Goal: Task Accomplishment & Management: Complete application form

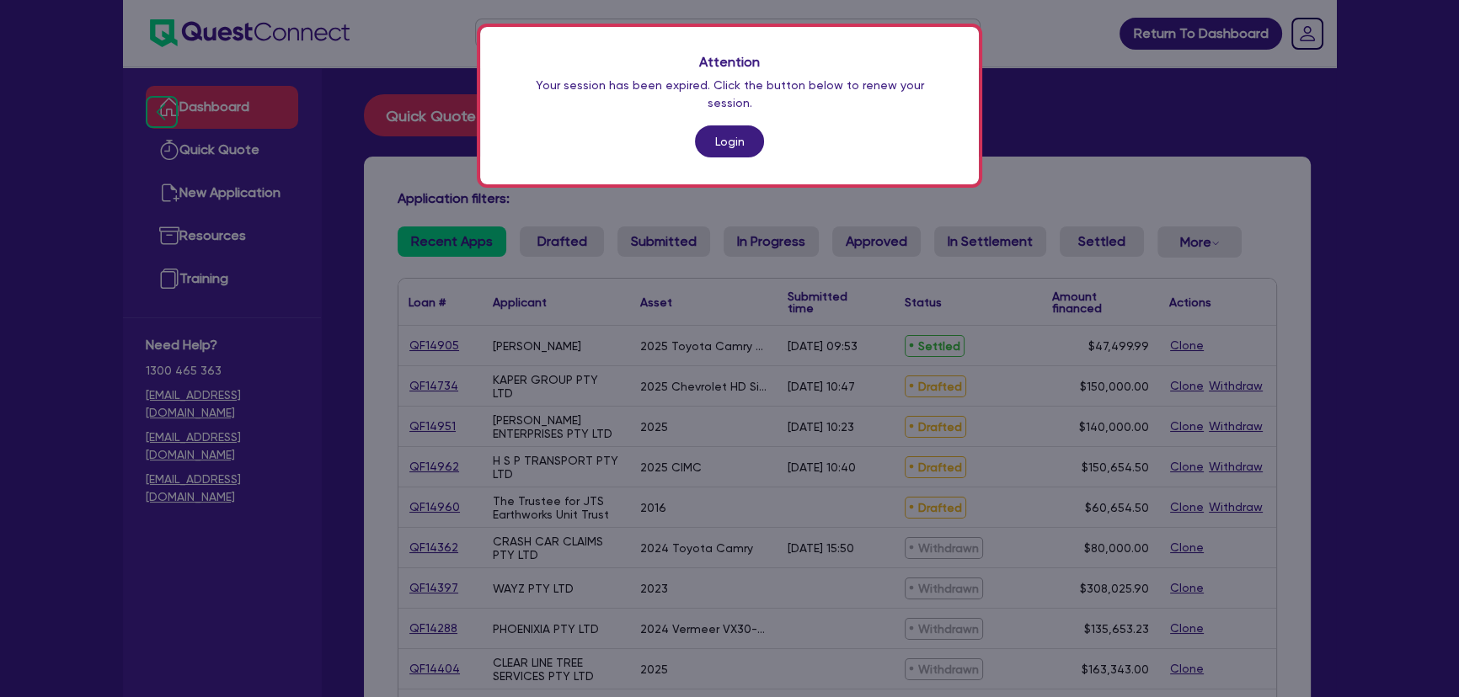
click at [732, 125] on link "Login" at bounding box center [729, 141] width 69 height 32
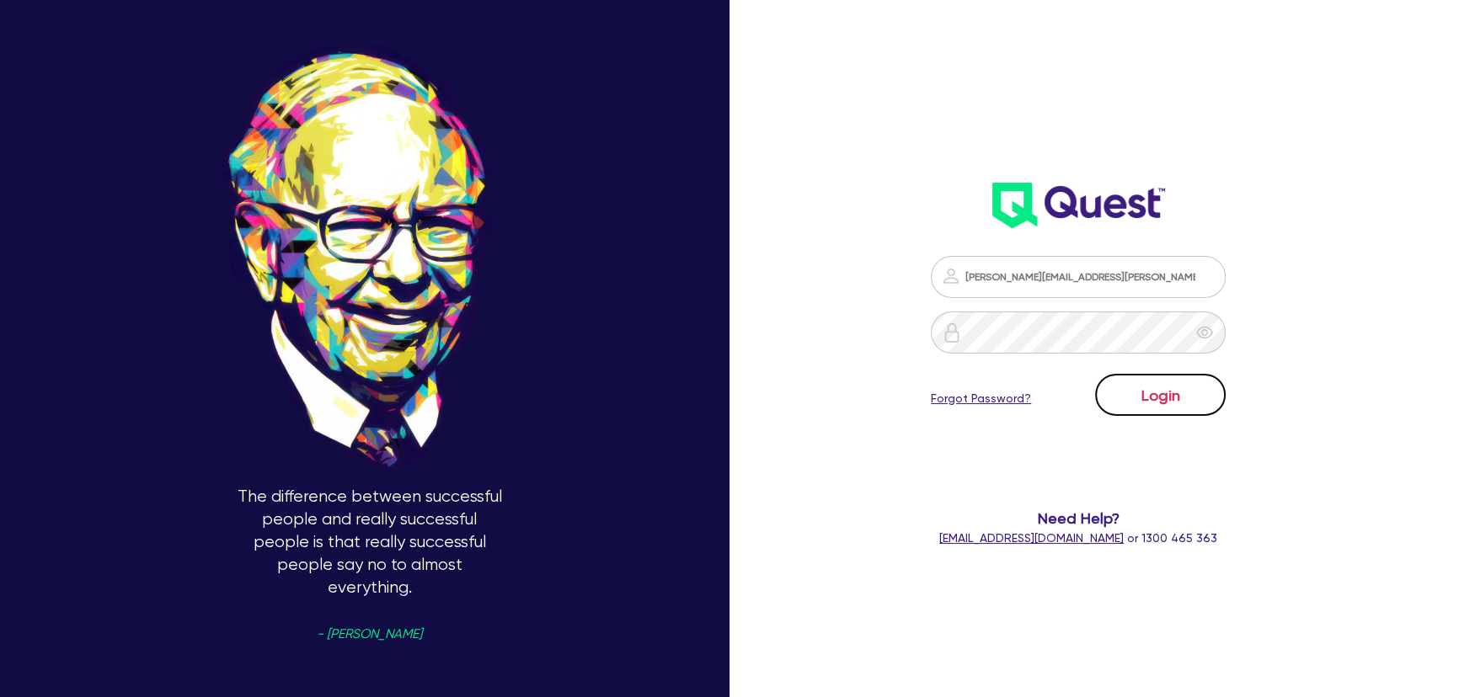
click at [1182, 386] on button "Login" at bounding box center [1160, 395] width 131 height 42
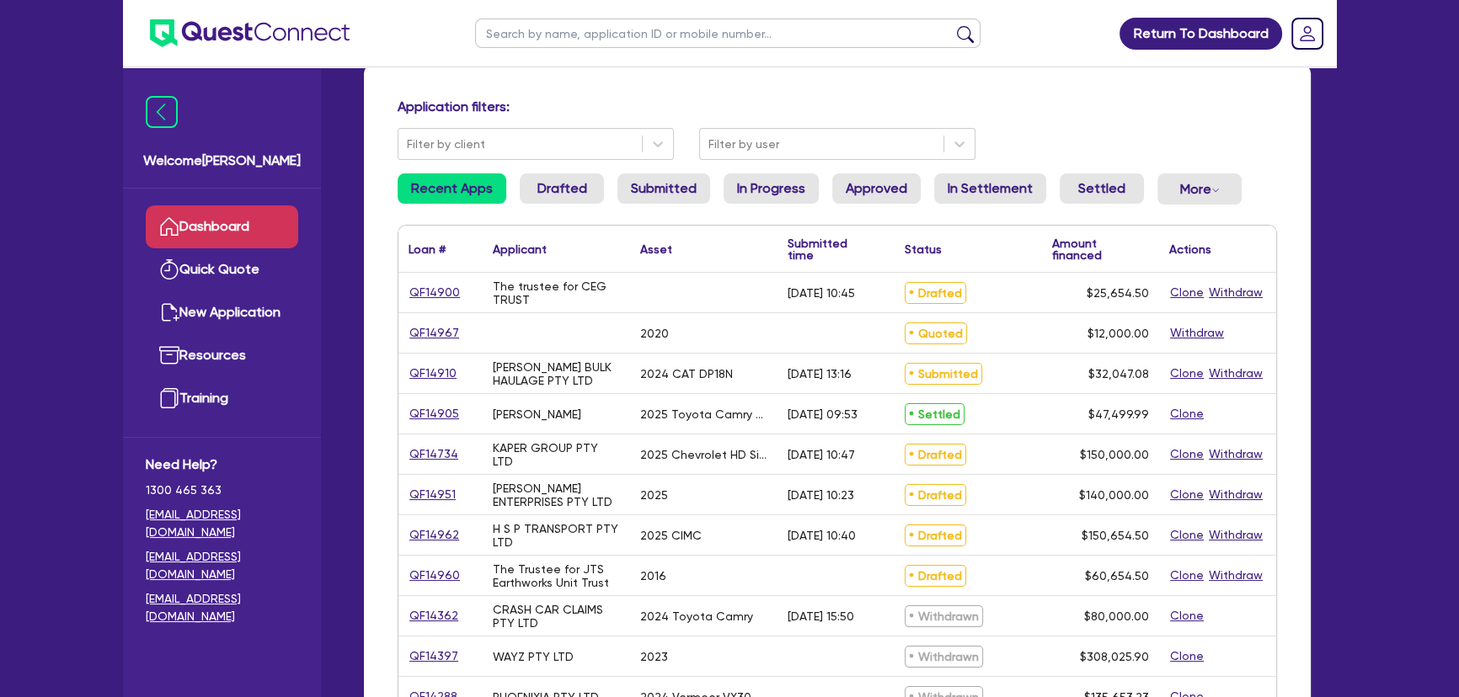
scroll to position [229, 0]
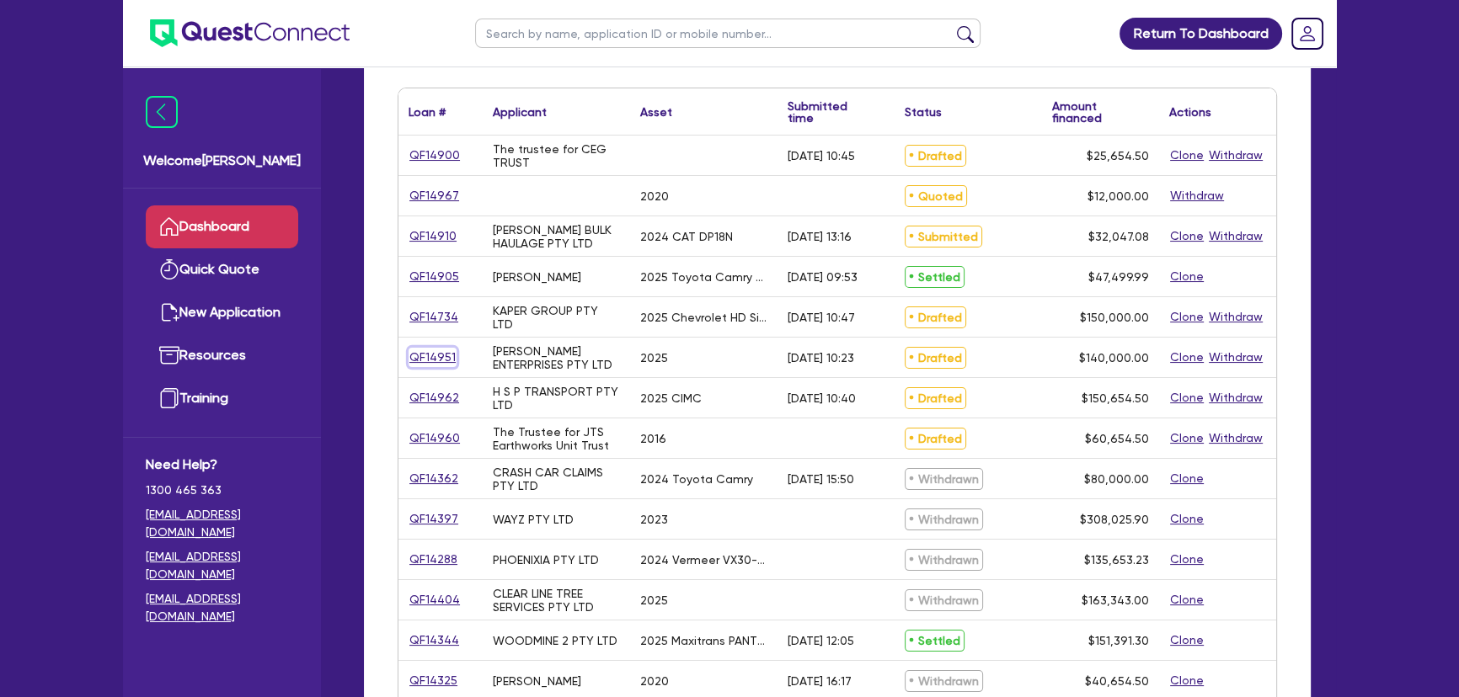
click at [446, 360] on link "QF14951" at bounding box center [432, 357] width 48 height 19
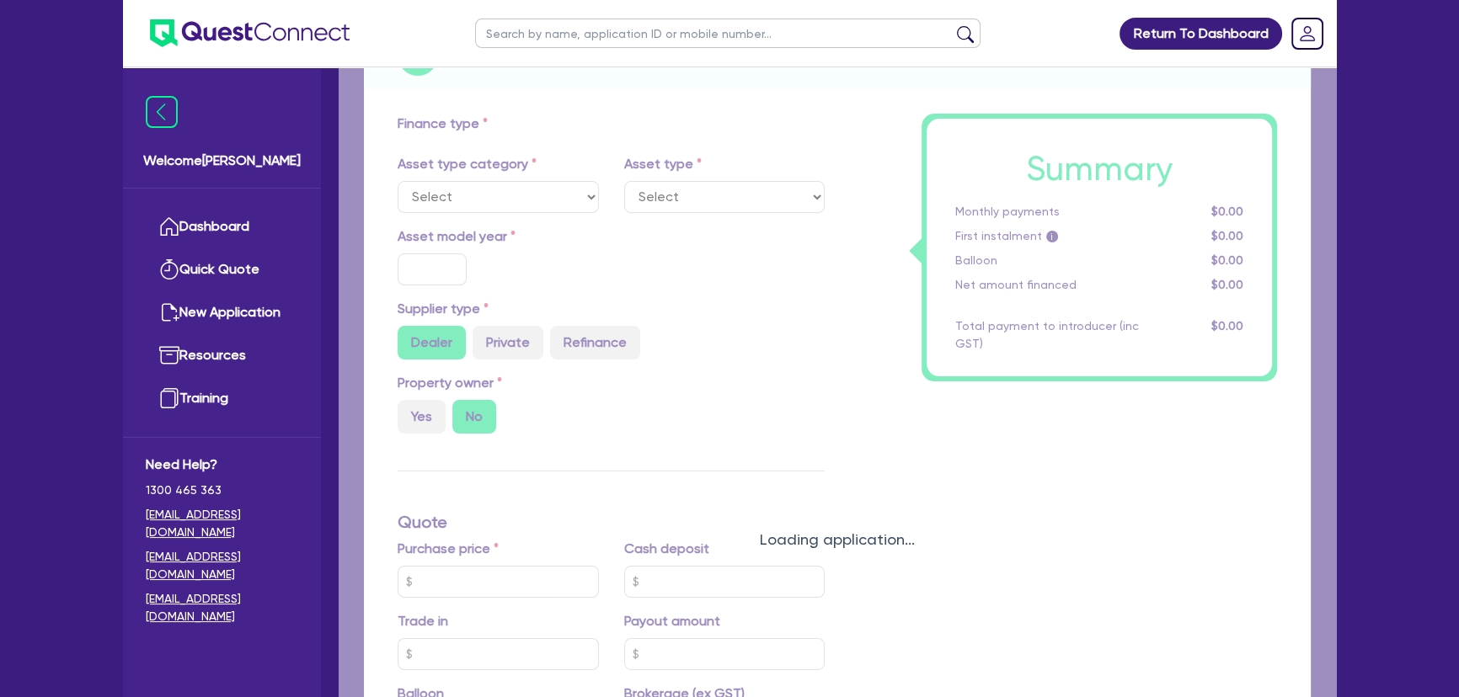
select select "SECONDARY_ASSETS"
type input "2025"
radio input "true"
type input "140,000"
type input "8"
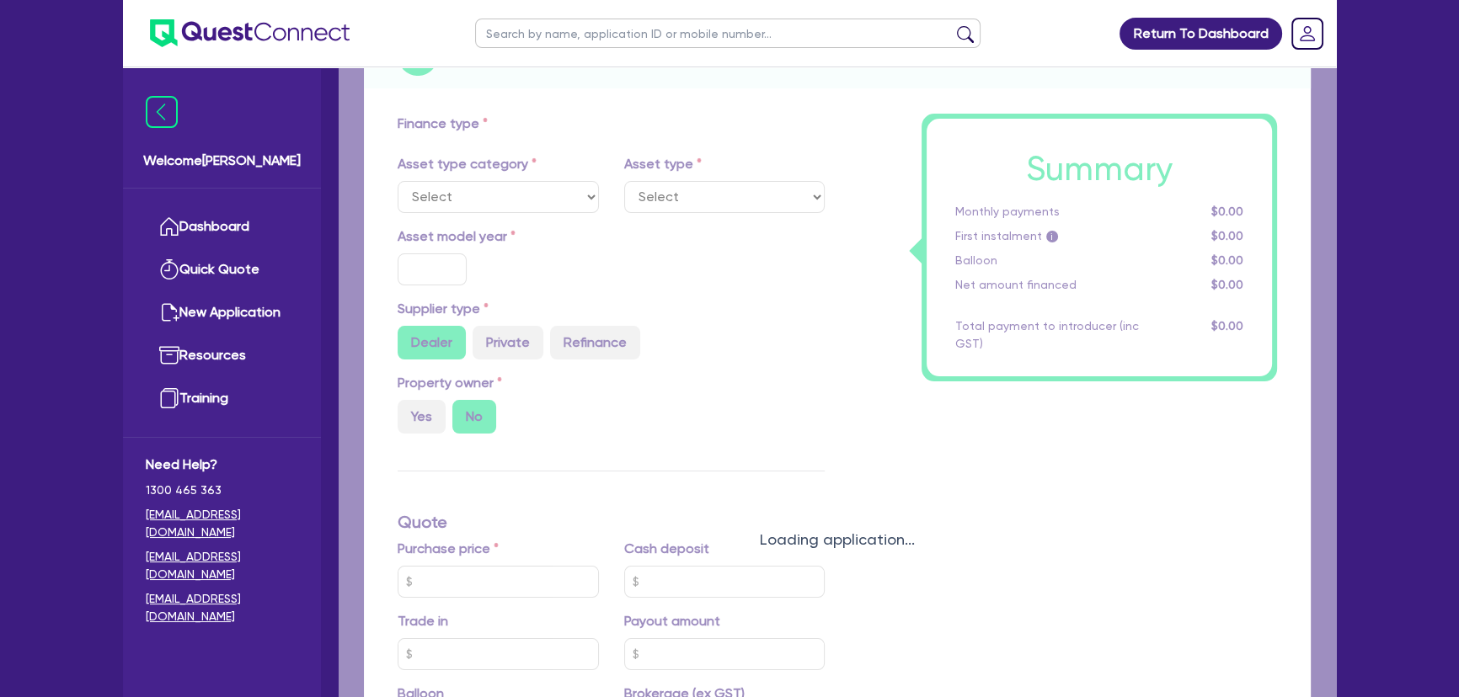
type input "11,200"
type input "17.95"
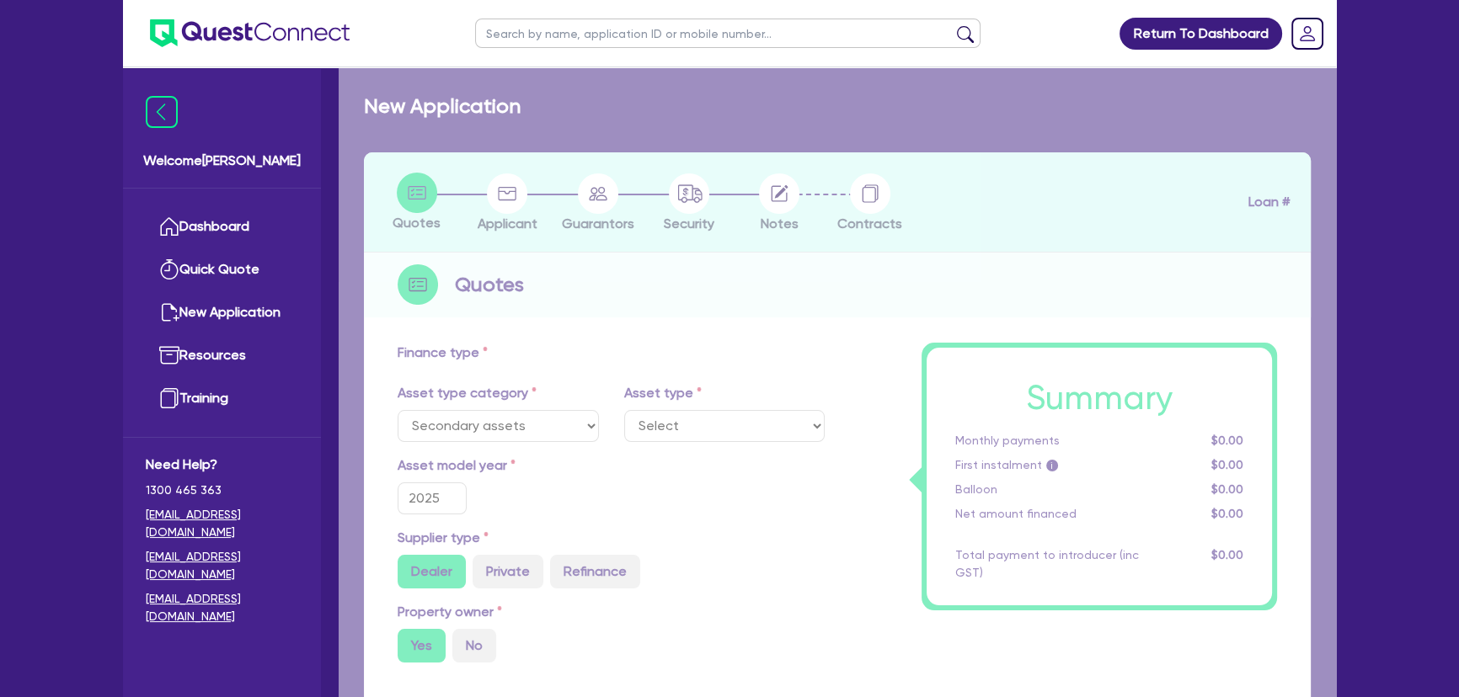
select select "PRINTING_AND_PACKAGING_EQUIPMENT"
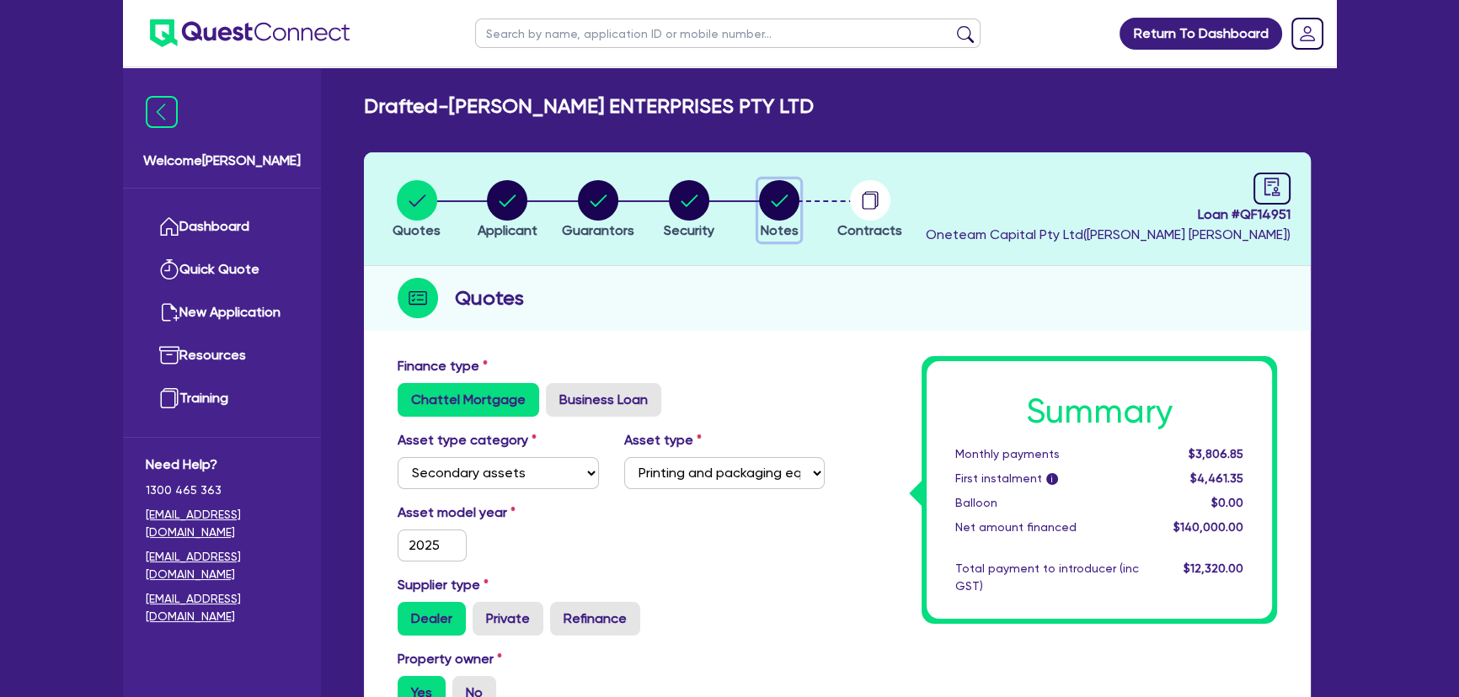
click at [770, 195] on circle "button" at bounding box center [779, 200] width 40 height 40
select select "Quest Finance - Own Book"
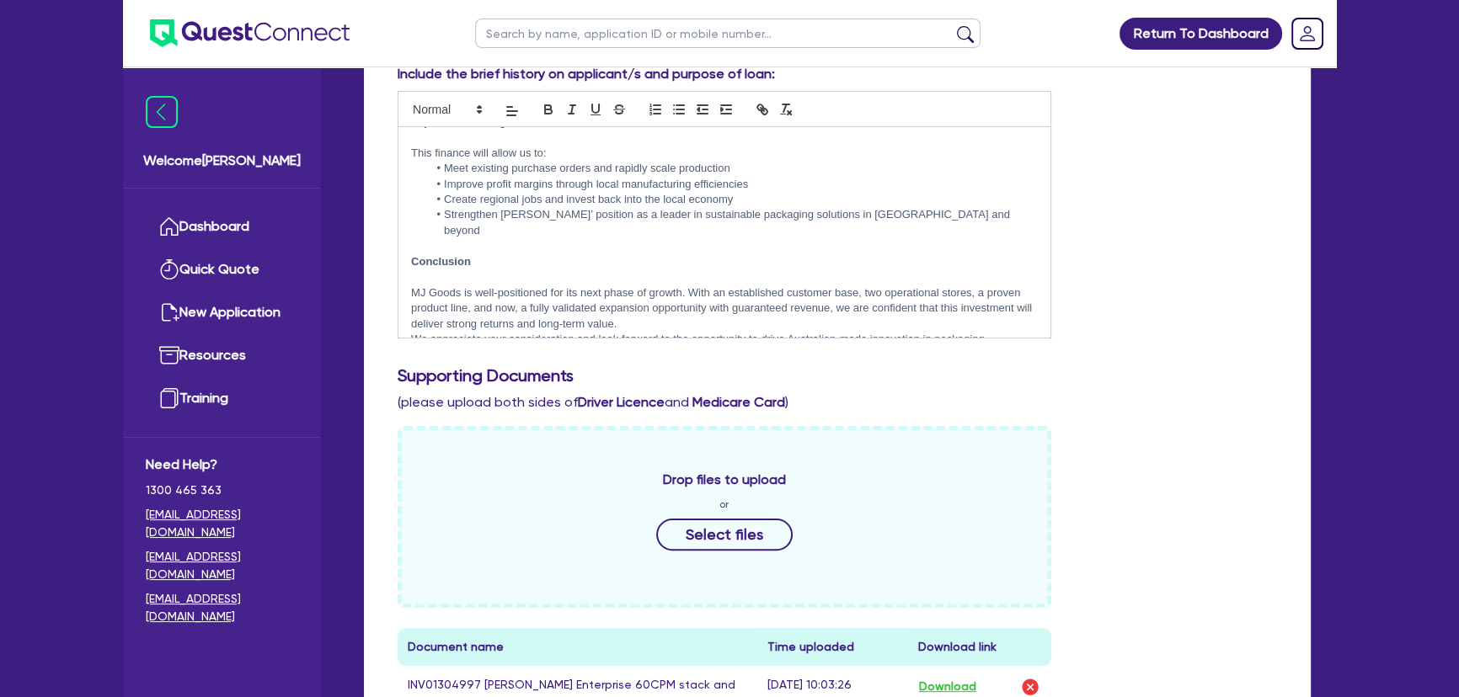
scroll to position [478, 0]
click at [965, 683] on button "Download" at bounding box center [947, 687] width 59 height 22
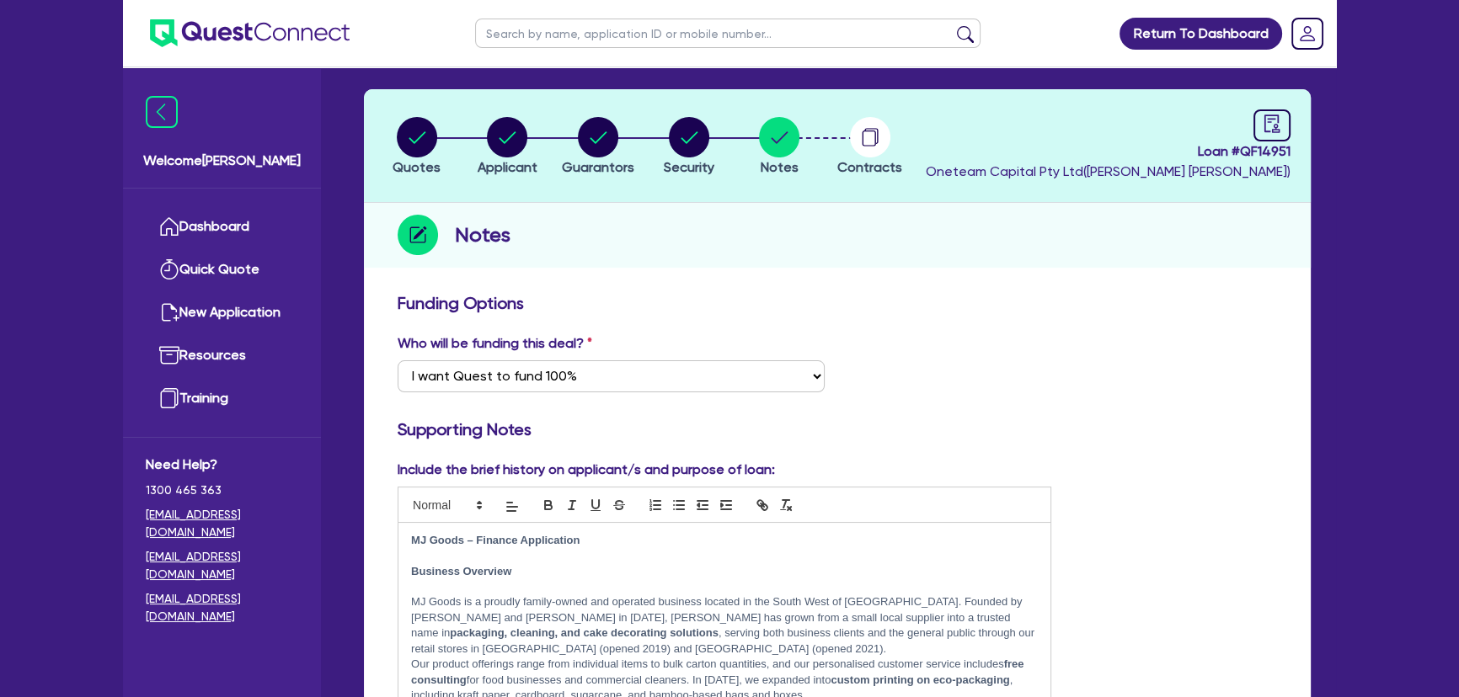
scroll to position [0, 0]
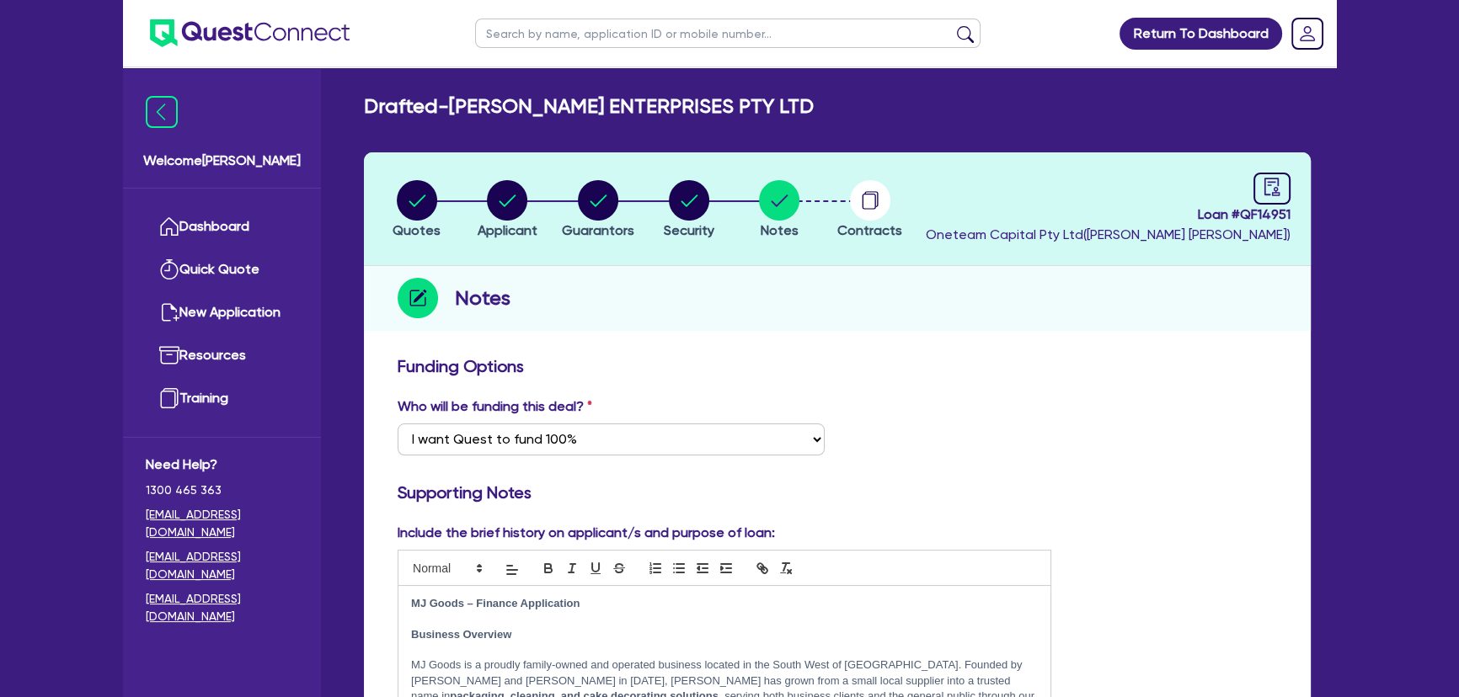
click at [894, 307] on div "Notes" at bounding box center [837, 298] width 947 height 65
click at [226, 38] on img at bounding box center [250, 33] width 200 height 28
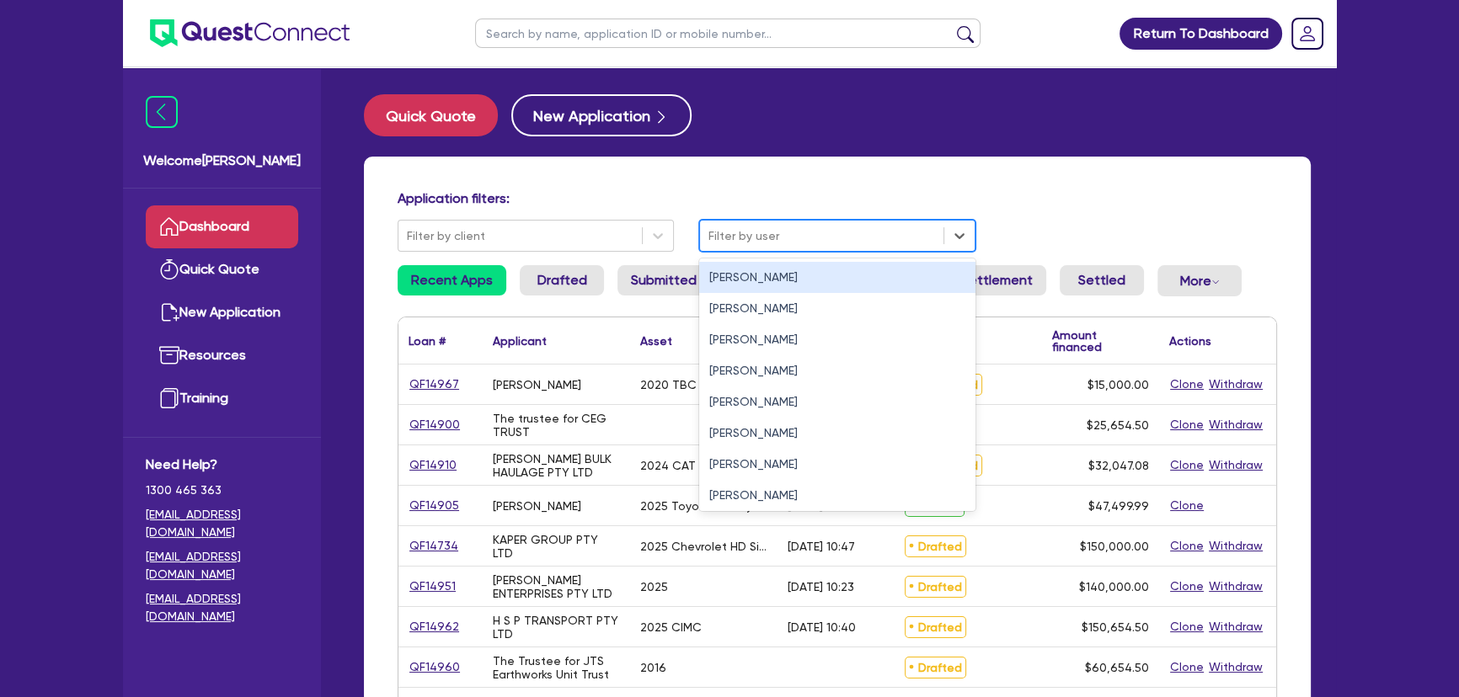
click at [745, 236] on div at bounding box center [821, 236] width 227 height 21
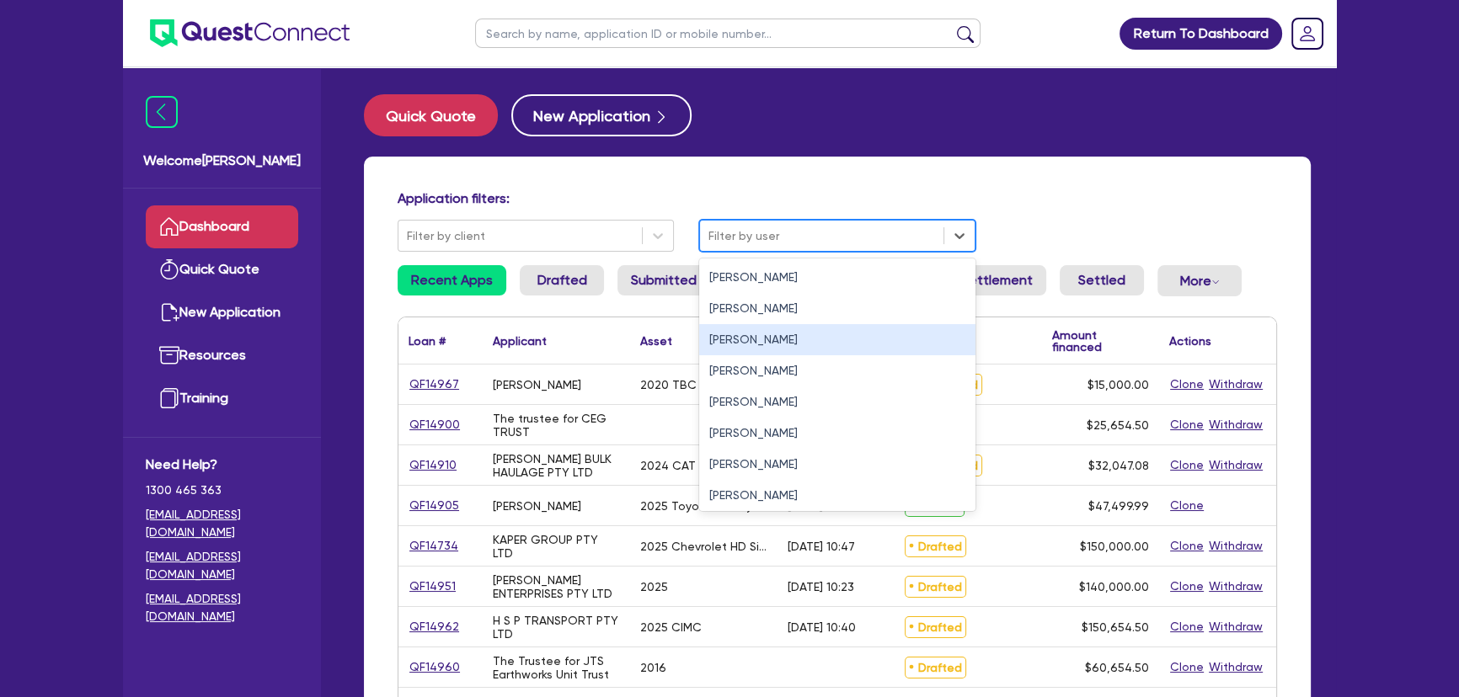
click at [736, 332] on div "Joel Harding" at bounding box center [837, 339] width 276 height 31
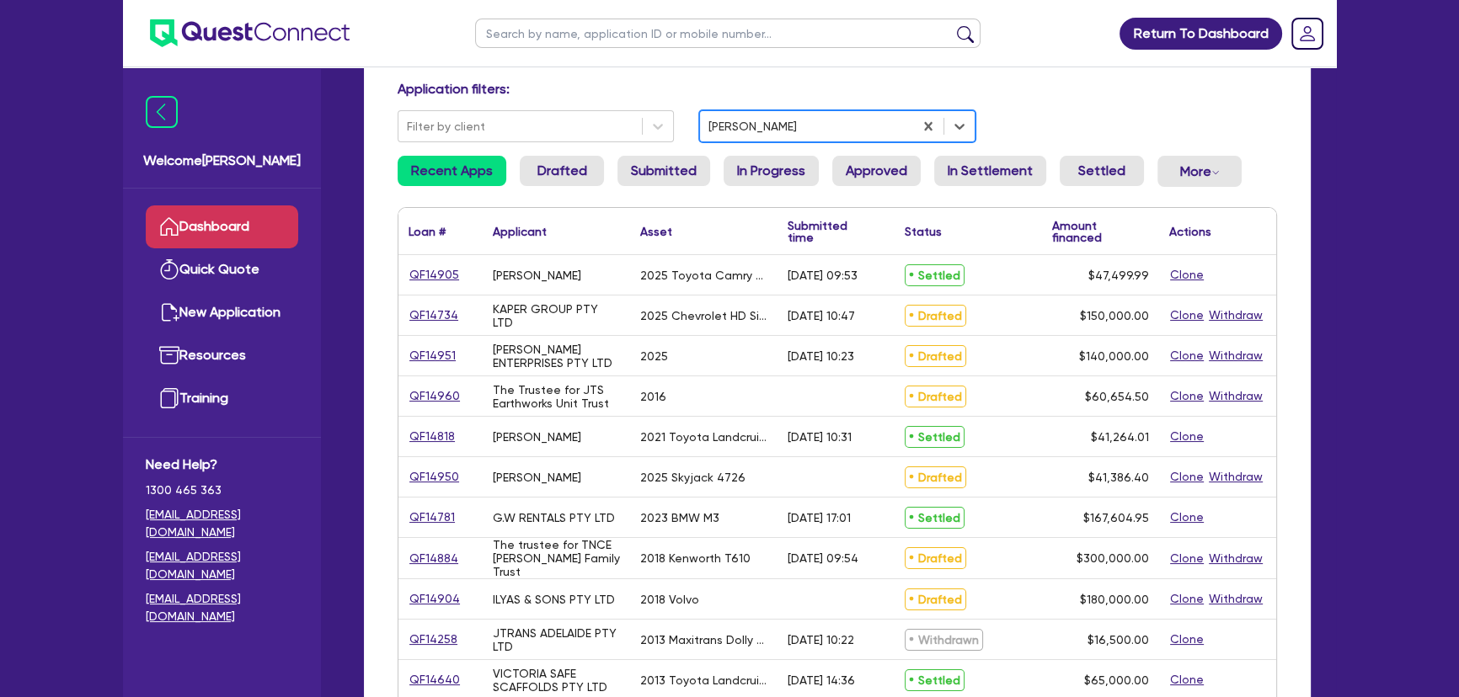
scroll to position [152, 0]
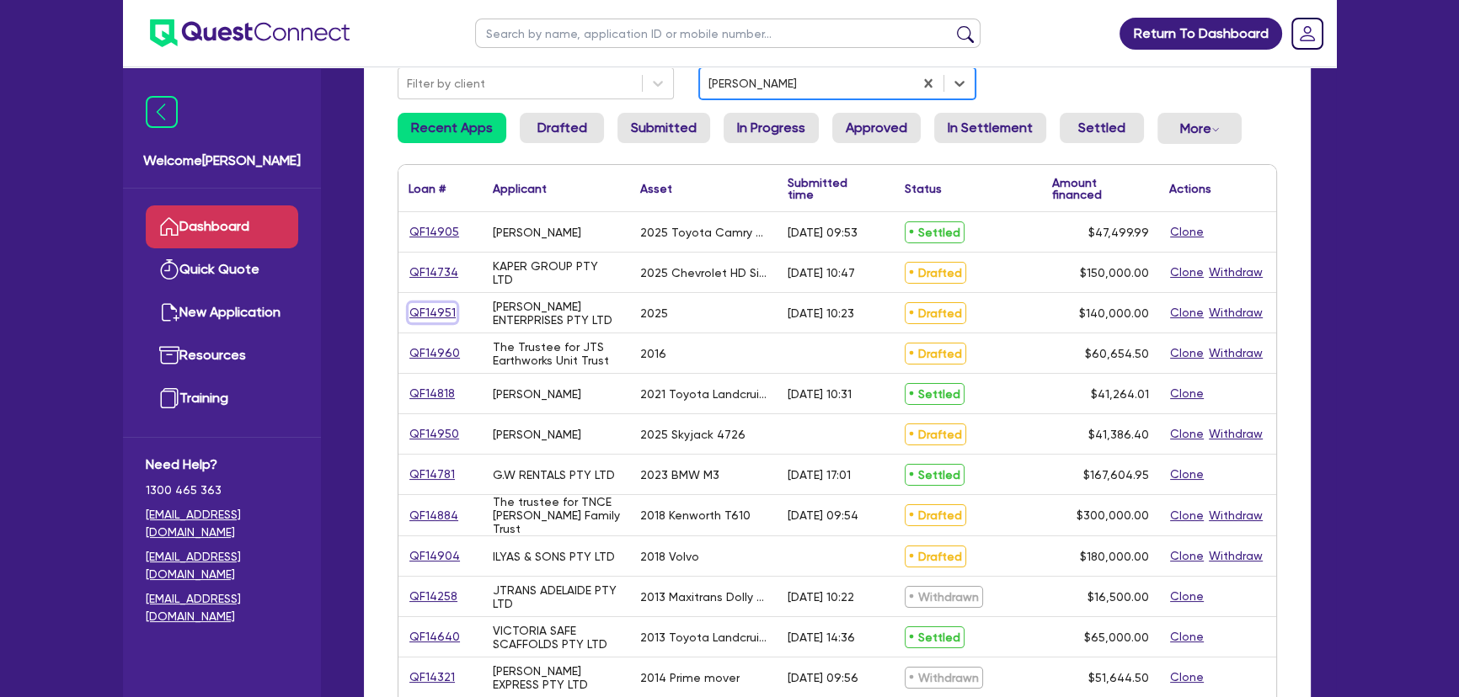
click at [429, 314] on link "QF14951" at bounding box center [432, 312] width 48 height 19
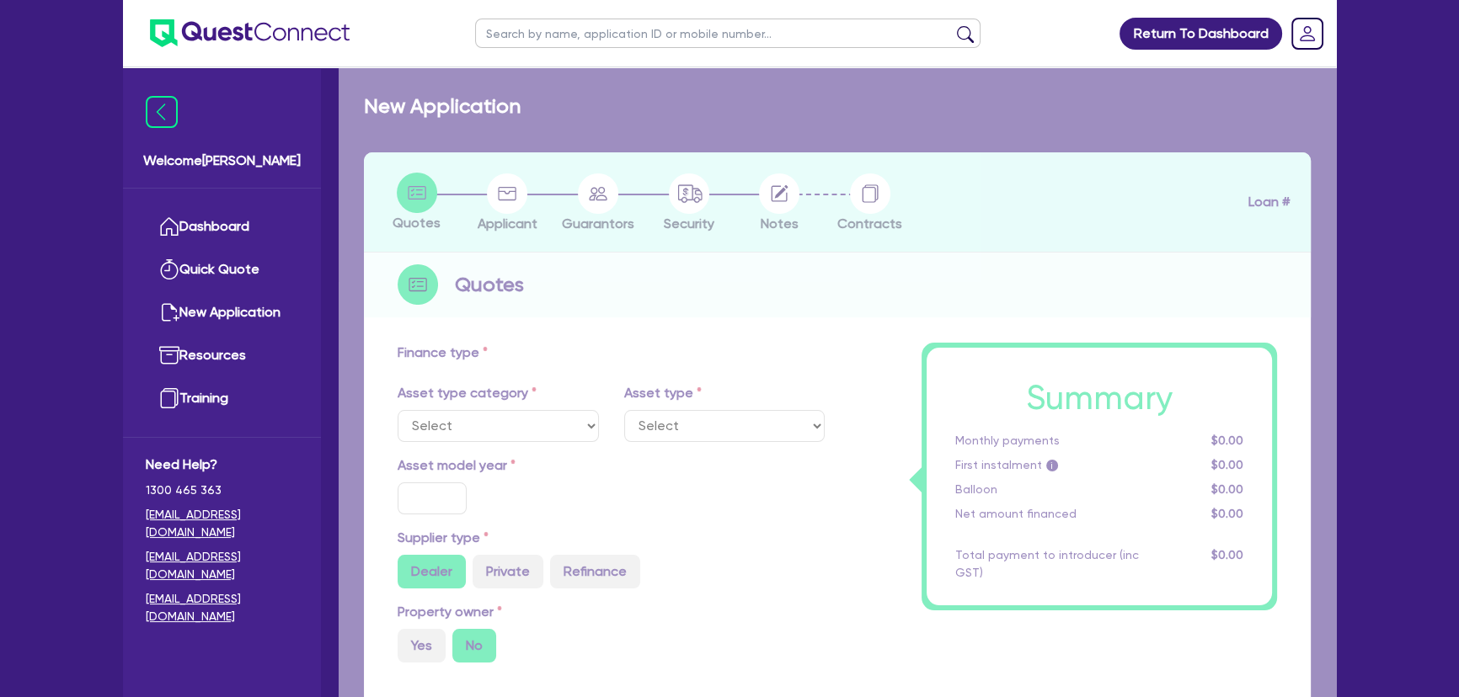
select select "SECONDARY_ASSETS"
type input "2025"
radio input "true"
type input "140,000"
type input "8"
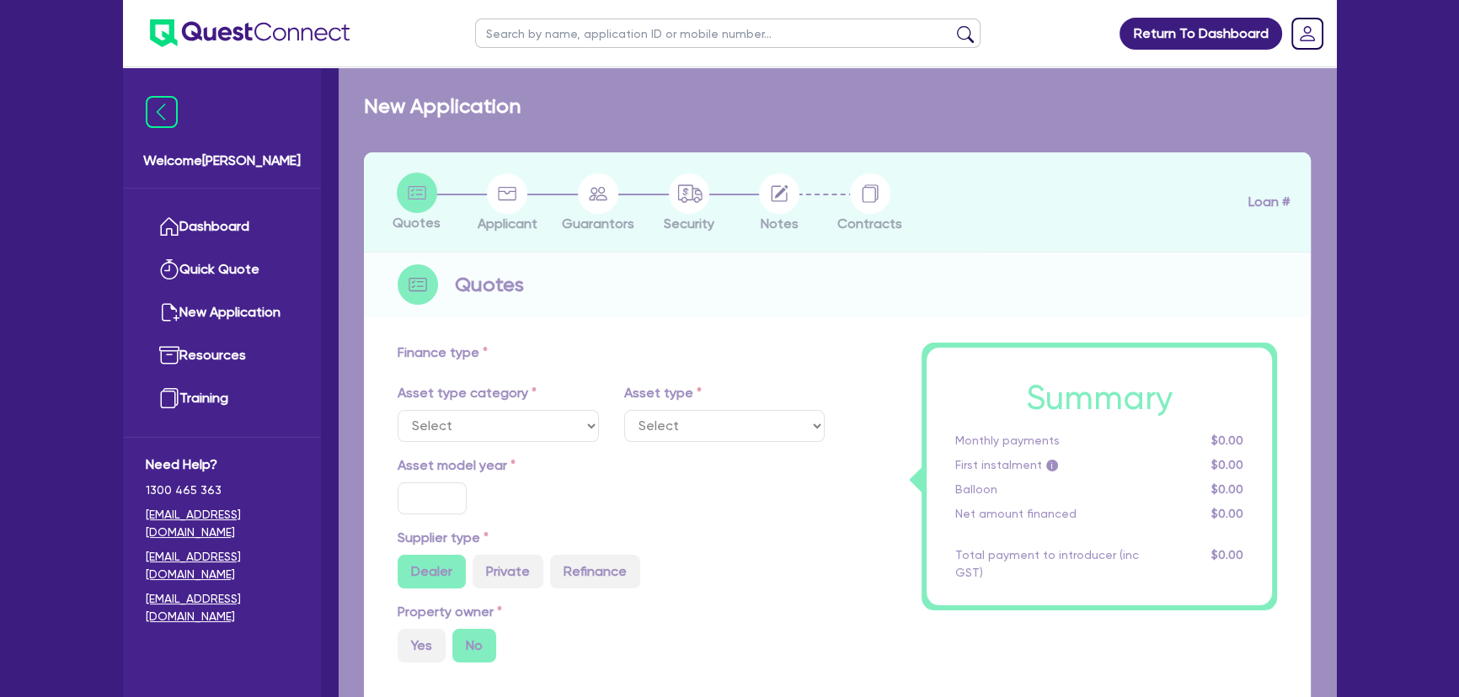
type input "11,200"
type input "17.95"
select select "PRINTING_AND_PACKAGING_EQUIPMENT"
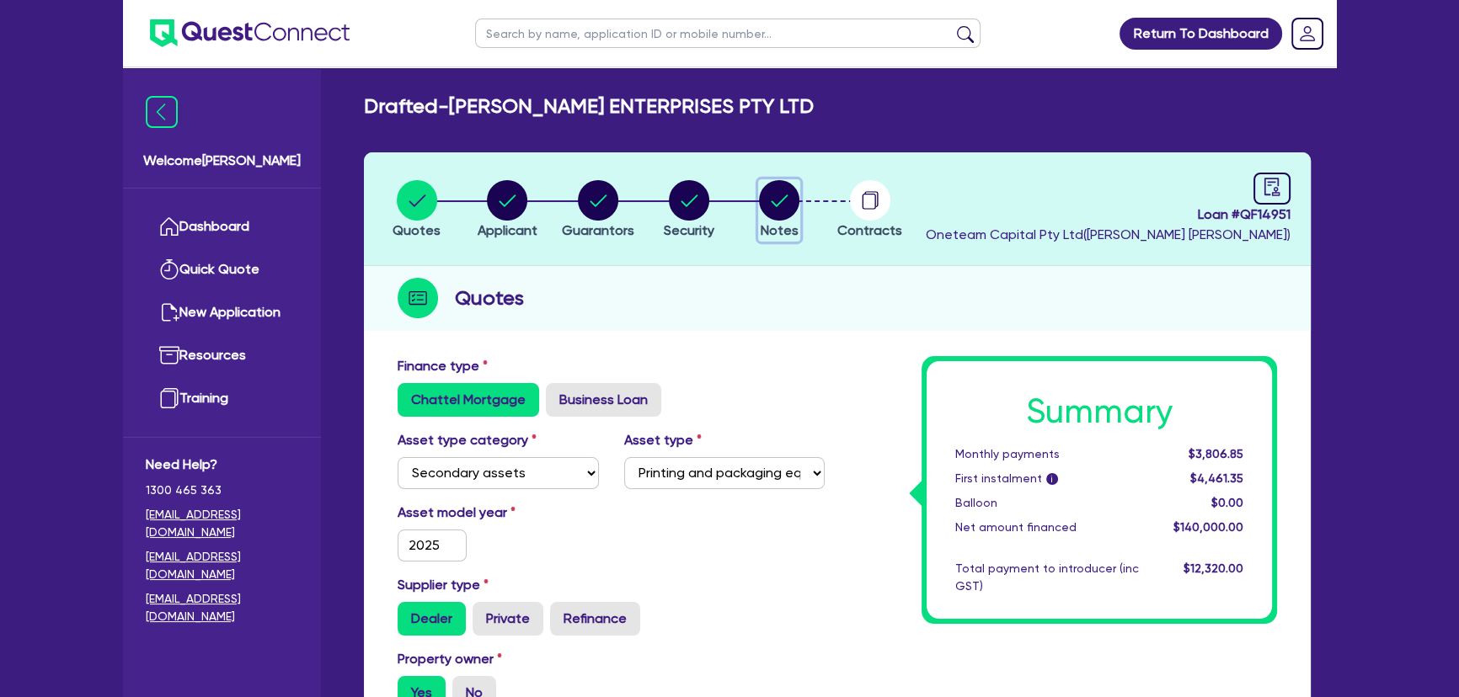
click at [771, 202] on circle "button" at bounding box center [779, 200] width 40 height 40
select select "Quest Finance - Own Book"
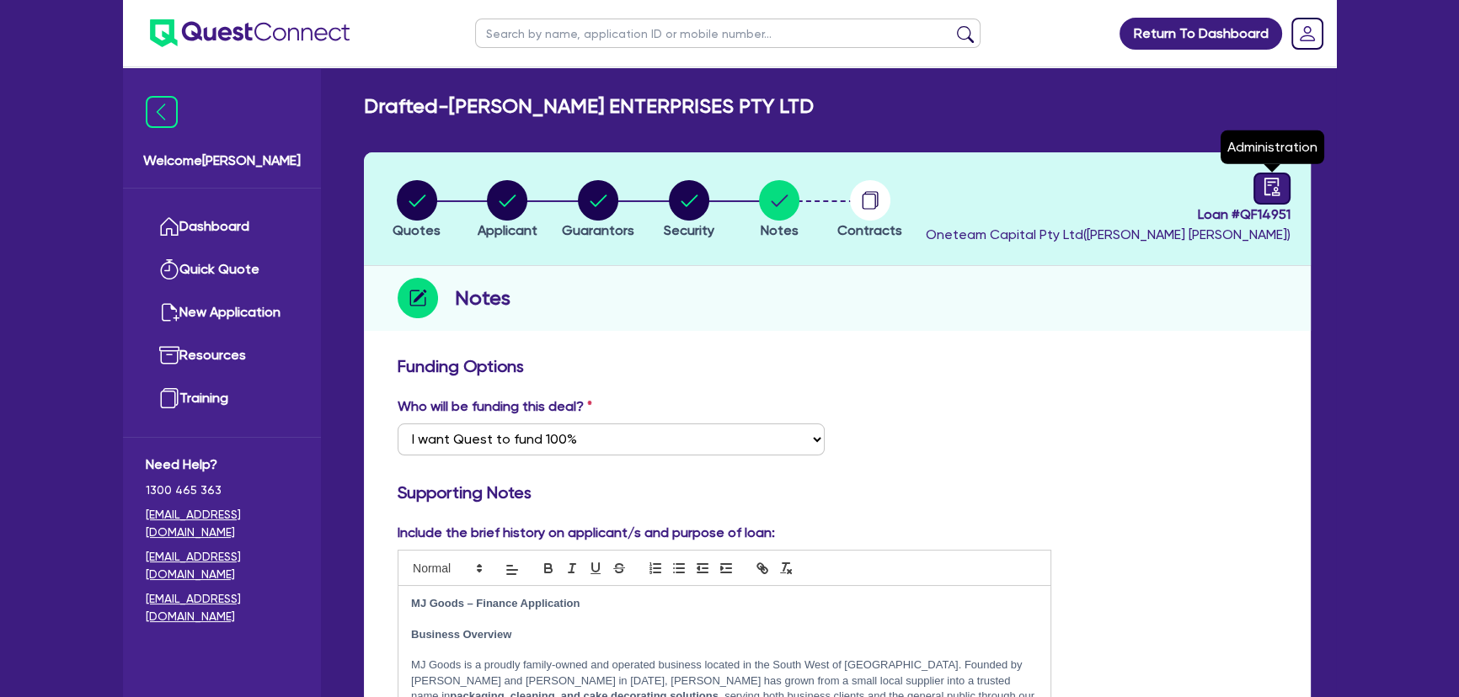
click at [1267, 190] on icon "audit" at bounding box center [1272, 187] width 19 height 19
select select "DRAFTED_AMENDED"
select select "Quest Finance - Own Book"
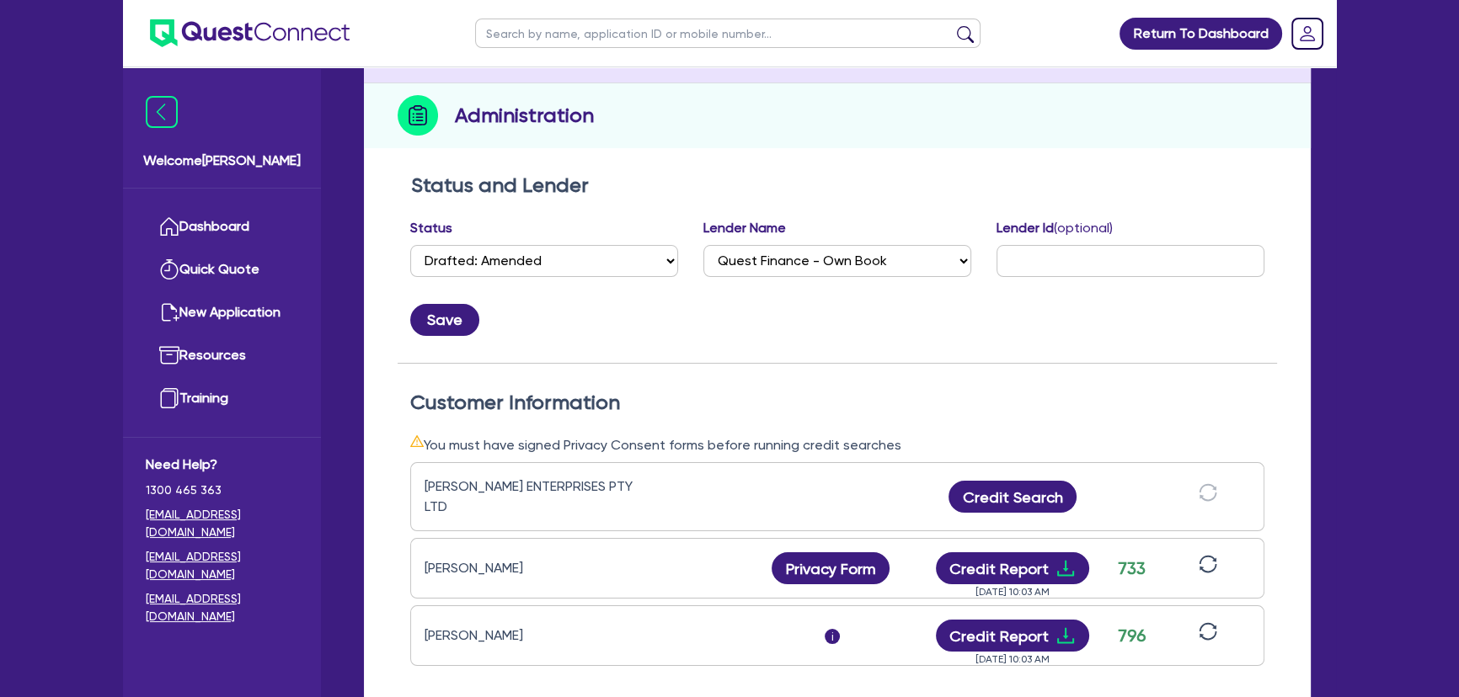
scroll to position [306, 0]
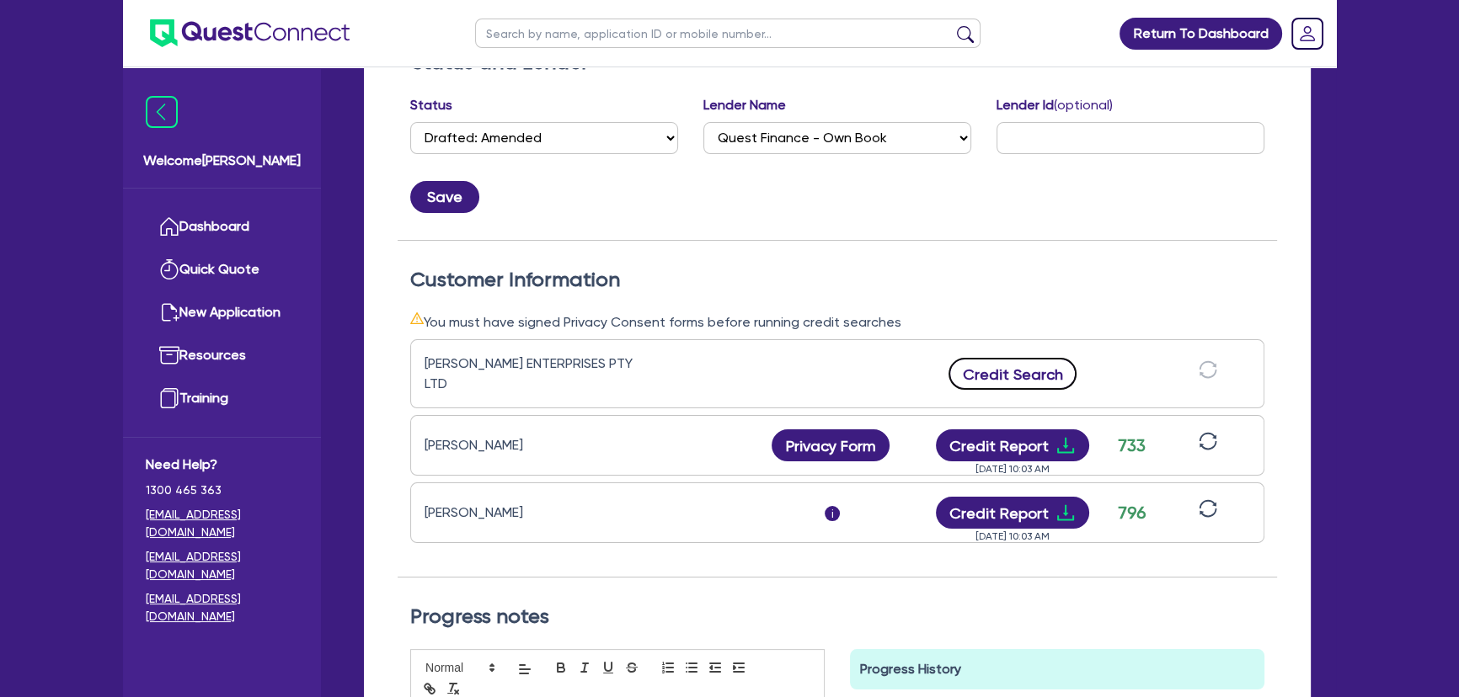
click at [1002, 359] on button "Credit Search" at bounding box center [1012, 374] width 128 height 32
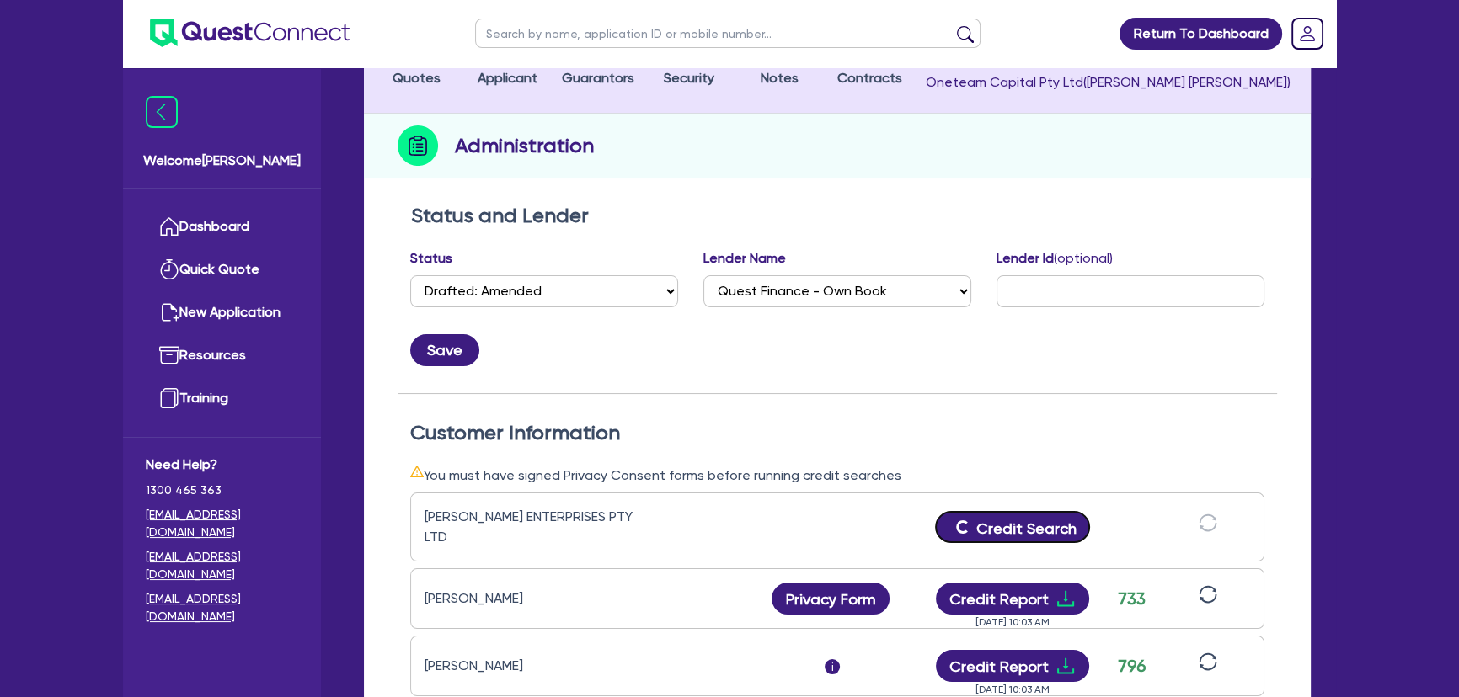
scroll to position [76, 0]
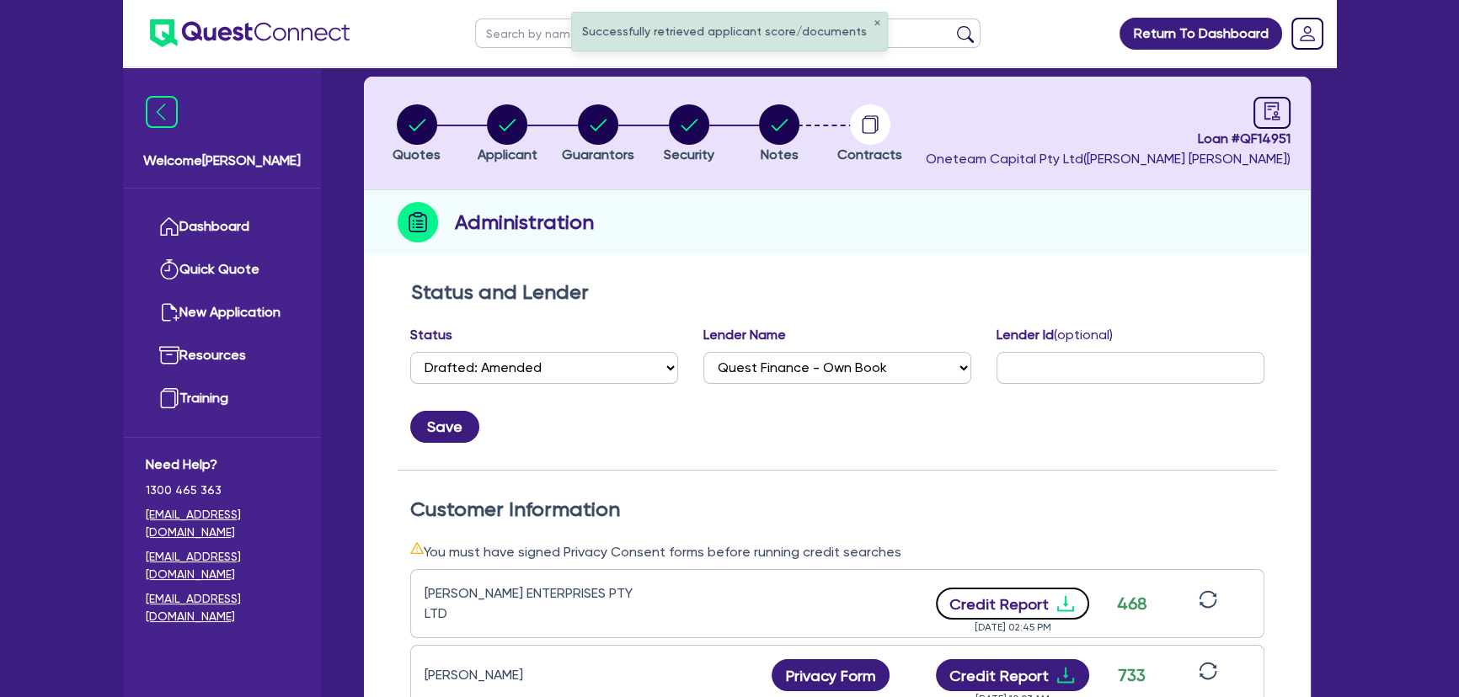
click at [1065, 600] on icon "download" at bounding box center [1065, 604] width 20 height 20
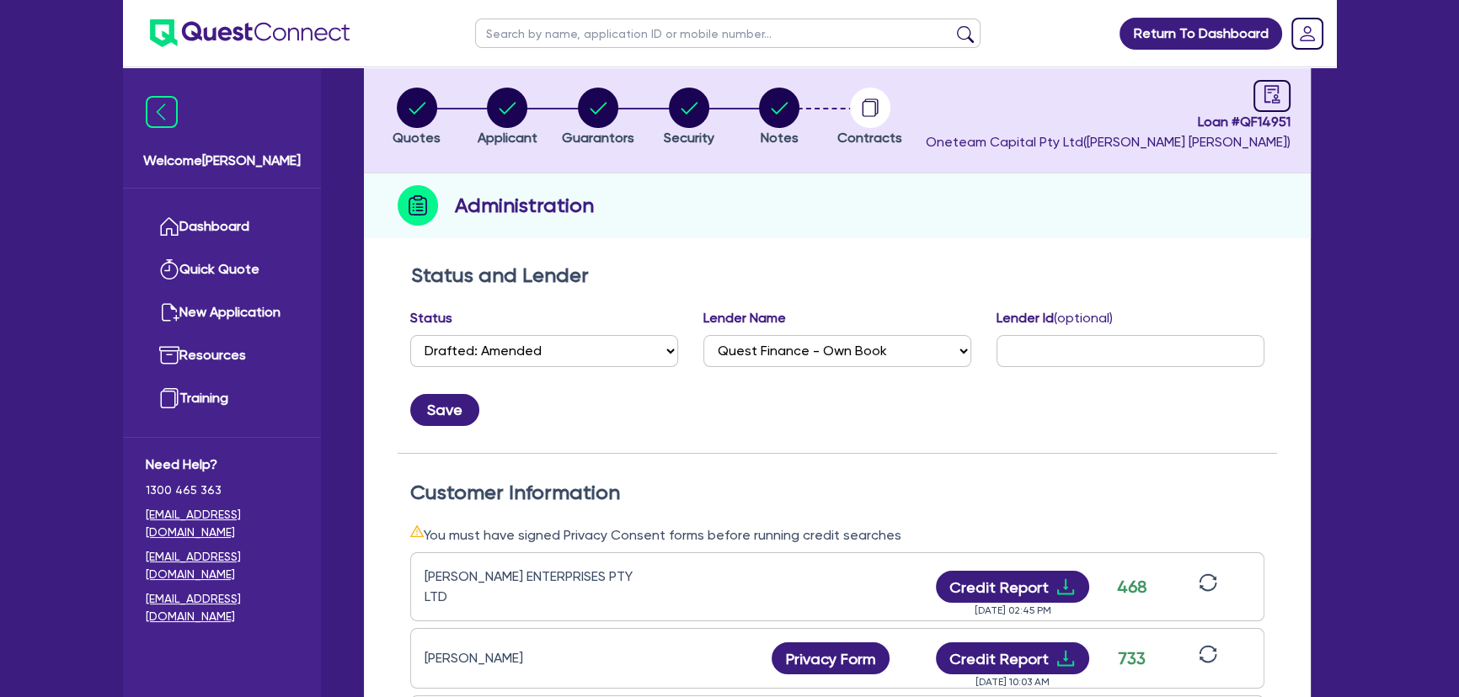
scroll to position [0, 0]
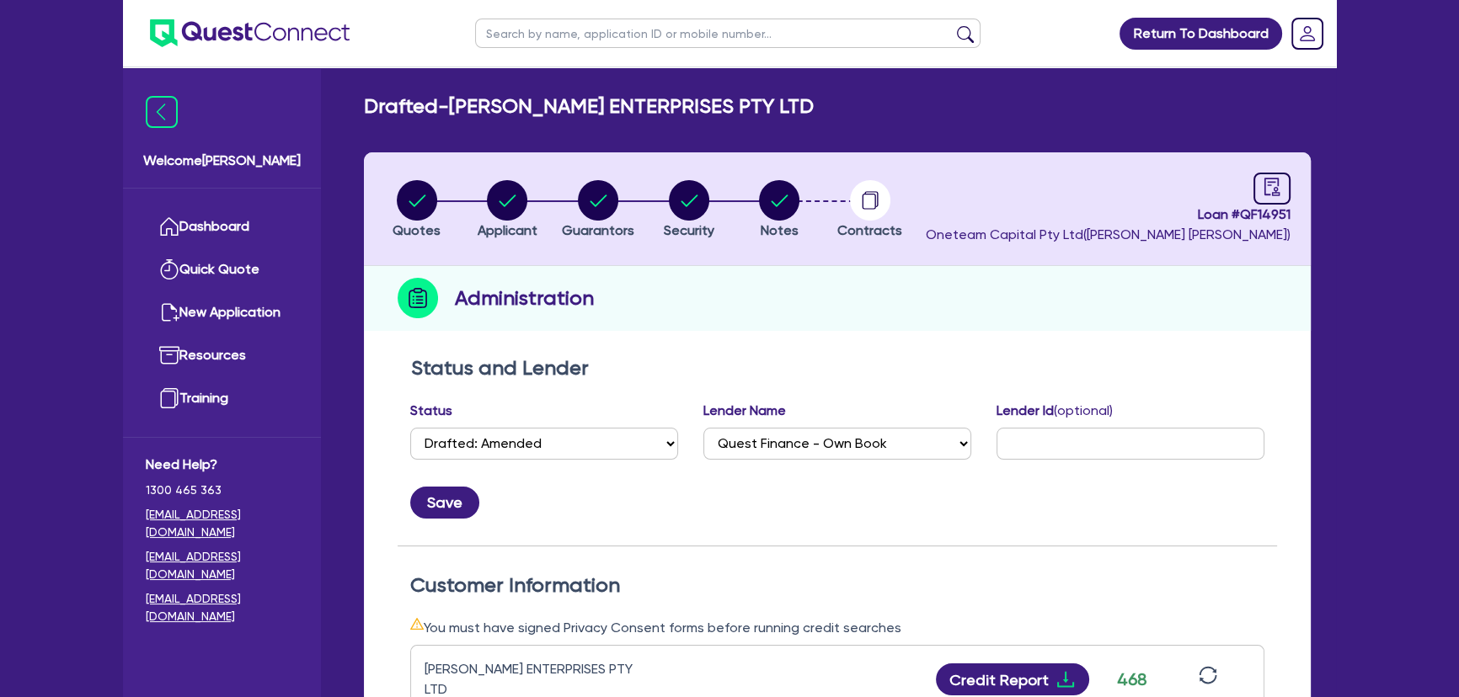
drag, startPoint x: 254, startPoint y: 57, endPoint x: 253, endPoint y: 47, distance: 10.1
click at [254, 56] on ul at bounding box center [236, 33] width 227 height 67
click at [251, 43] on img at bounding box center [250, 33] width 200 height 28
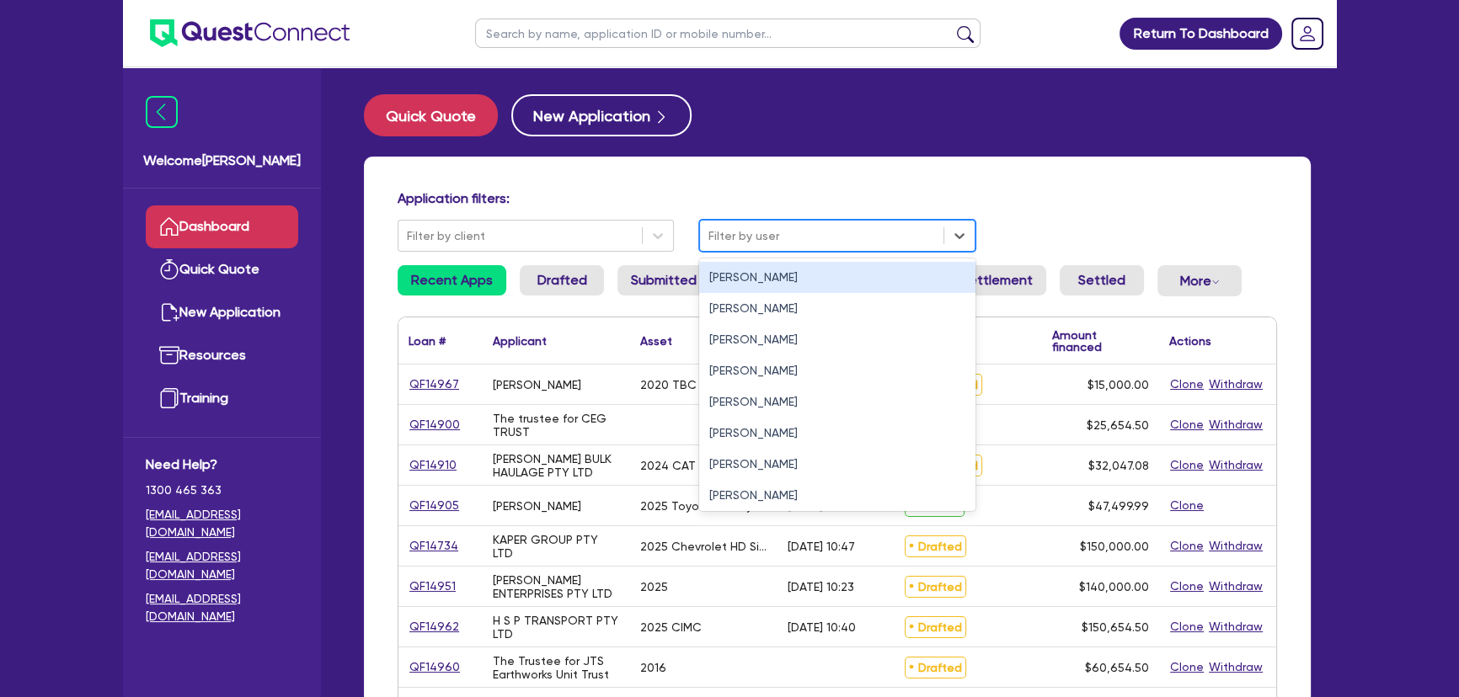
click at [778, 227] on div at bounding box center [821, 236] width 227 height 21
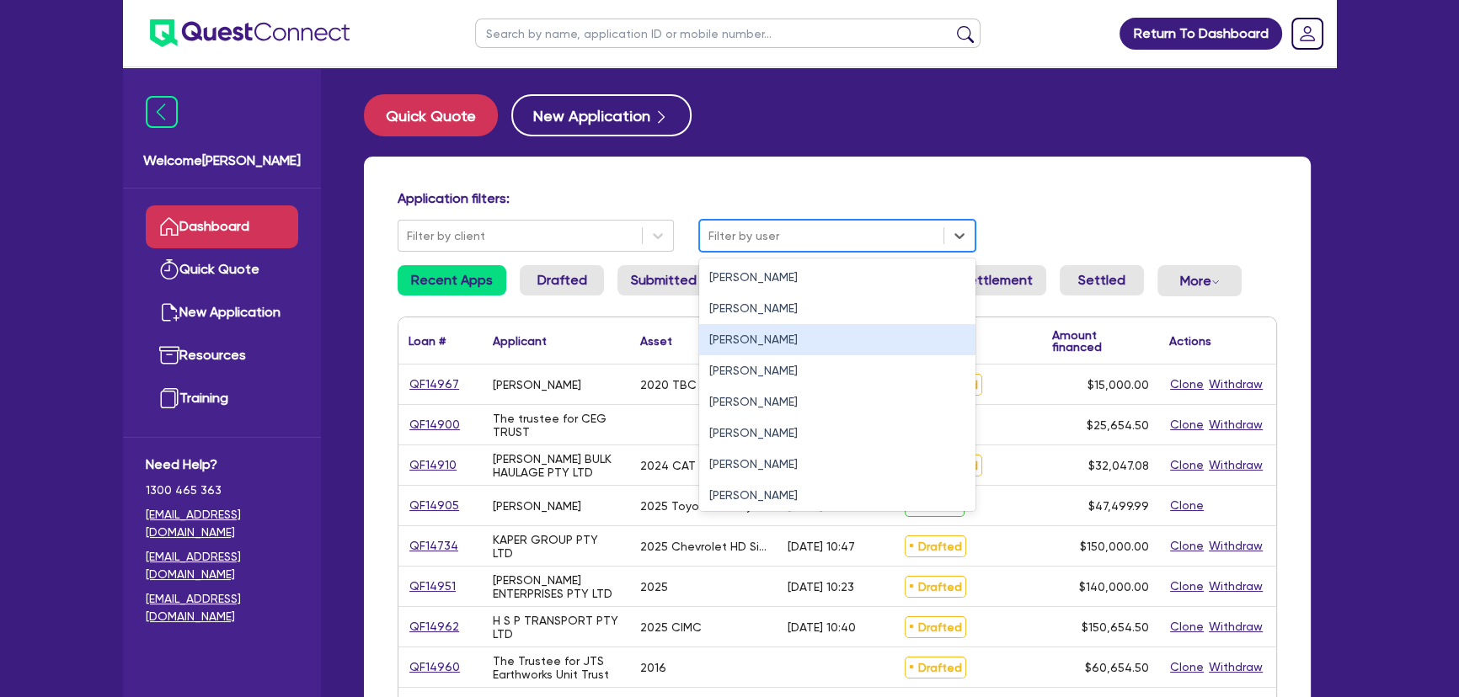
click at [729, 354] on div "Joel Harding" at bounding box center [837, 339] width 276 height 31
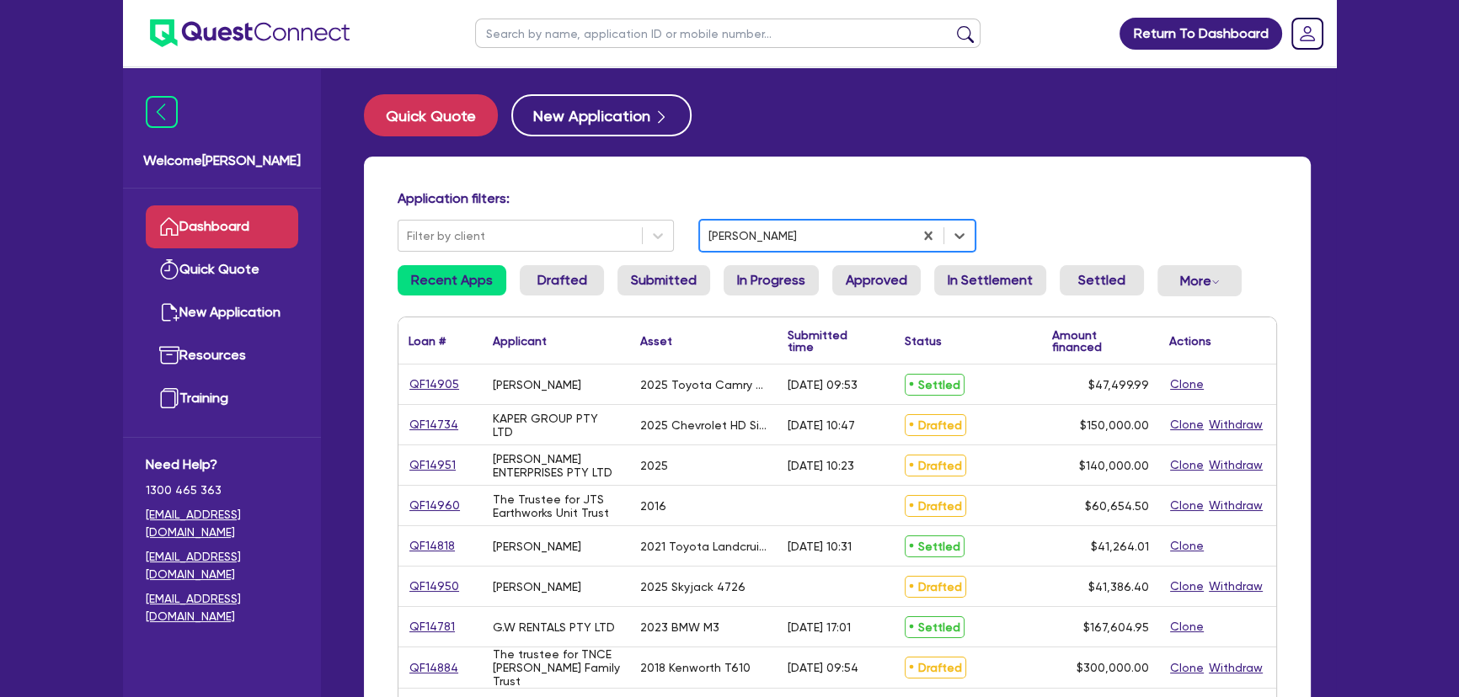
click at [442, 451] on div "QF14951" at bounding box center [440, 466] width 84 height 40
click at [429, 463] on link "QF14951" at bounding box center [432, 465] width 48 height 19
select select "SECONDARY_ASSETS"
select select "PRINTING_AND_PACKAGING_EQUIPMENT"
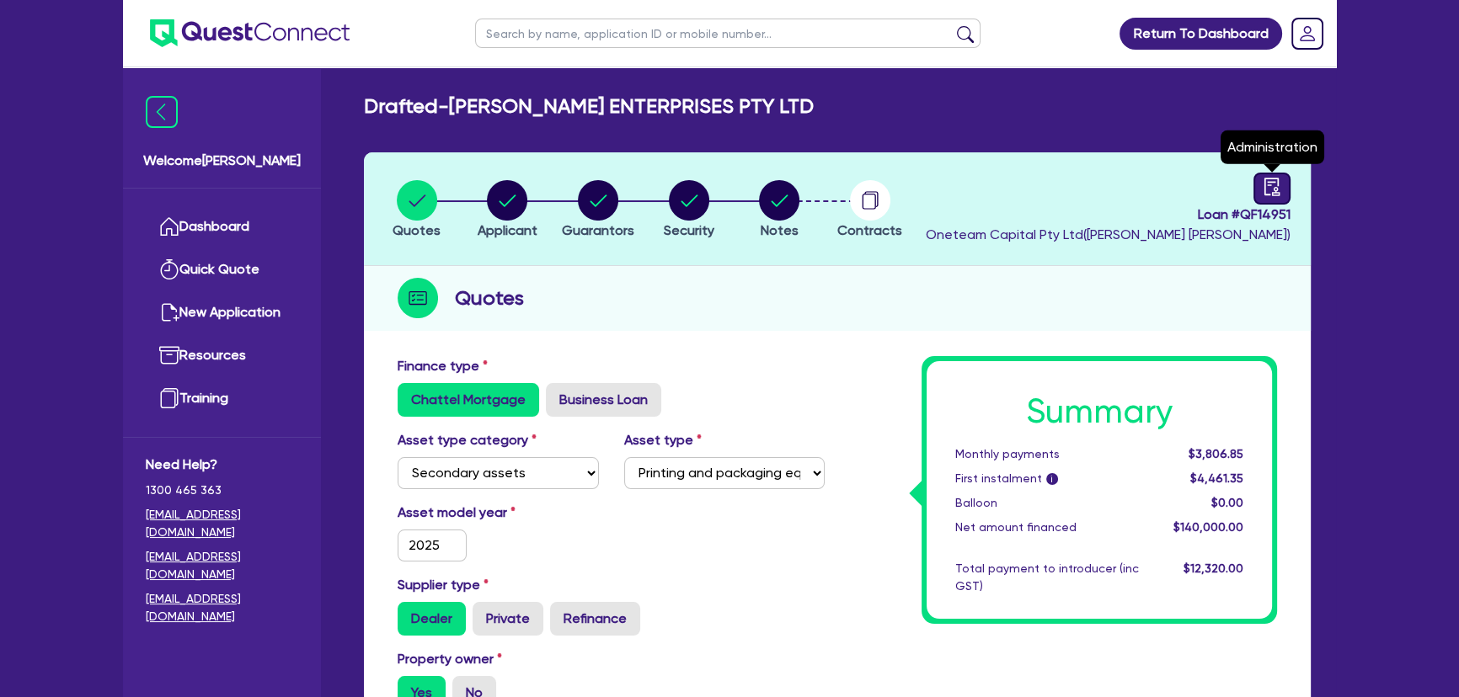
click at [1270, 201] on link at bounding box center [1271, 189] width 37 height 32
select select "DRAFTED_AMENDED"
select select "Quest Finance - Own Book"
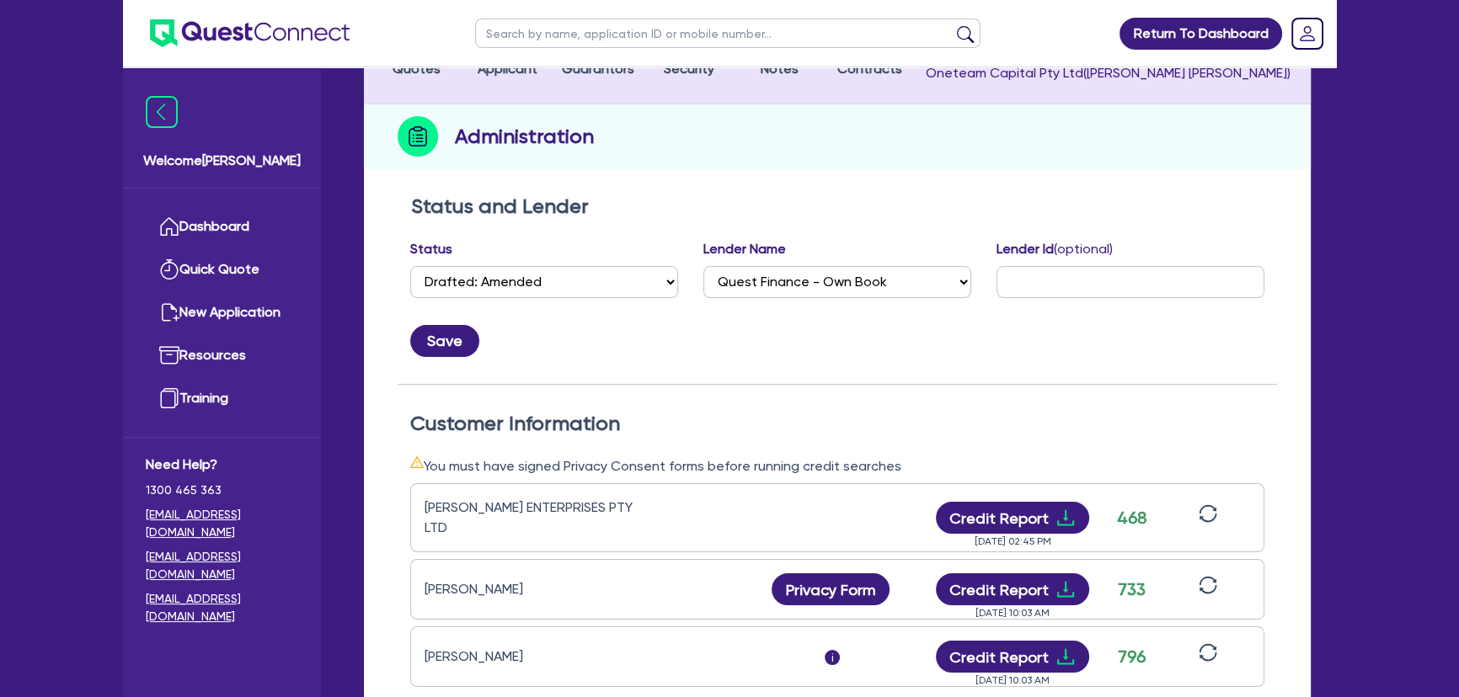
scroll to position [382, 0]
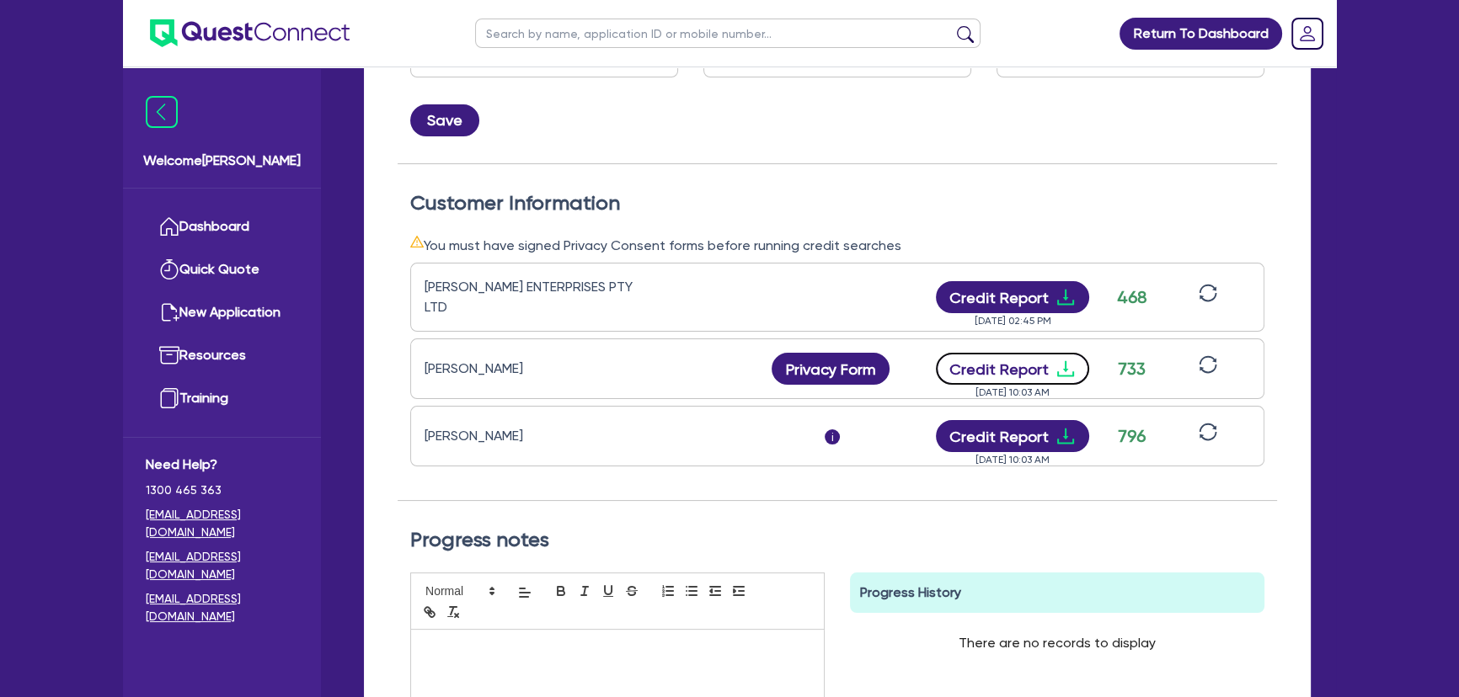
click at [1059, 359] on icon "download" at bounding box center [1065, 369] width 20 height 20
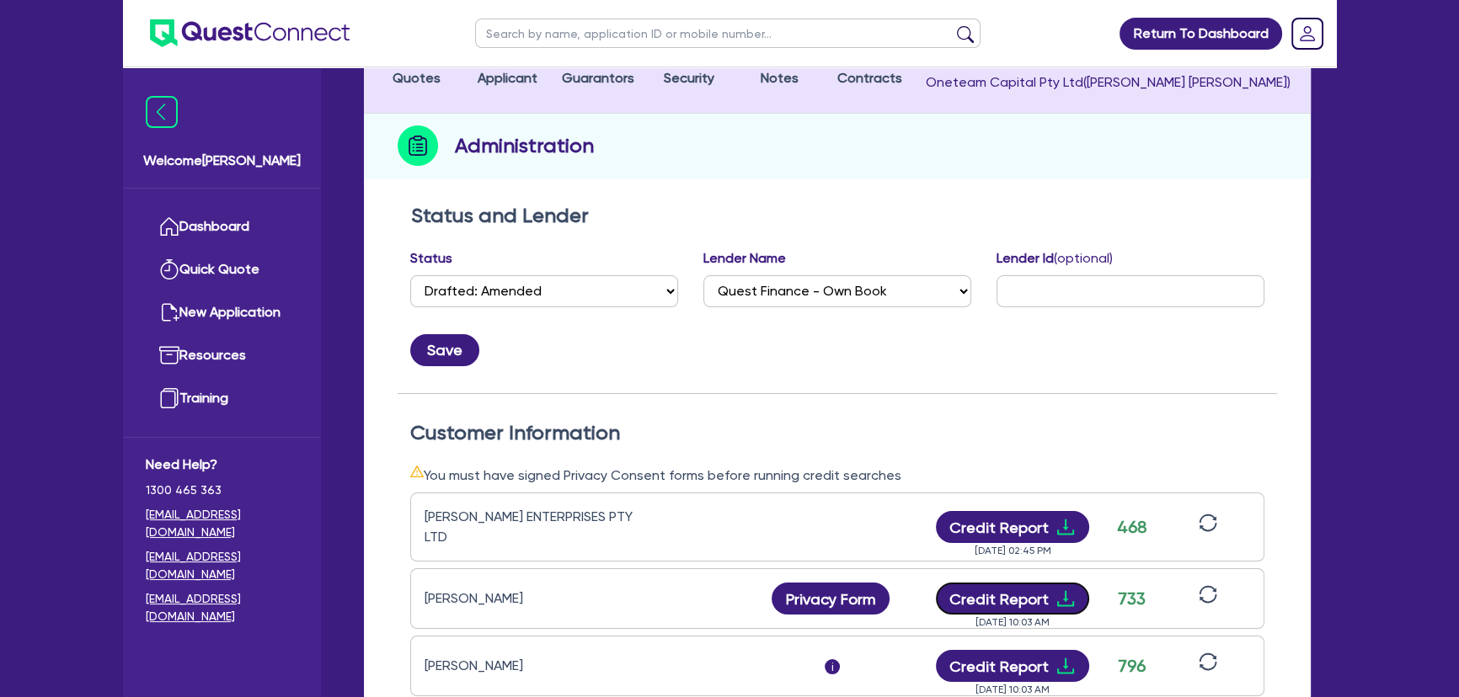
scroll to position [0, 0]
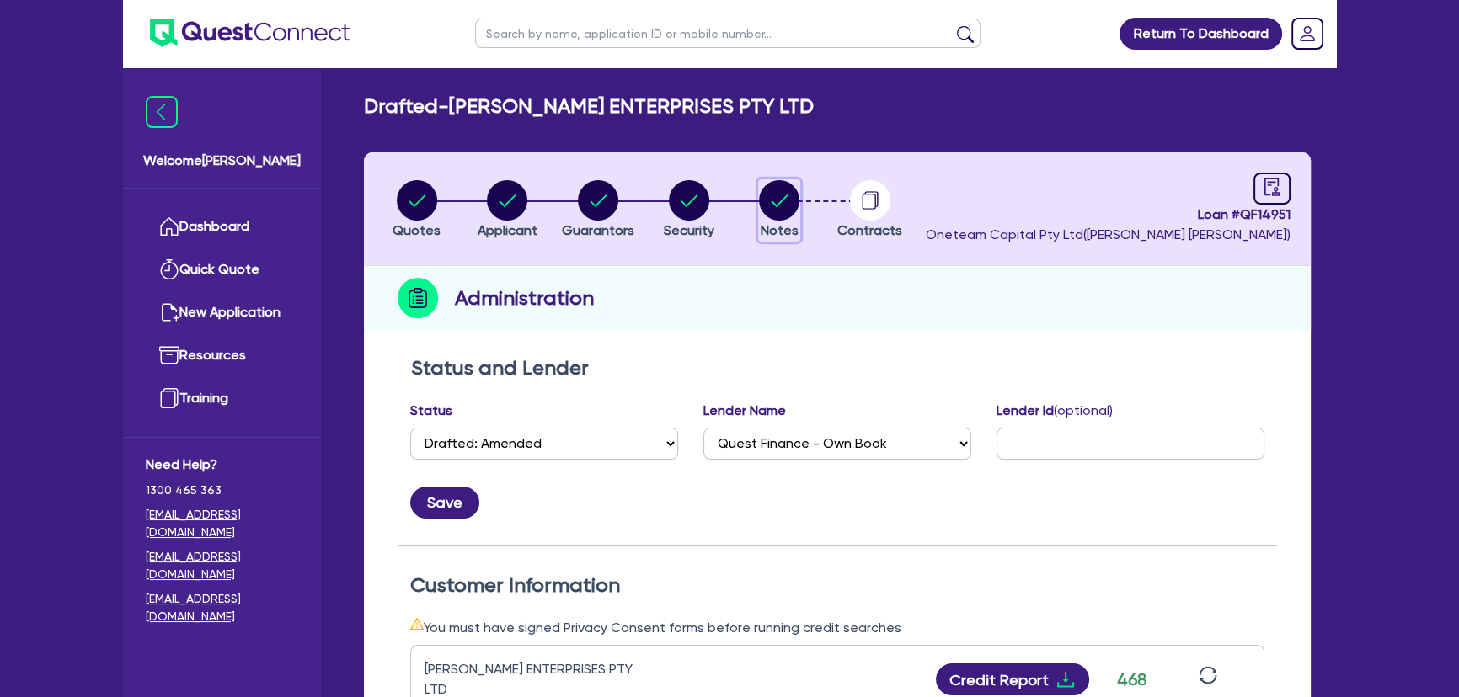
click at [759, 219] on icon "button" at bounding box center [779, 200] width 40 height 40
select select "Quest Finance - Own Book"
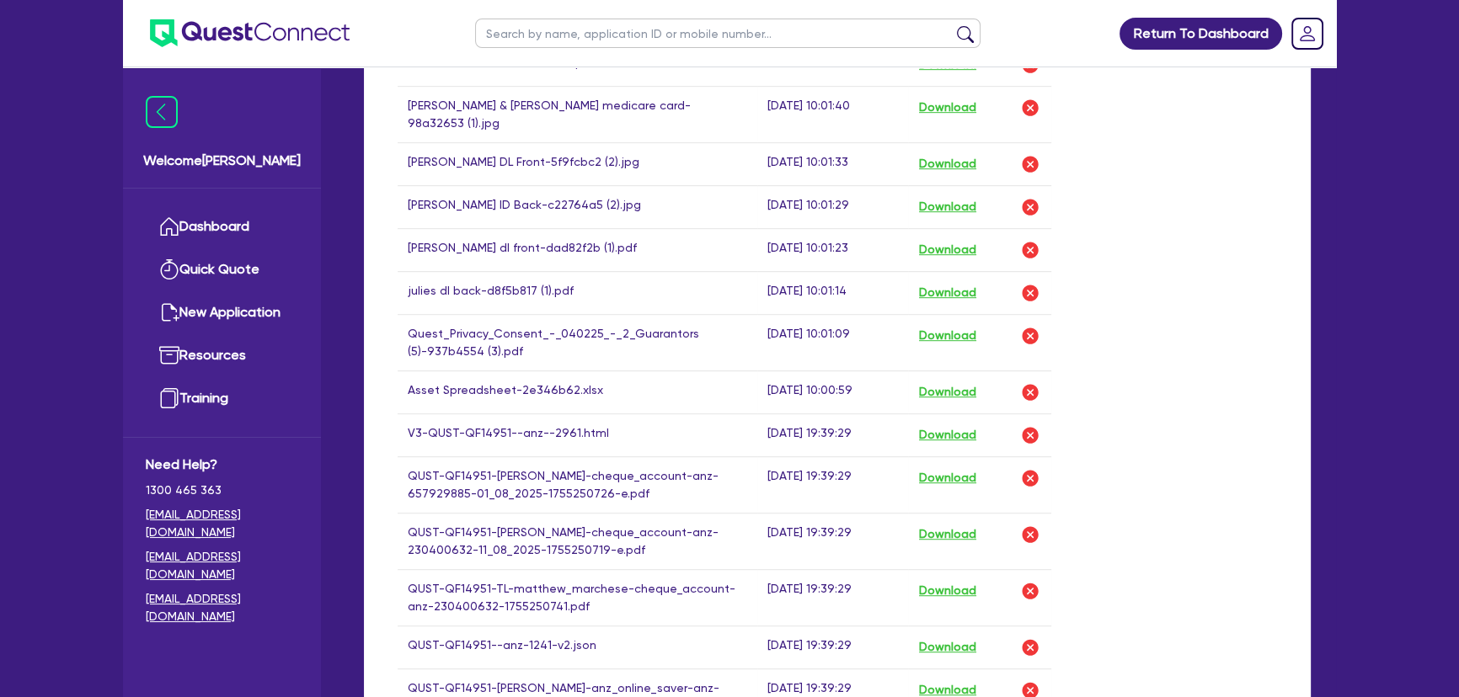
scroll to position [1225, 0]
click at [967, 424] on button "Download" at bounding box center [947, 435] width 59 height 22
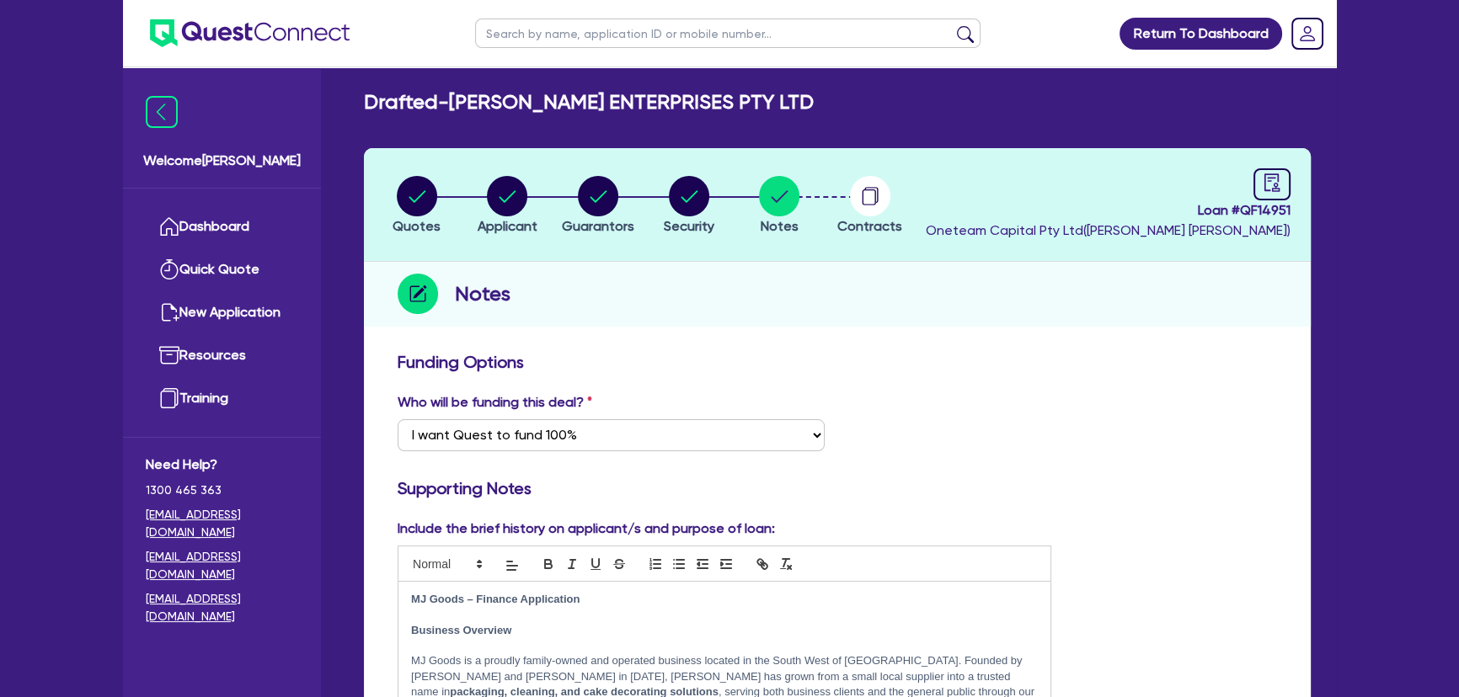
scroll to position [0, 0]
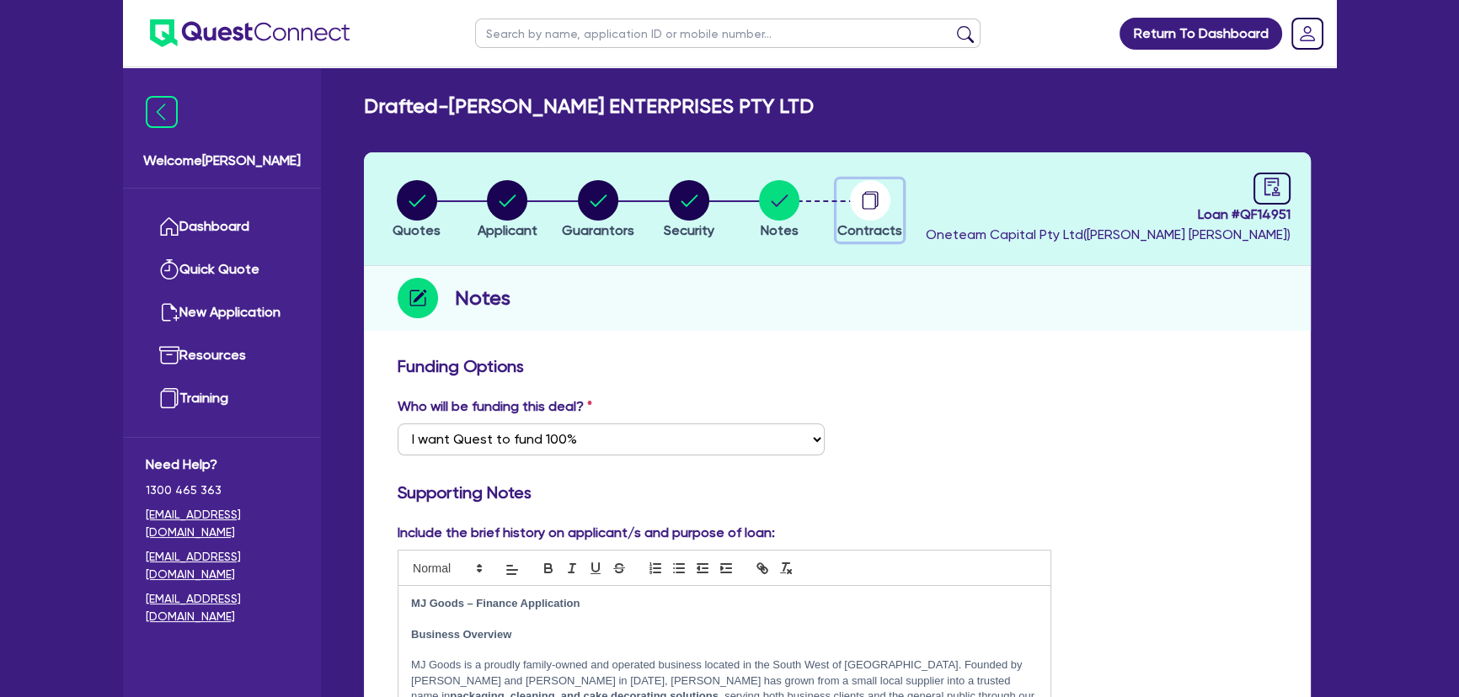
click at [884, 187] on circle "button" at bounding box center [870, 200] width 40 height 40
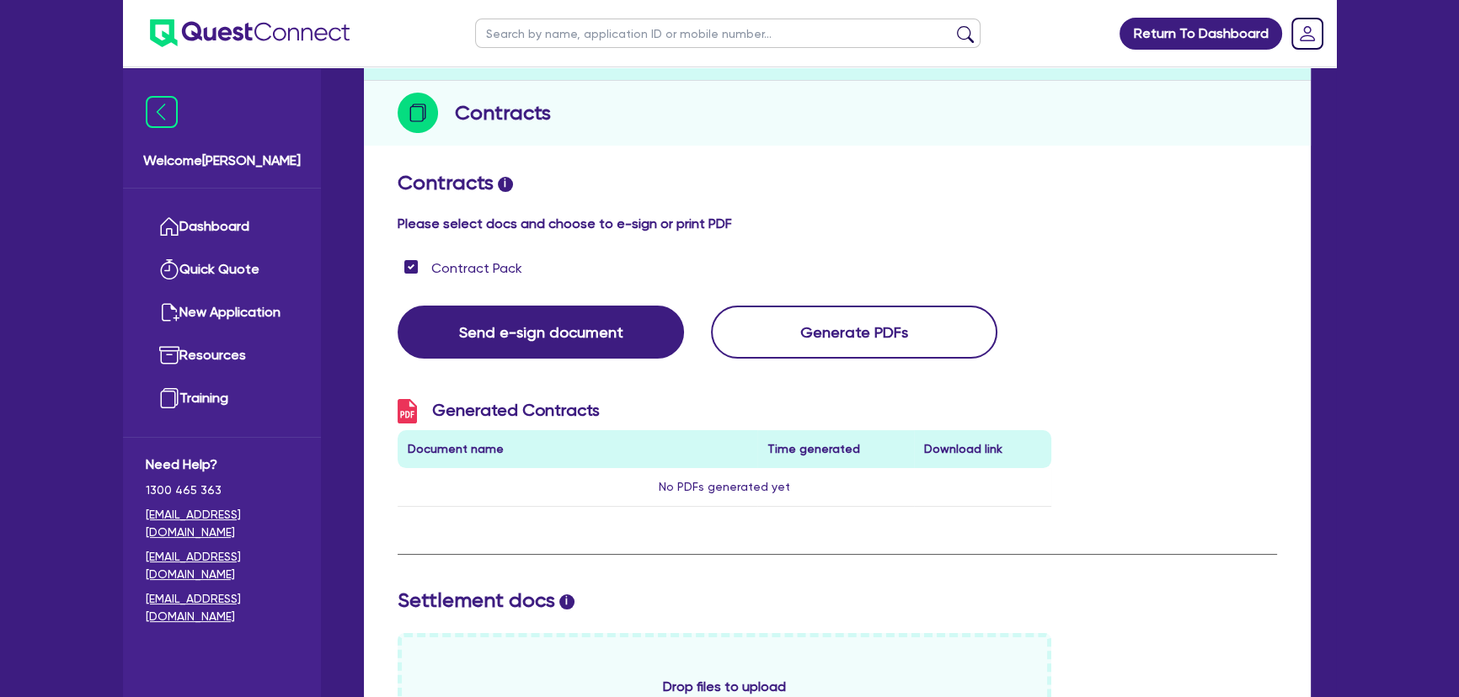
scroll to position [72, 0]
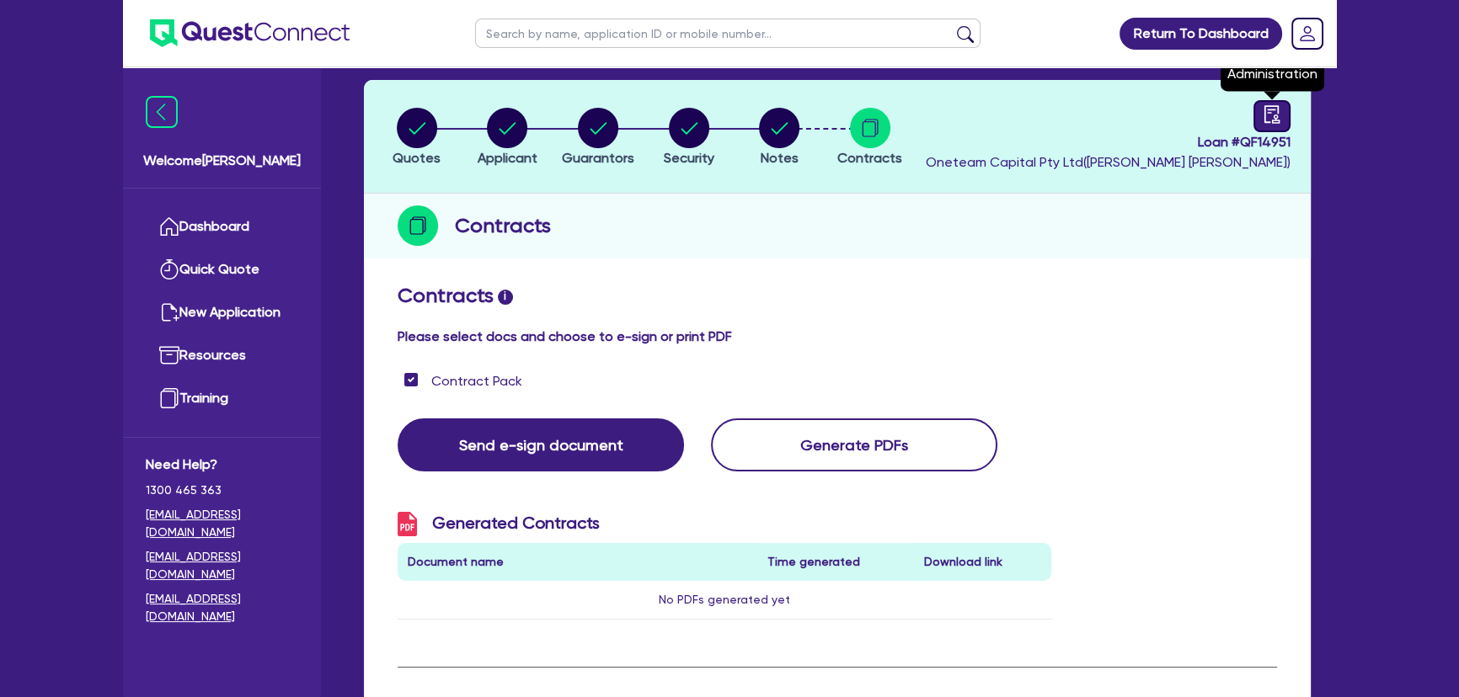
click at [1261, 116] on link at bounding box center [1271, 116] width 37 height 32
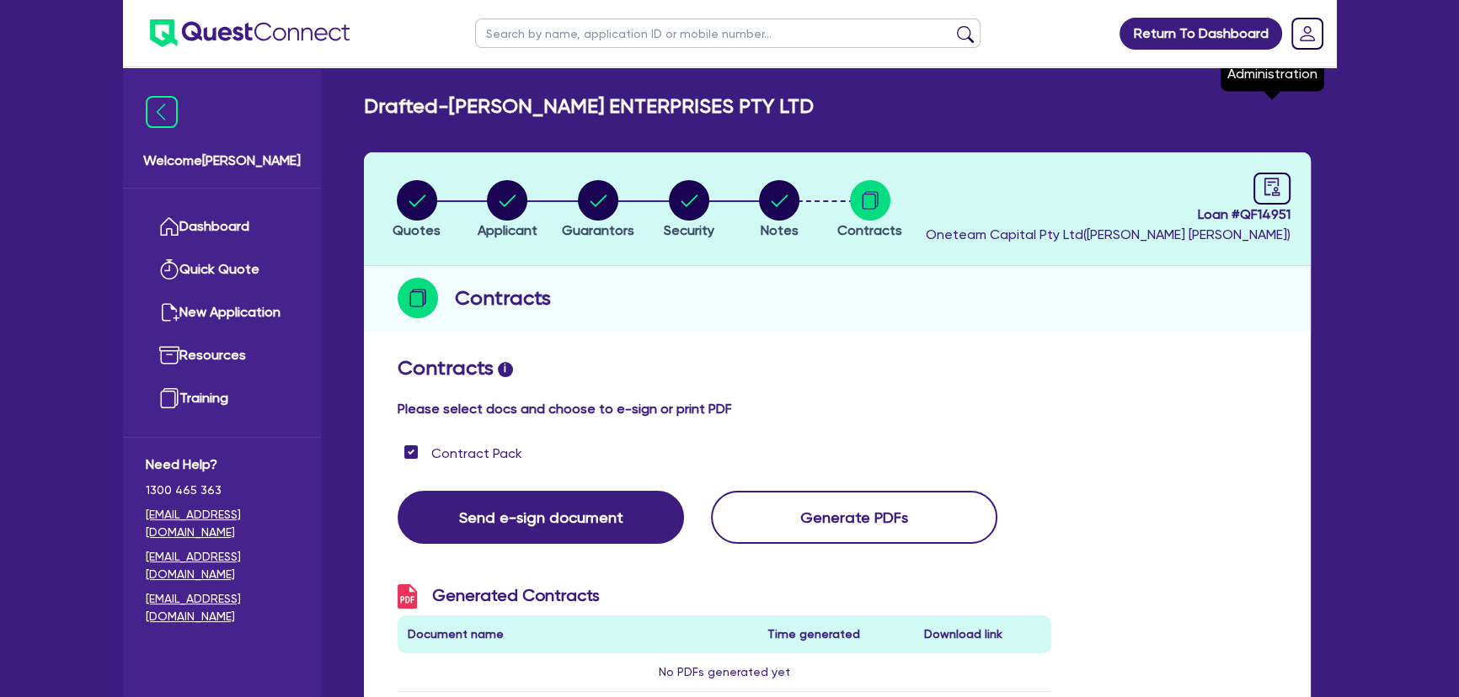
select select "DRAFTED_AMENDED"
select select "Quest Finance - Own Book"
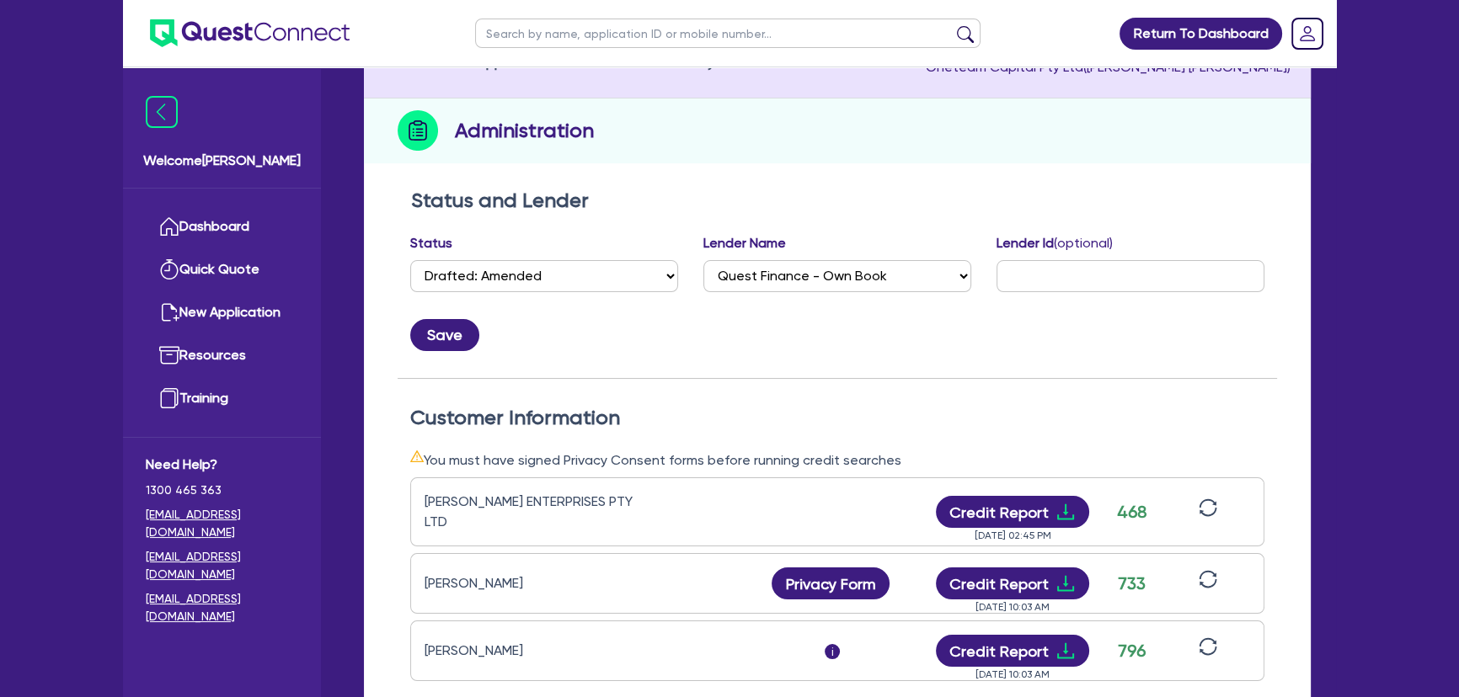
scroll to position [229, 0]
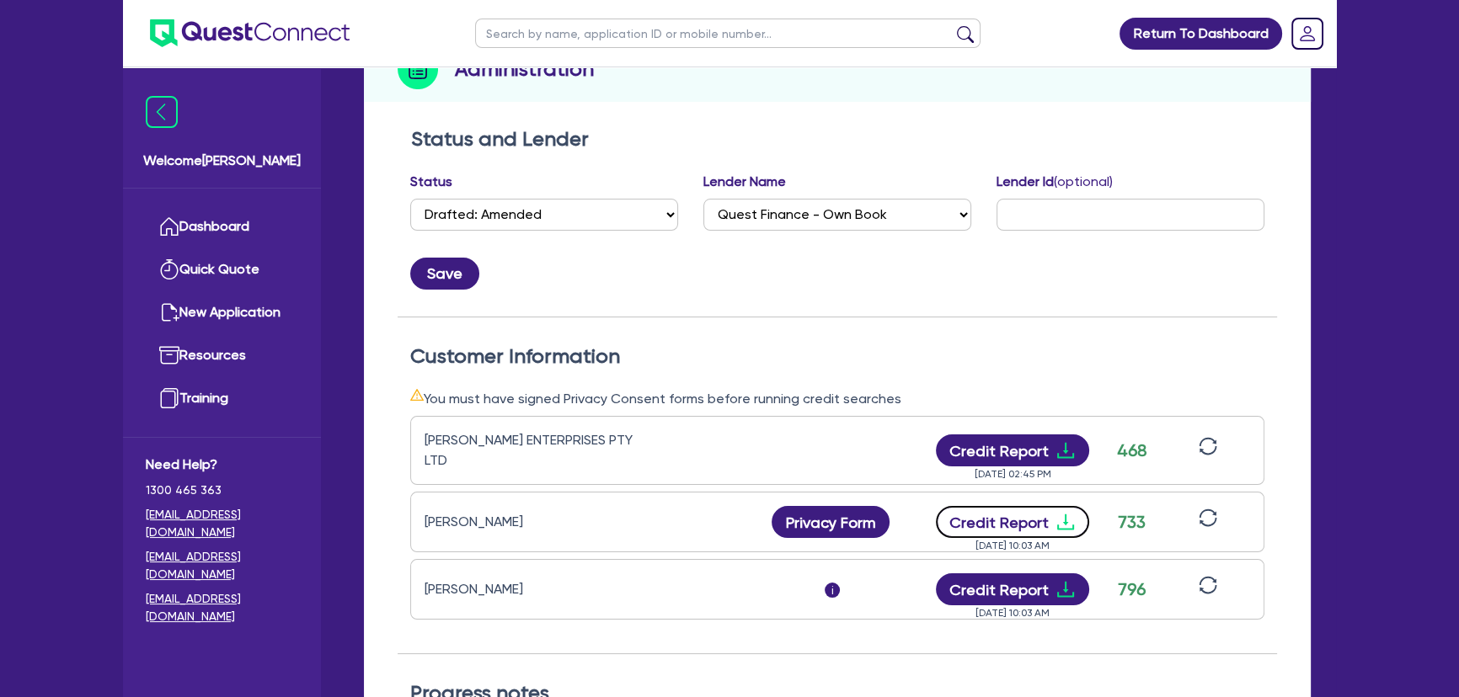
click at [1066, 514] on icon "download" at bounding box center [1065, 522] width 20 height 20
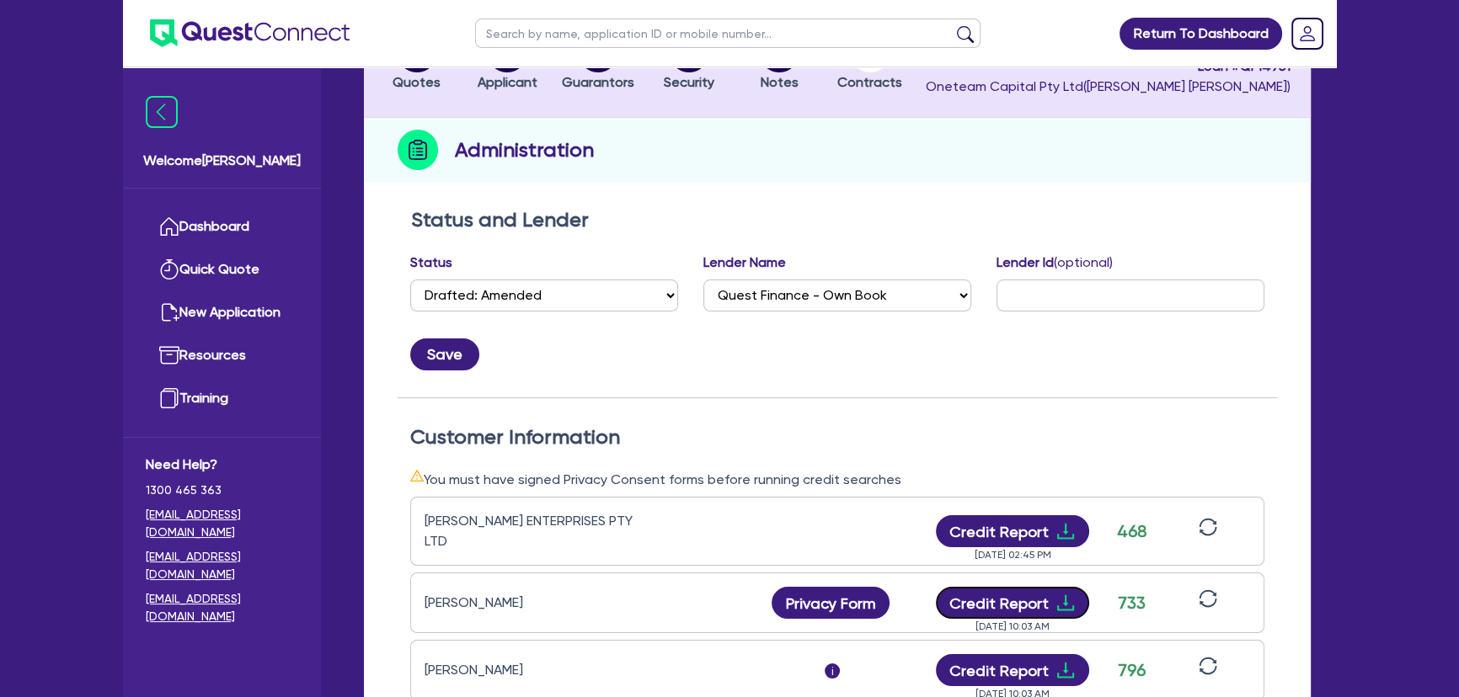
scroll to position [0, 0]
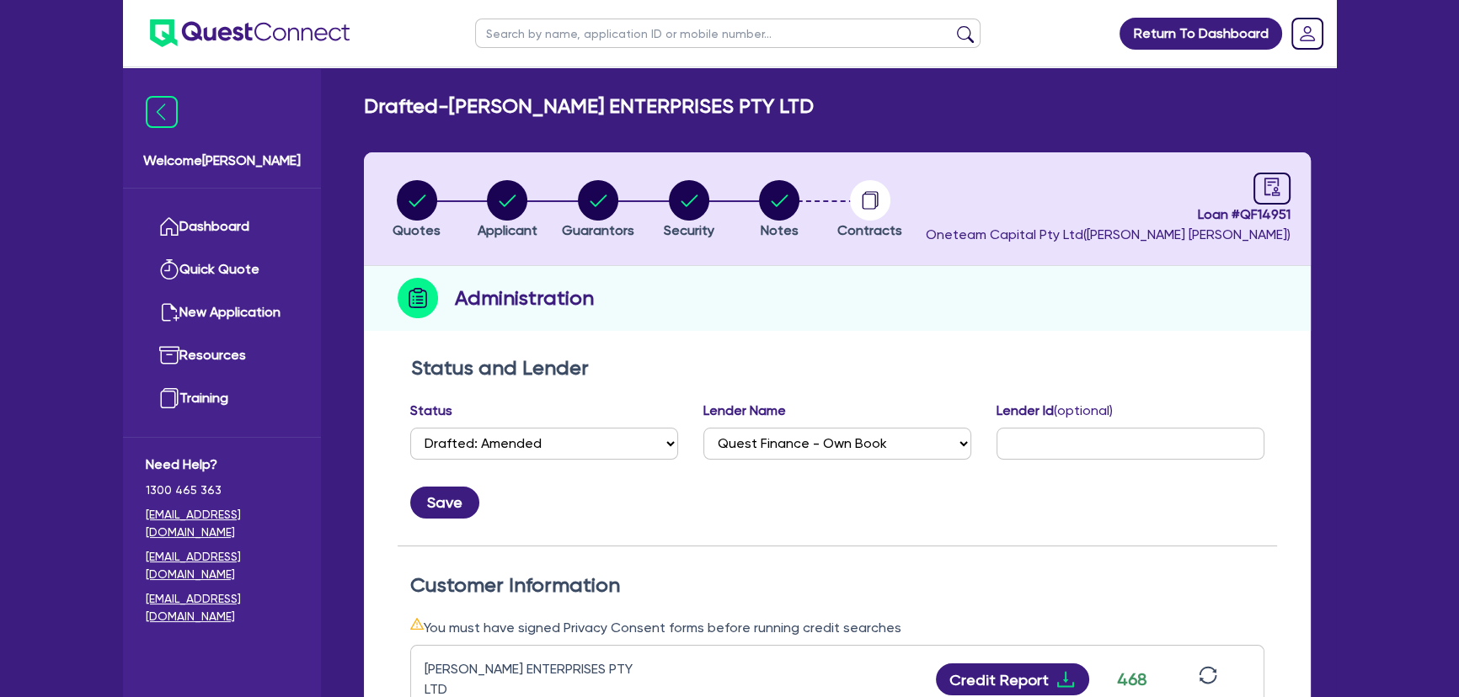
click at [288, 28] on img at bounding box center [250, 33] width 200 height 28
click at [277, 35] on img at bounding box center [250, 33] width 200 height 28
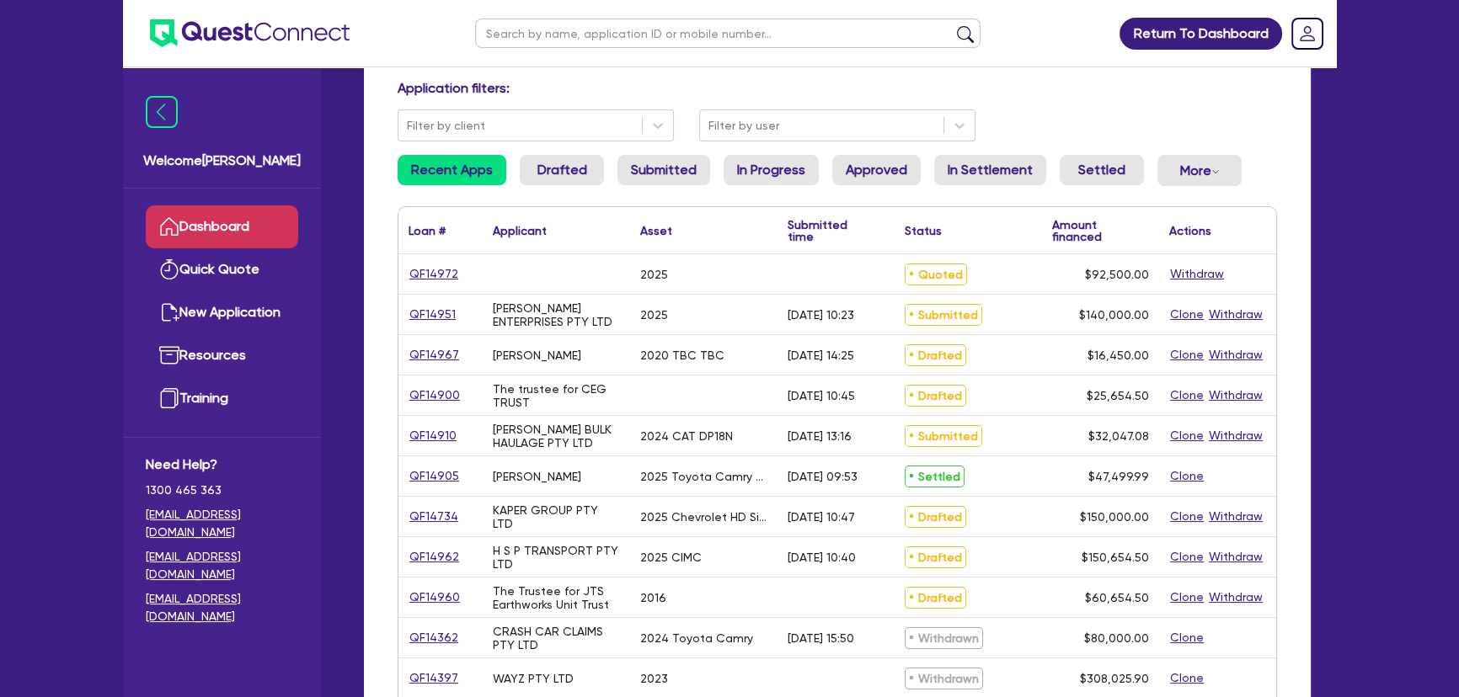
scroll to position [229, 0]
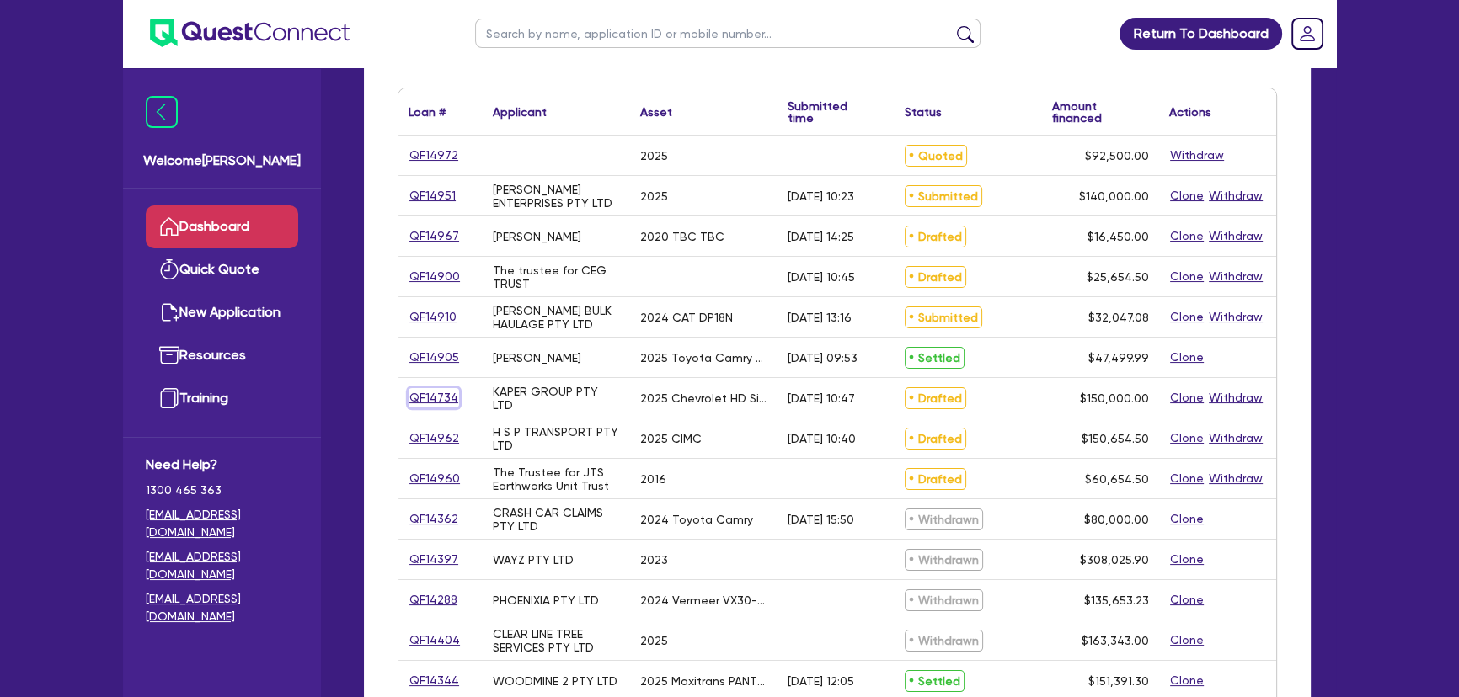
click at [420, 395] on link "QF14734" at bounding box center [433, 397] width 51 height 19
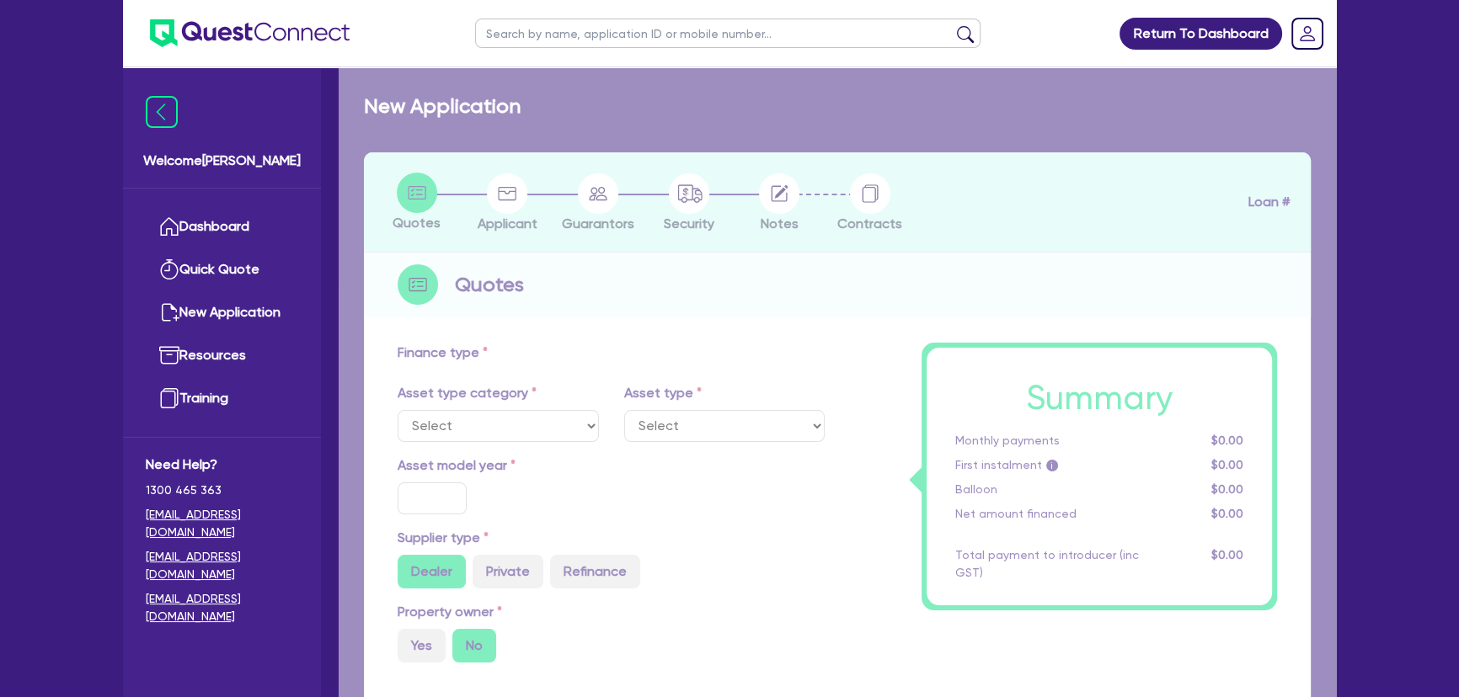
select select "CARS_AND_LIGHT_TRUCKS"
type input "2025"
radio input "true"
type input "172,000"
type input "22,000"
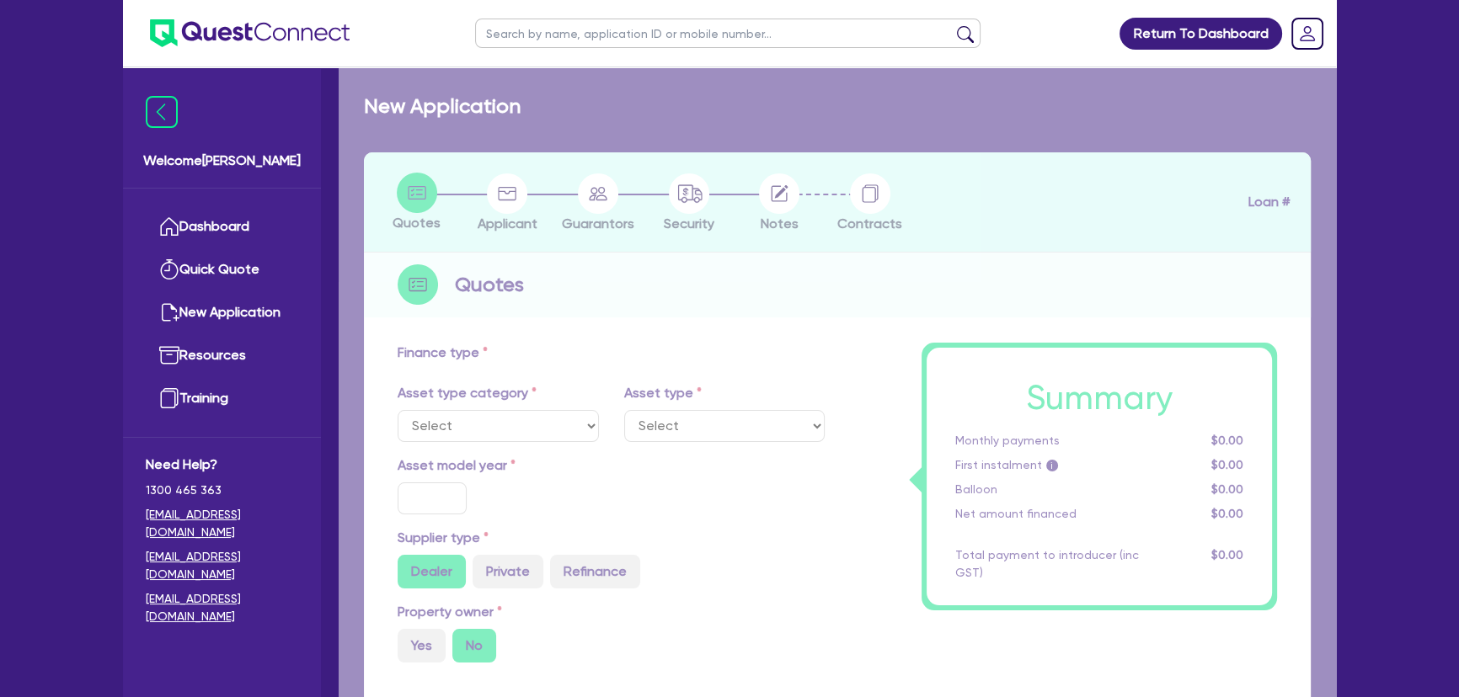
type input "0.5"
type input "750"
type input "6.39"
type input "454.55"
type input "318.18"
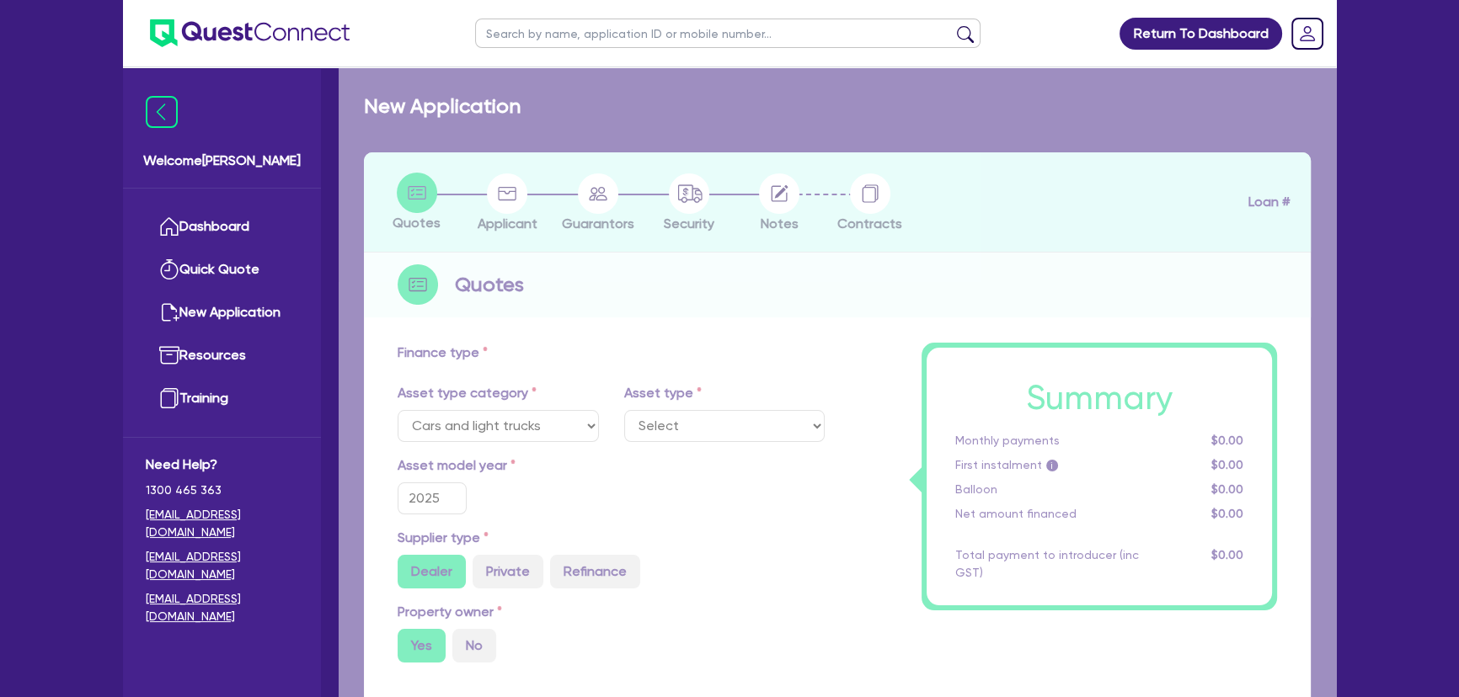
select select "PASSENGER_VEHICLES"
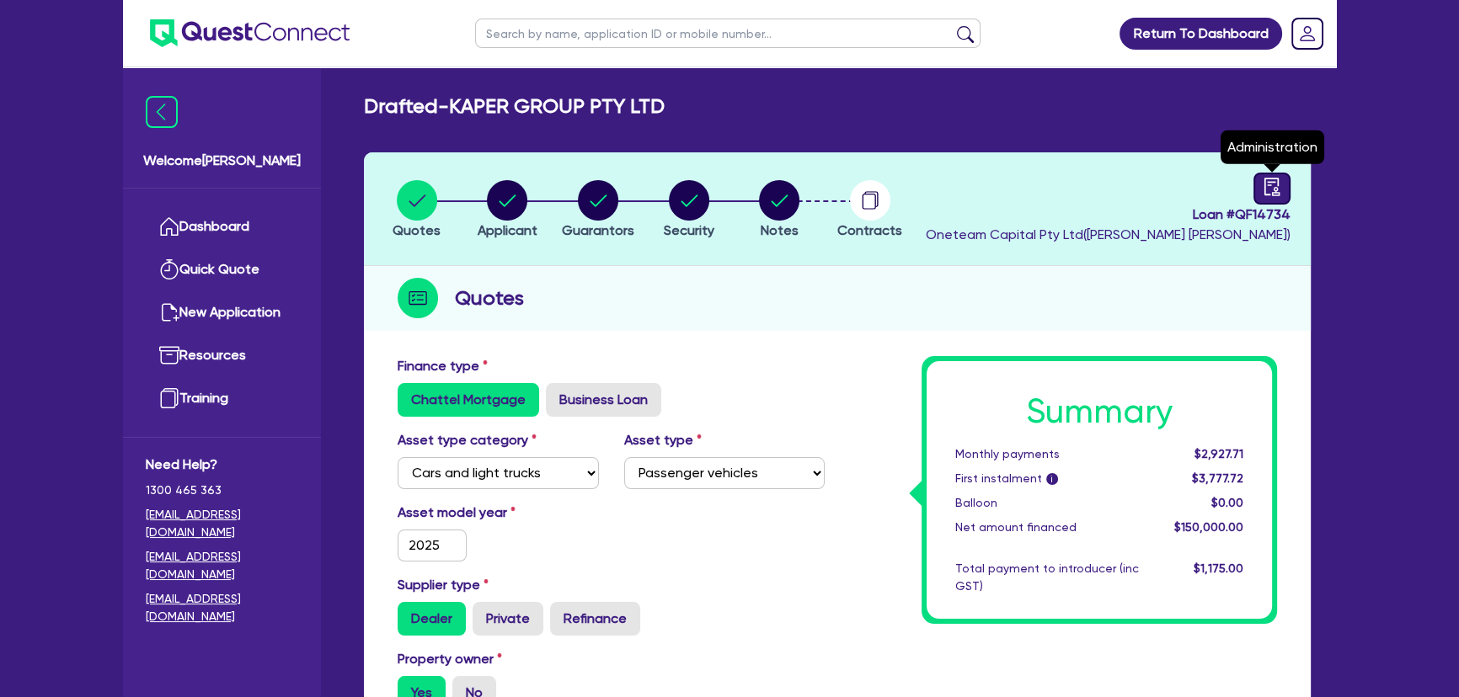
click at [1282, 178] on link at bounding box center [1271, 189] width 37 height 32
select select "DRAFTED_AMENDED"
select select "Westpac"
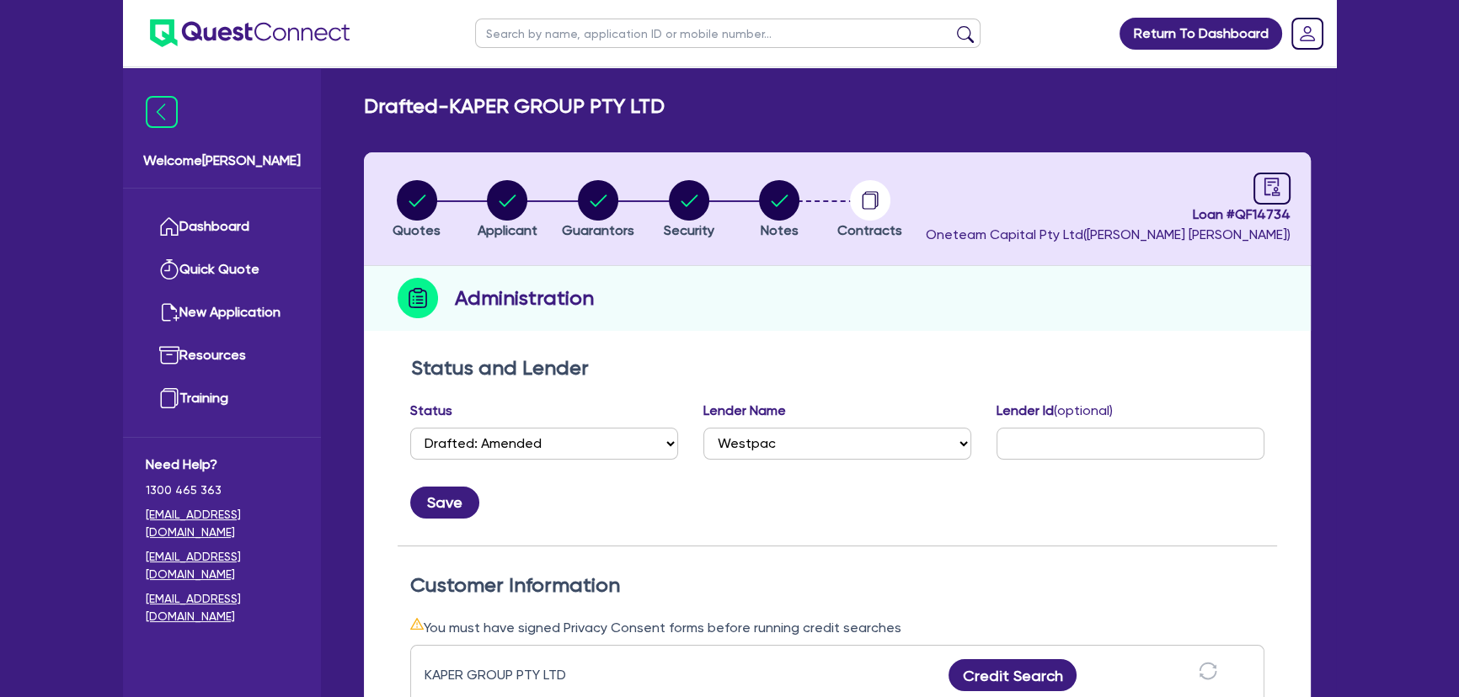
click at [280, 3] on ul at bounding box center [236, 33] width 227 height 67
click at [204, 35] on img at bounding box center [250, 33] width 200 height 28
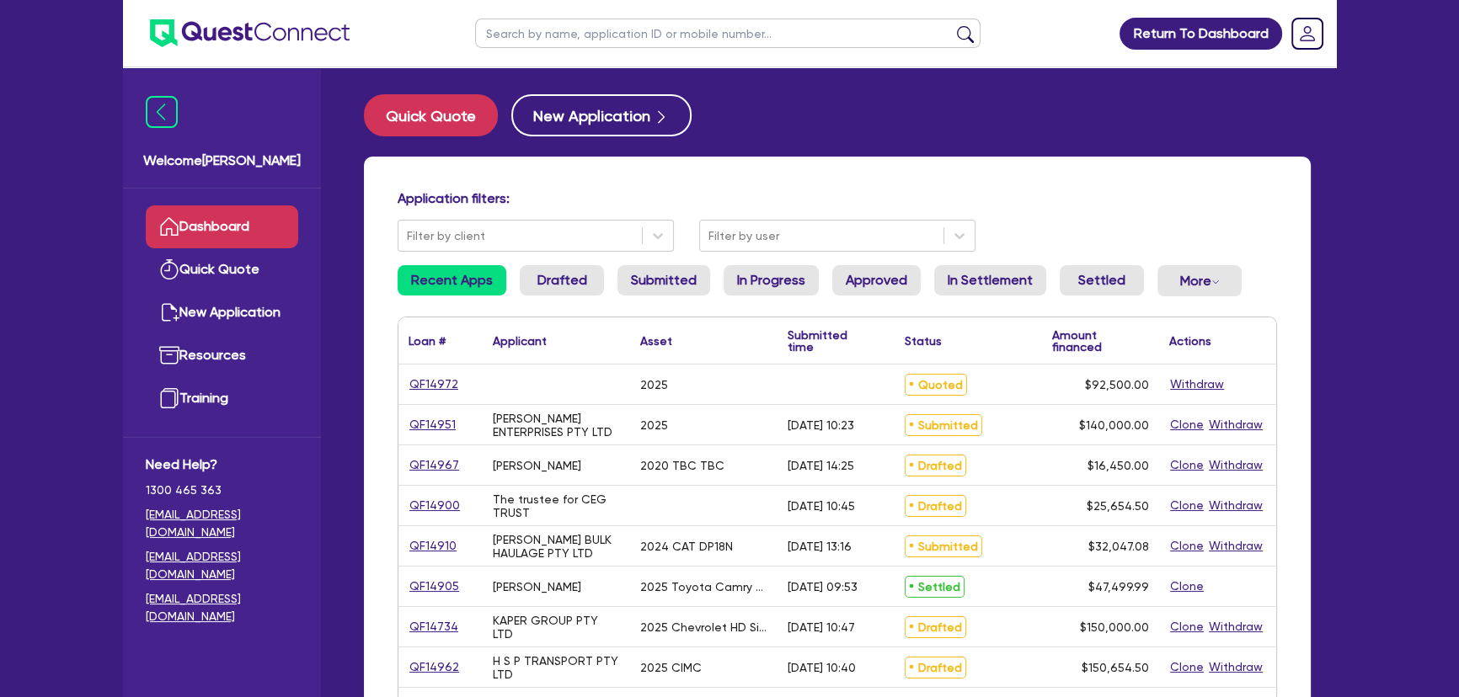
click at [637, 40] on input "text" at bounding box center [727, 33] width 505 height 29
type input "Kaper Group"
click at [952, 25] on button "submit" at bounding box center [965, 37] width 27 height 24
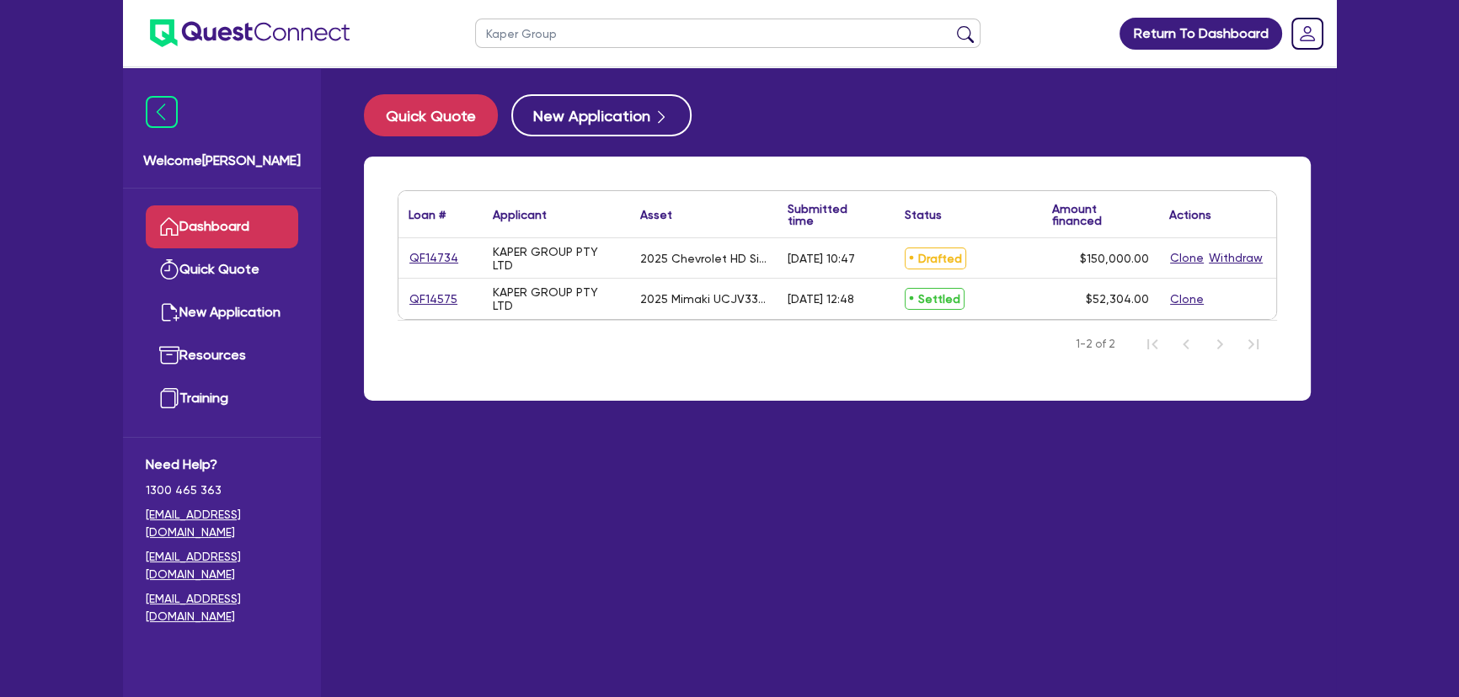
click at [469, 290] on div "QF14575" at bounding box center [439, 299] width 63 height 19
click at [422, 302] on link "QF14575" at bounding box center [433, 299] width 50 height 19
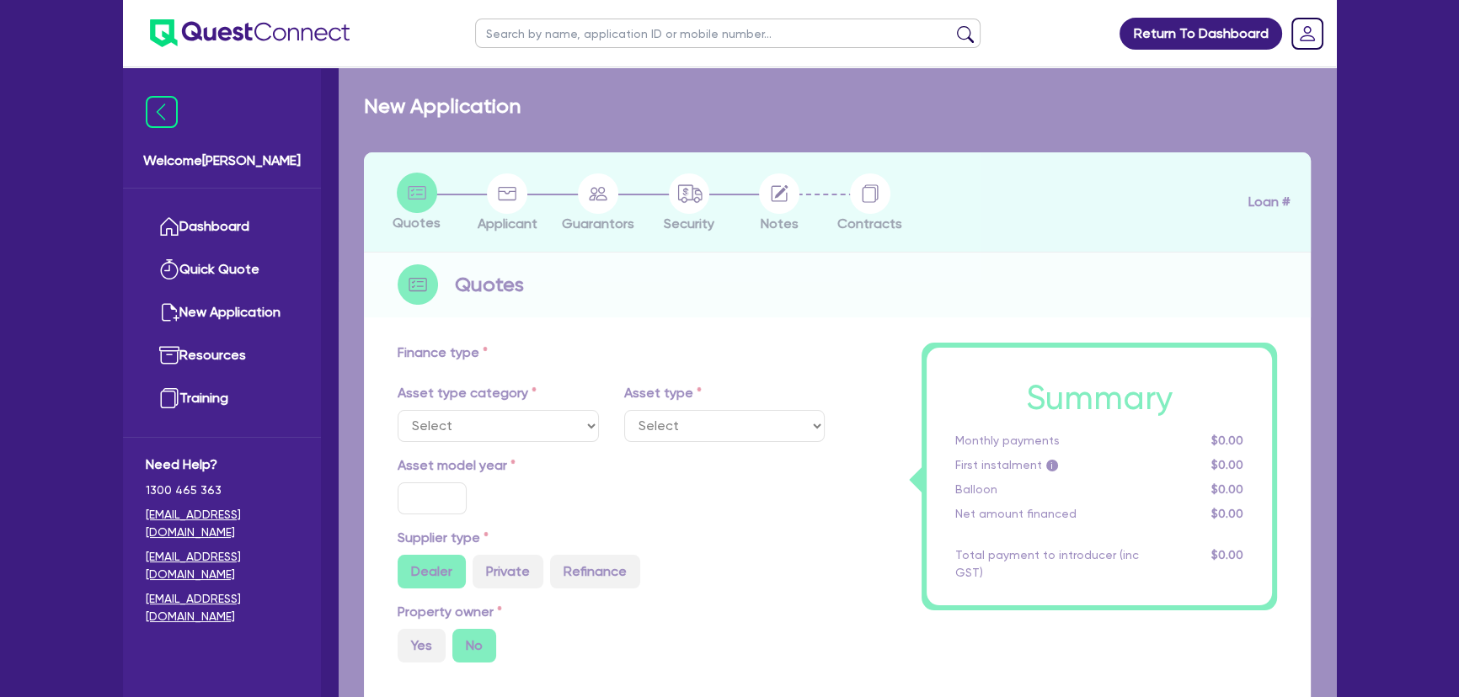
select select "SECONDARY_ASSETS"
type input "2025"
radio input "true"
type input "51,304"
type input "4.00"
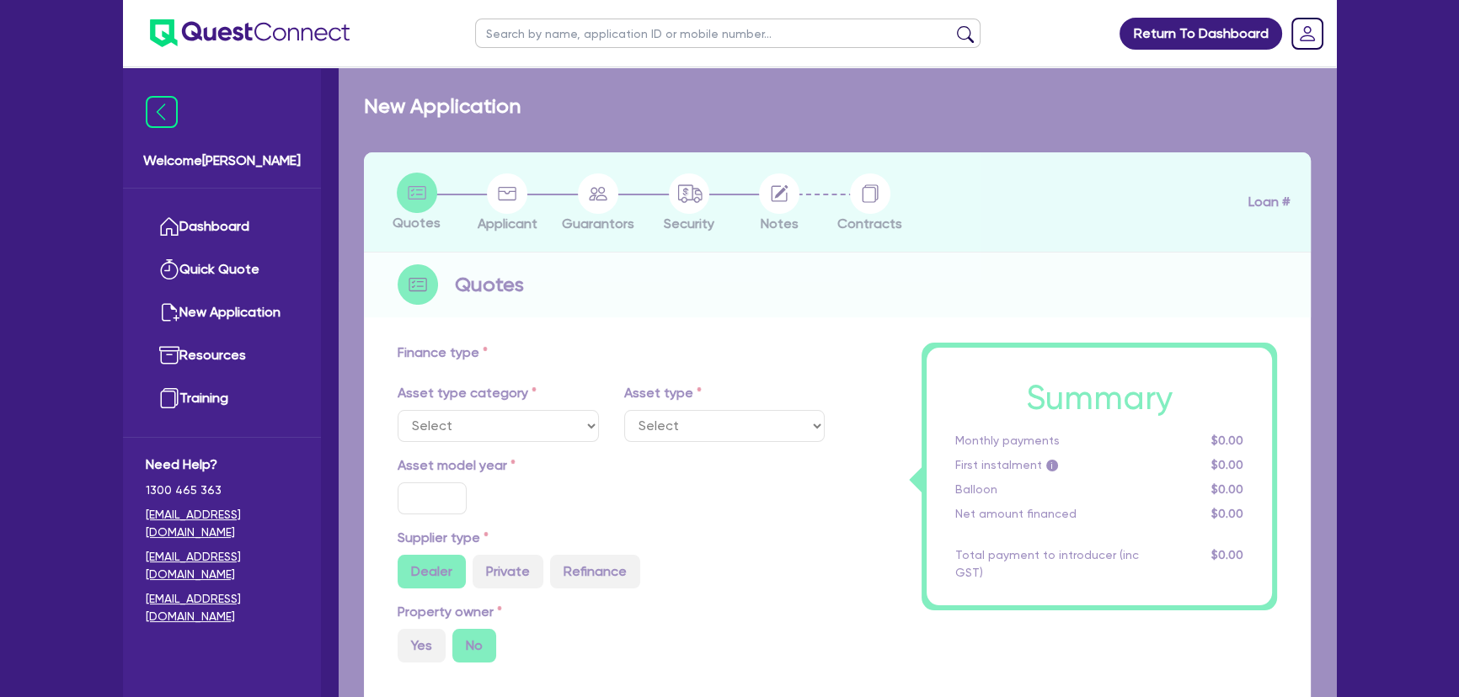
type input "2,092.16"
type input "8.74"
type input "459.09"
type input "450"
select select "PRINTING_AND_PACKAGING_EQUIPMENT"
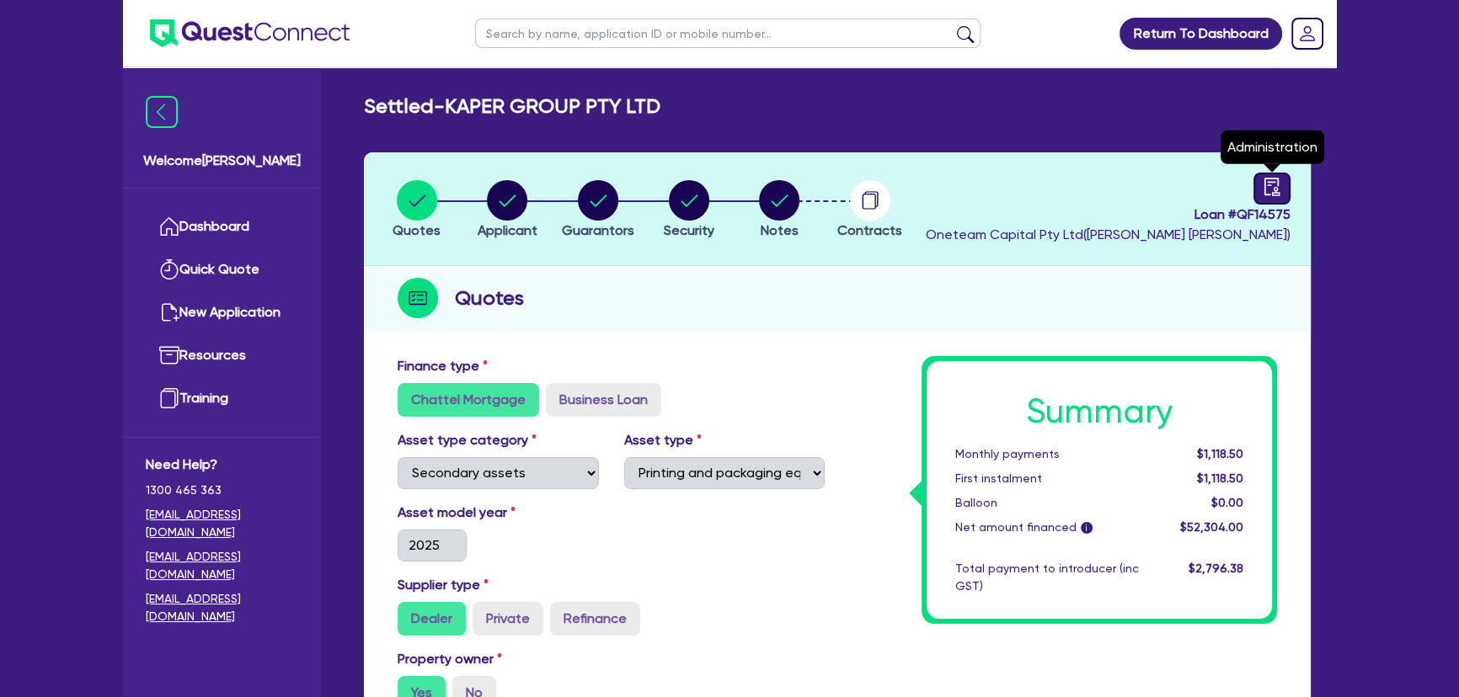
click at [1269, 190] on icon "audit" at bounding box center [1272, 187] width 19 height 19
select select "SETTLED"
select select "Pepper"
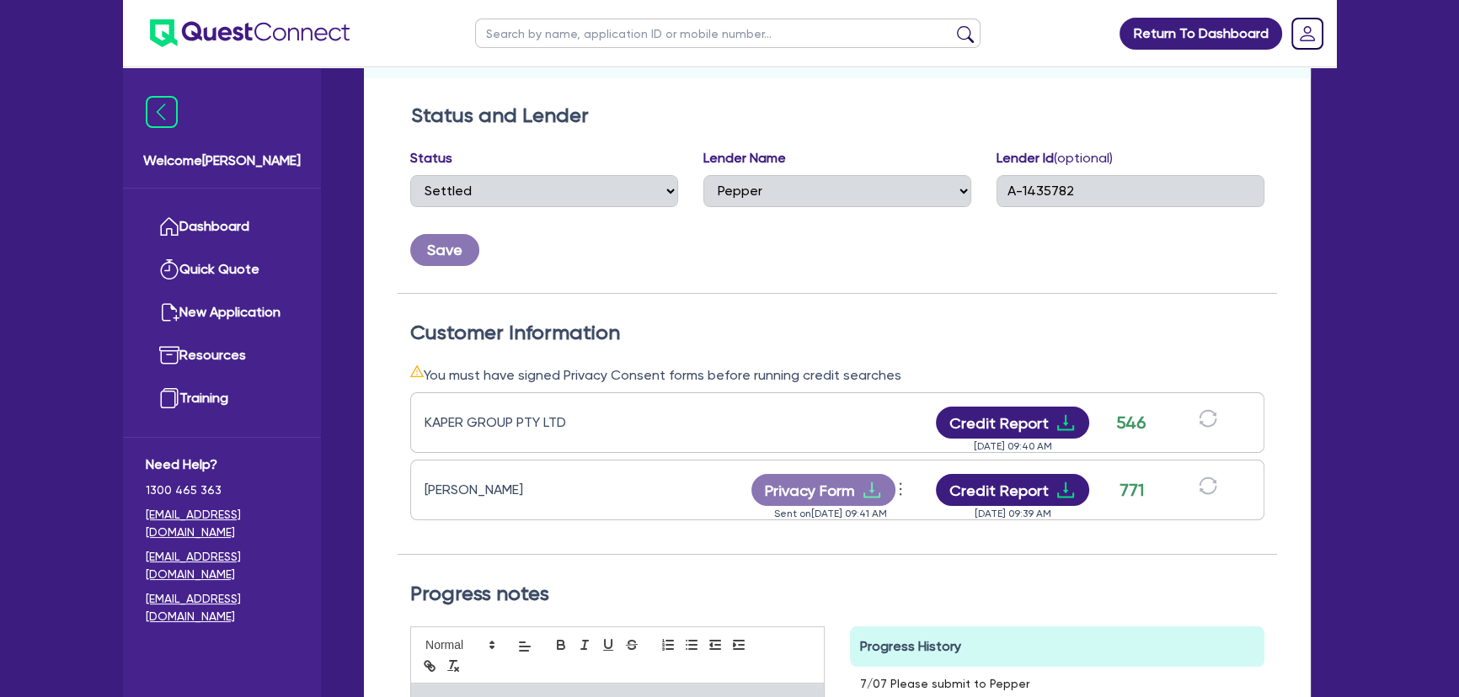
scroll to position [459, 0]
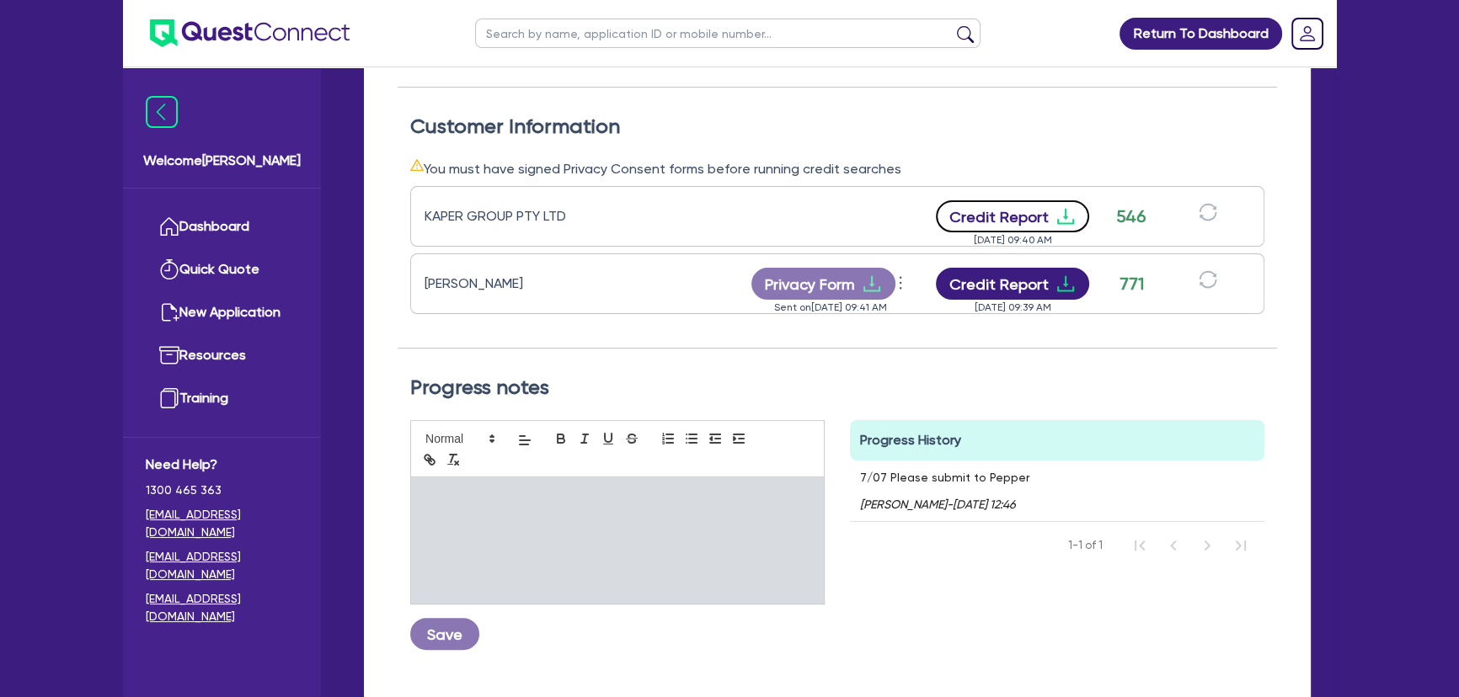
click at [1061, 216] on icon "download" at bounding box center [1065, 217] width 17 height 16
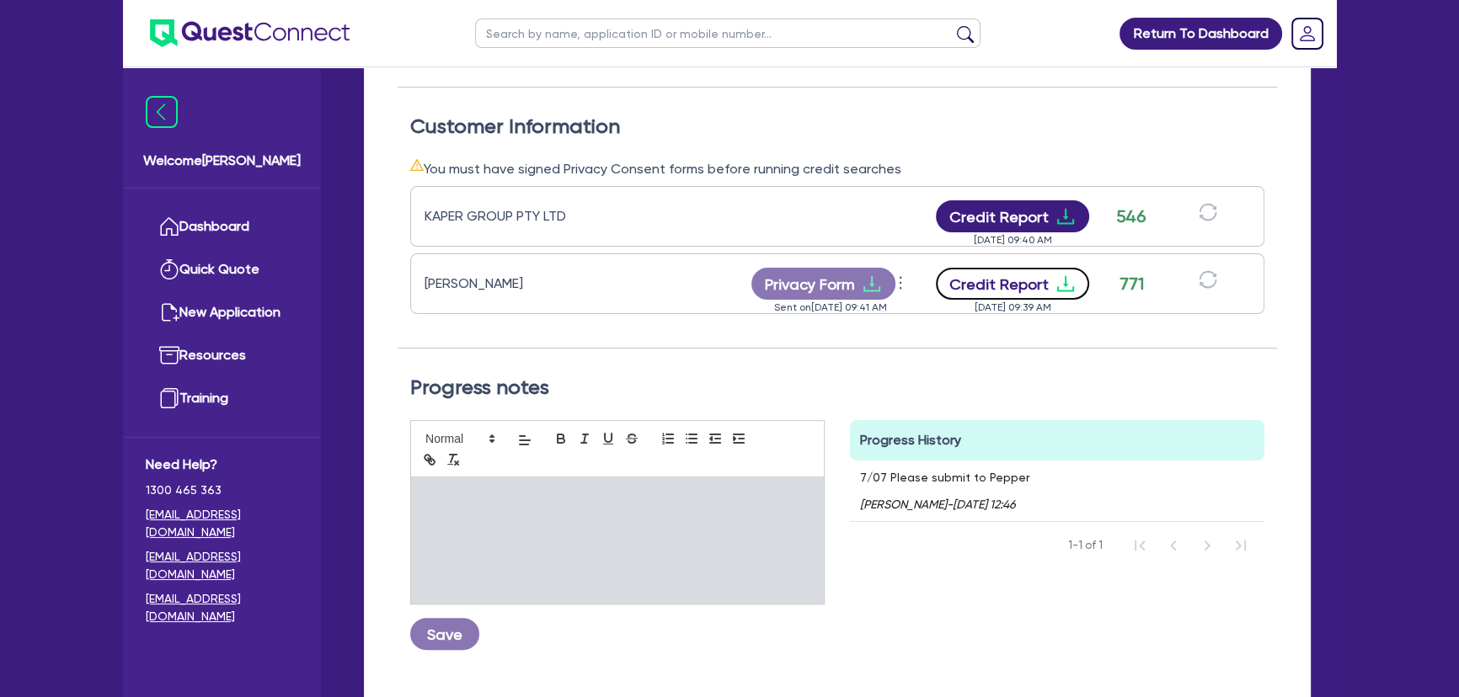
click at [1067, 280] on icon "download" at bounding box center [1065, 284] width 20 height 20
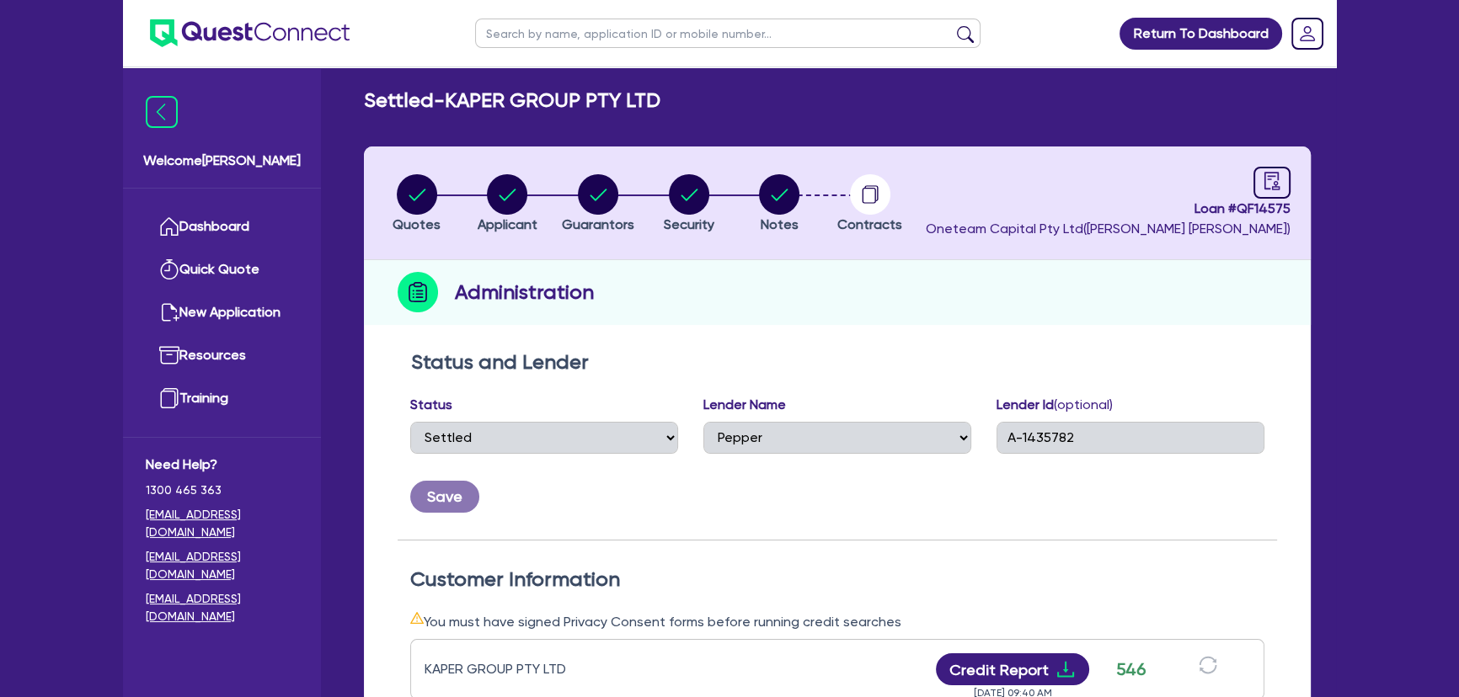
scroll to position [0, 0]
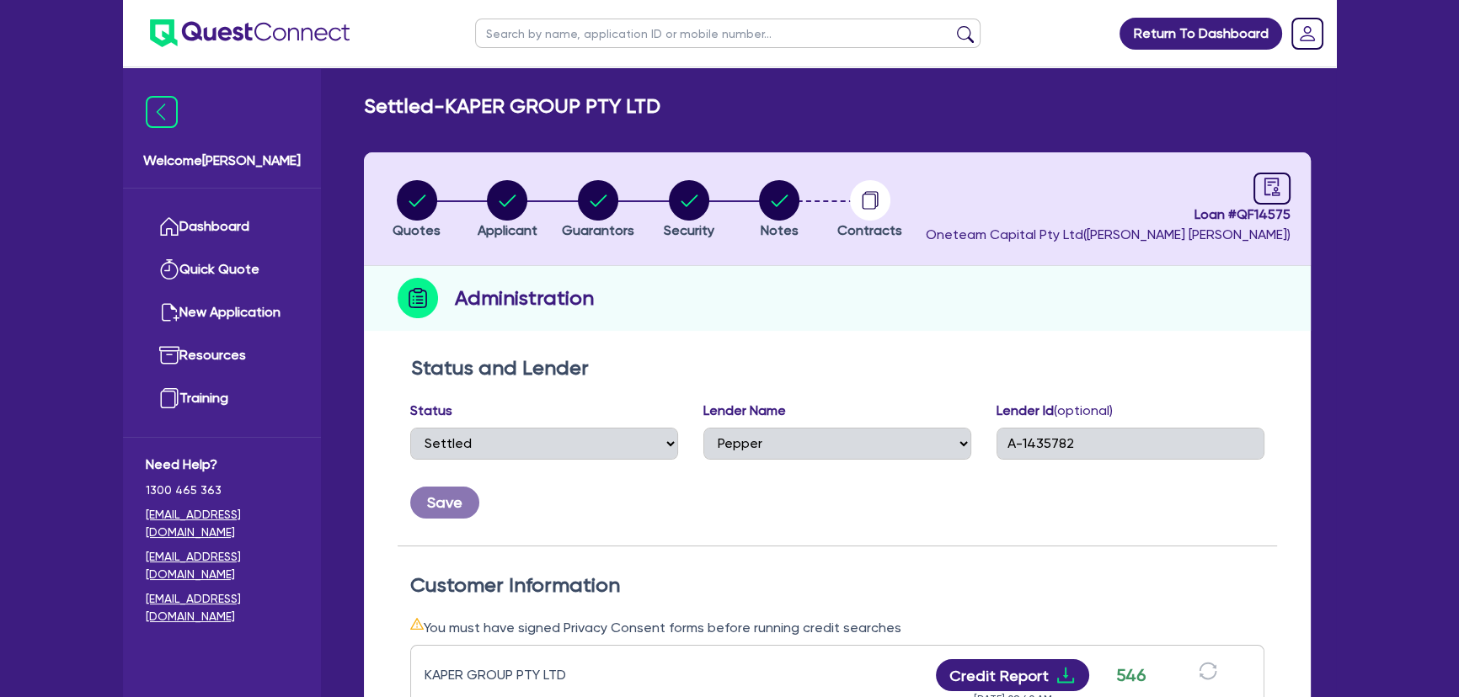
click at [313, 35] on img at bounding box center [250, 33] width 200 height 28
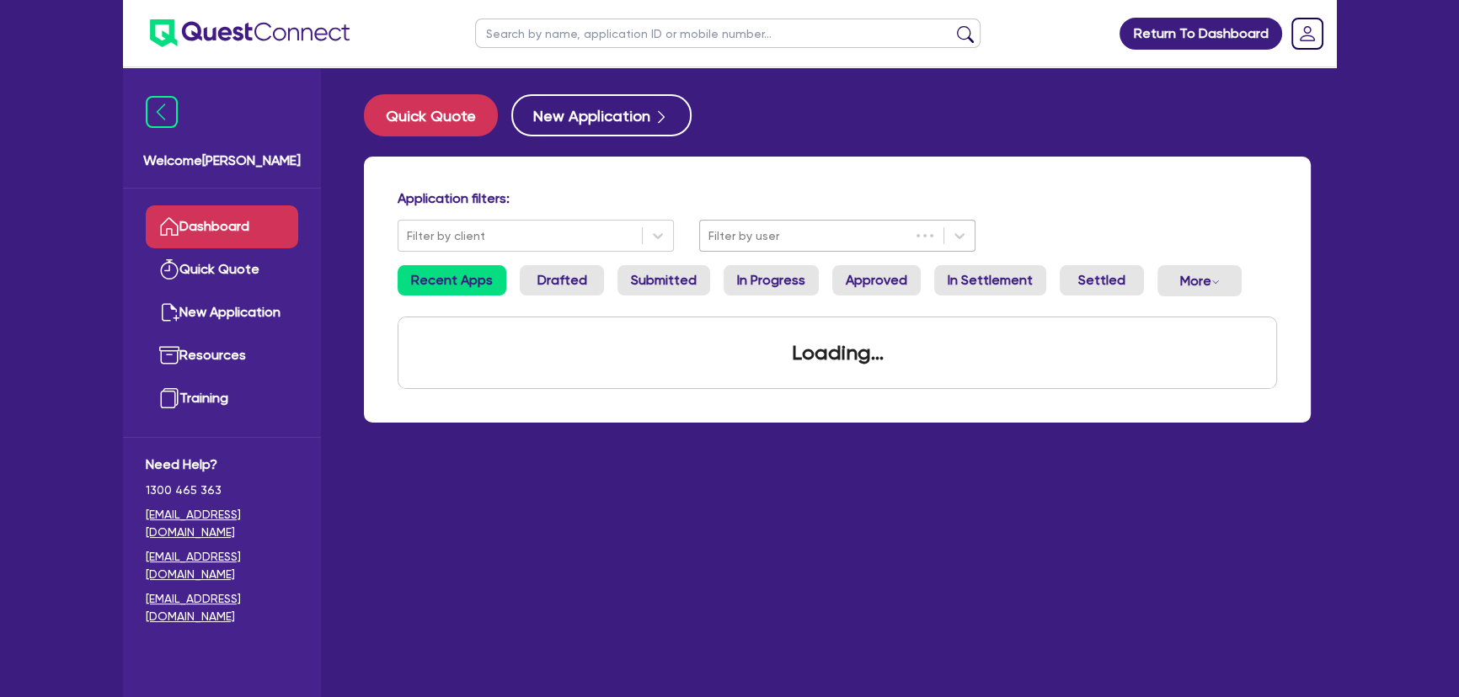
drag, startPoint x: 828, startPoint y: 240, endPoint x: 817, endPoint y: 253, distance: 16.7
click at [827, 240] on div at bounding box center [804, 236] width 193 height 21
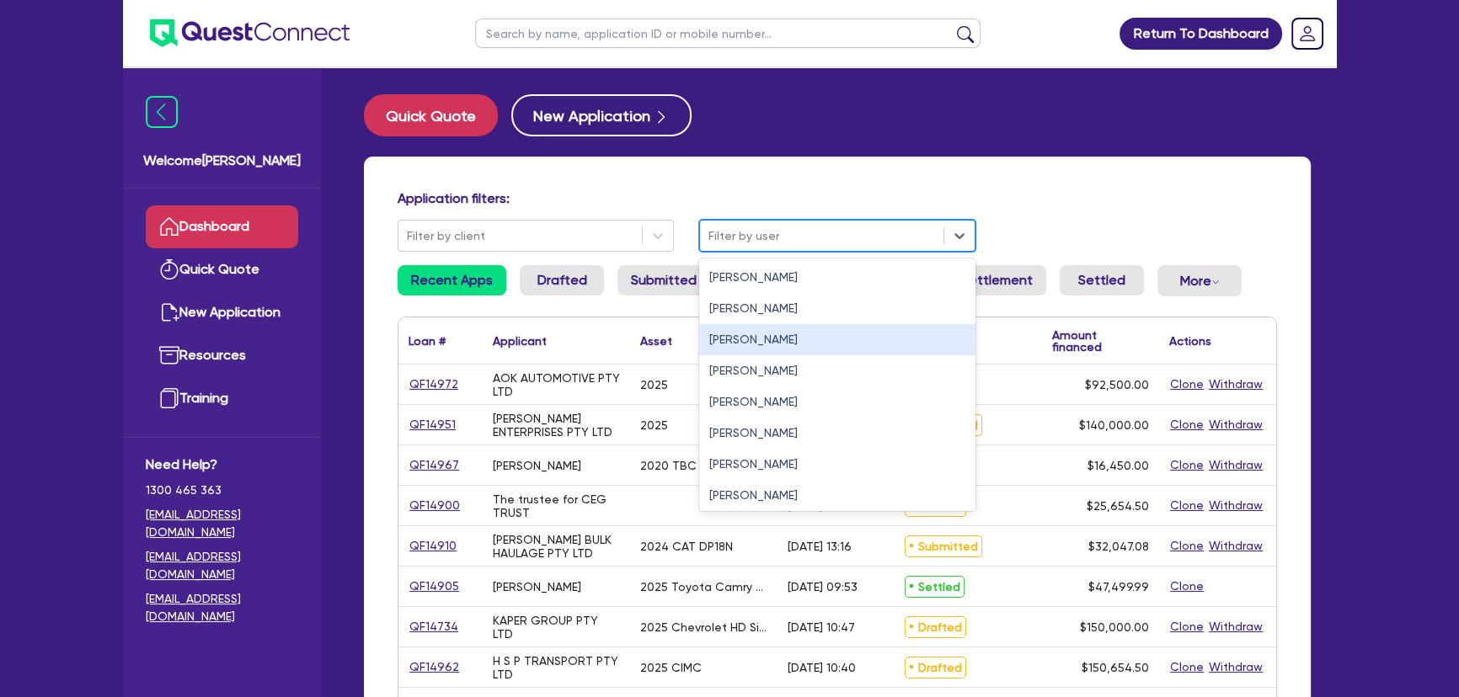
click at [759, 348] on div "Joel Harding" at bounding box center [837, 339] width 276 height 31
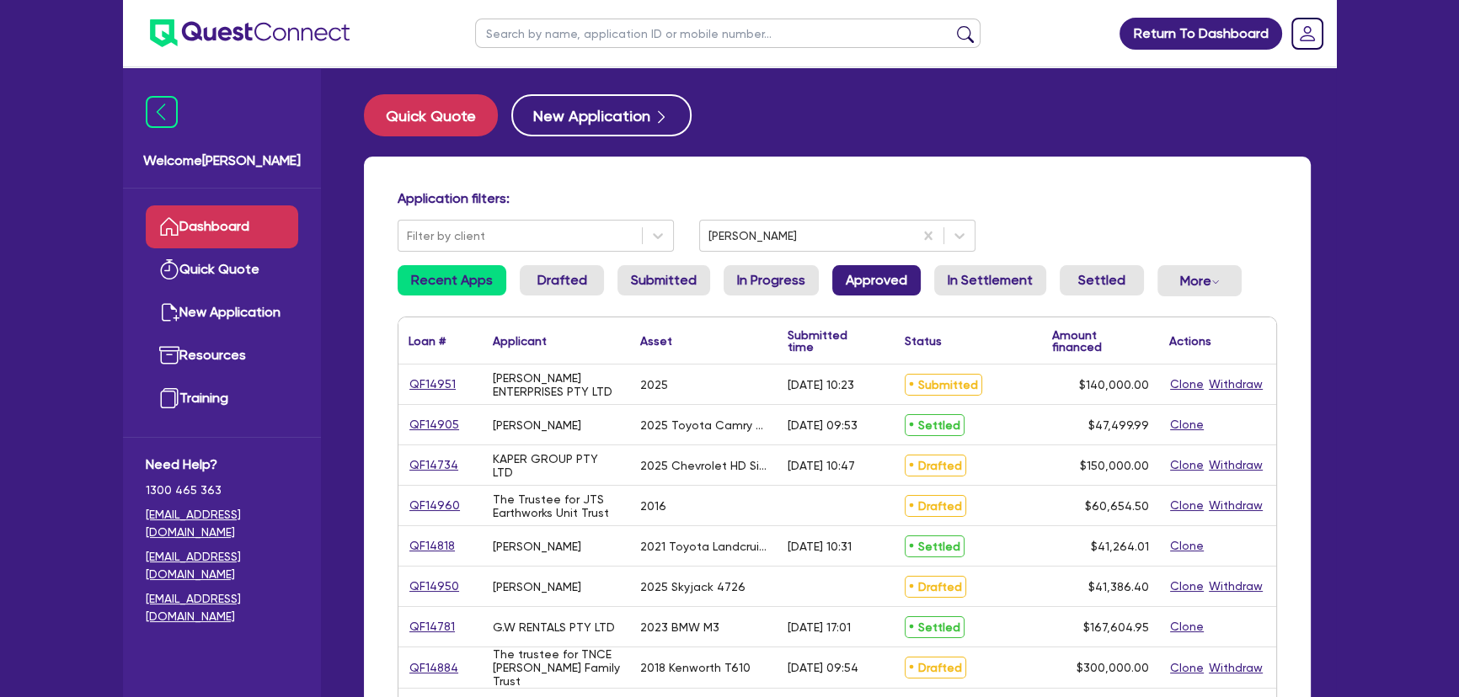
click at [883, 278] on link "Approved" at bounding box center [876, 280] width 88 height 30
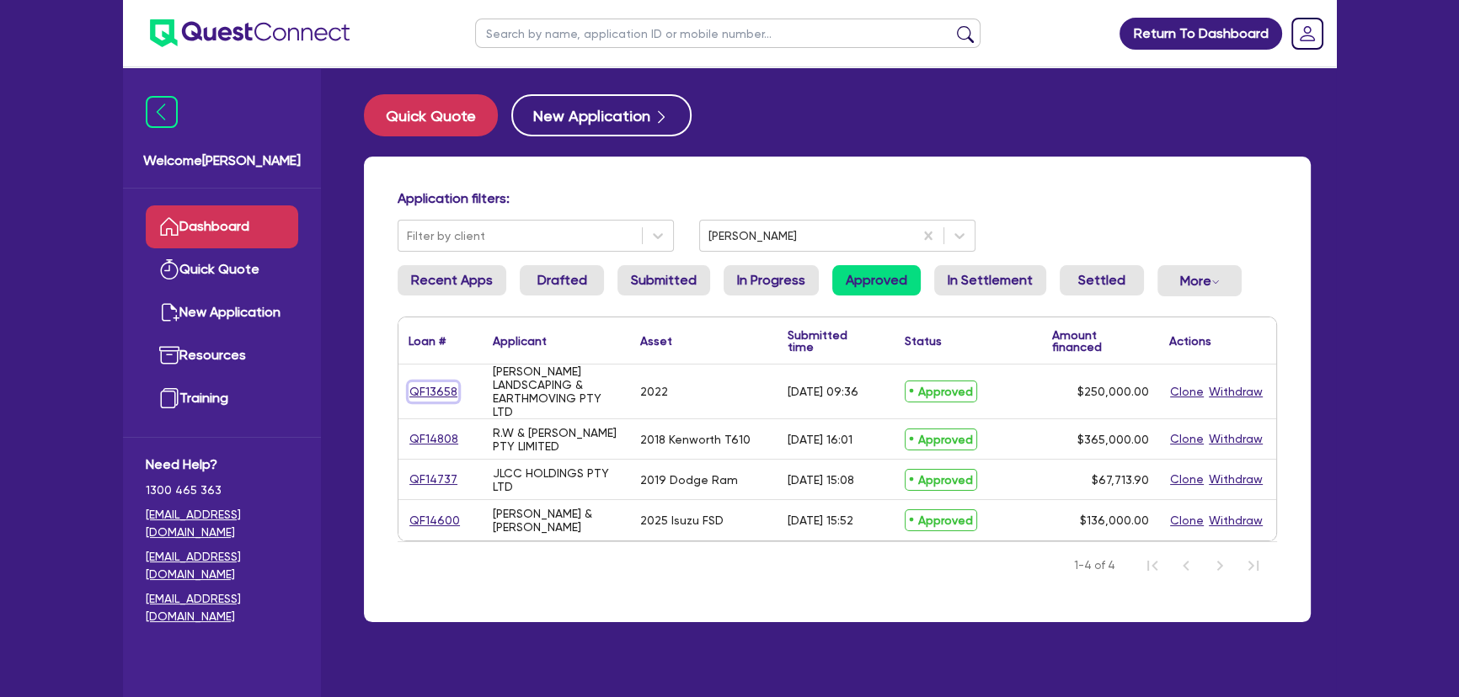
click at [425, 382] on link "QF13658" at bounding box center [433, 391] width 50 height 19
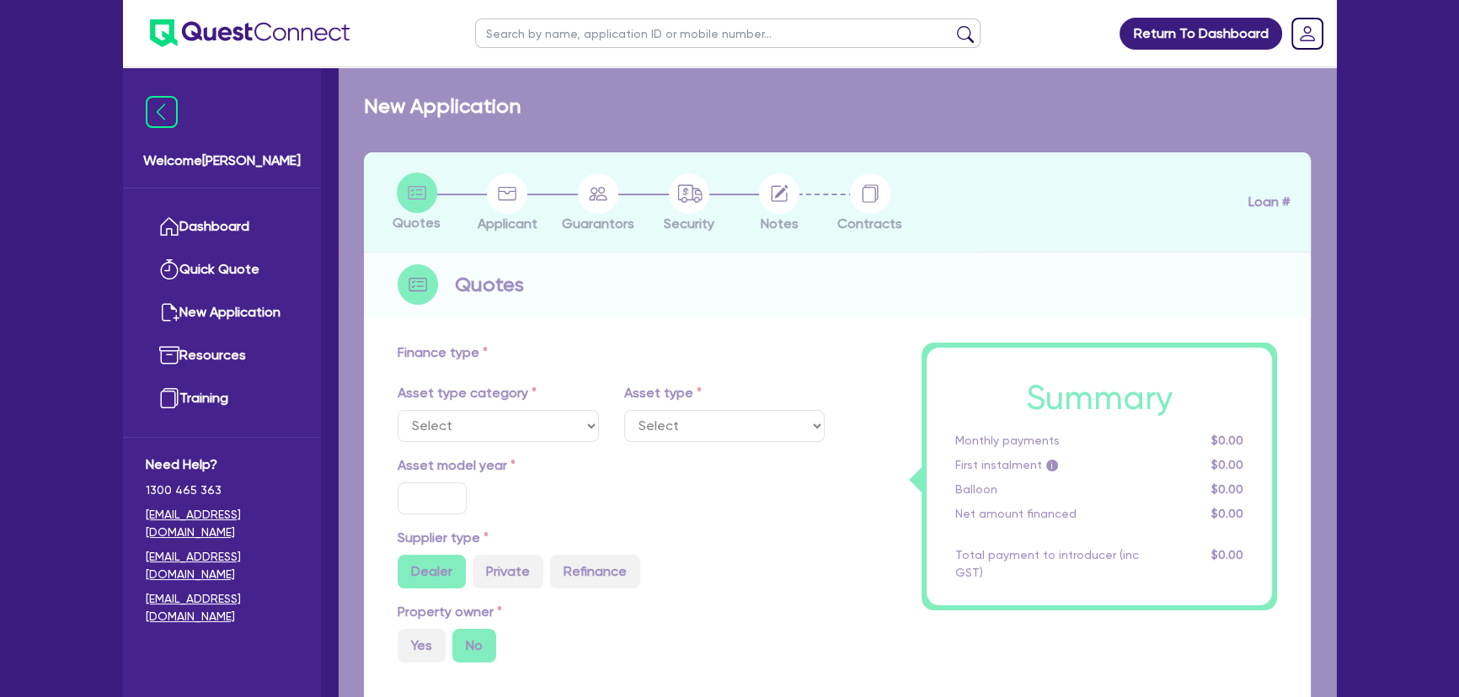
select select "PRIMARY_ASSETS"
type input "2022"
radio input "false"
radio input "true"
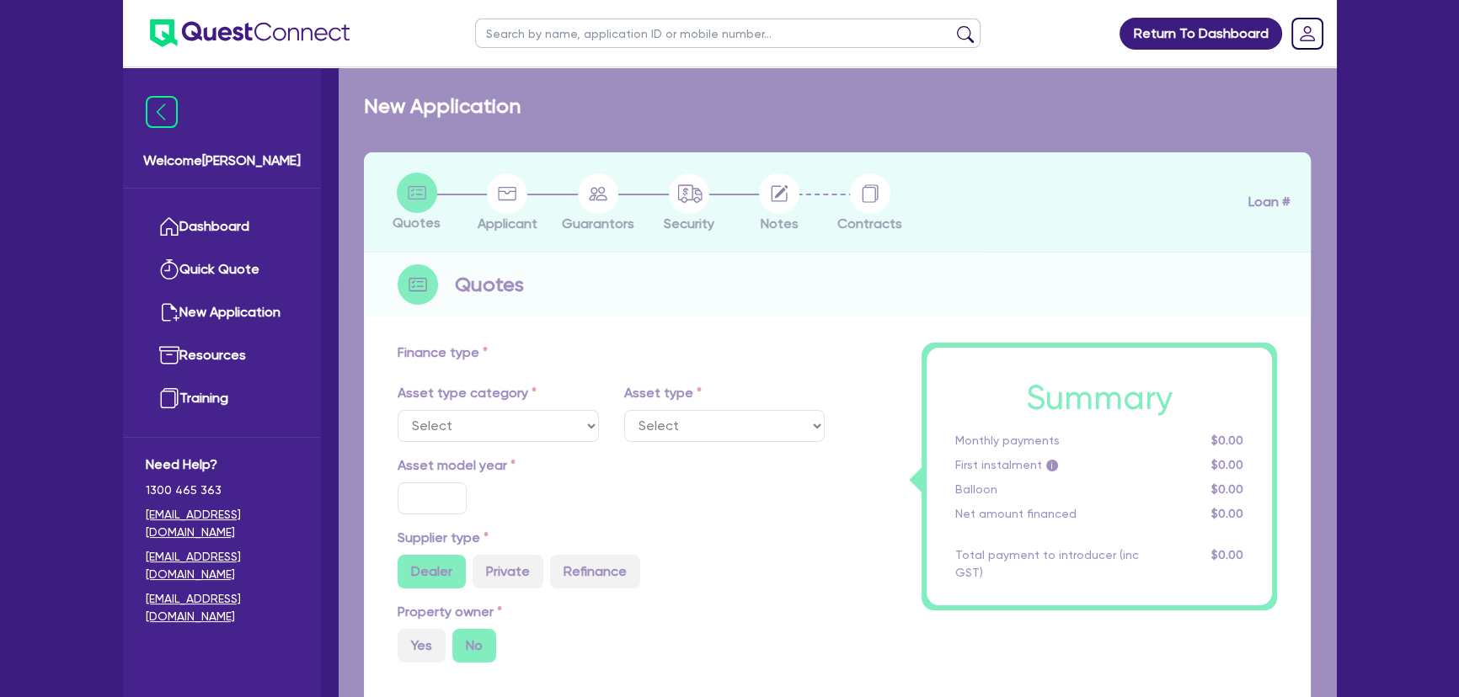
type input "269,500"
type input "19,500"
type input "30"
type input "80,850"
type input "5"
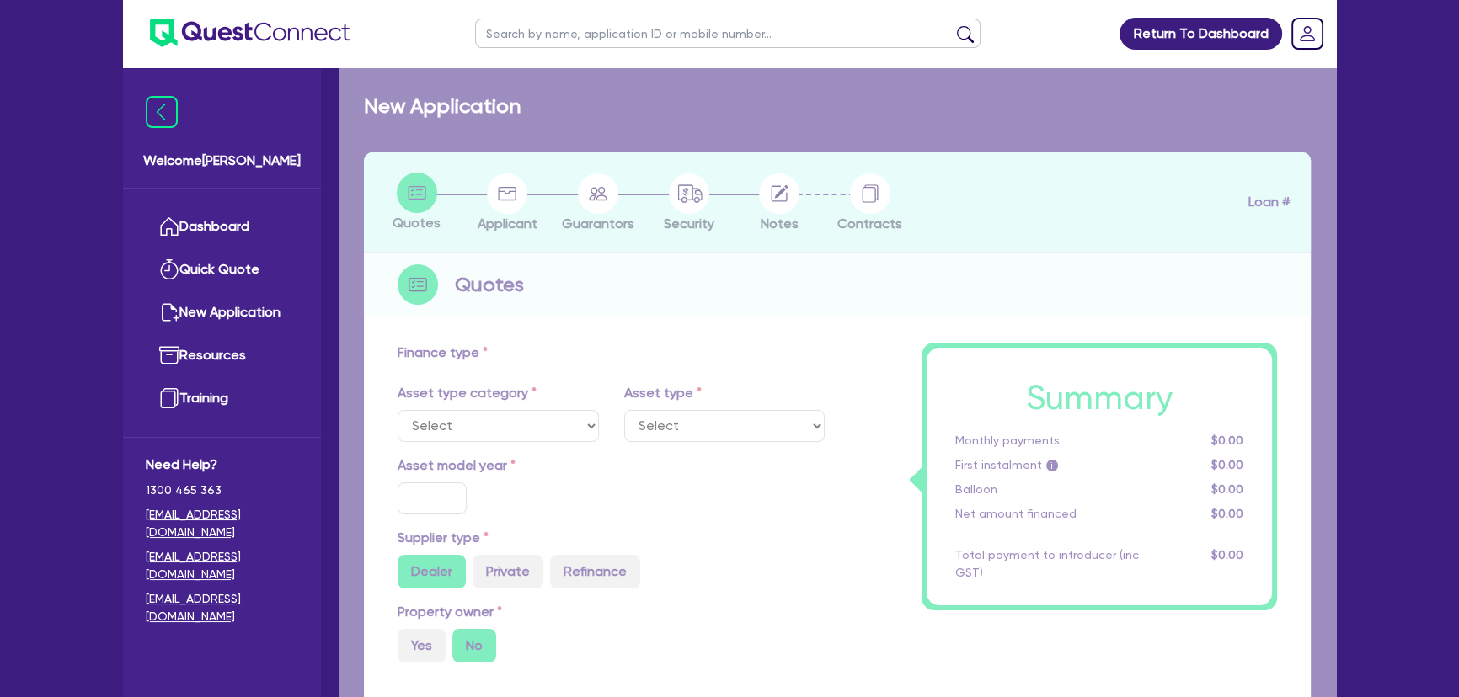
type input "12,500"
type input "10.74"
type input "695"
type input "990"
select select "HEAVY_TRUCKS"
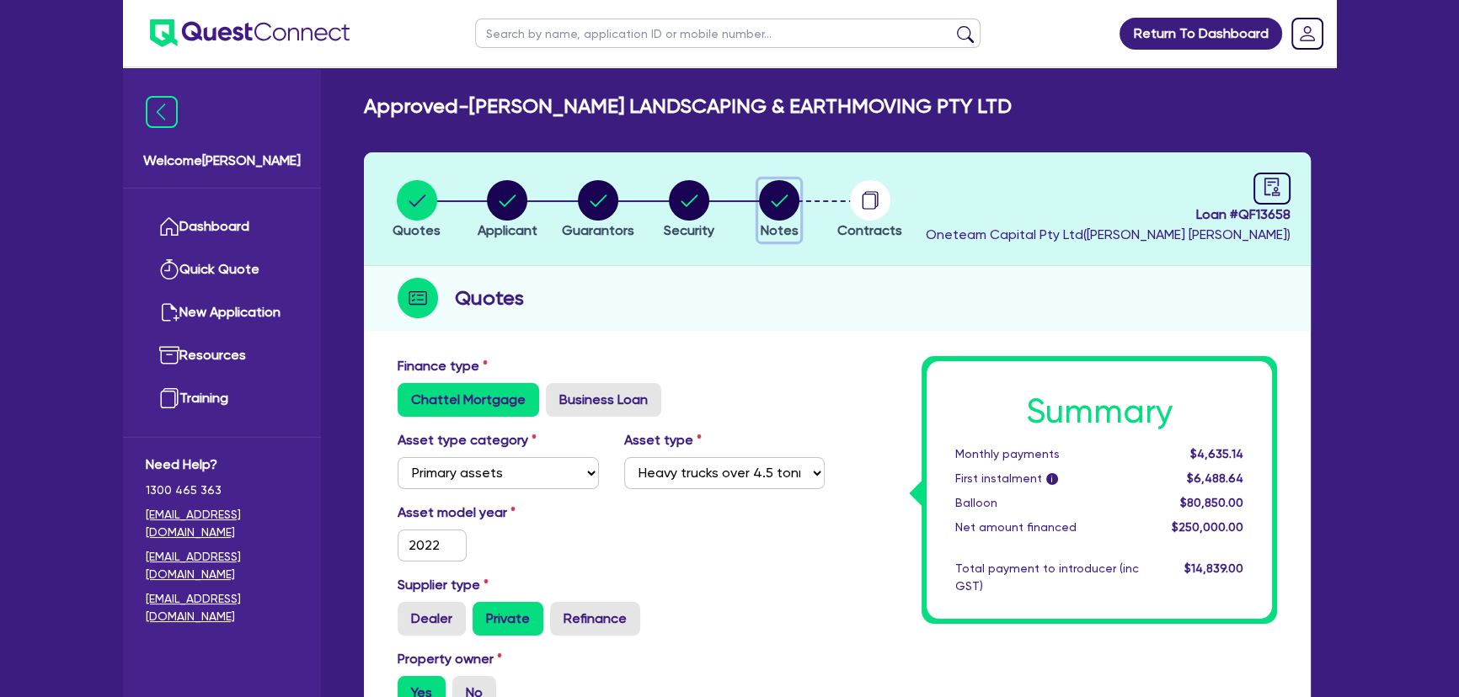
click at [766, 191] on circle "button" at bounding box center [779, 200] width 40 height 40
select select "Other"
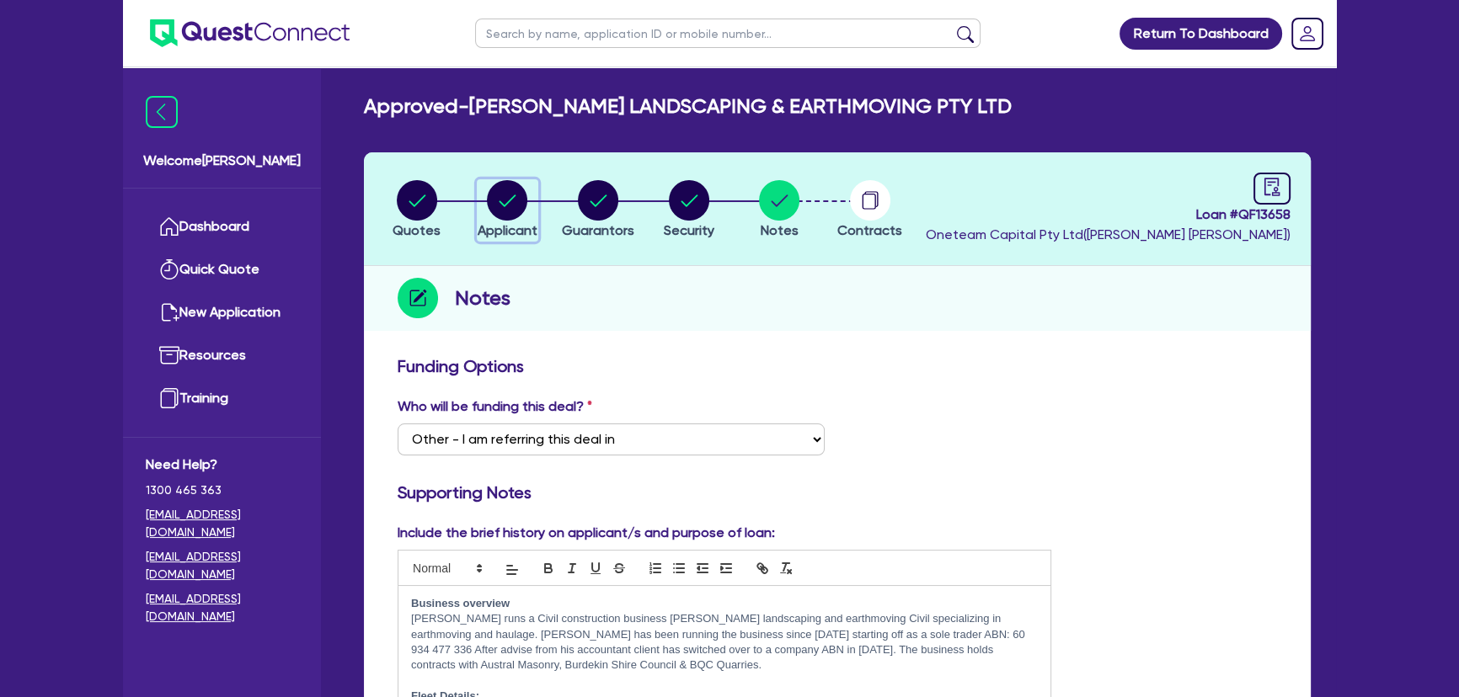
click at [532, 210] on div "button" at bounding box center [508, 200] width 60 height 40
select select "COMPANY"
select select "BUILDING_CONSTRUCTION"
select select "BUSINESSES_LARGE_CONSTRUCTION_PROJECTS"
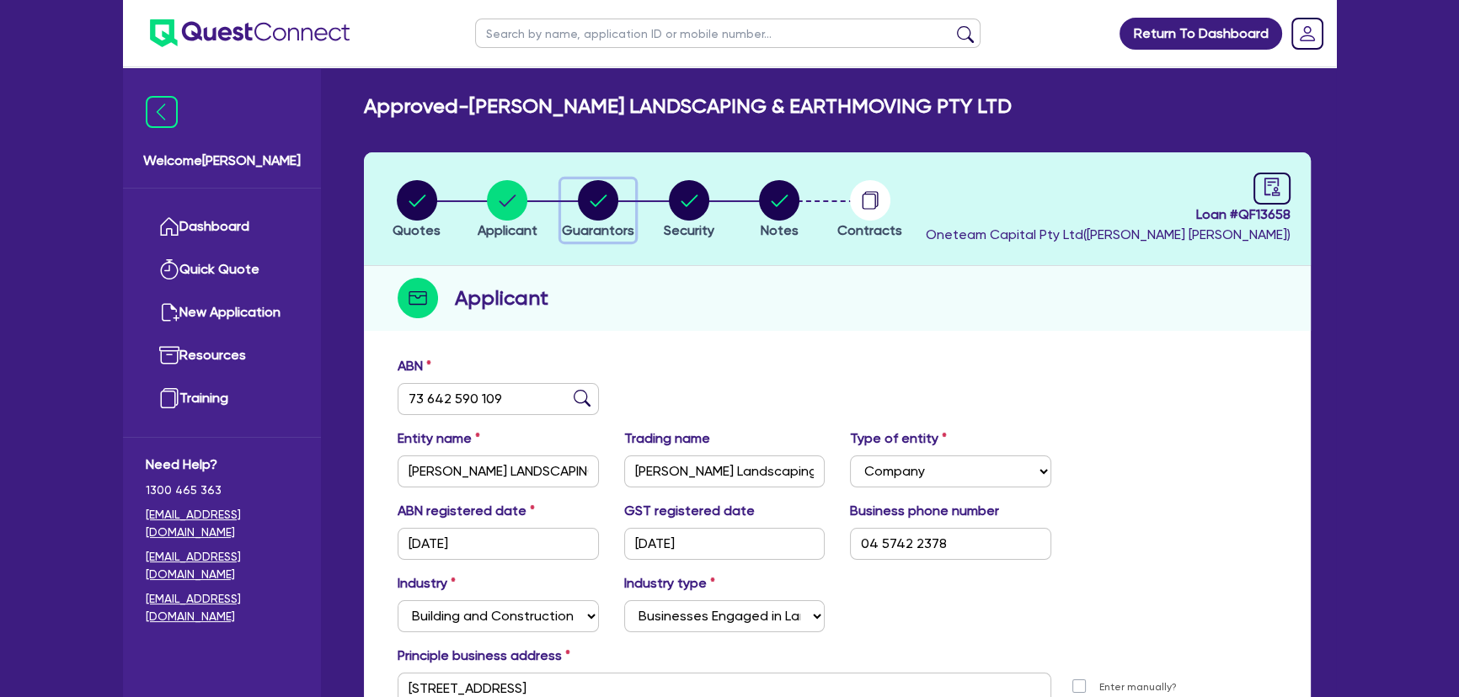
click at [601, 195] on circle "button" at bounding box center [598, 200] width 40 height 40
select select "MR"
select select "QLD"
select select "MARRIED"
select select "PROPERTY"
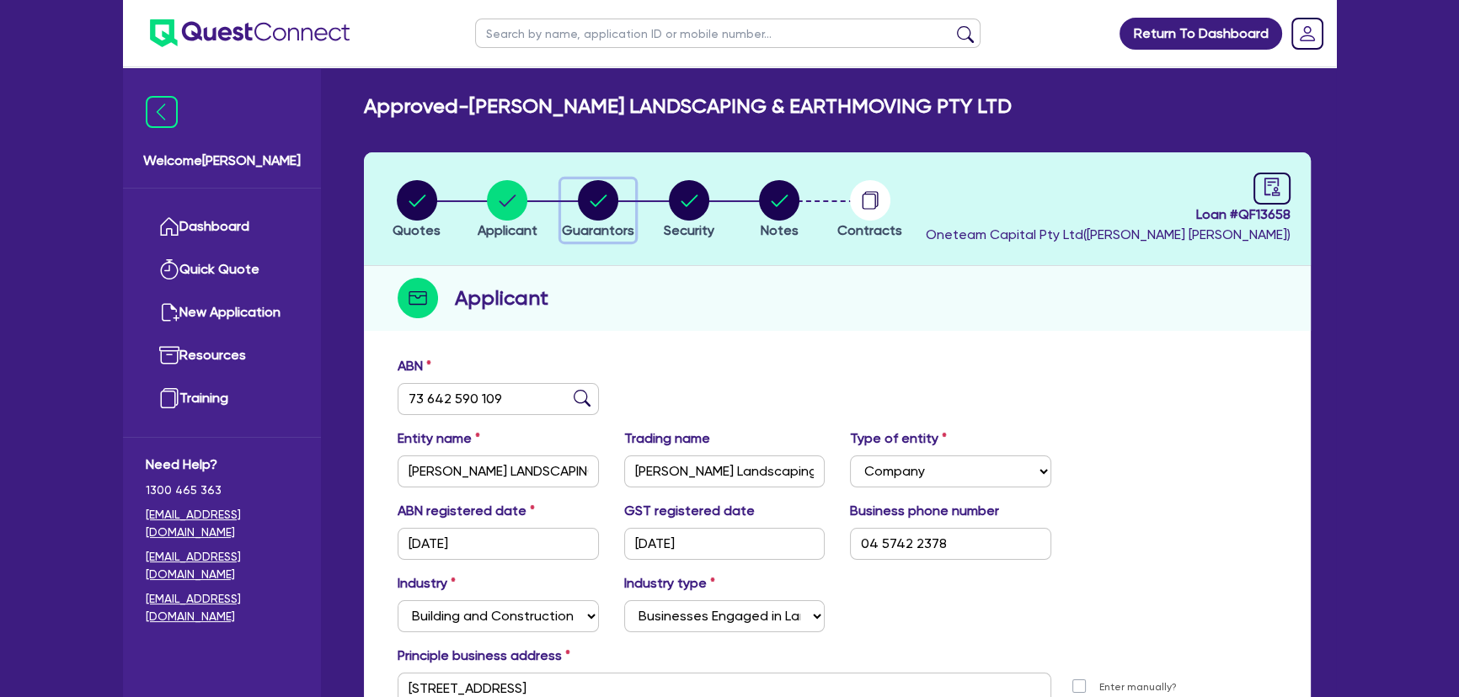
select select "INVESTMENT_PROPERTY"
select select "TRUCK"
select select "EQUIPMENT"
select select "TRAILER"
select select "HOUSEHOLD_PERSONAL"
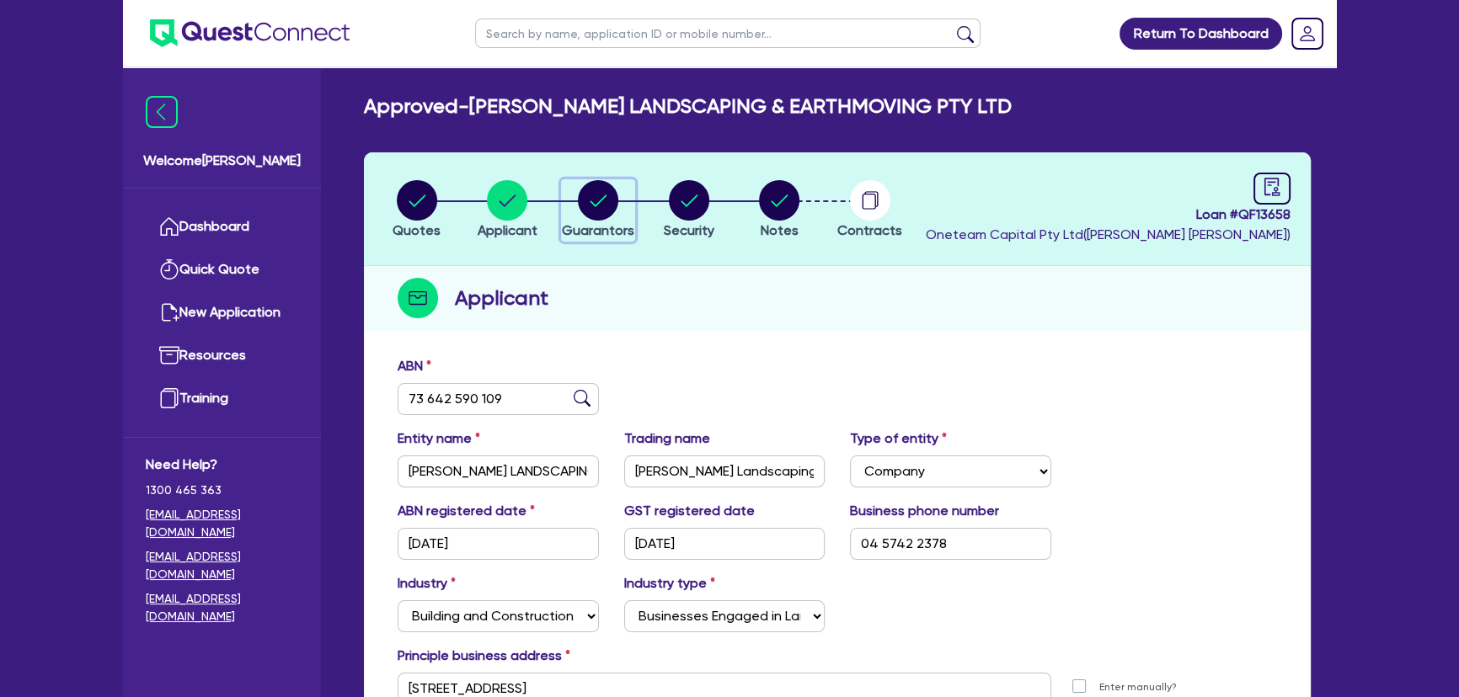
select select "TRUCK"
select select "TRAILER"
select select "MORTGAGE"
select select "TRUCK_LOAN"
select select "EQUIPMENT_LOAN"
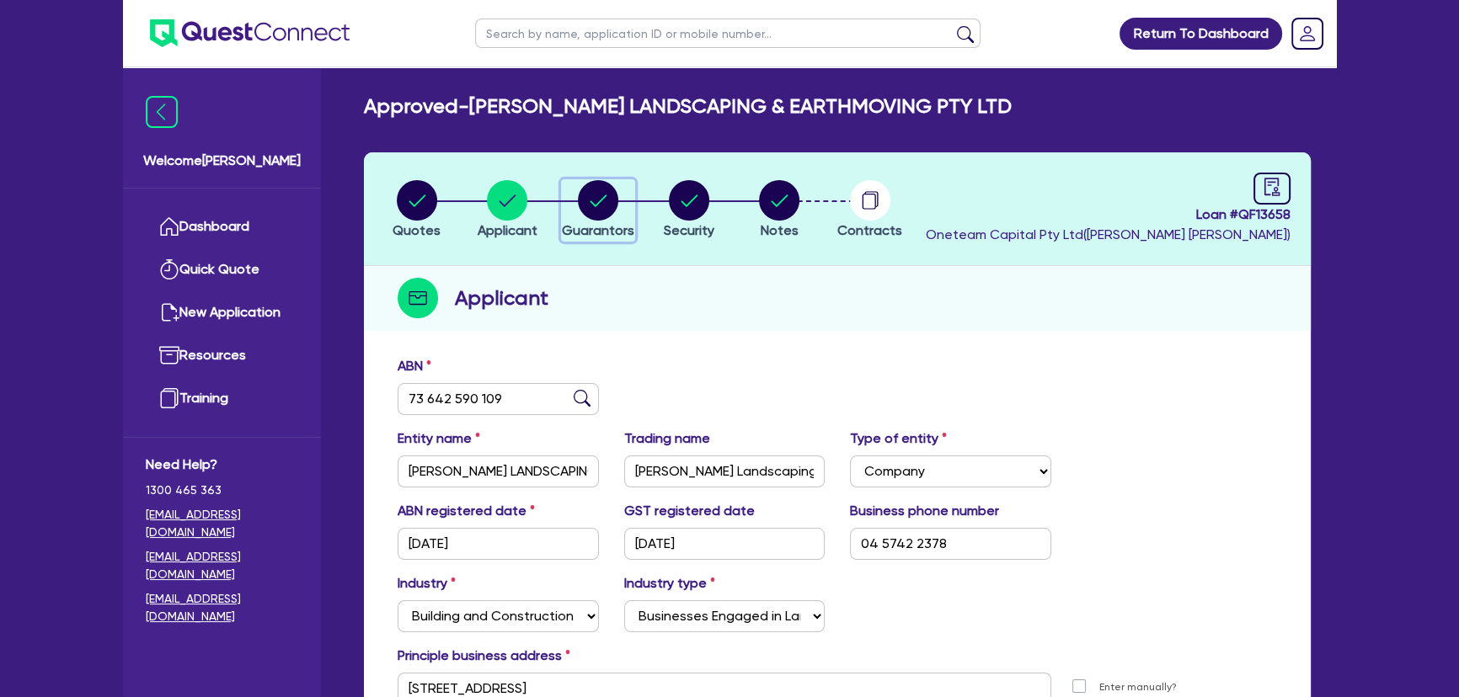
select select "TRAILER_LOAN"
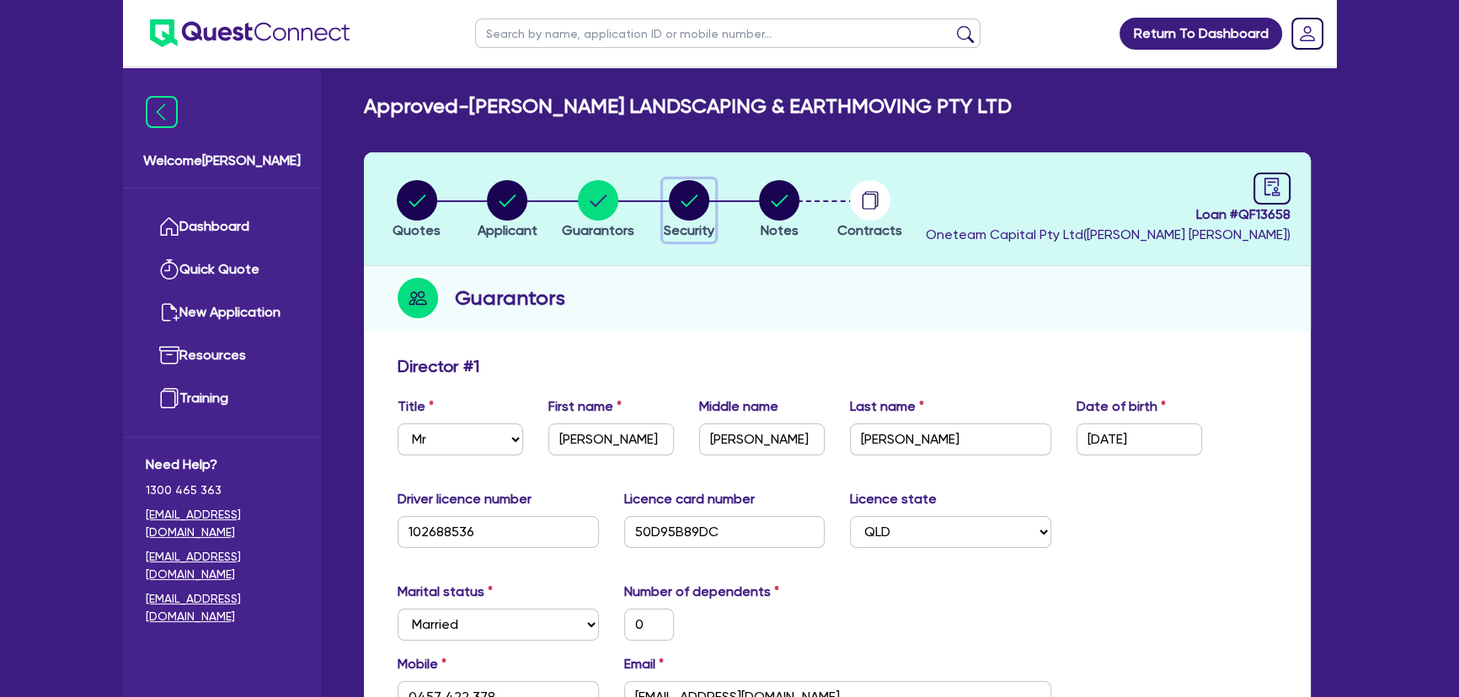
click at [675, 197] on circle "button" at bounding box center [689, 200] width 40 height 40
select select "PRIMARY_ASSETS"
select select "HEAVY_TRUCKS"
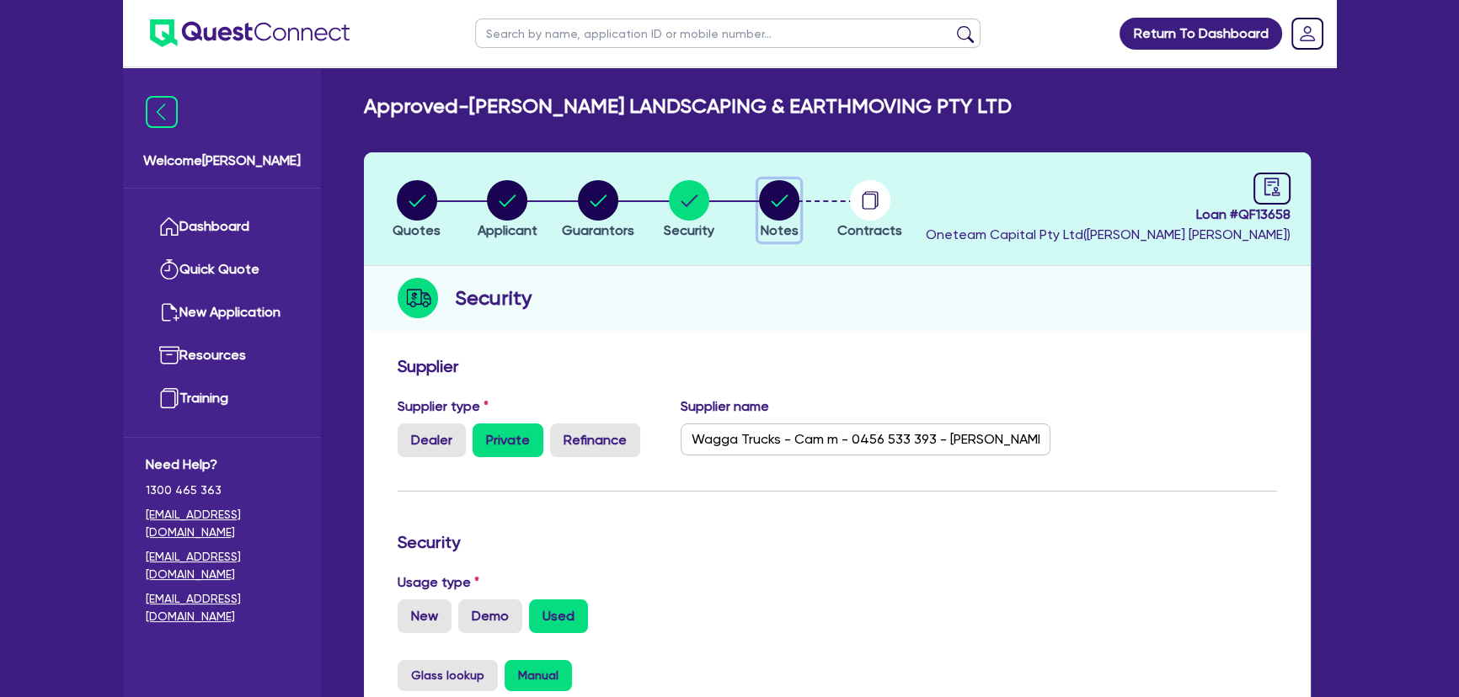
click at [782, 182] on circle "button" at bounding box center [779, 200] width 40 height 40
select select "Other"
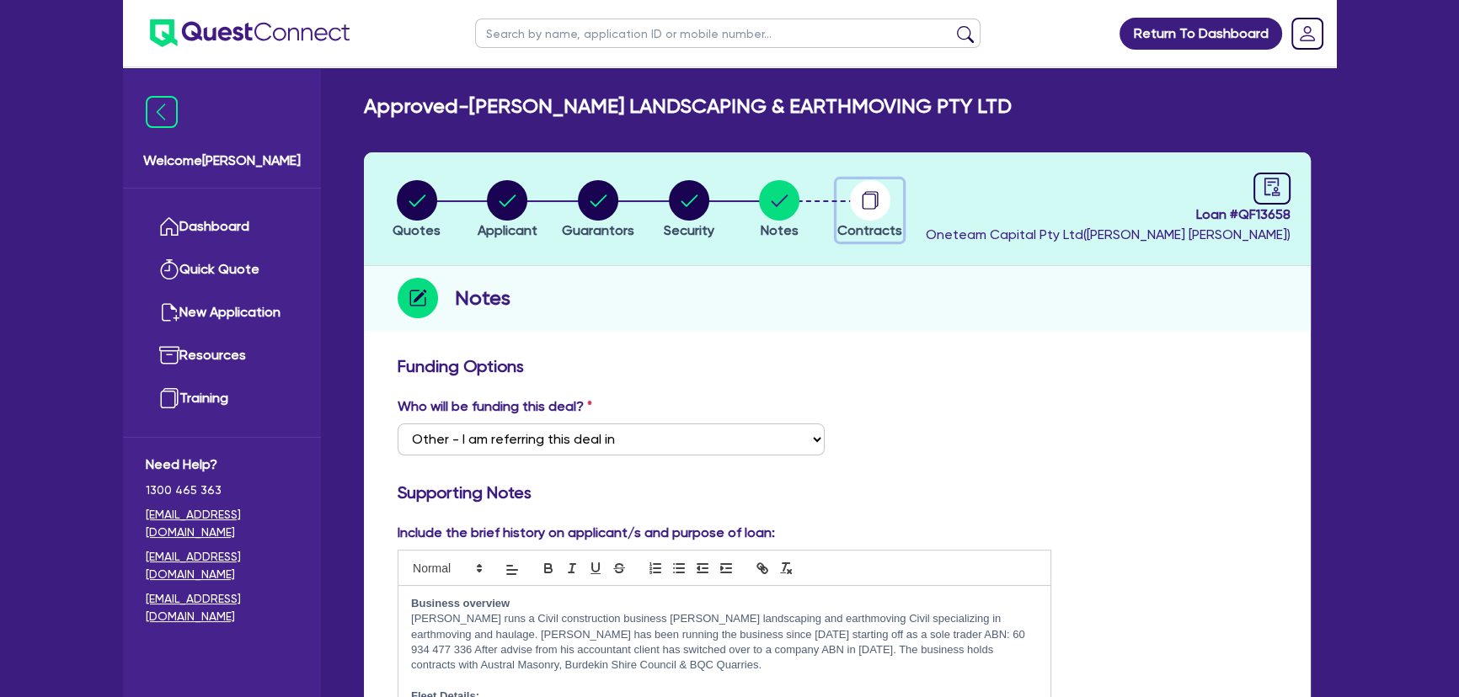
click at [851, 184] on icon "button" at bounding box center [870, 200] width 40 height 40
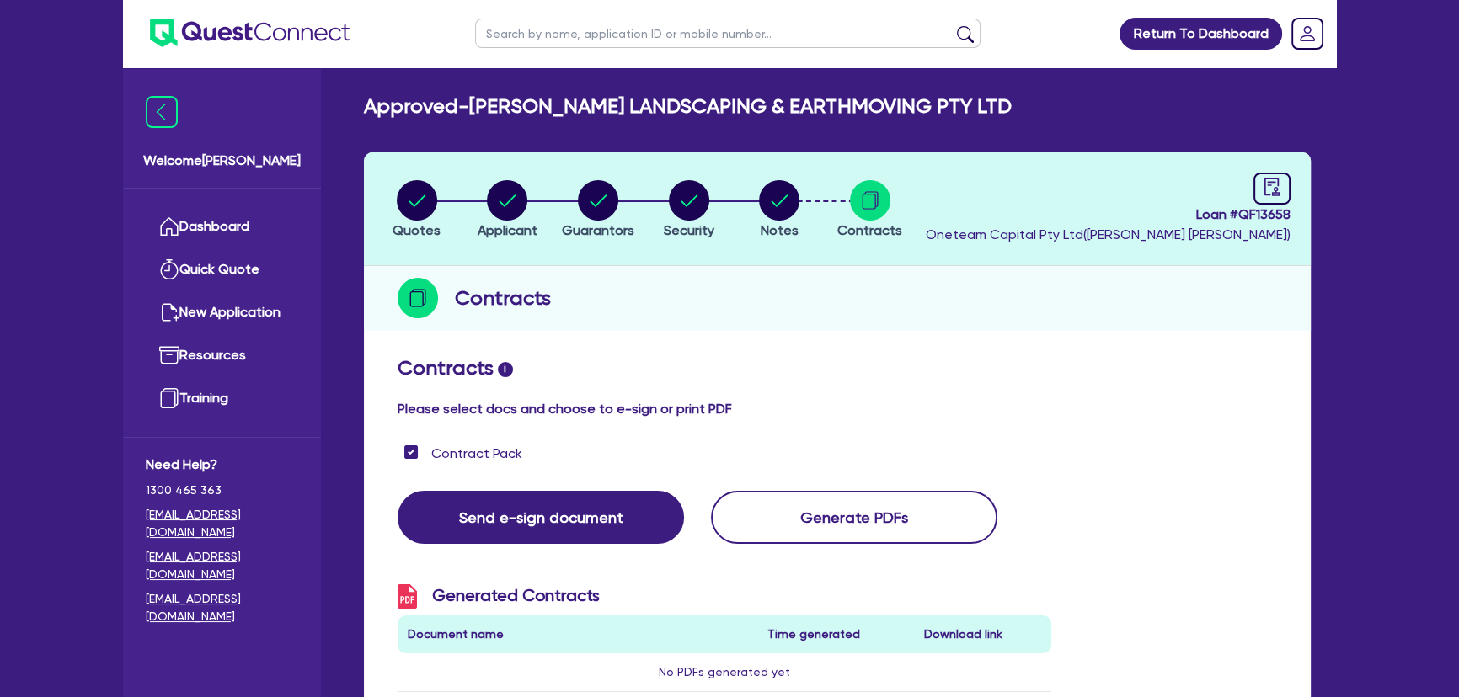
click at [1295, 196] on header "Quotes Applicant Guarantors Security Notes Contracts Loan # QF13658 Oneteam Cap…" at bounding box center [837, 209] width 947 height 114
click at [1279, 188] on icon "audit" at bounding box center [1272, 187] width 19 height 19
select select "APPROVED_WAITING_FOR_MORE_INFO"
select select "Moneytech"
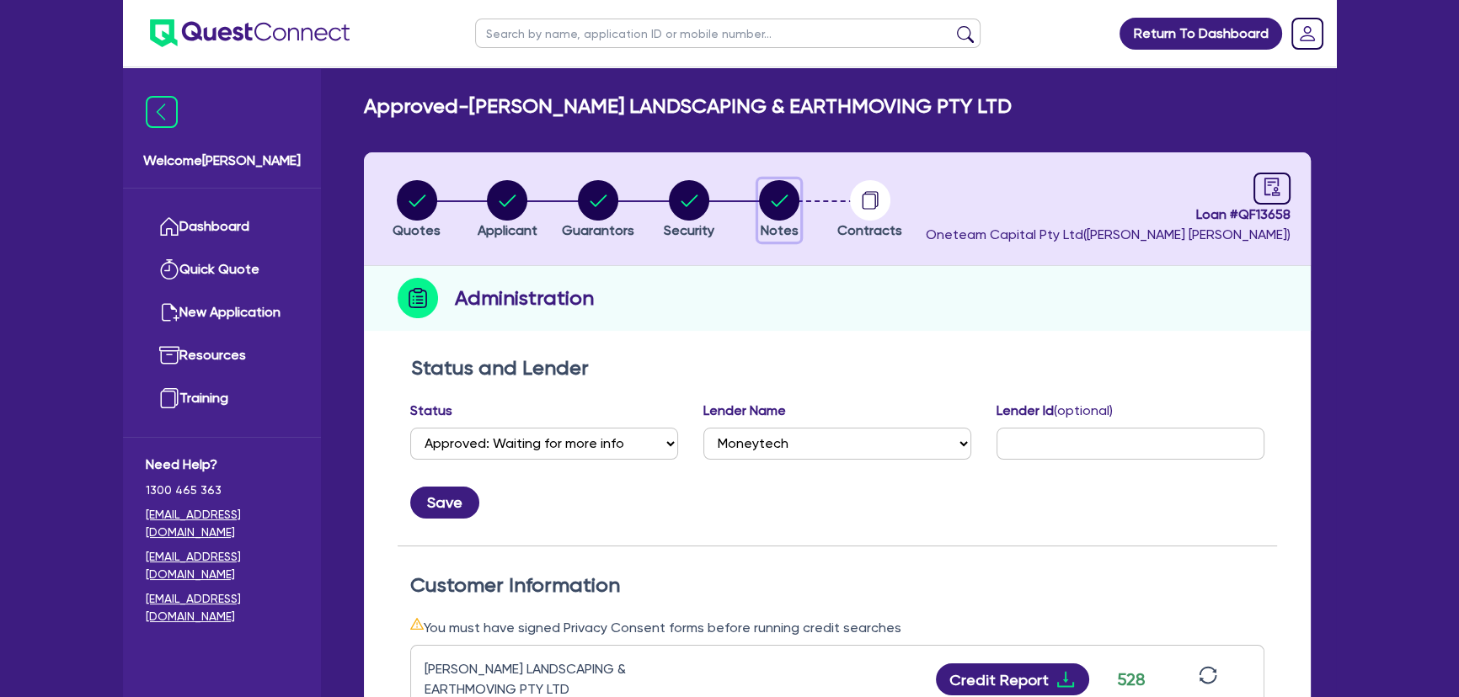
click at [774, 182] on circle "button" at bounding box center [779, 200] width 40 height 40
select select "Other"
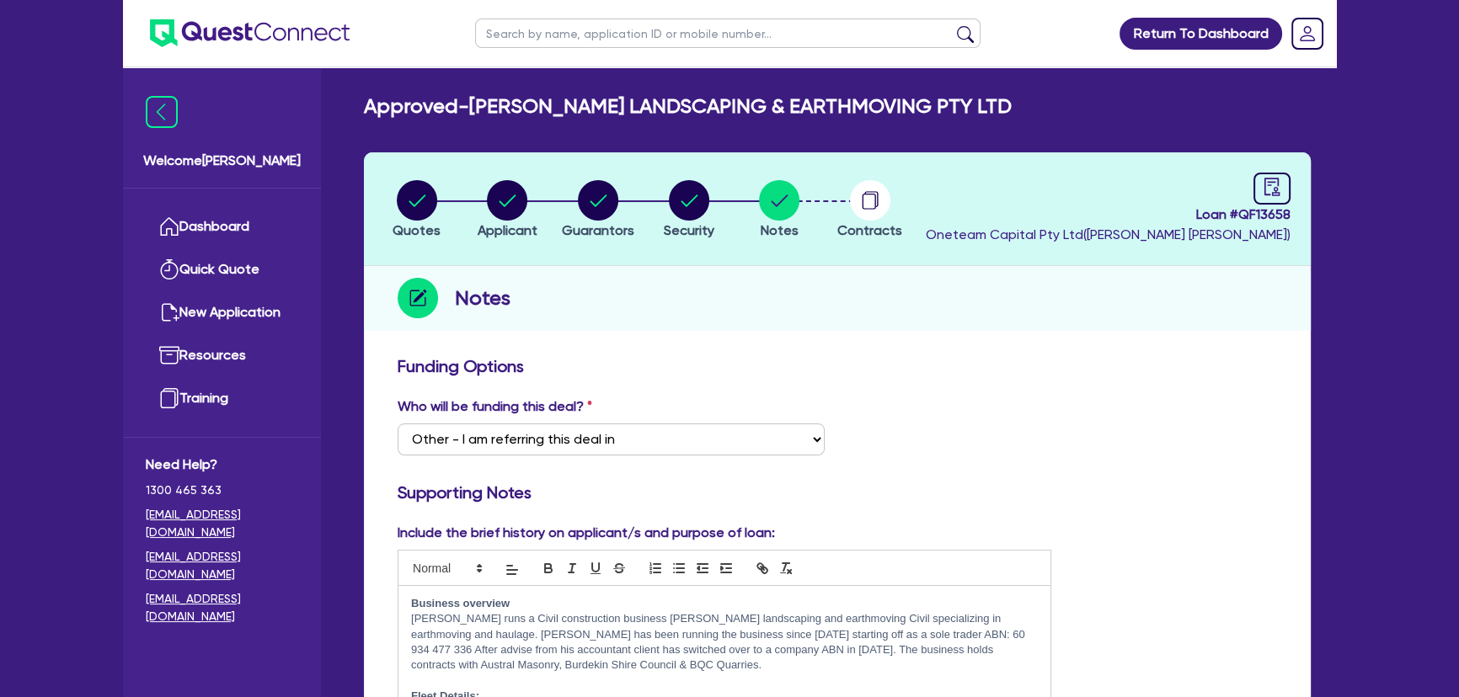
click at [440, 193] on li "Quotes" at bounding box center [416, 208] width 91 height 59
click at [389, 188] on li "Quotes" at bounding box center [416, 208] width 91 height 59
click at [398, 190] on icon "button" at bounding box center [417, 200] width 40 height 40
select select "PRIMARY_ASSETS"
select select "HEAVY_TRUCKS"
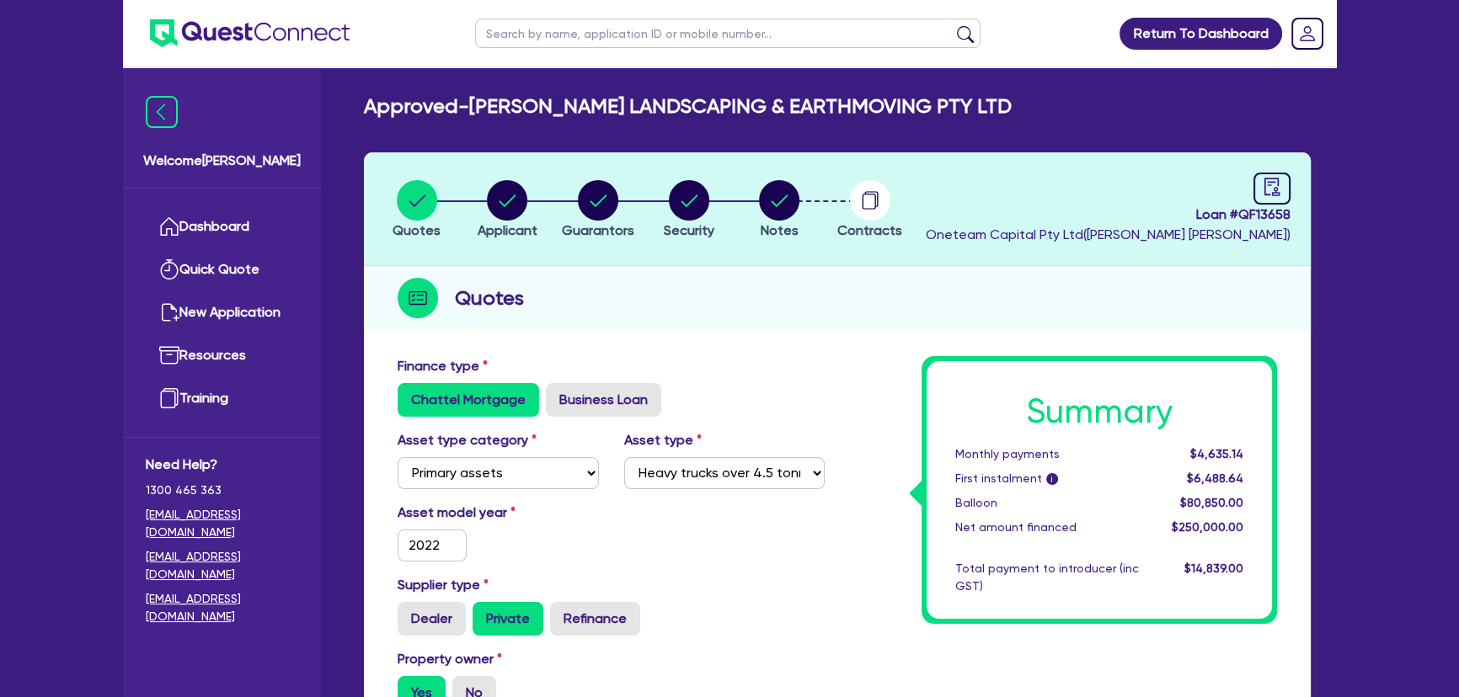
click at [269, 30] on img at bounding box center [250, 33] width 200 height 28
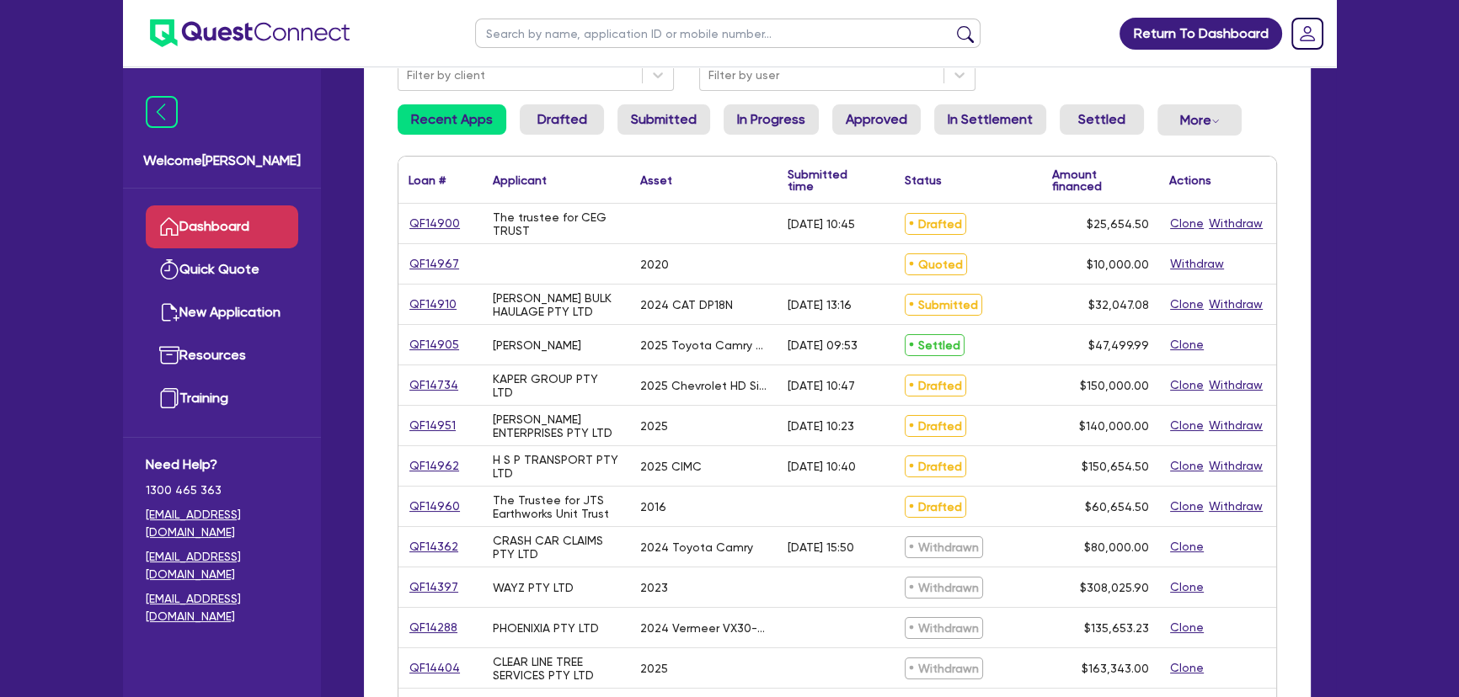
scroll to position [152, 0]
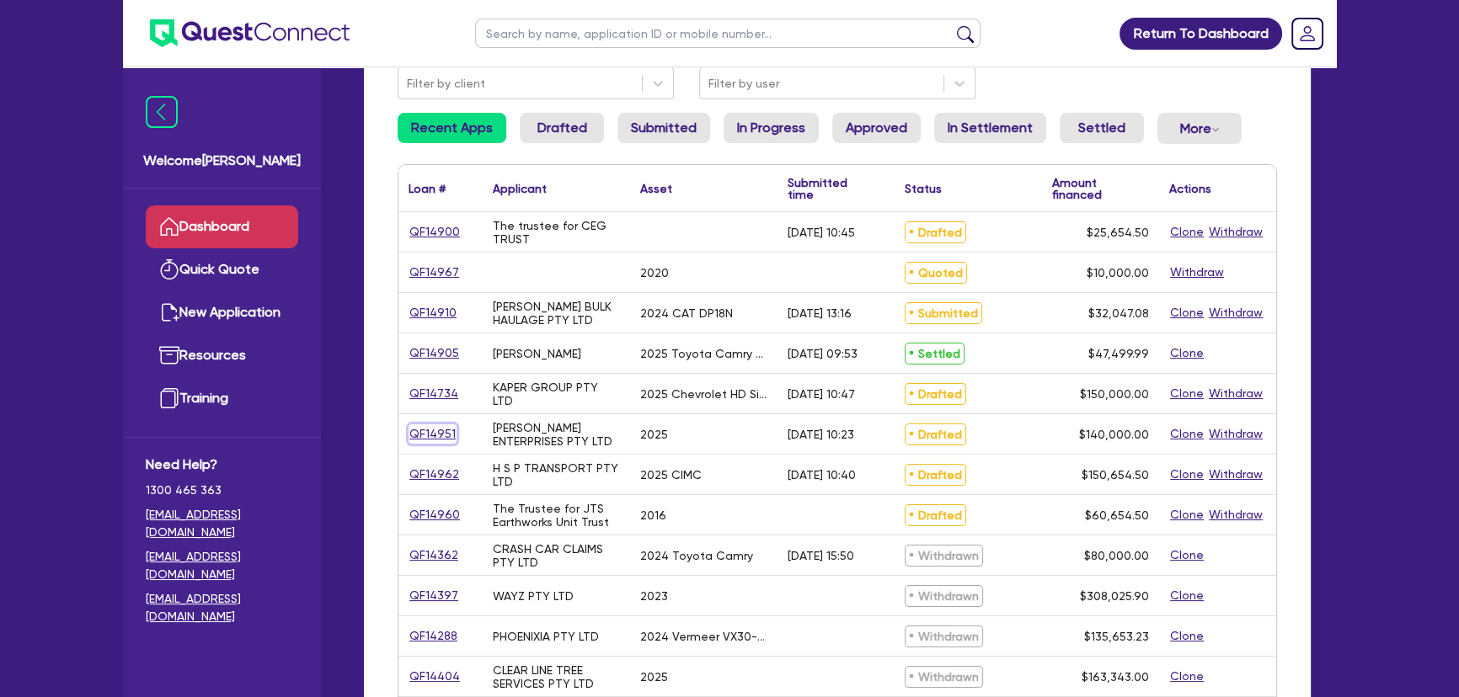
click at [439, 440] on link "QF14951" at bounding box center [432, 433] width 48 height 19
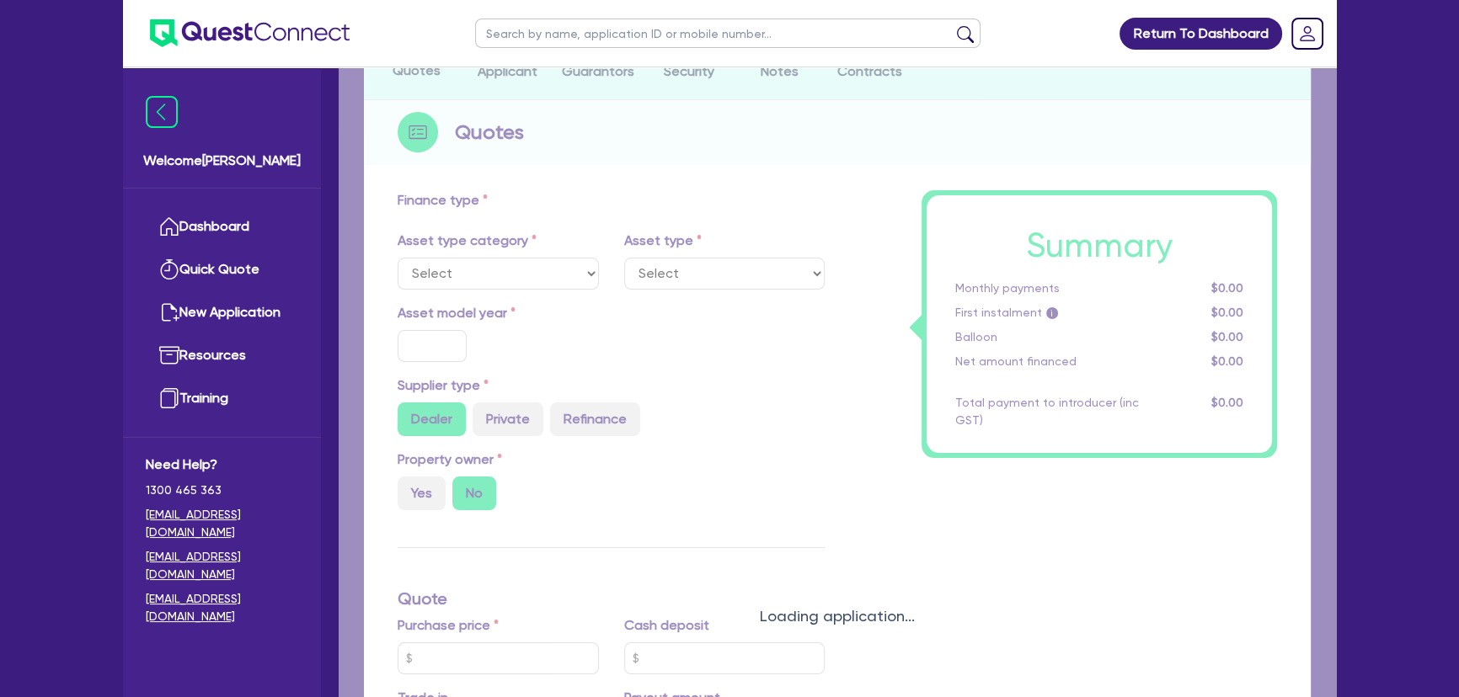
select select "SECONDARY_ASSETS"
type input "2025"
radio input "true"
type input "140,000"
type input "8"
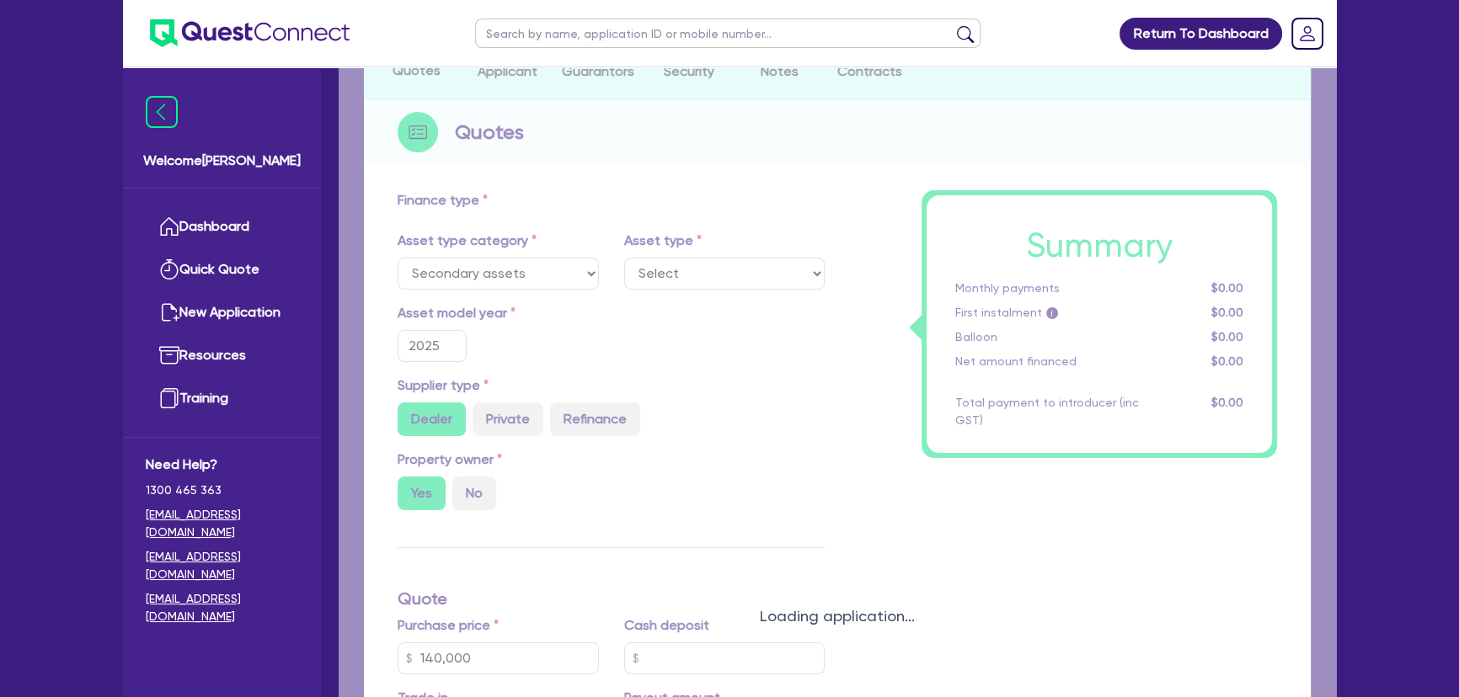
type input "11,200"
type input "17.95"
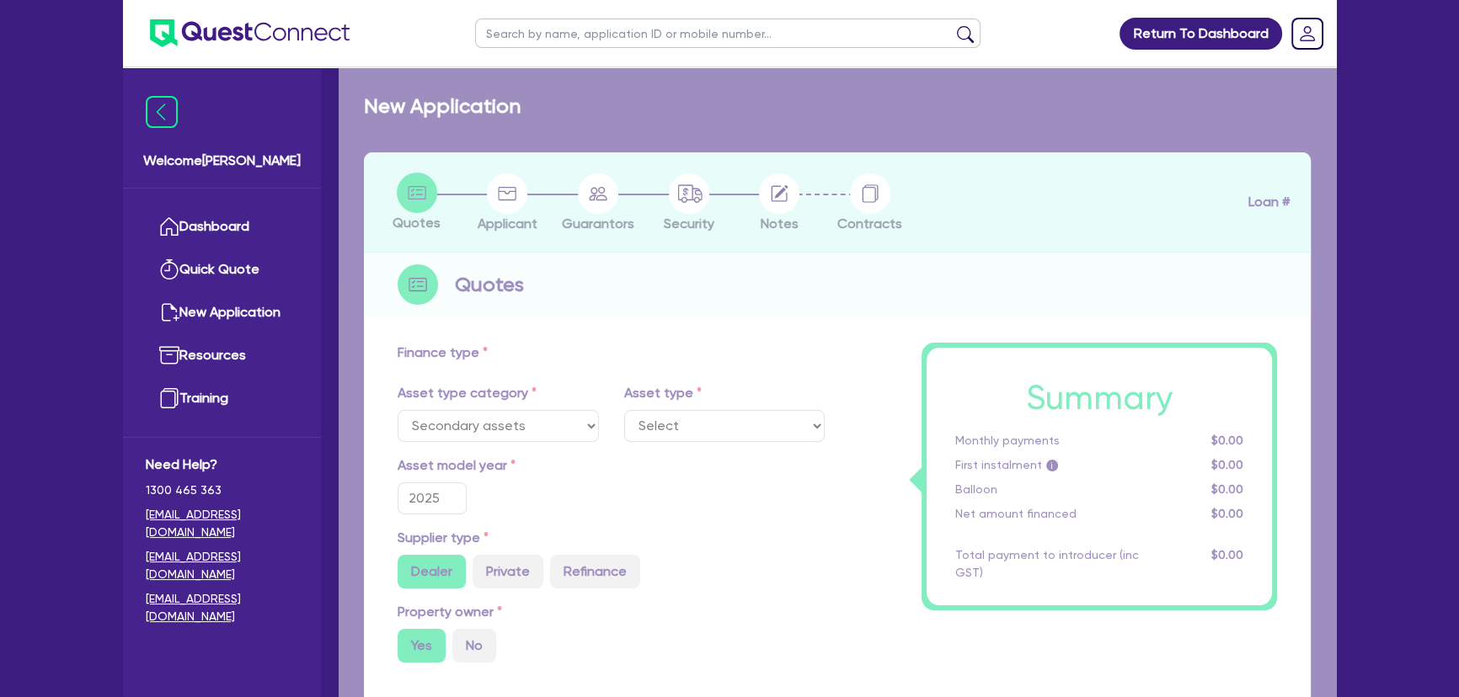
select select "PRINTING_AND_PACKAGING_EQUIPMENT"
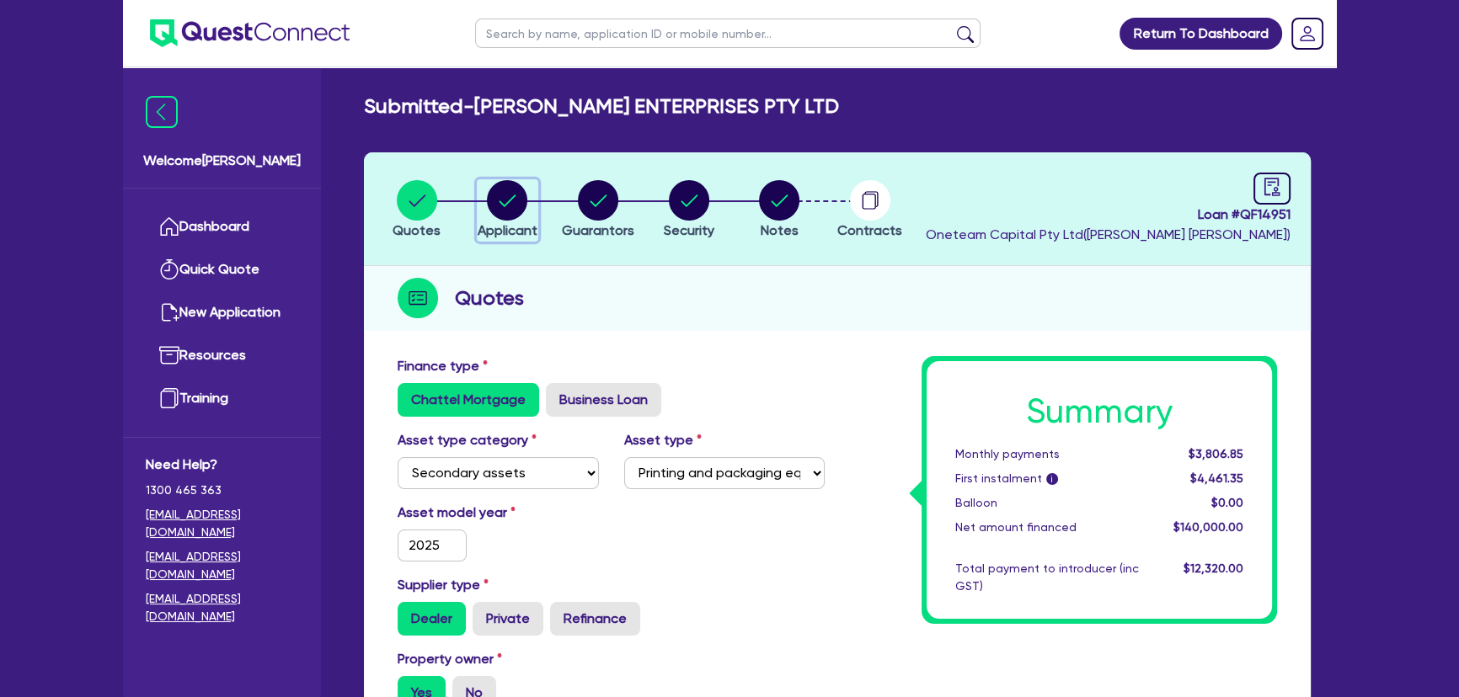
click at [504, 200] on circle "button" at bounding box center [507, 200] width 40 height 40
select select "COMPANY"
select select "MANUFACTURING"
select select "FOOD_PROCESSING"
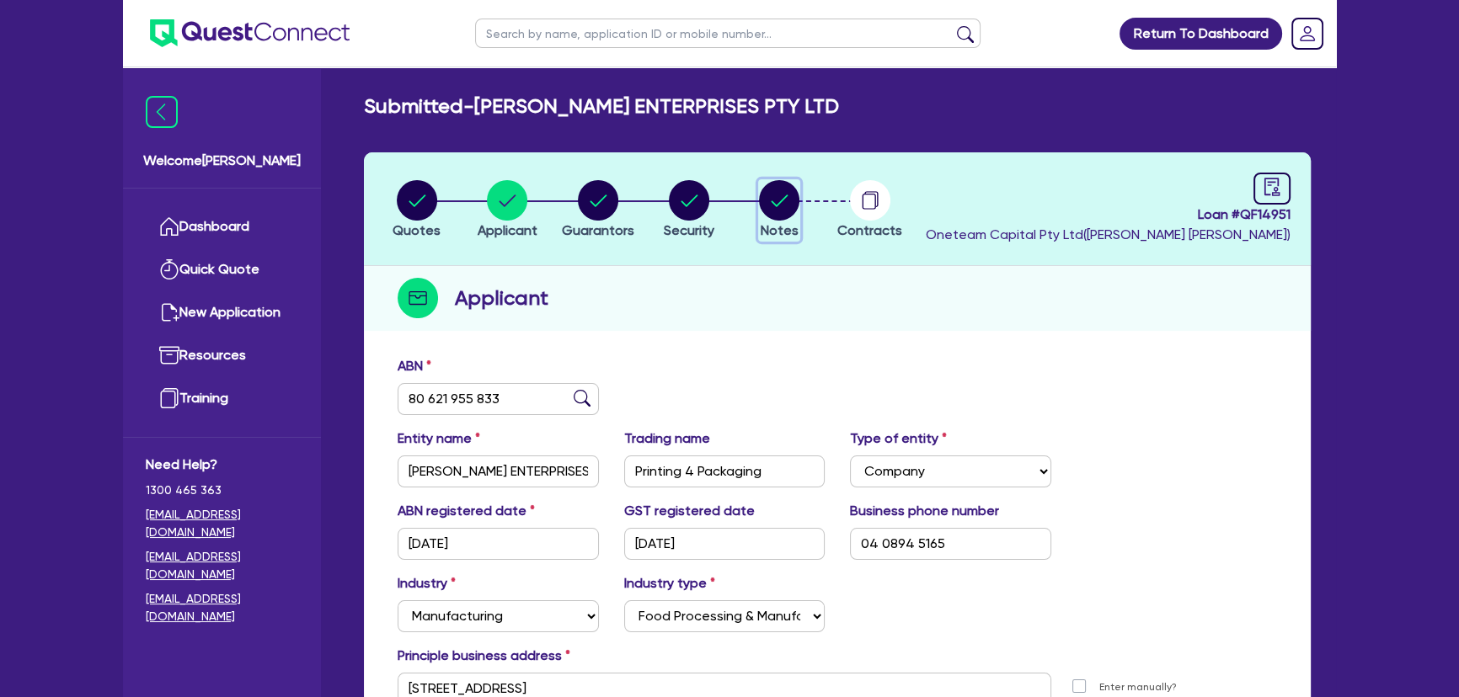
click at [787, 203] on circle "button" at bounding box center [779, 200] width 40 height 40
select select "Quest Finance - Own Book"
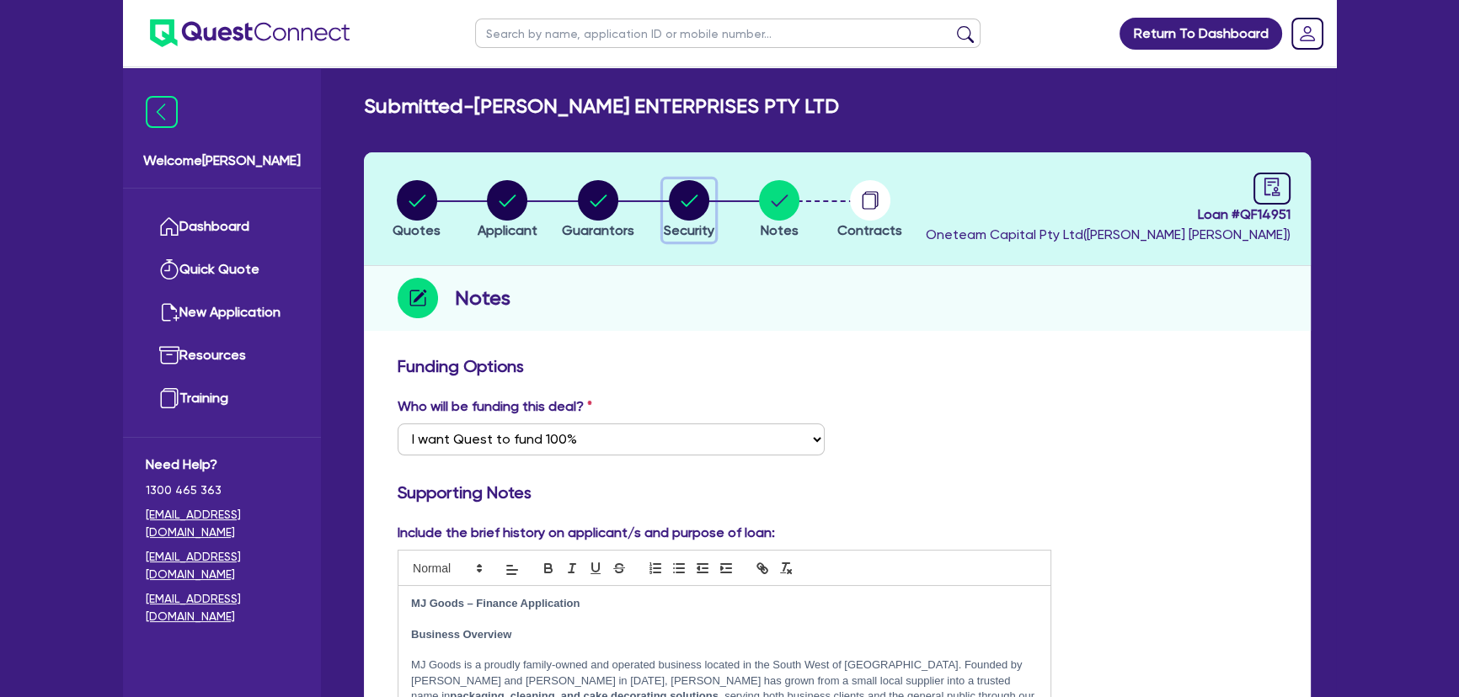
click at [707, 213] on icon "button" at bounding box center [689, 200] width 40 height 40
select select "SECONDARY_ASSETS"
select select "PRINTING_AND_PACKAGING_EQUIPMENT"
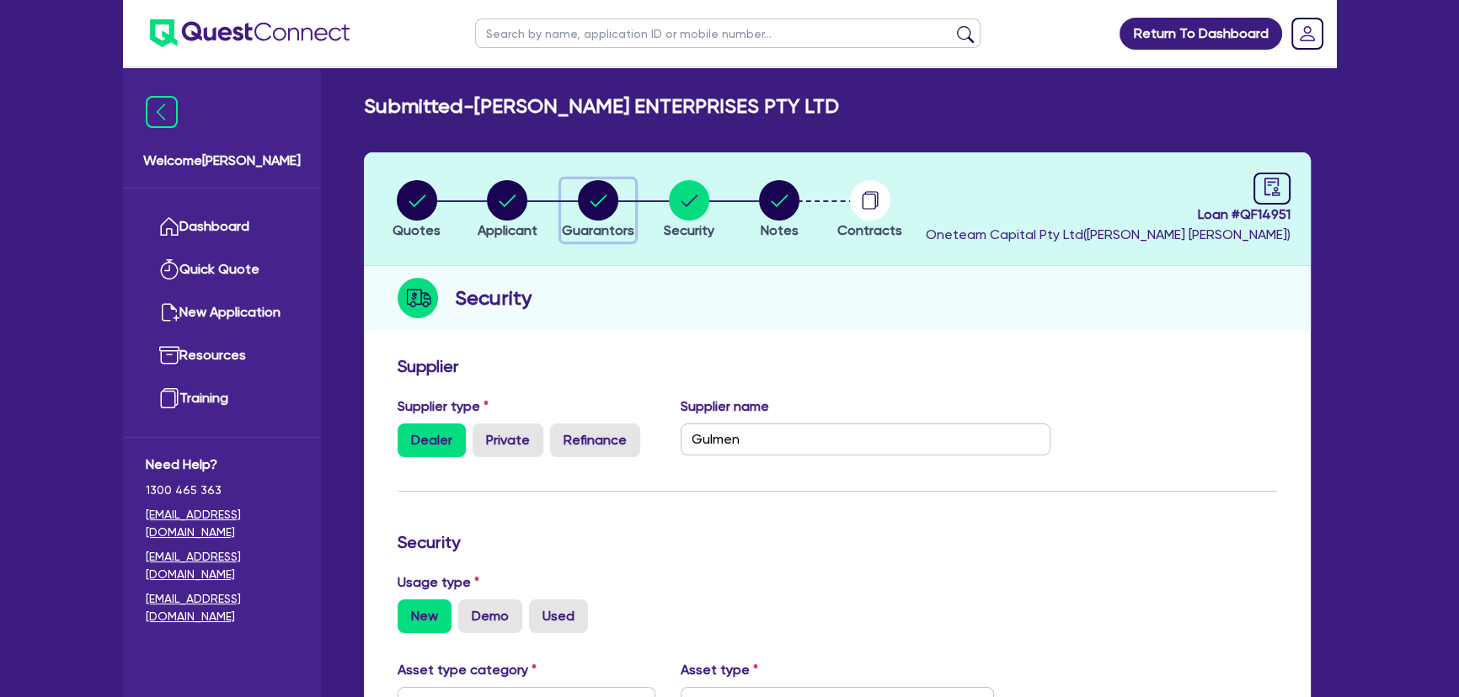
click at [601, 195] on circle "button" at bounding box center [598, 200] width 40 height 40
select select "MR"
select select "WA"
select select "MARRIED"
select select "PROPERTY"
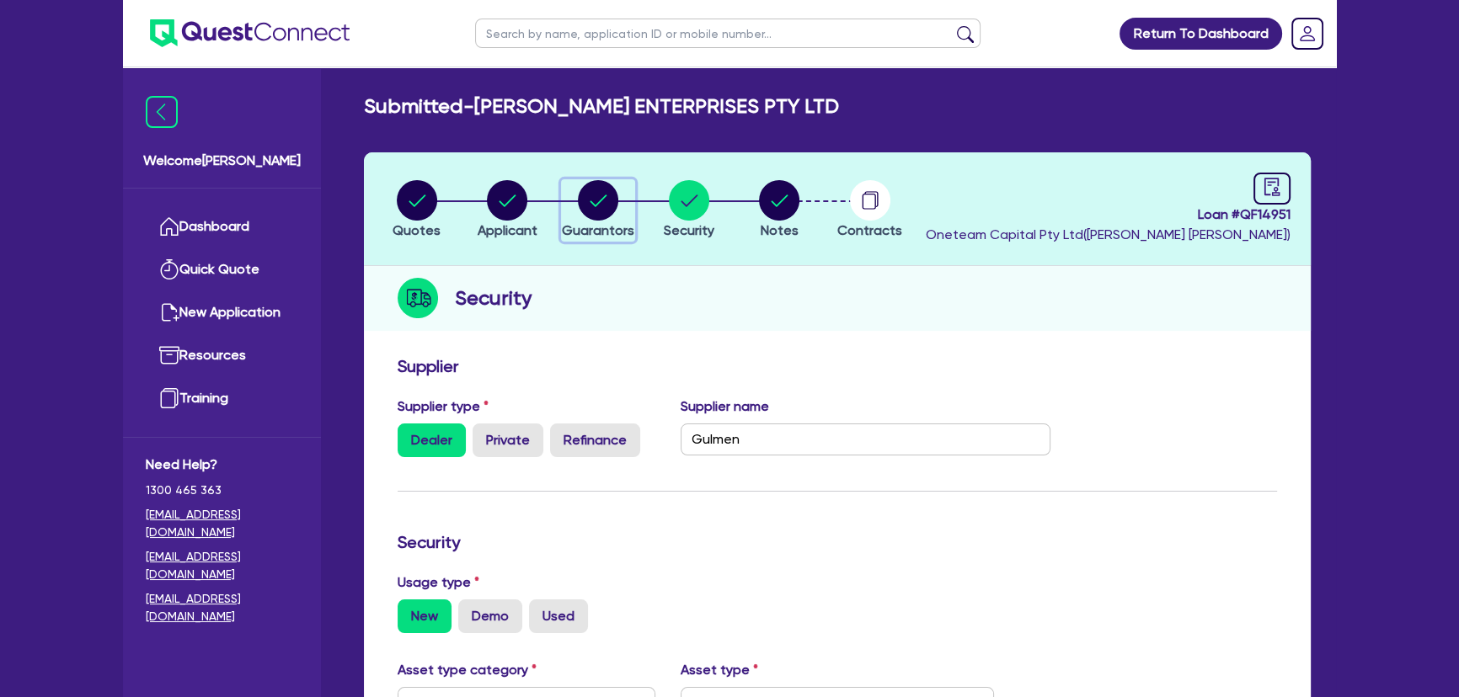
select select "TRUCK"
select select "EQUIPMENT"
select select "CASH"
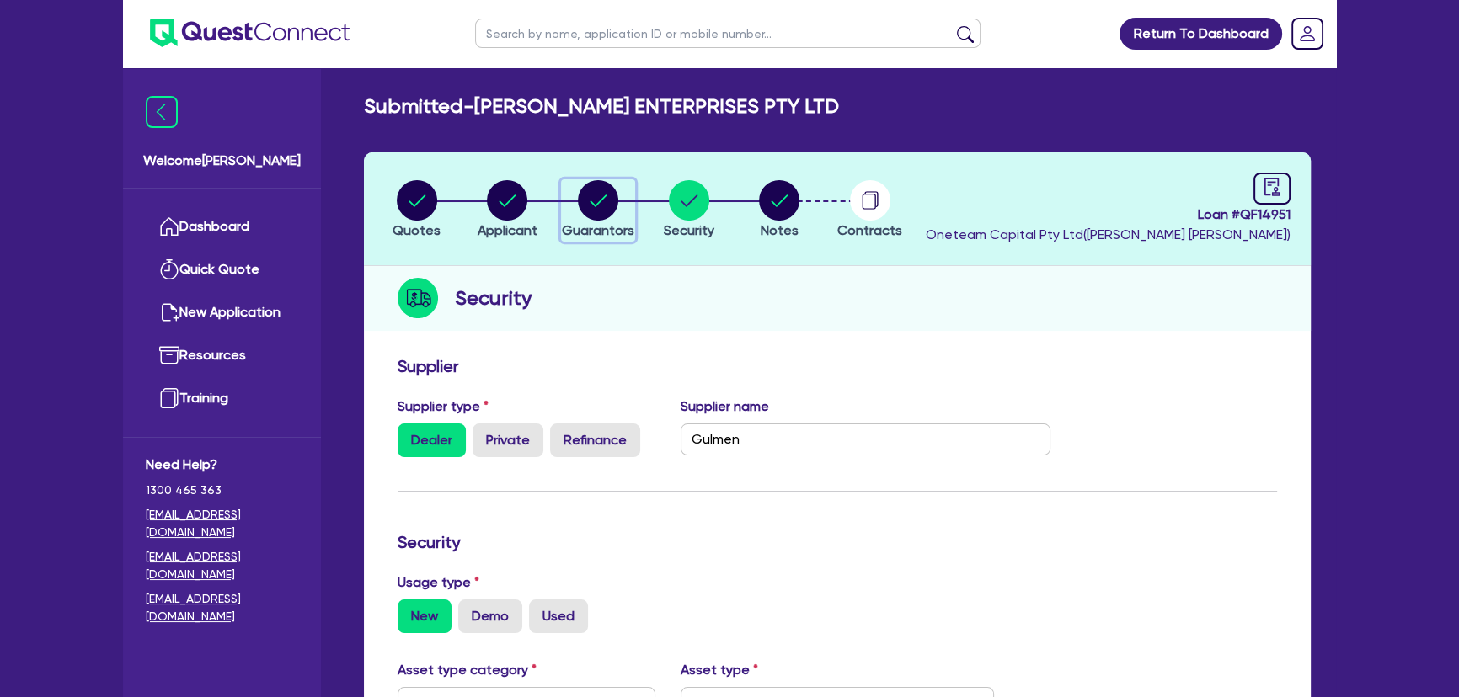
select select "TRAILER"
select select "MORTGAGE"
select select "TRUCK_LOAN"
select select "EQUIPMENT_LOAN"
select select "TRUCK_LOAN"
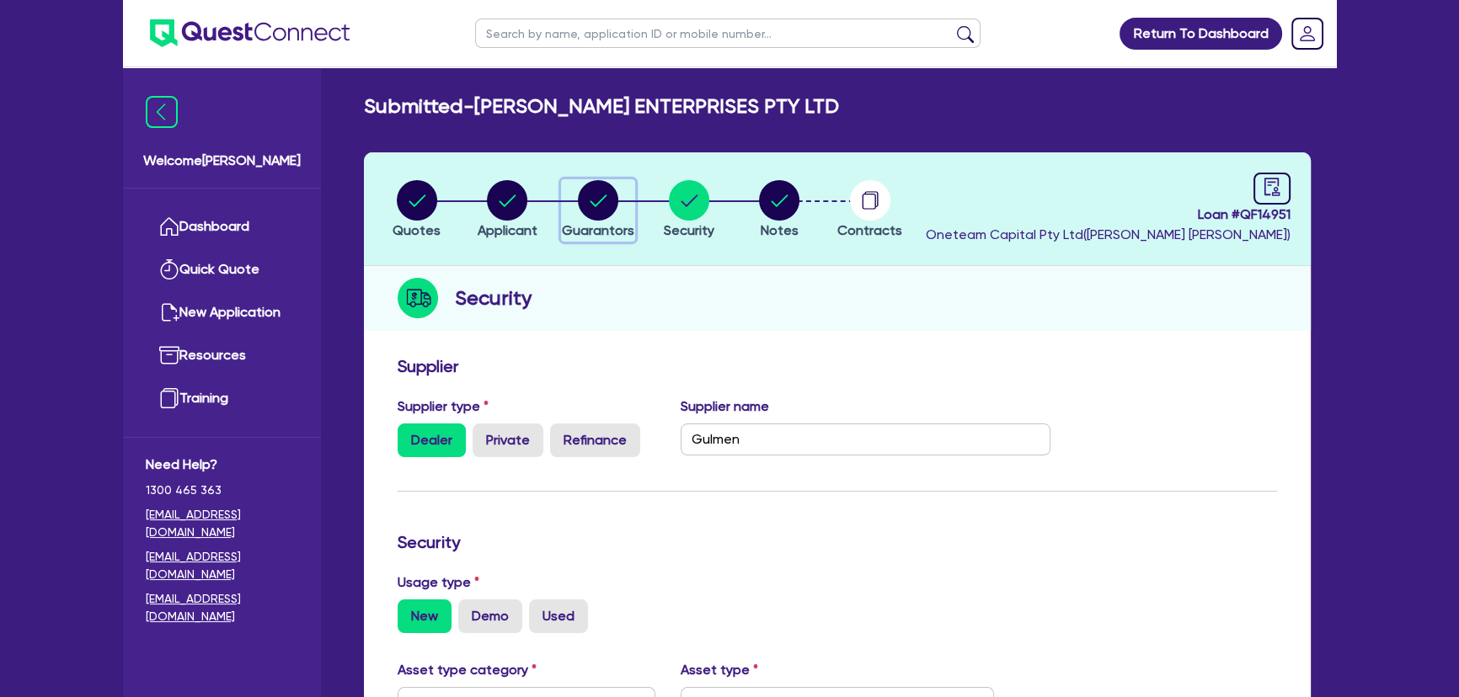
select select "OTHER"
select select "MRS"
select select "WA"
select select "MARRIED"
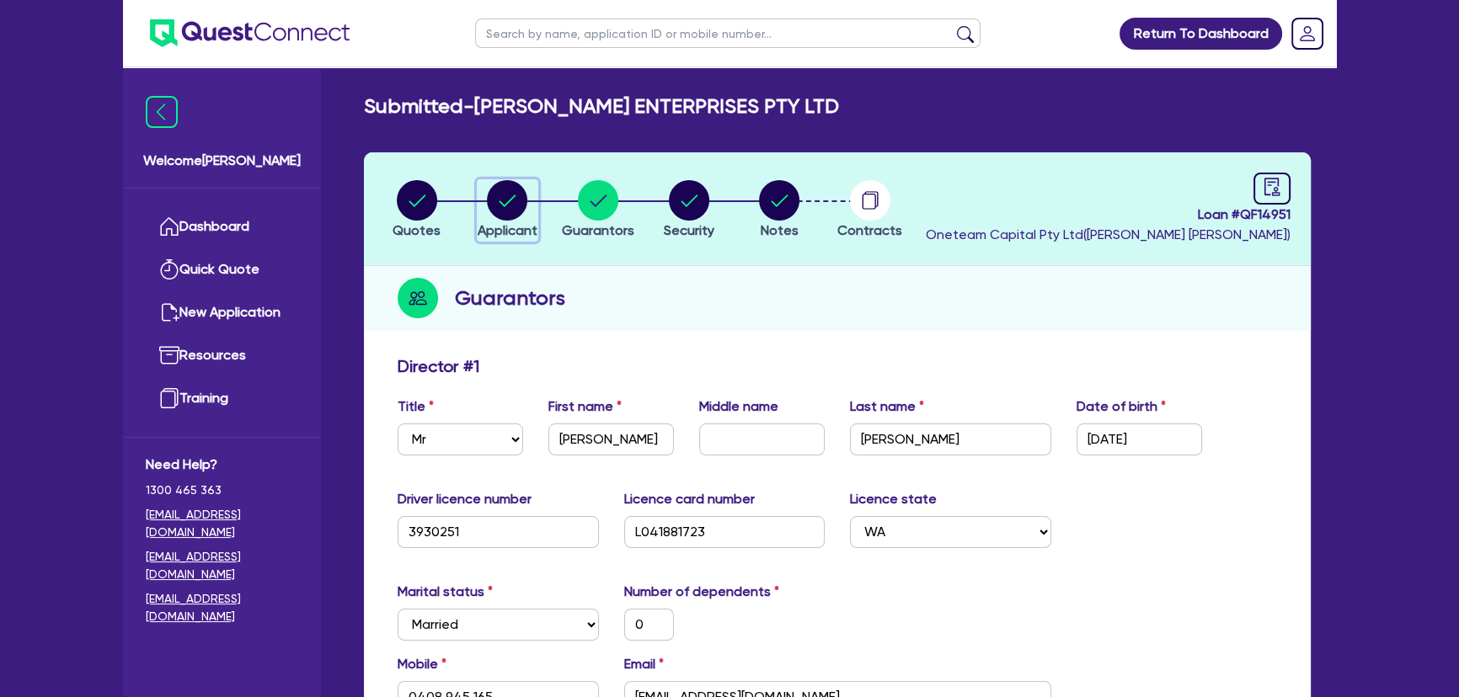
click at [516, 223] on span "Applicant" at bounding box center [508, 230] width 60 height 16
select select "COMPANY"
select select "MANUFACTURING"
select select "FOOD_PROCESSING"
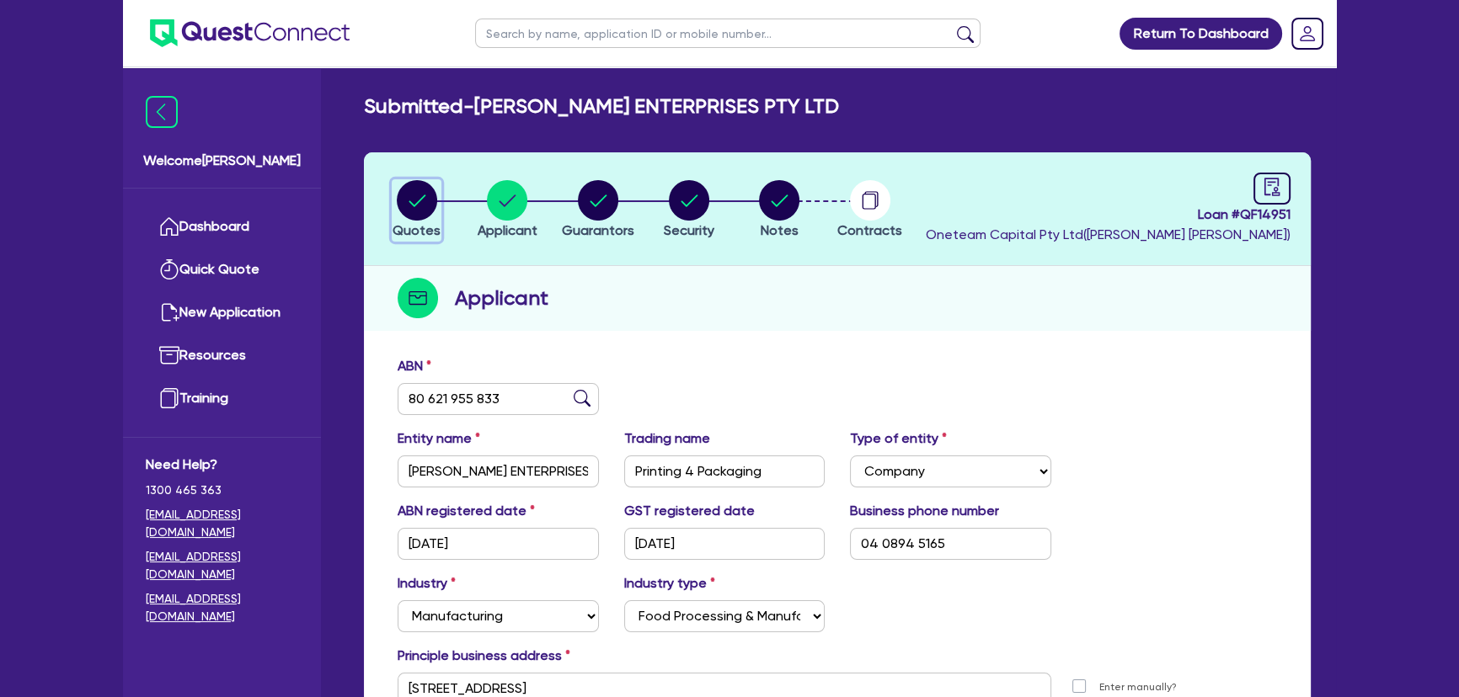
click at [435, 210] on icon "button" at bounding box center [417, 200] width 40 height 40
select select "SECONDARY_ASSETS"
select select "PRINTING_AND_PACKAGING_EQUIPMENT"
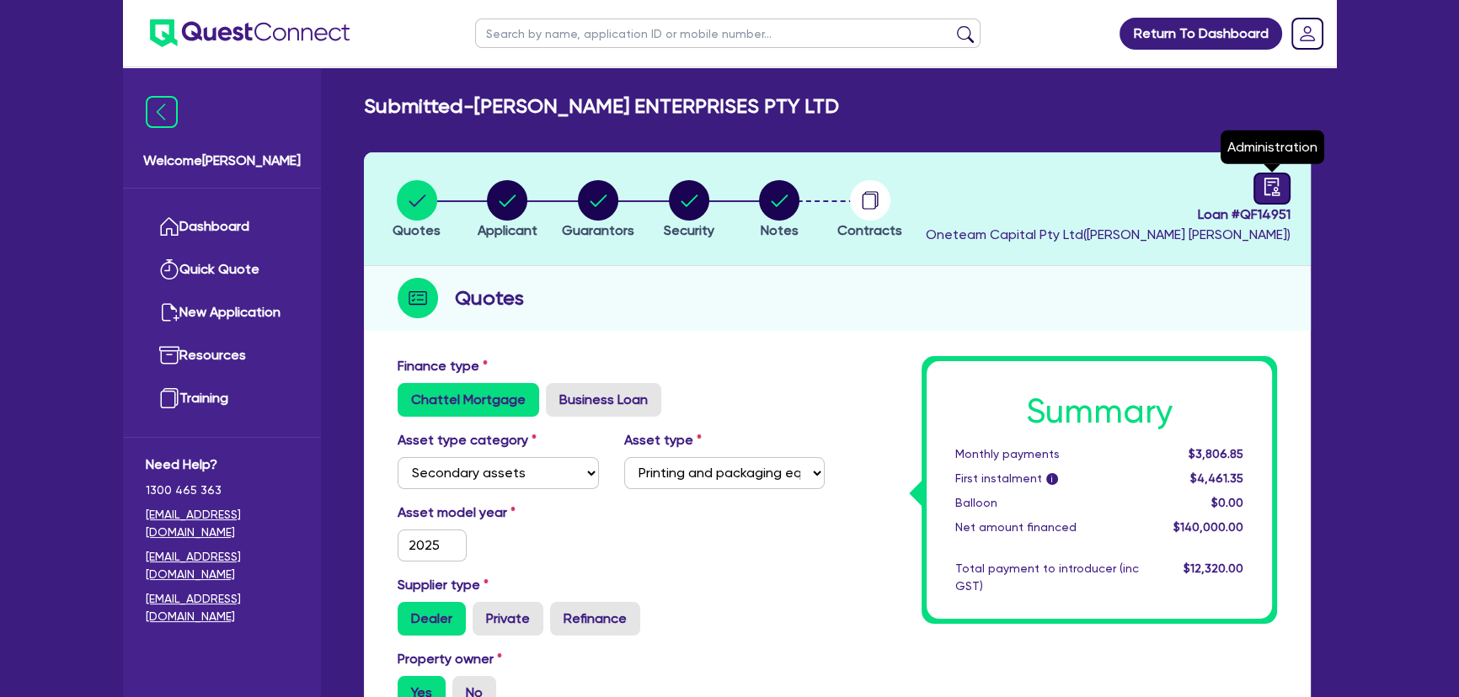
click at [1263, 193] on icon "audit" at bounding box center [1272, 187] width 19 height 19
select select "SUBMITTED_AMENDED"
select select "Quest Finance - Own Book"
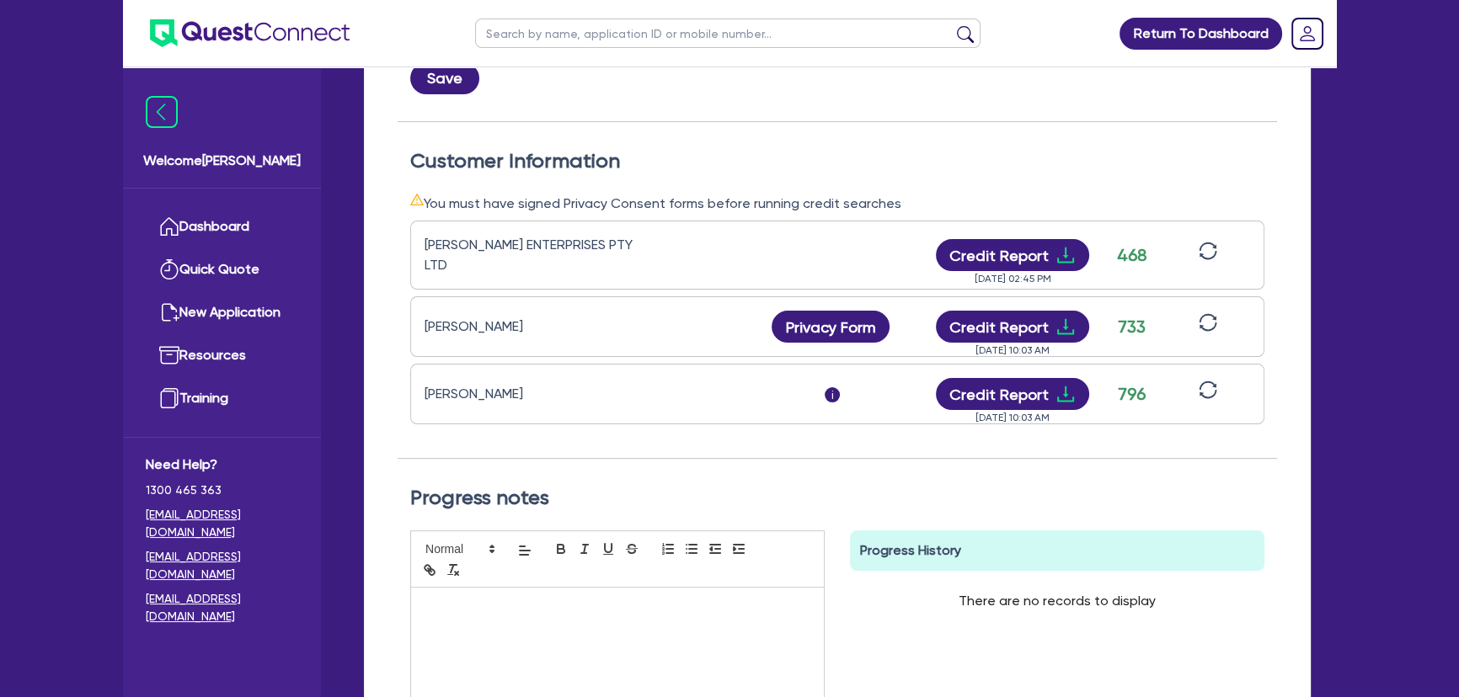
scroll to position [382, 0]
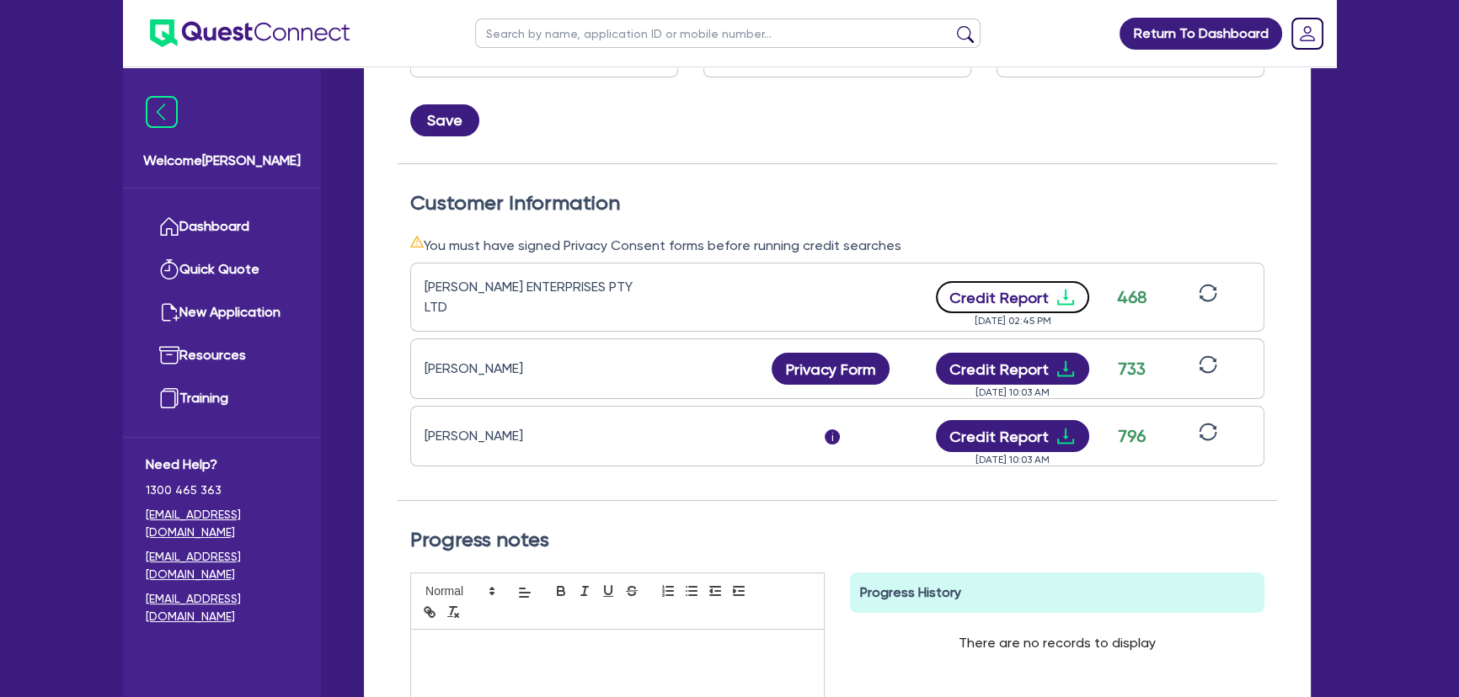
click at [1062, 295] on icon "download" at bounding box center [1065, 297] width 20 height 20
click at [235, 40] on img at bounding box center [250, 33] width 200 height 28
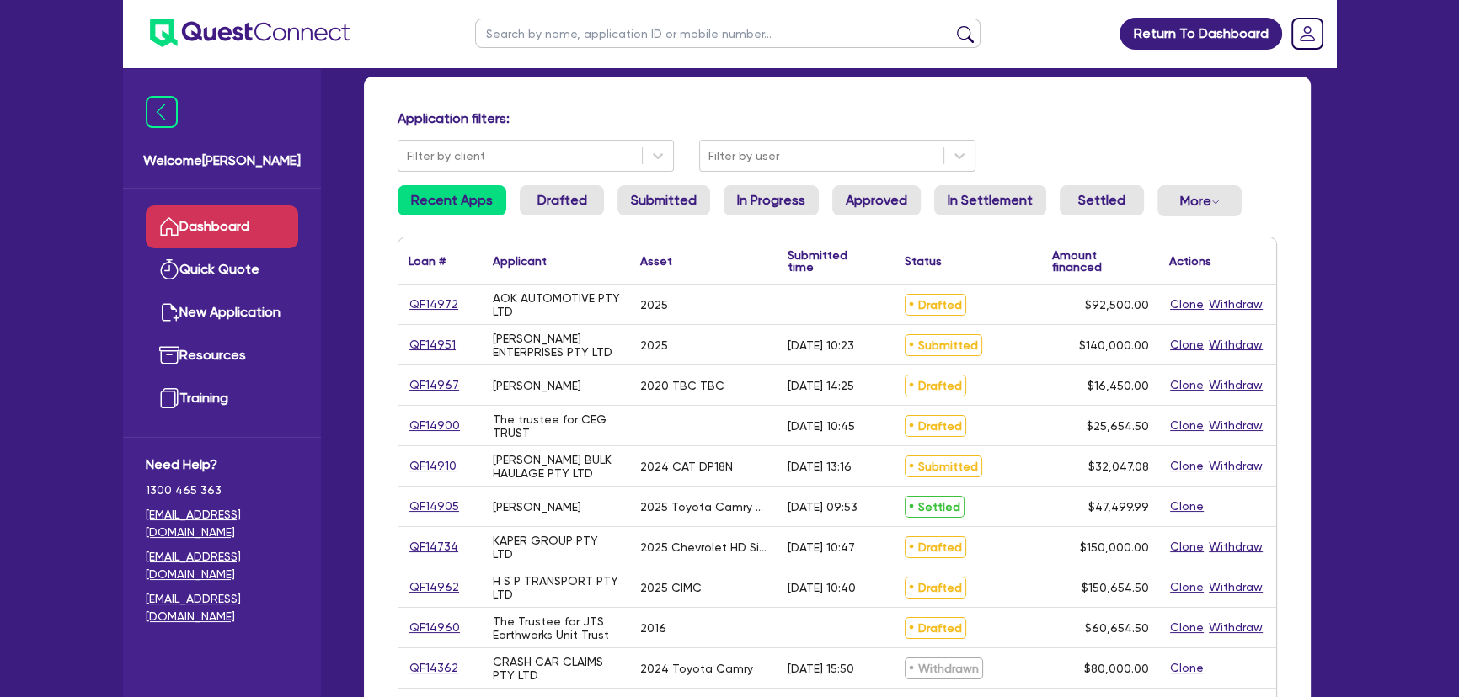
scroll to position [152, 0]
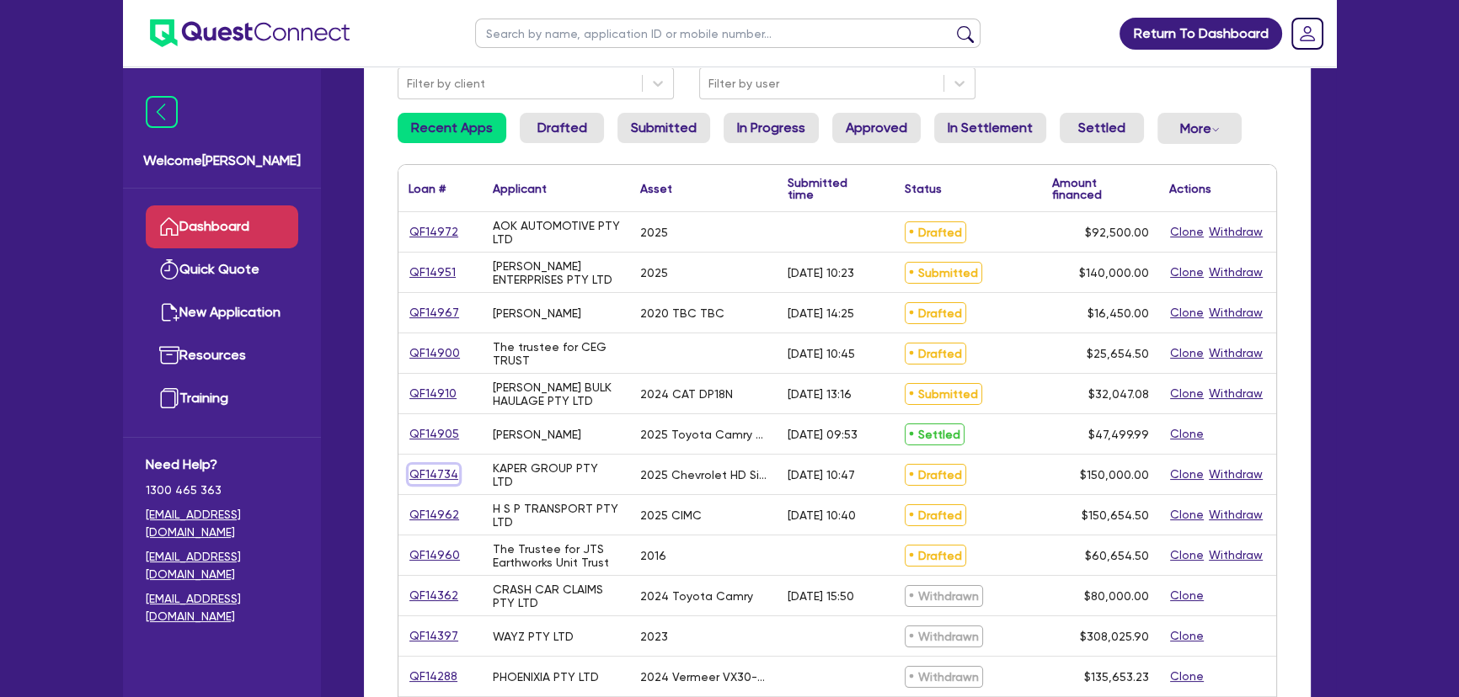
click at [422, 470] on link "QF14734" at bounding box center [433, 474] width 51 height 19
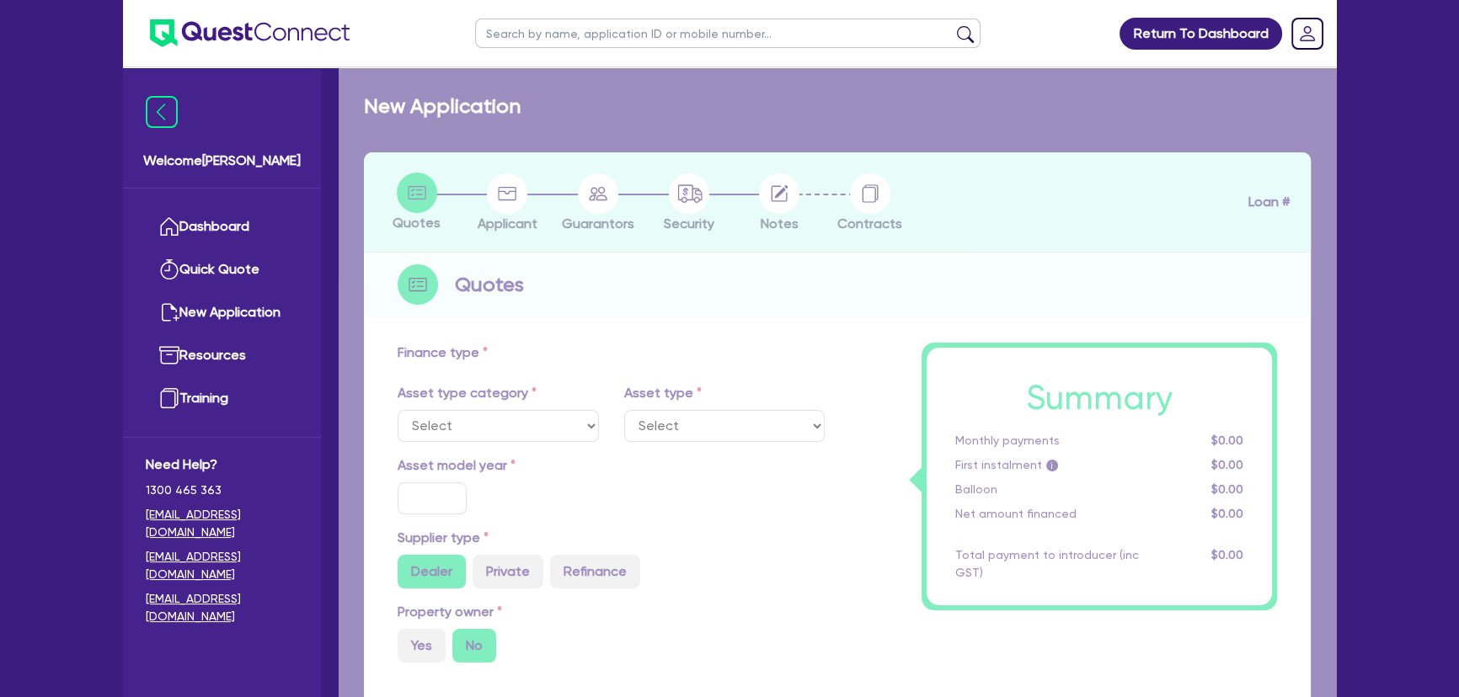
select select "CARS_AND_LIGHT_TRUCKS"
type input "2025"
radio input "true"
type input "172,000"
type input "22,000"
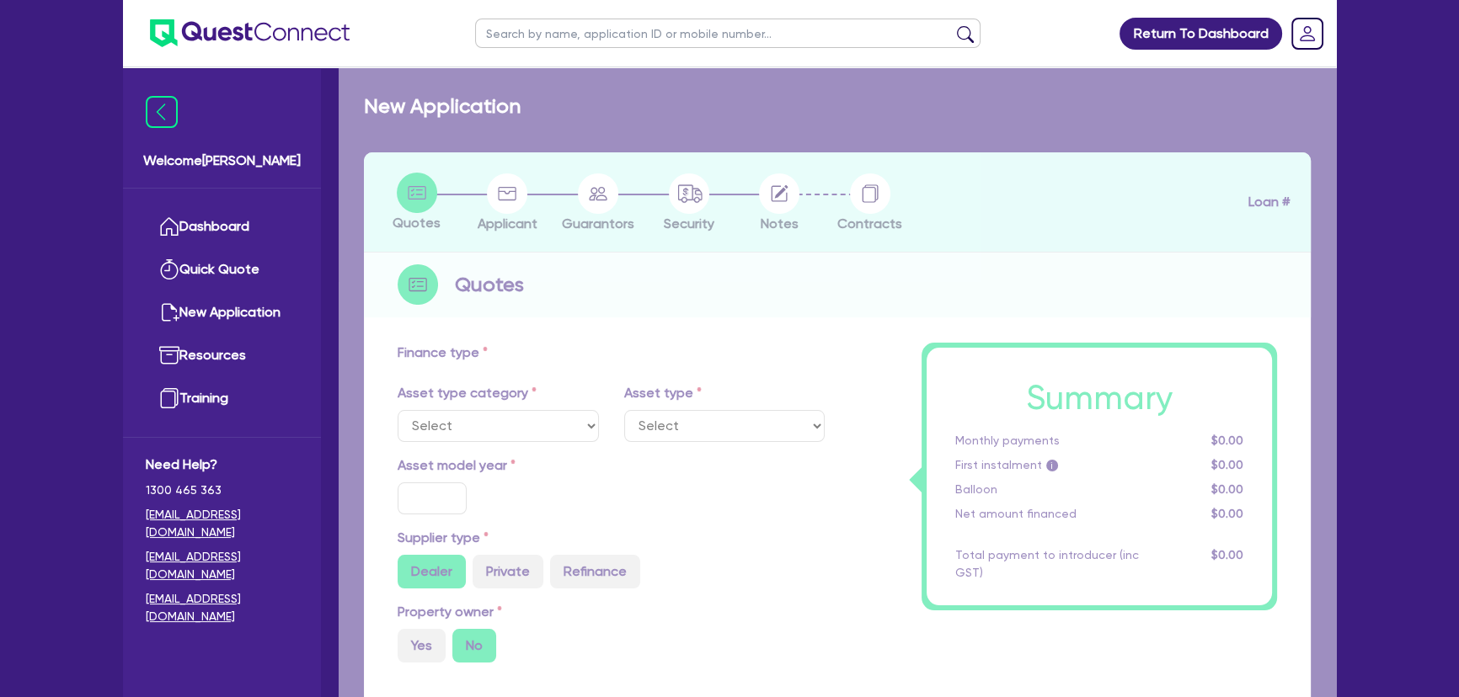
type input "0.5"
type input "750"
type input "6.39"
type input "454.55"
type input "318.18"
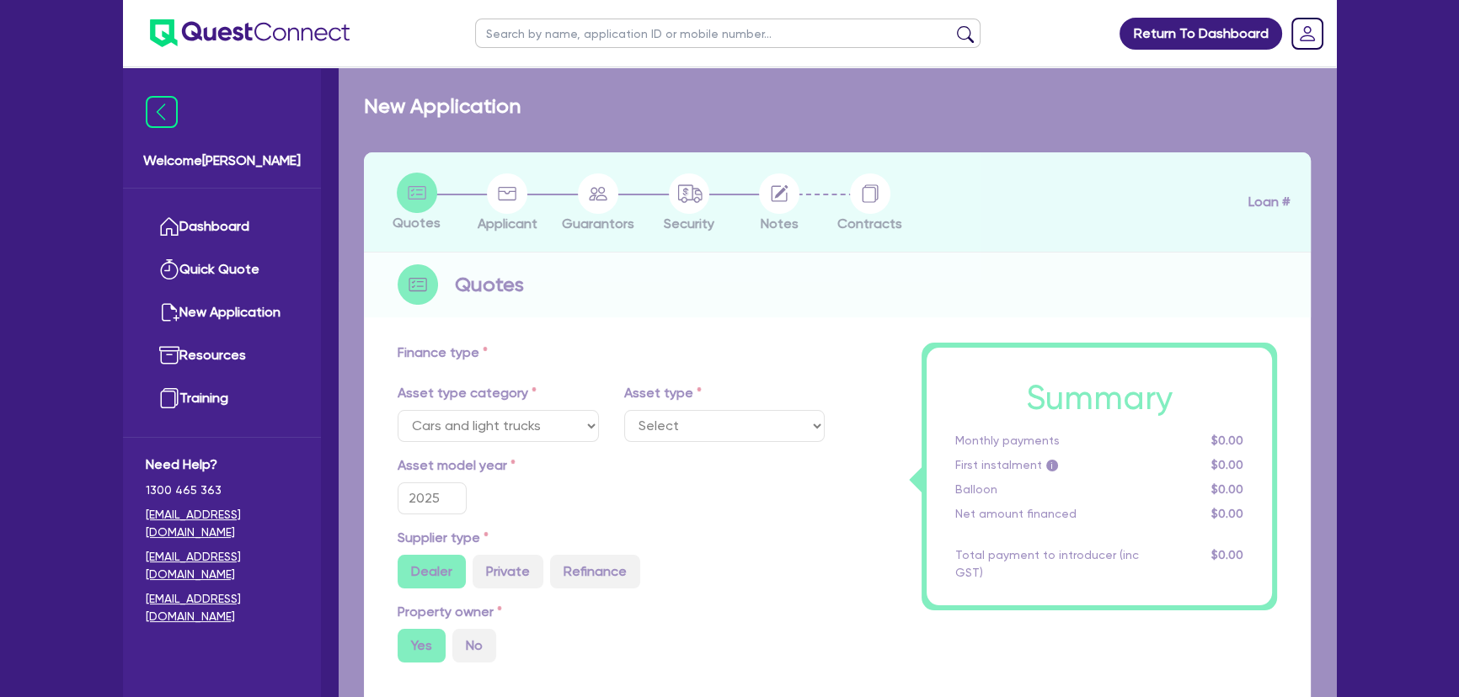
select select "PASSENGER_VEHICLES"
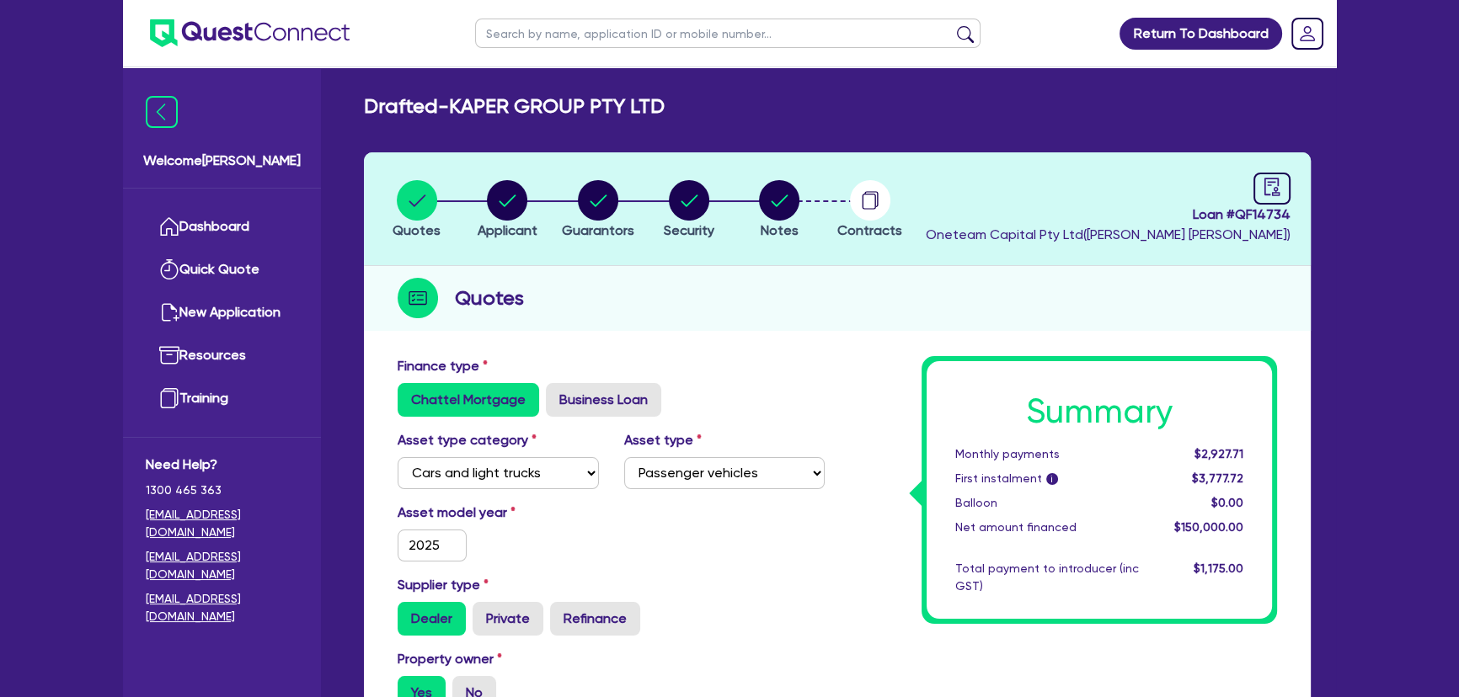
click at [506, 171] on header "Quotes Applicant Guarantors Security Notes Contracts Loan # QF14734 Oneteam Cap…" at bounding box center [837, 209] width 947 height 114
click at [510, 206] on circle "button" at bounding box center [507, 200] width 40 height 40
select select "COMPANY"
select select "BUILDING_CONSTRUCTION"
select select "BUSINESSES_CONSTRUCTION_SERVICES"
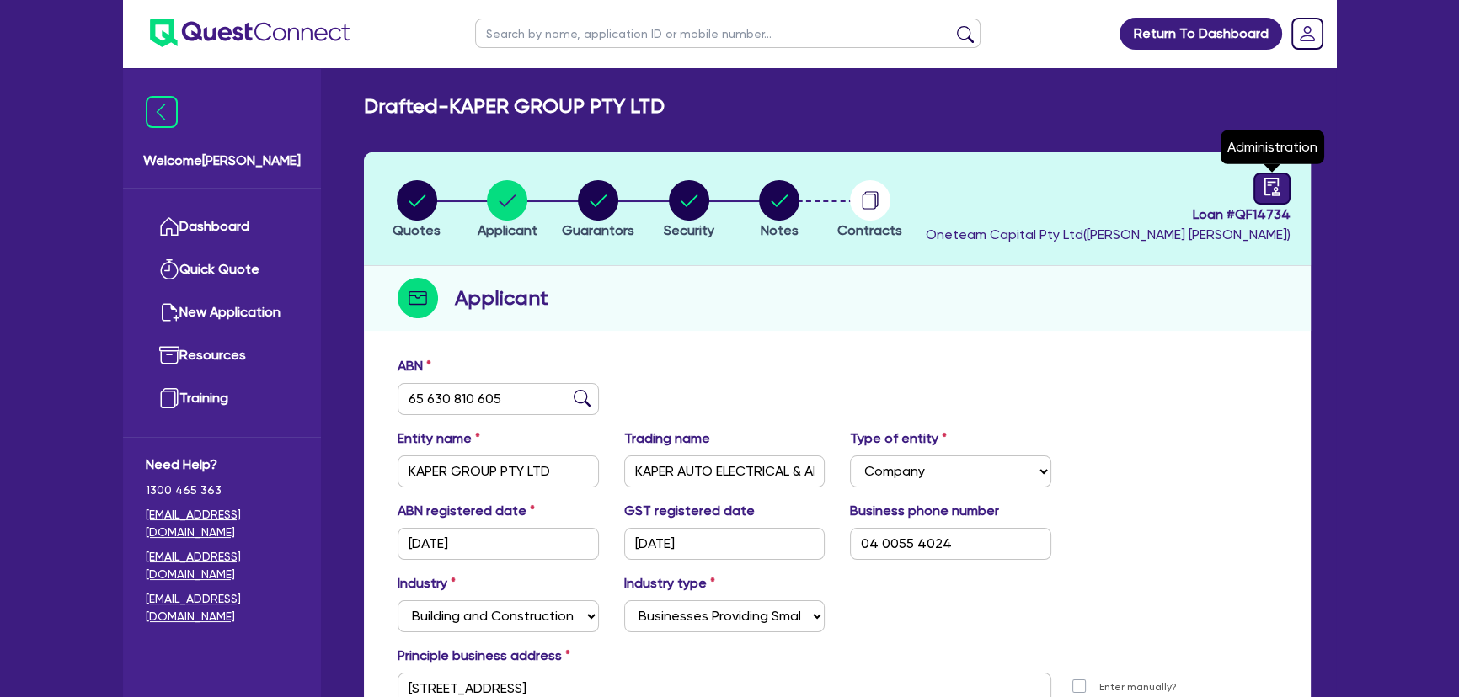
click at [1254, 183] on link at bounding box center [1271, 189] width 37 height 32
select select "DRAFTED_AMENDED"
select select "Westpac"
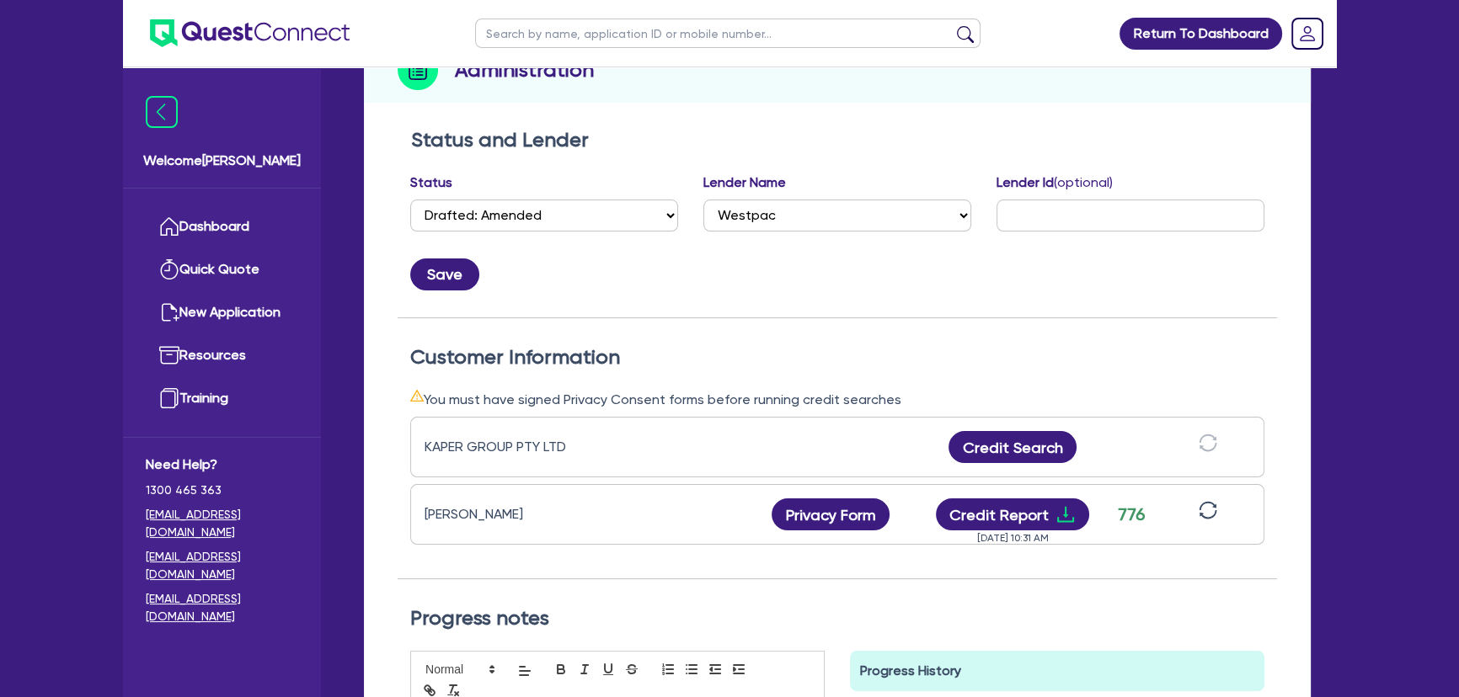
scroll to position [229, 0]
click at [1065, 519] on icon "download" at bounding box center [1065, 514] width 17 height 16
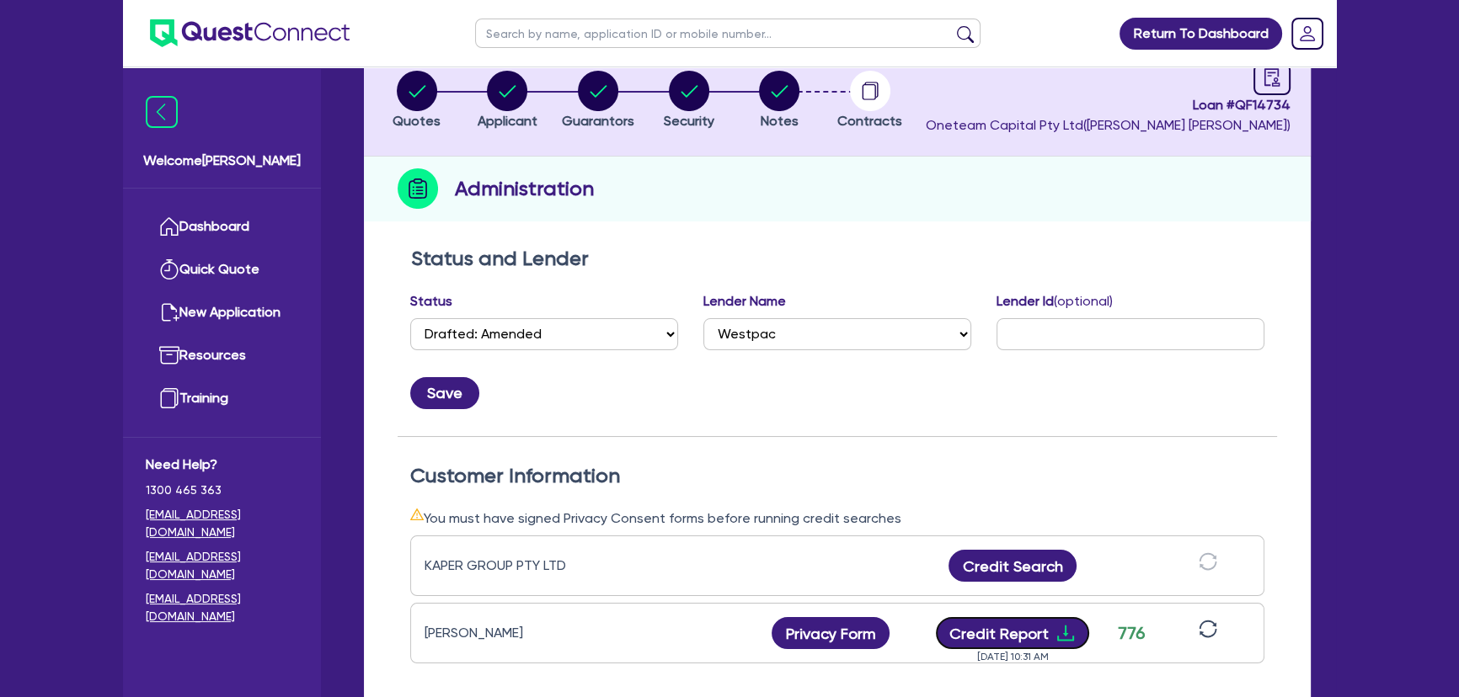
scroll to position [0, 0]
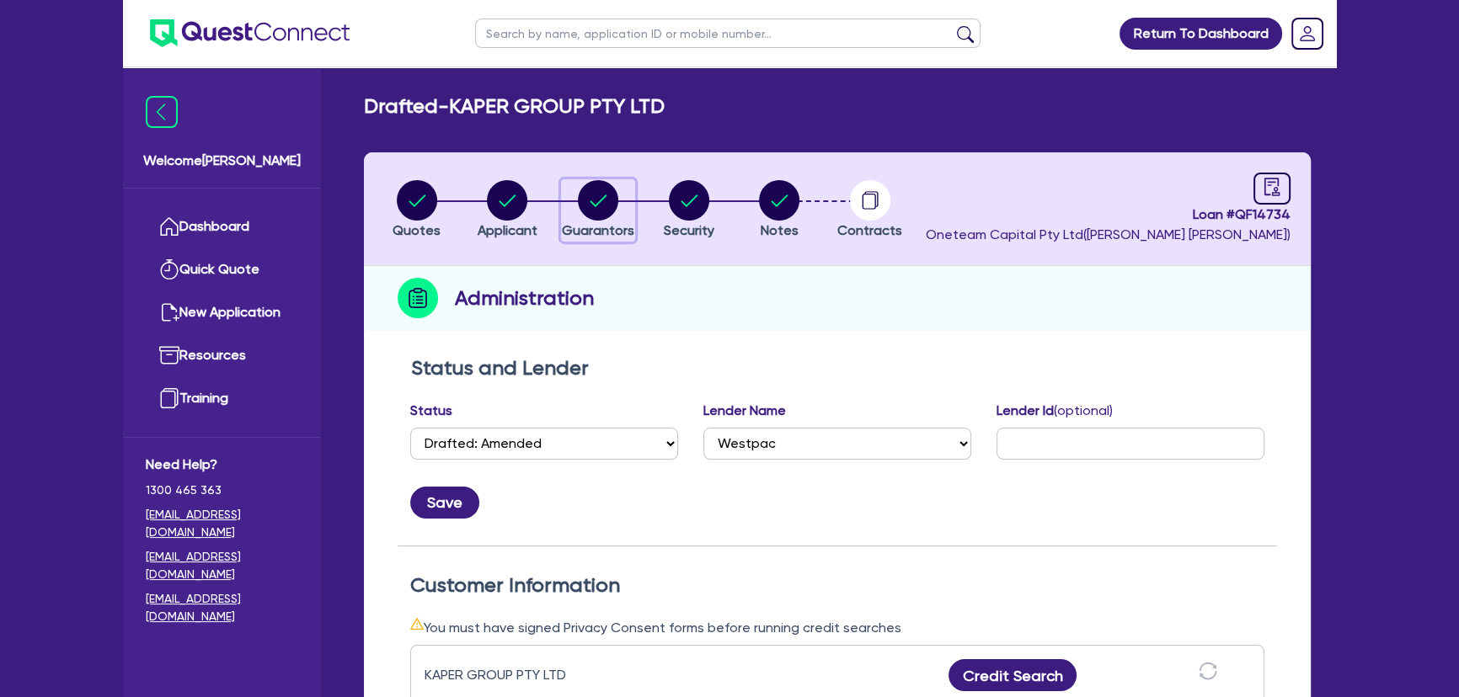
drag, startPoint x: 562, startPoint y: 216, endPoint x: 571, endPoint y: 213, distance: 9.9
click at [562, 216] on button "Guarantors" at bounding box center [598, 210] width 74 height 62
select select "MR"
select select "NSW"
select select "MARRIED"
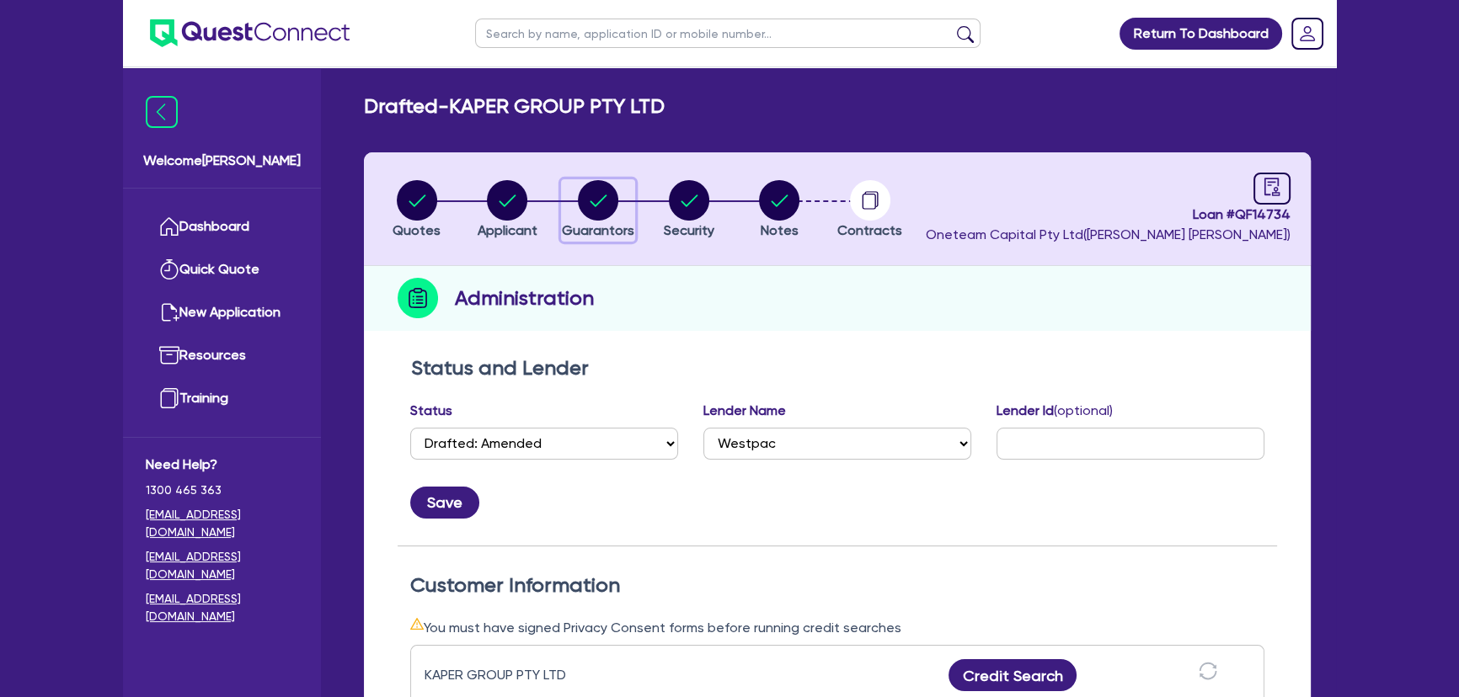
select select "PROPERTY"
select select "VEHICLE"
select select "OTHER"
select select "VEHICLE"
select select "CASH"
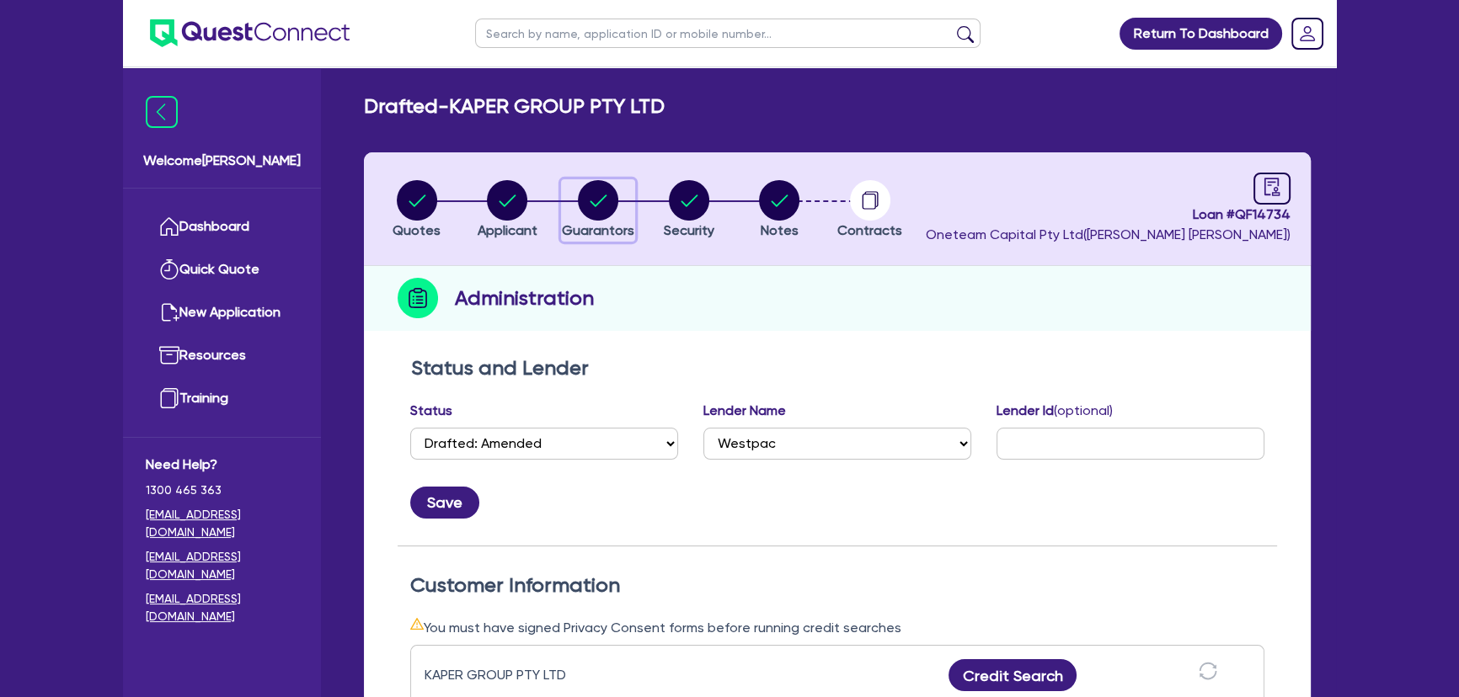
select select "MORTGAGE"
select select "VEHICLE_LOAN"
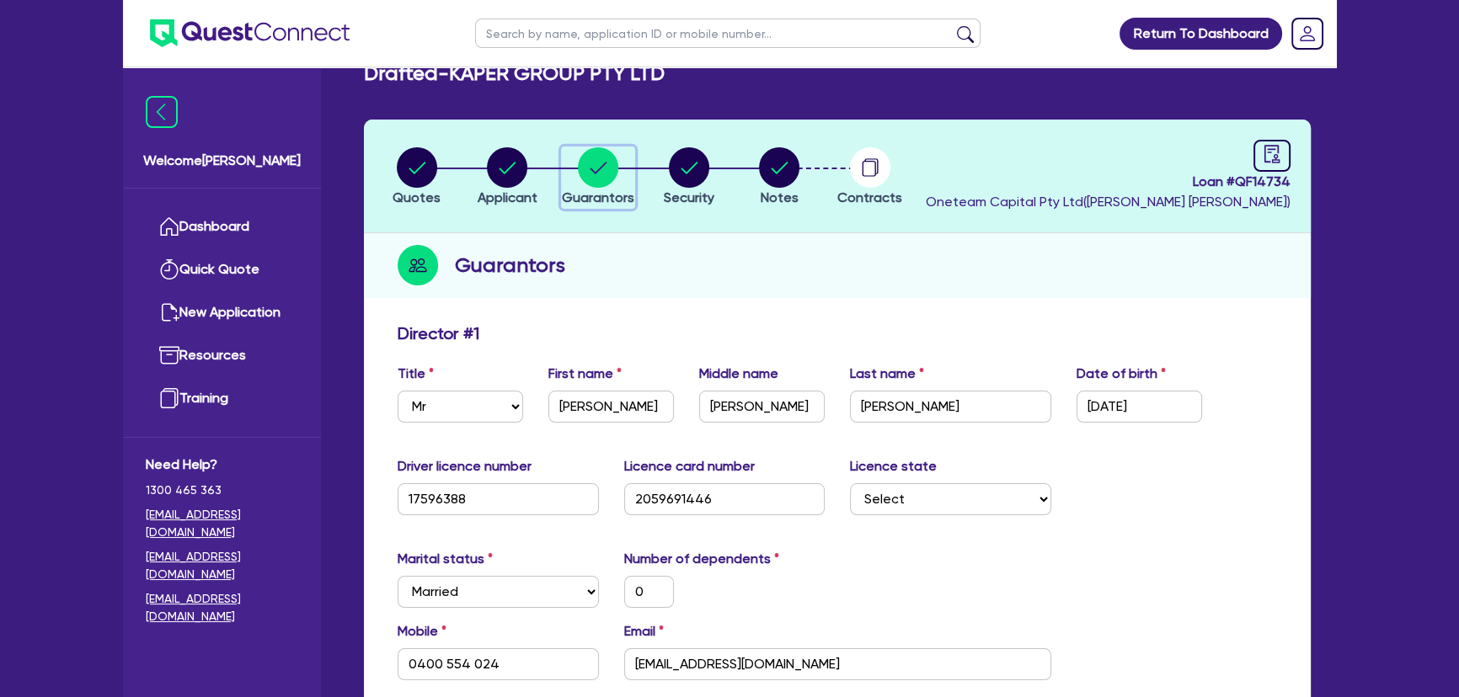
scroll to position [306, 0]
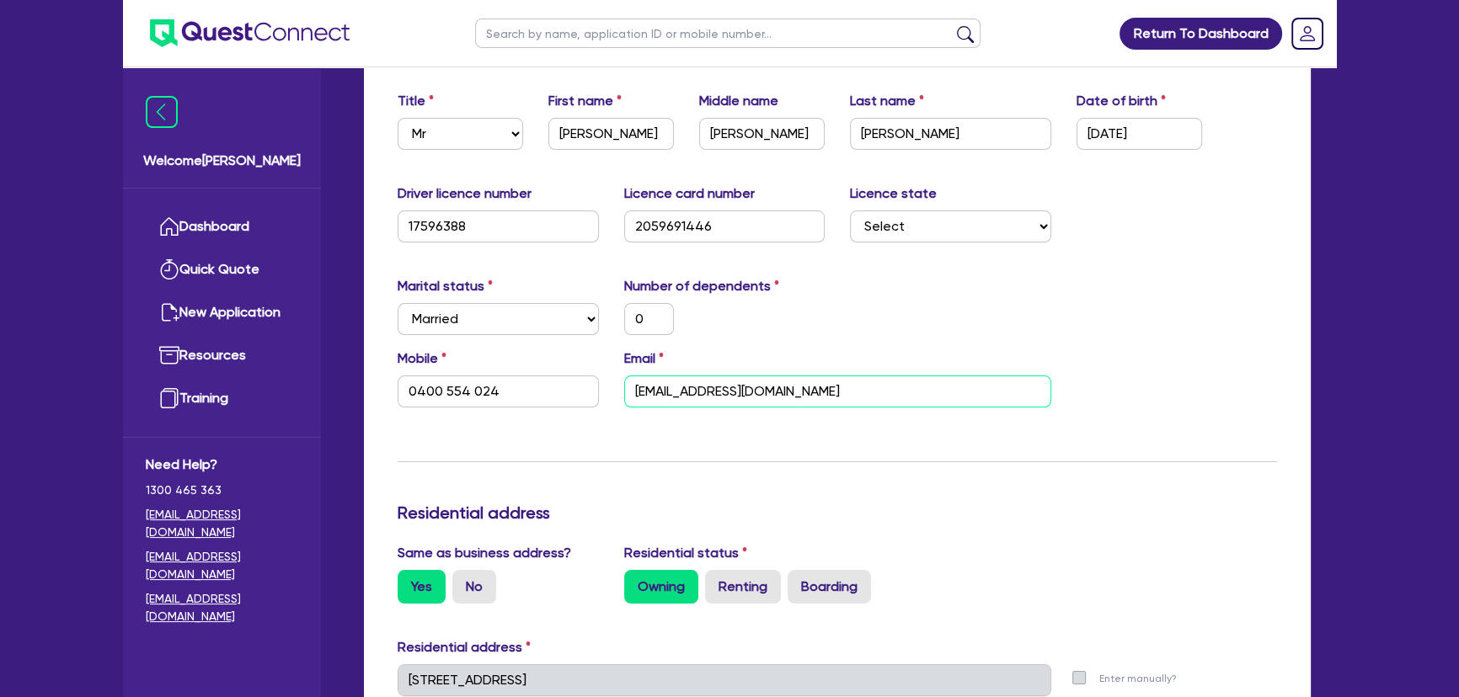
click at [719, 395] on input "admin@kapermc.com" at bounding box center [837, 392] width 427 height 32
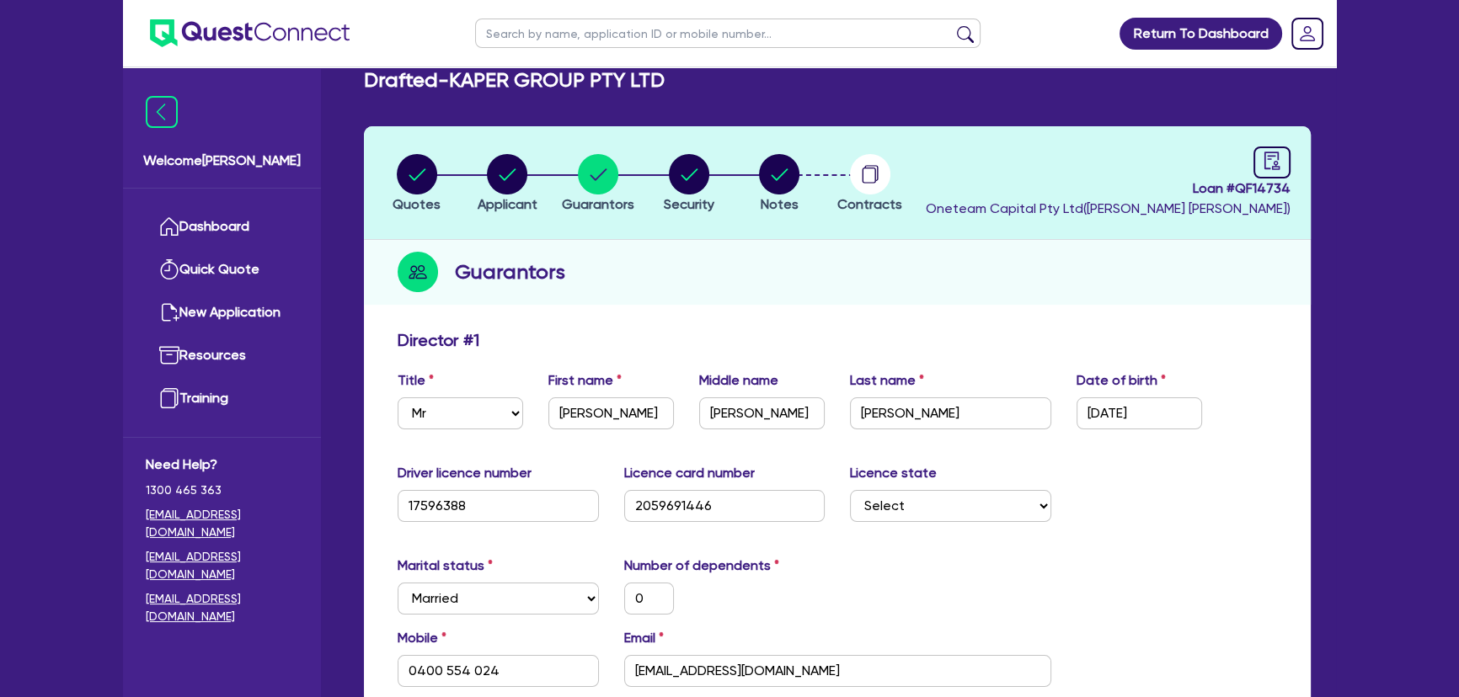
scroll to position [0, 0]
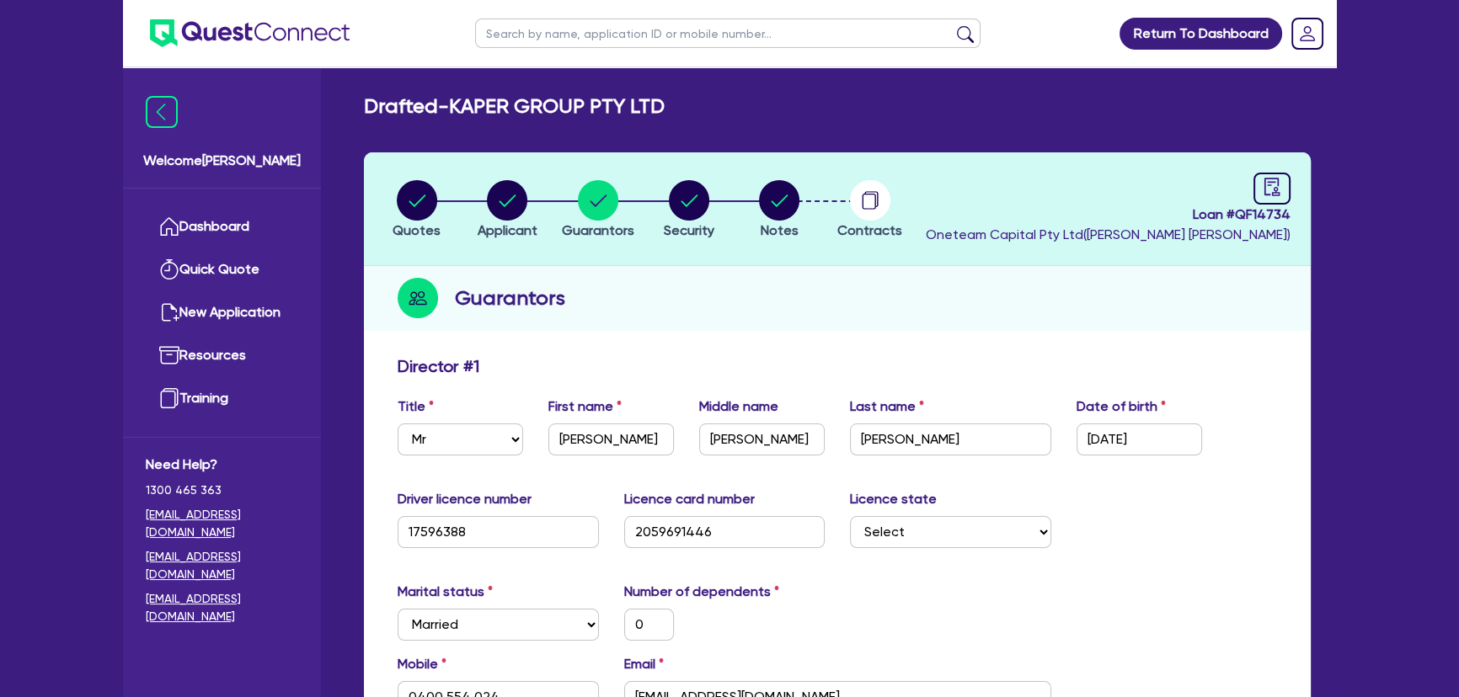
click at [252, 45] on img at bounding box center [250, 33] width 200 height 28
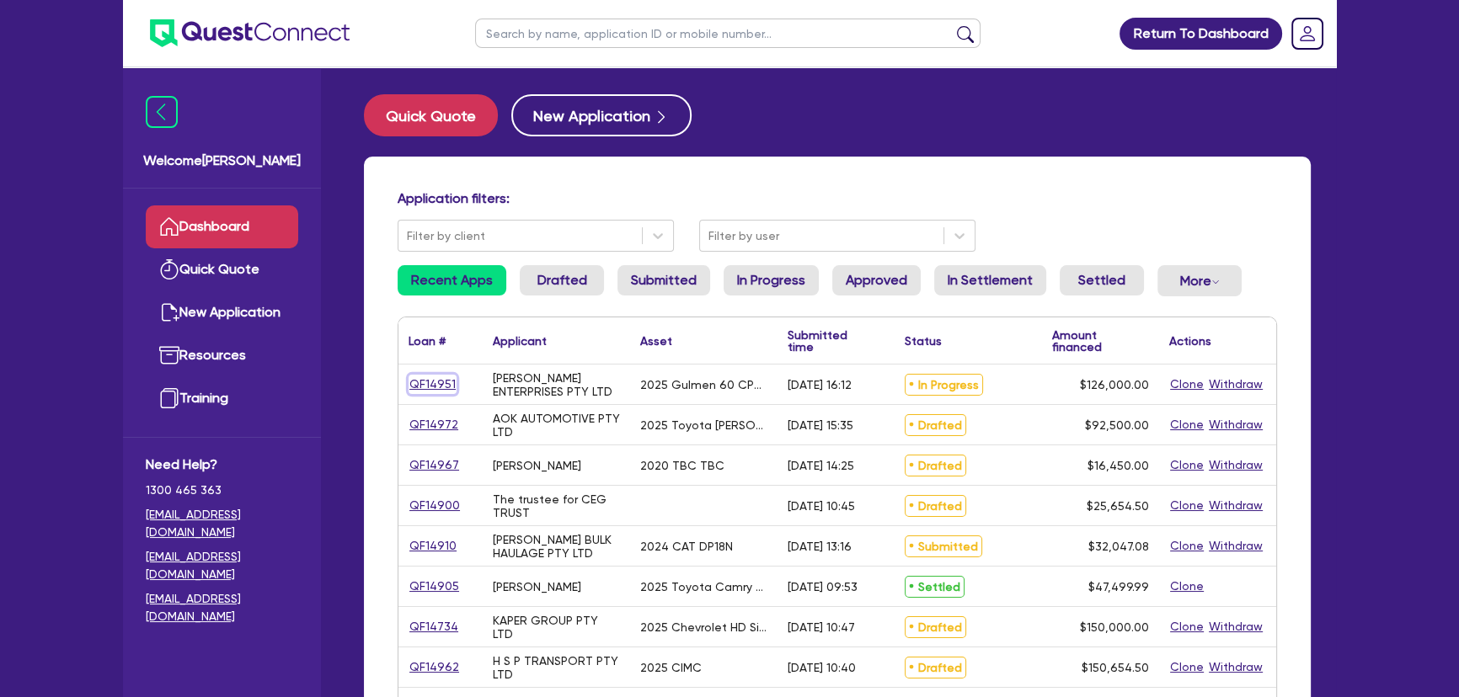
click at [415, 380] on link "QF14951" at bounding box center [432, 384] width 48 height 19
select select "SECONDARY_ASSETS"
select select "PRINTING_AND_PACKAGING_EQUIPMENT"
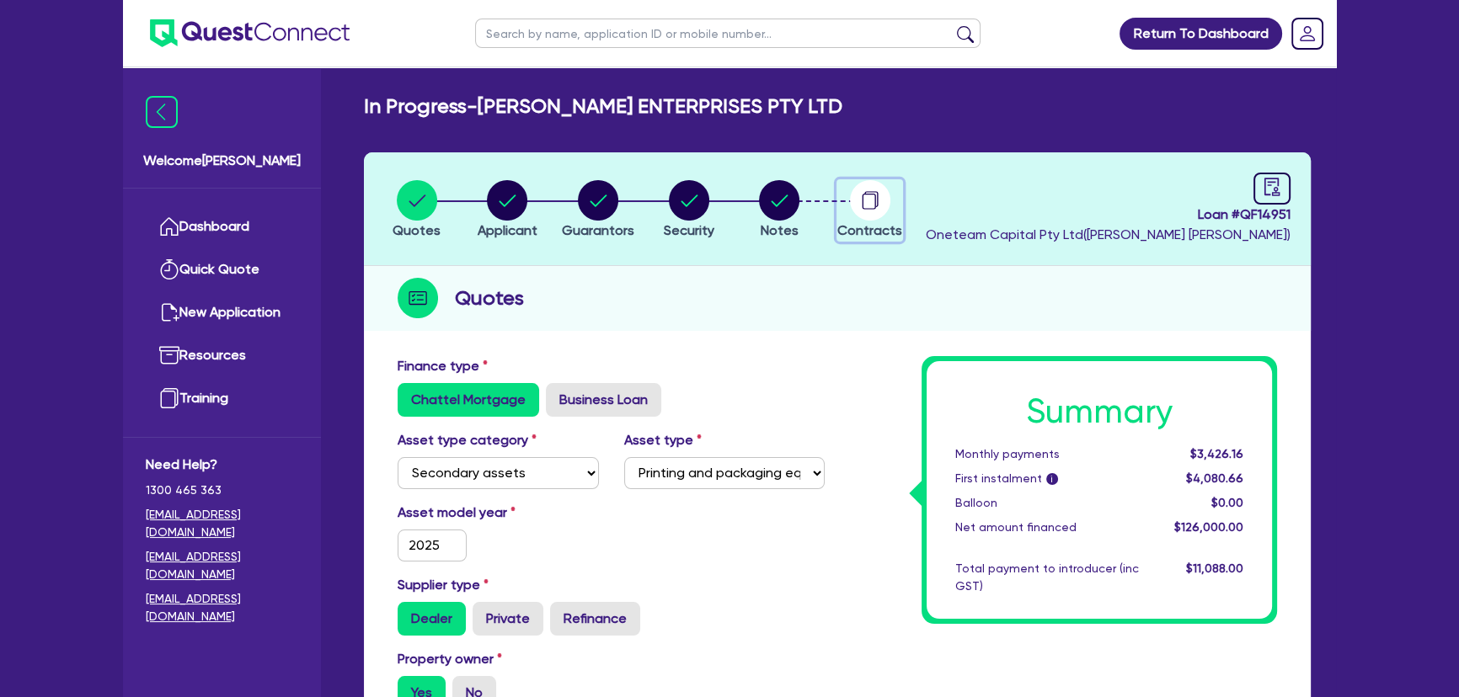
click at [868, 206] on circle "button" at bounding box center [870, 200] width 40 height 40
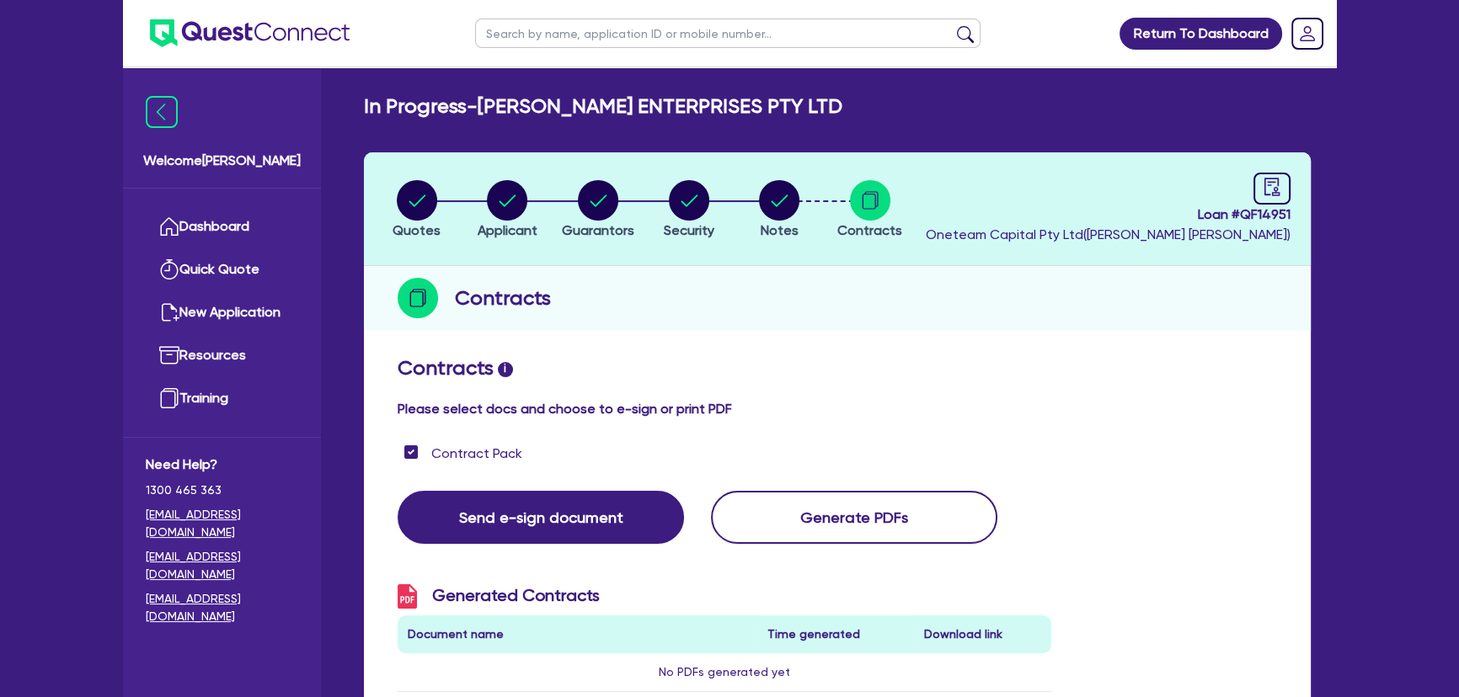
click at [734, 200] on li "Security" at bounding box center [688, 208] width 91 height 59
click at [774, 199] on circle "button" at bounding box center [779, 200] width 40 height 40
select select "Quest Finance - Own Book"
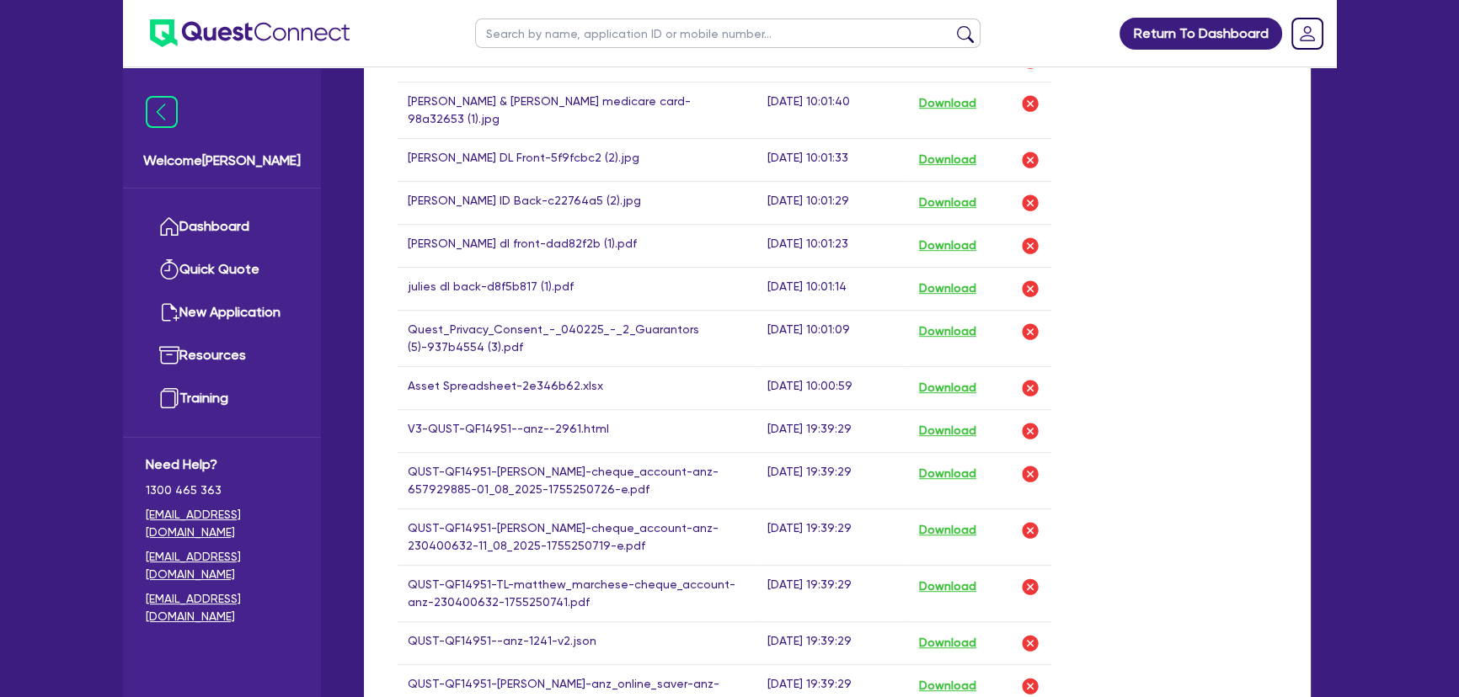
scroll to position [1148, 0]
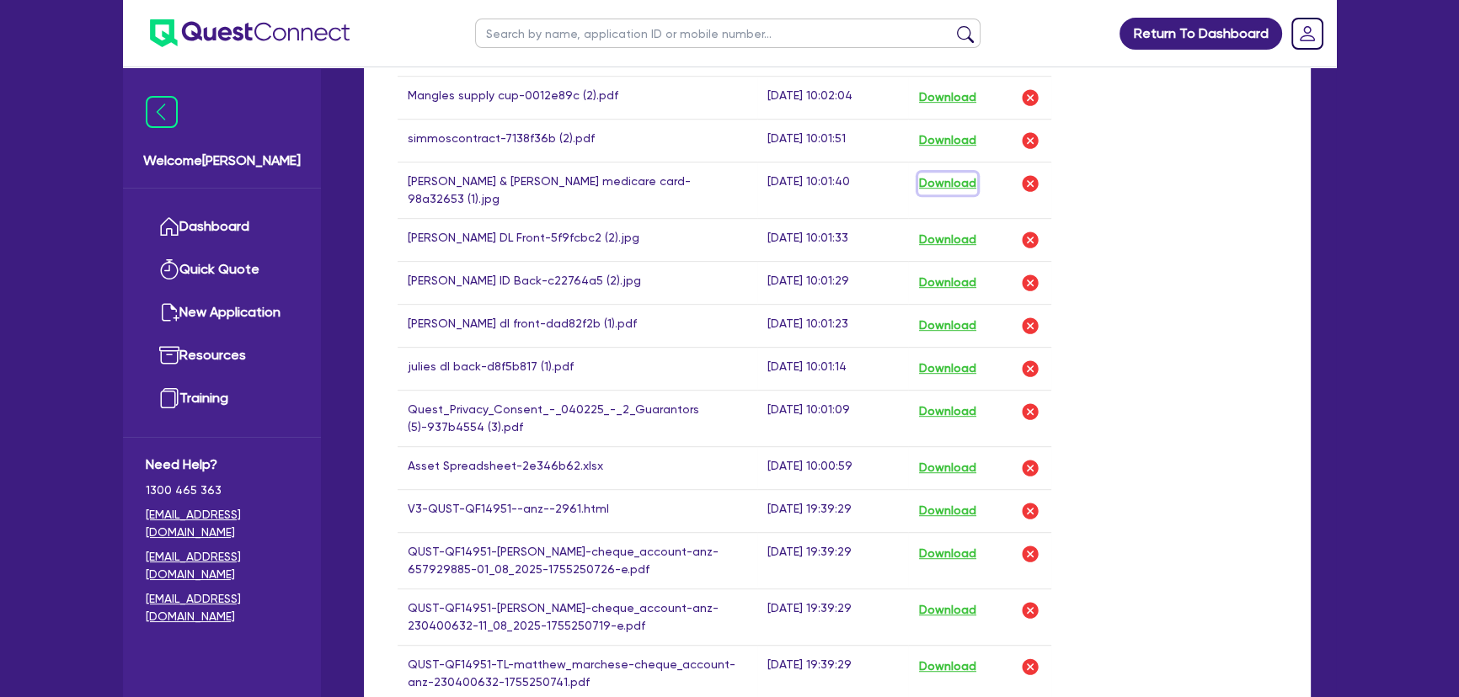
click at [943, 174] on button "Download" at bounding box center [947, 184] width 59 height 22
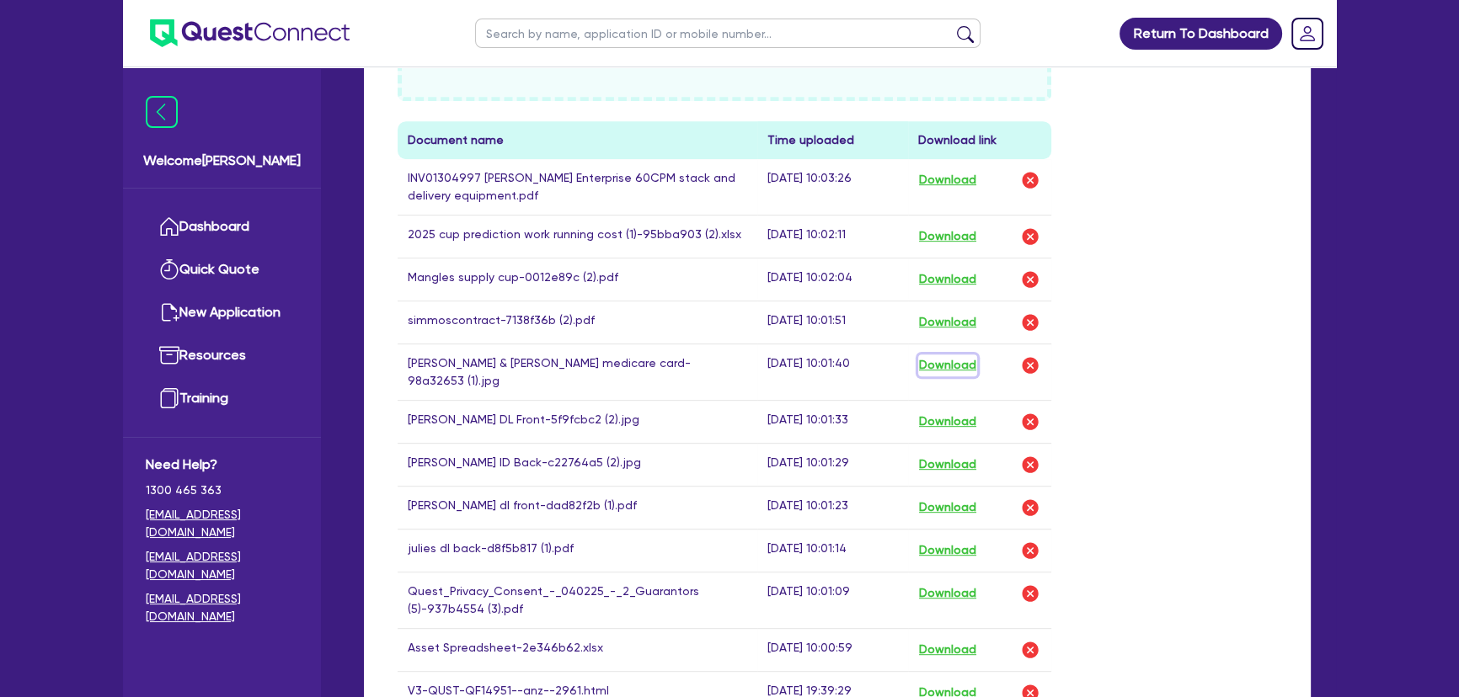
scroll to position [842, 0]
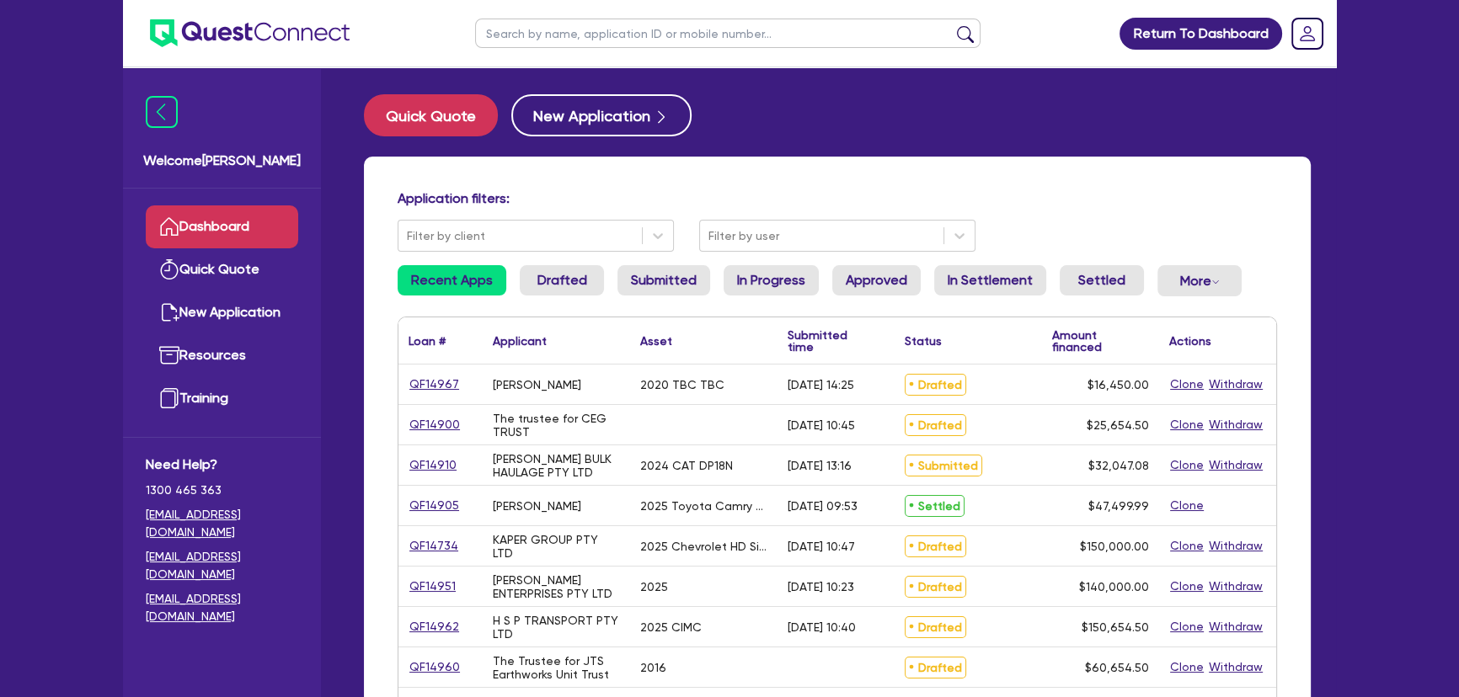
click at [541, 183] on div "Application filters: Filter by client Filter by user Recent Apps Drafted Submit…" at bounding box center [837, 706] width 947 height 1098
drag, startPoint x: 522, startPoint y: 202, endPoint x: 364, endPoint y: 190, distance: 158.8
click at [364, 190] on div "Application filters: Filter by client Filter by user Recent Apps Drafted Submit…" at bounding box center [837, 706] width 947 height 1098
click at [594, 185] on div "Application filters: Filter by client Filter by user Recent Apps Drafted Submit…" at bounding box center [837, 706] width 947 height 1098
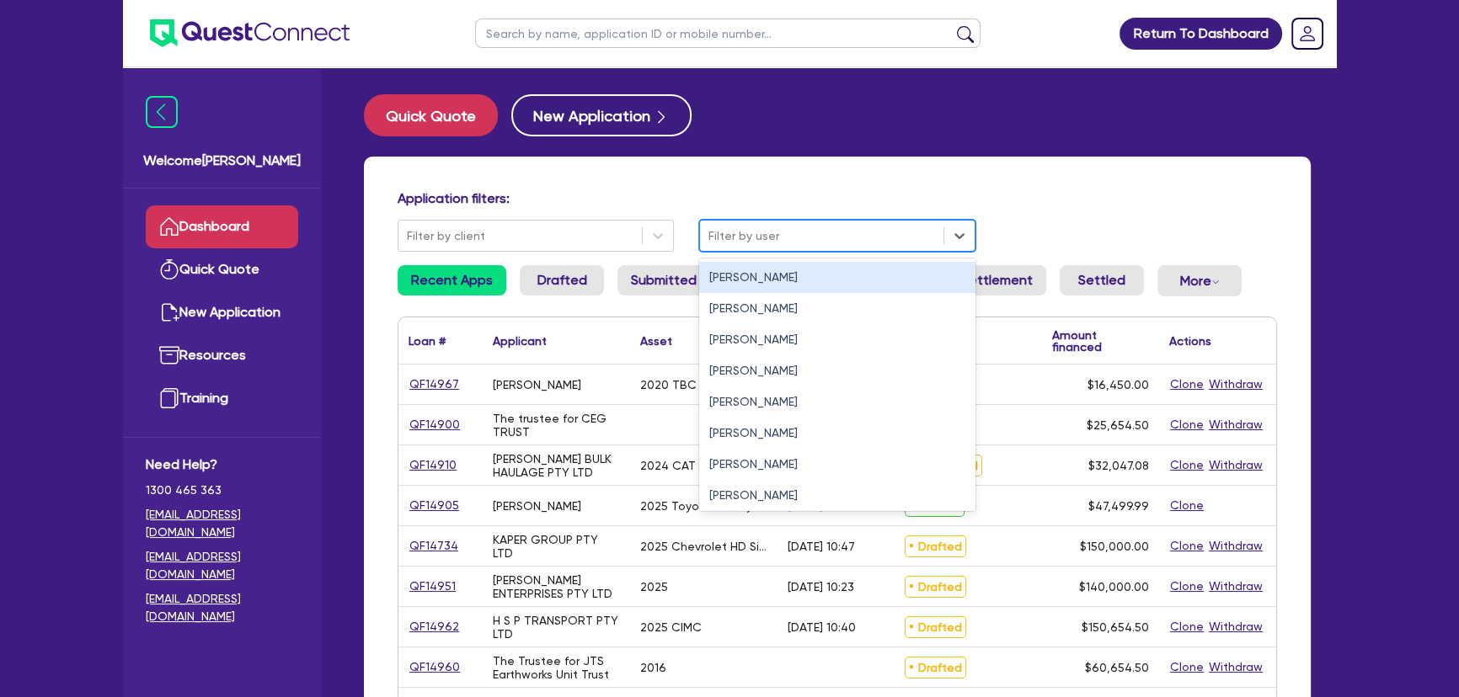
click at [790, 233] on div at bounding box center [821, 236] width 227 height 21
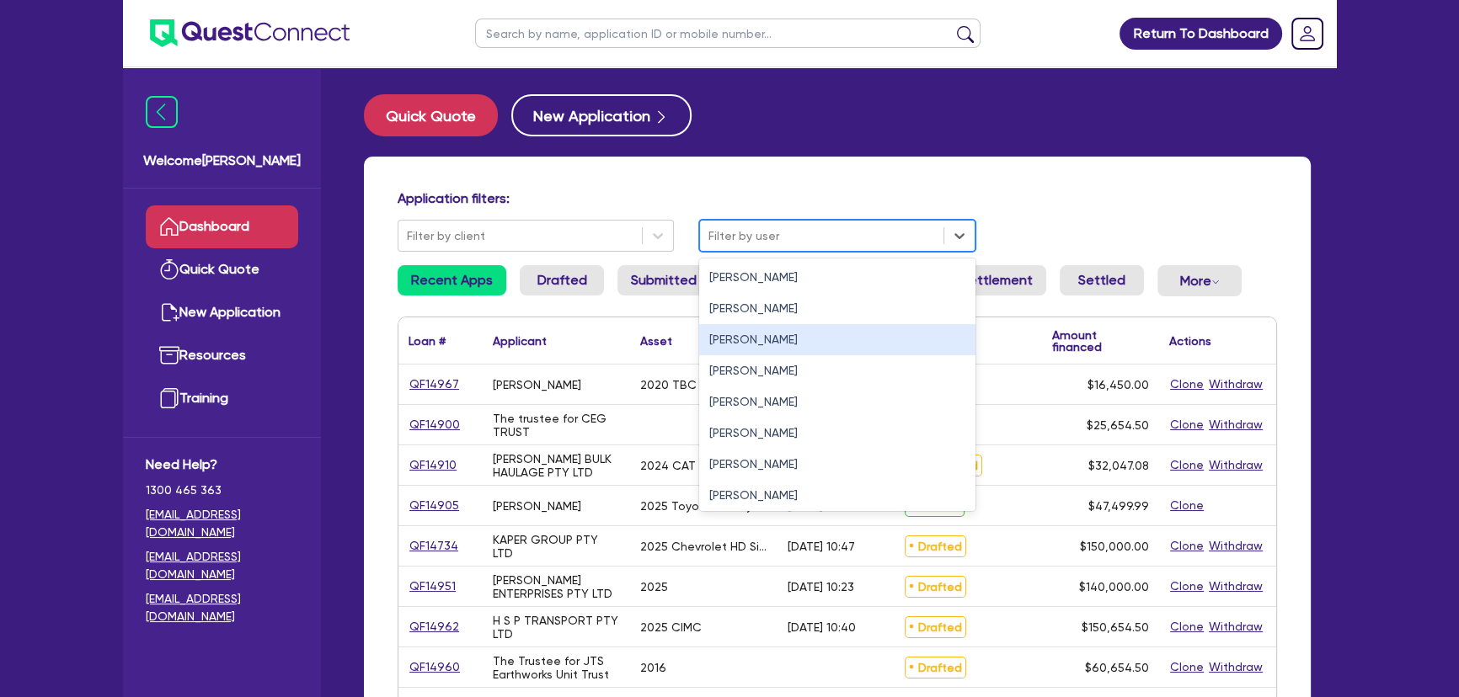
click at [764, 330] on div "[PERSON_NAME]" at bounding box center [837, 339] width 276 height 31
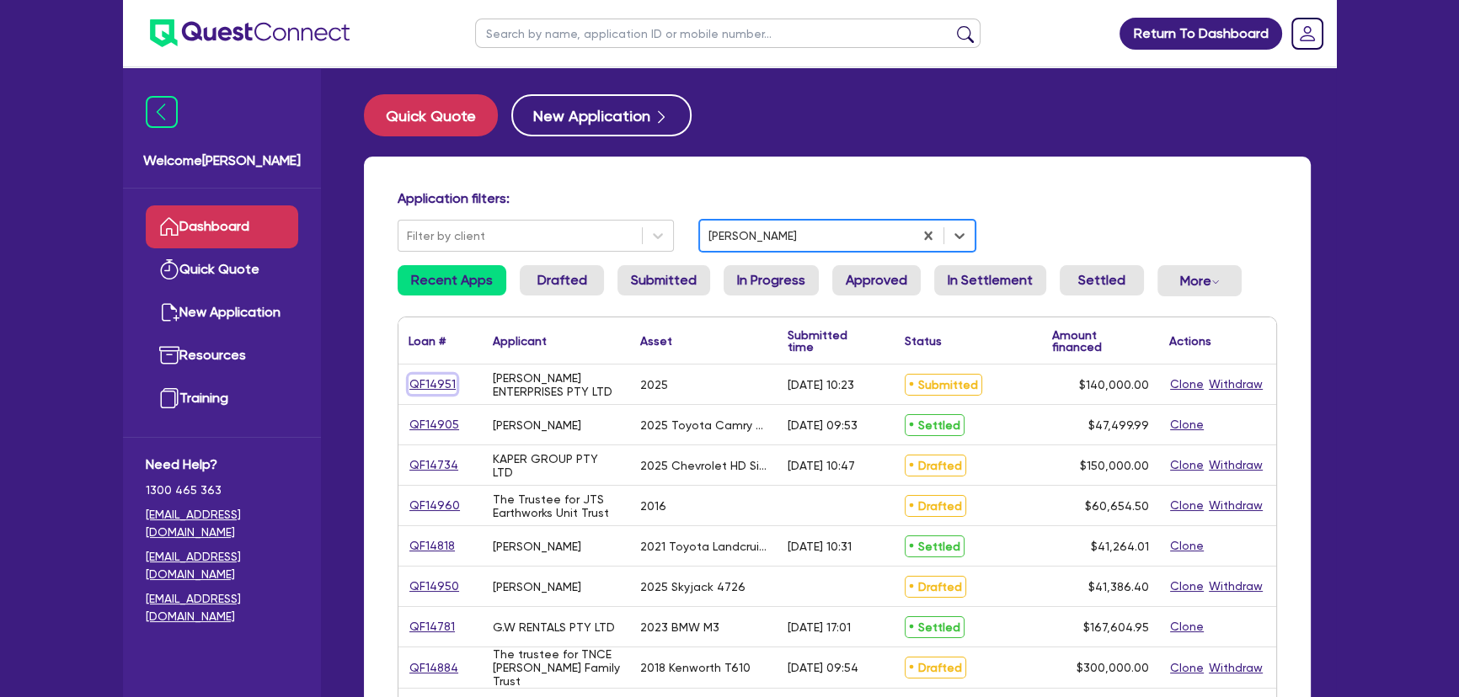
click at [446, 383] on link "QF14951" at bounding box center [432, 384] width 48 height 19
select select "SECONDARY_ASSETS"
select select "PRINTING_AND_PACKAGING_EQUIPMENT"
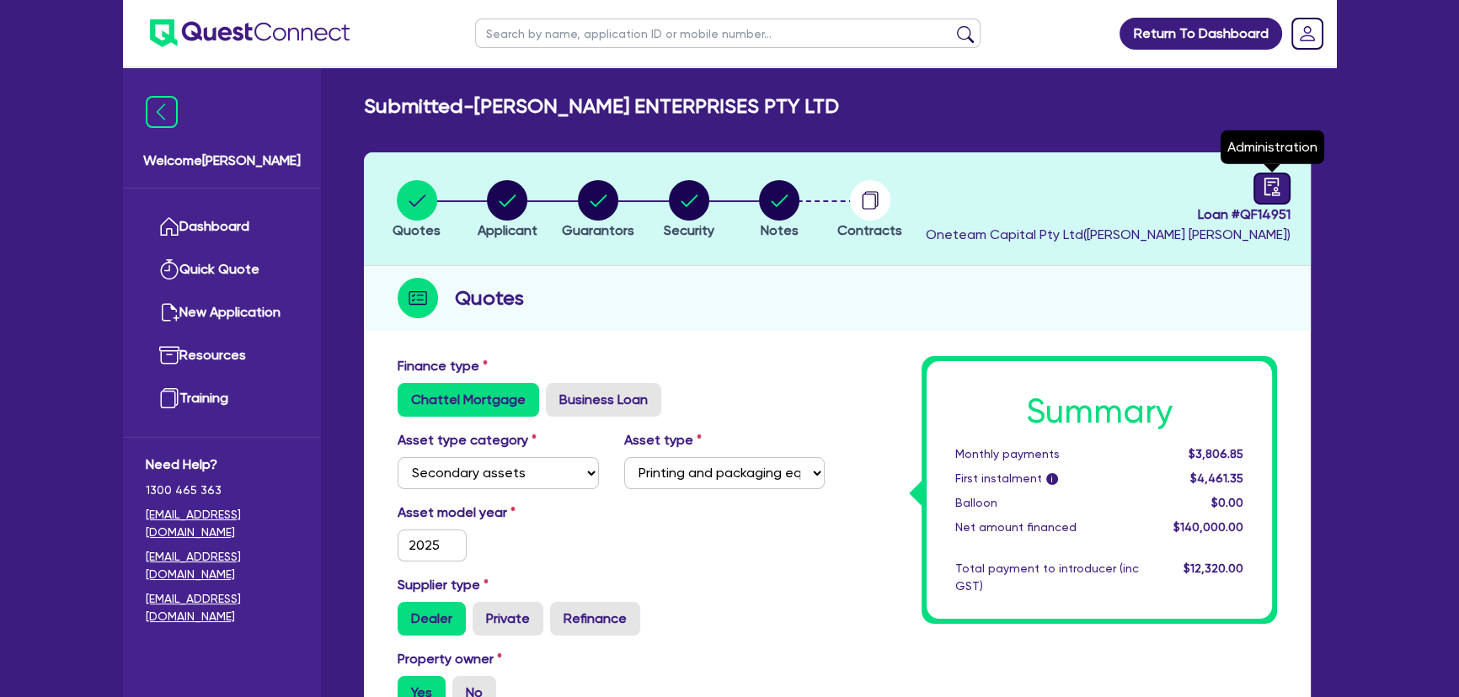
click at [1275, 186] on icon "audit" at bounding box center [1271, 187] width 15 height 18
select select "SUBMITTED_AMENDED"
select select "Quest Finance - Own Book"
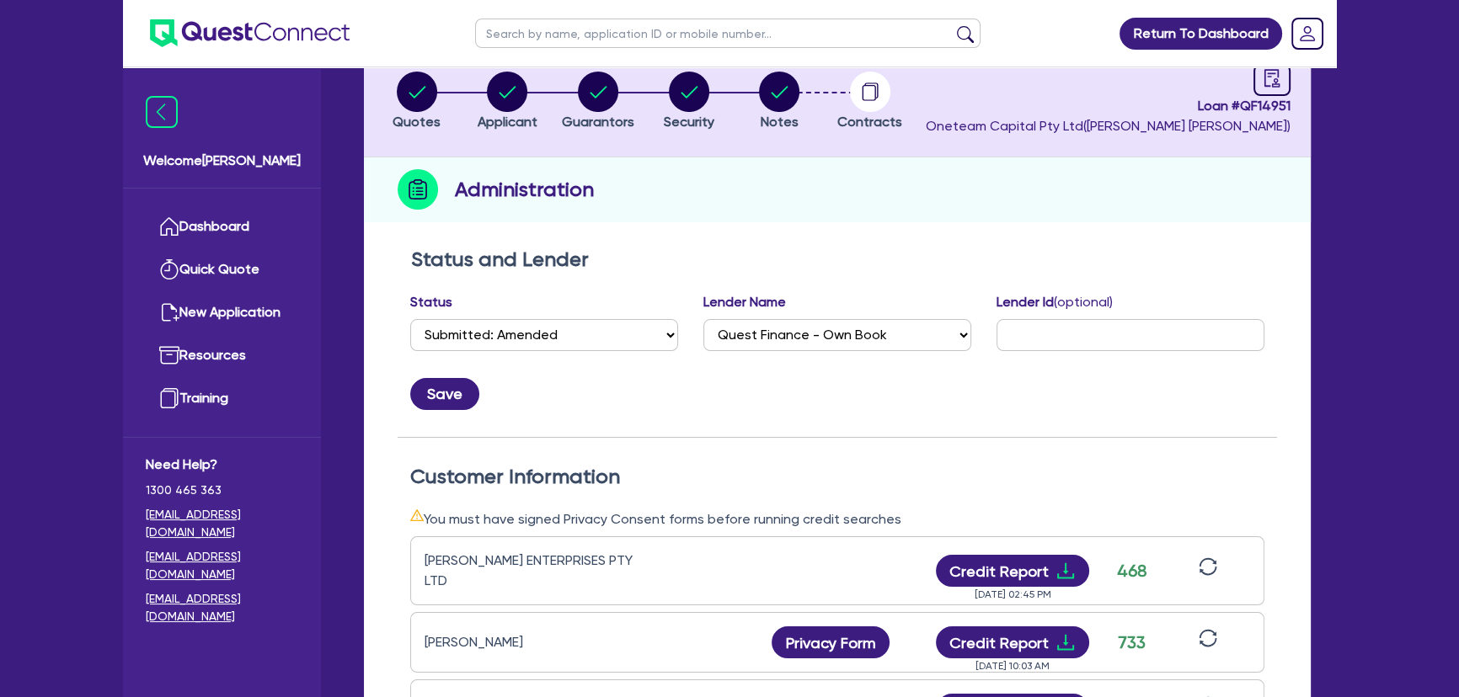
scroll to position [382, 0]
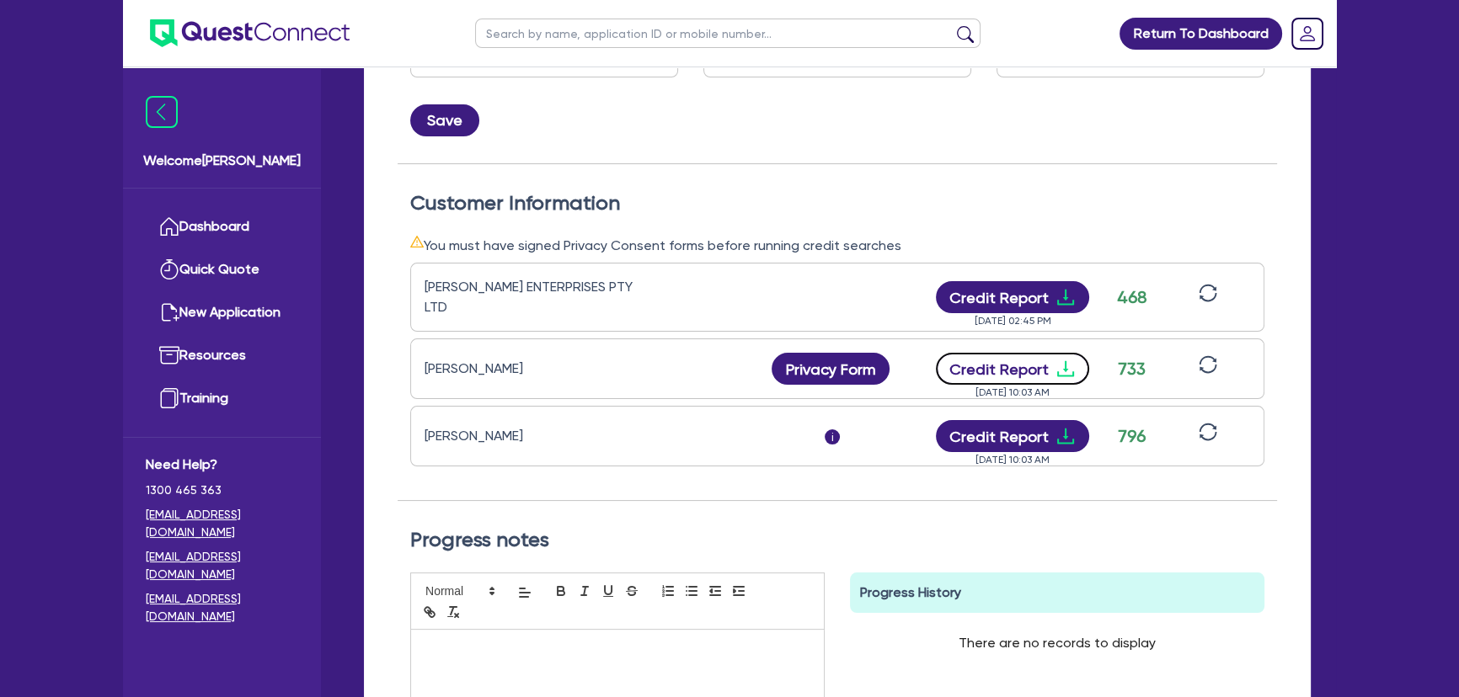
click at [1068, 359] on icon "download" at bounding box center [1065, 369] width 20 height 20
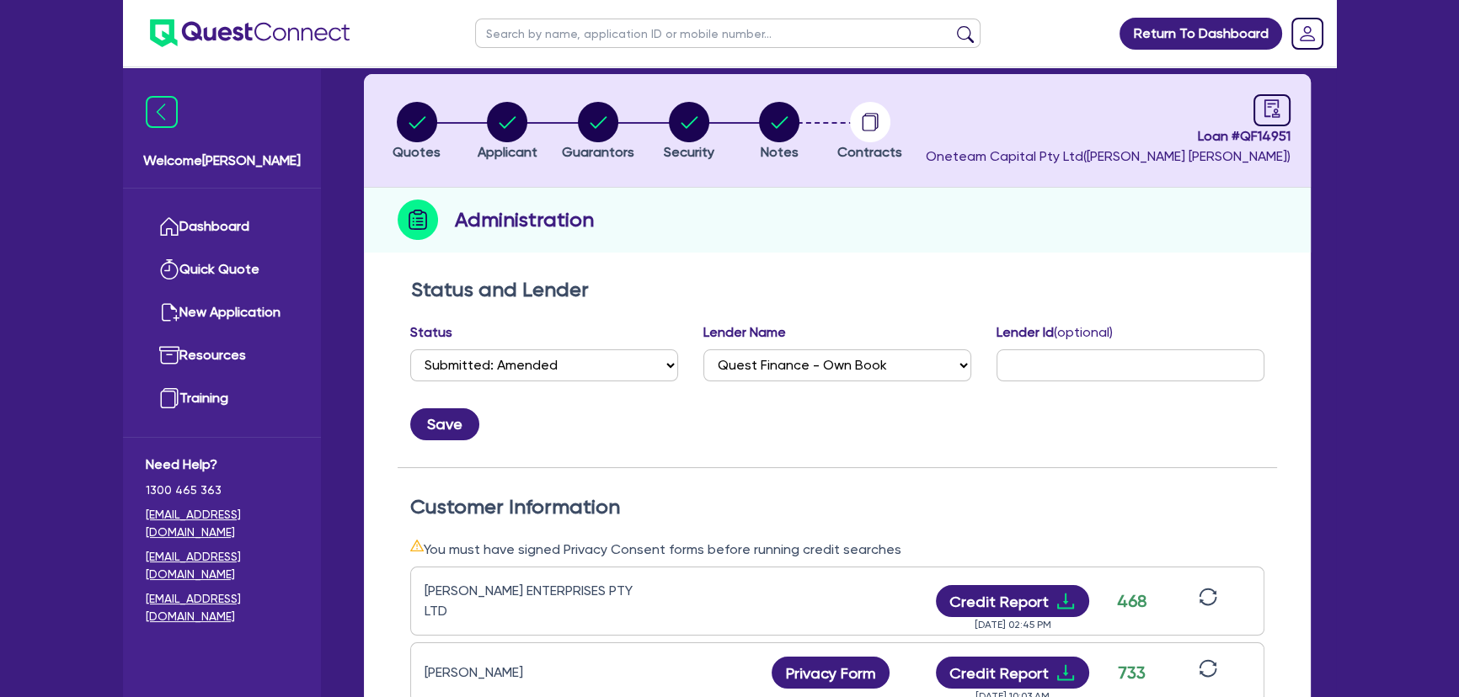
scroll to position [76, 0]
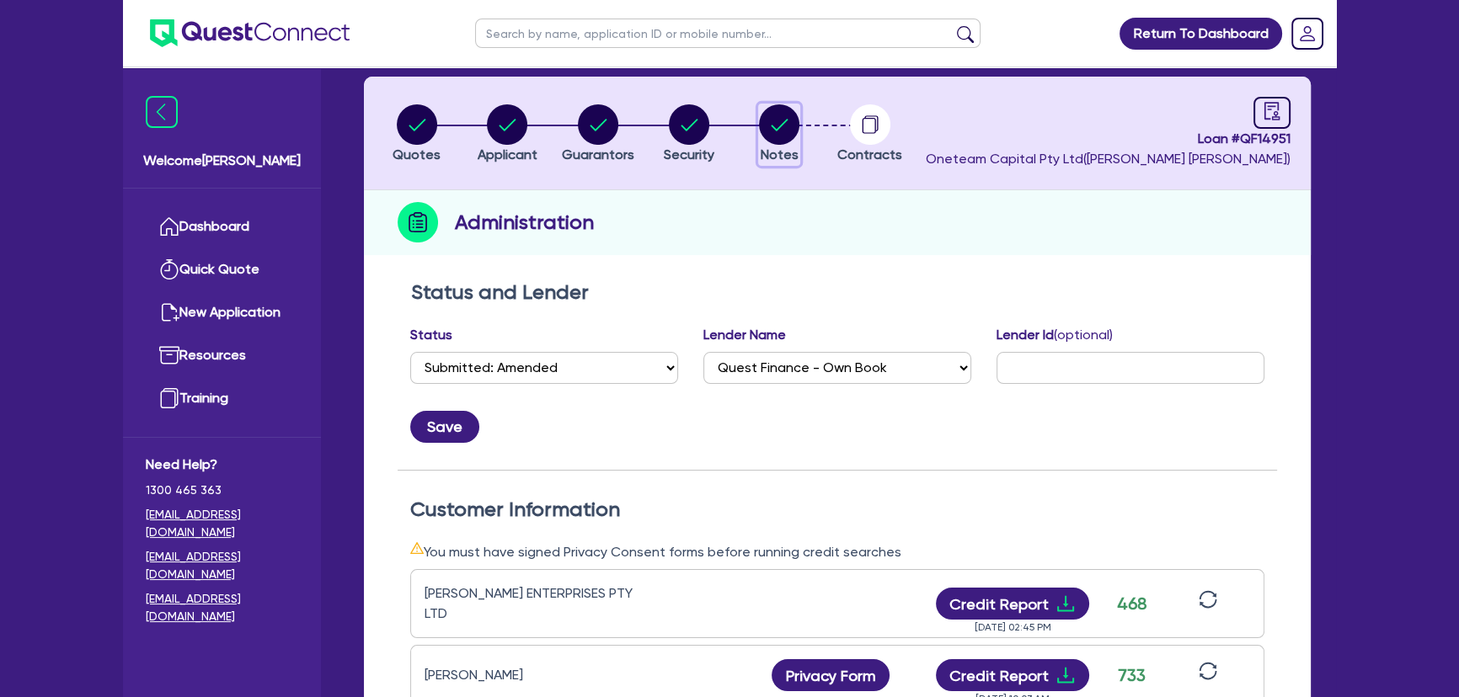
drag, startPoint x: 764, startPoint y: 105, endPoint x: 799, endPoint y: 146, distance: 53.7
click at [765, 105] on icon "button" at bounding box center [779, 124] width 40 height 40
select select "Quest Finance - Own Book"
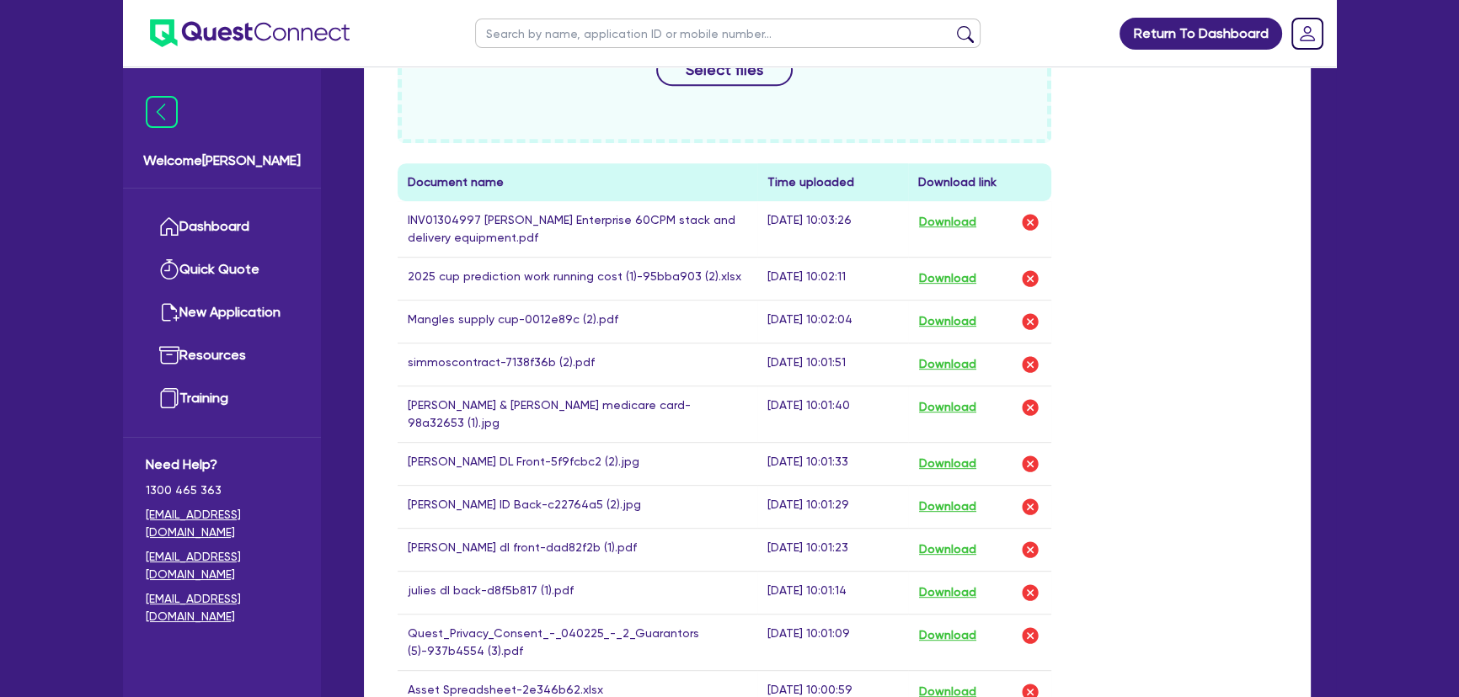
scroll to position [918, 0]
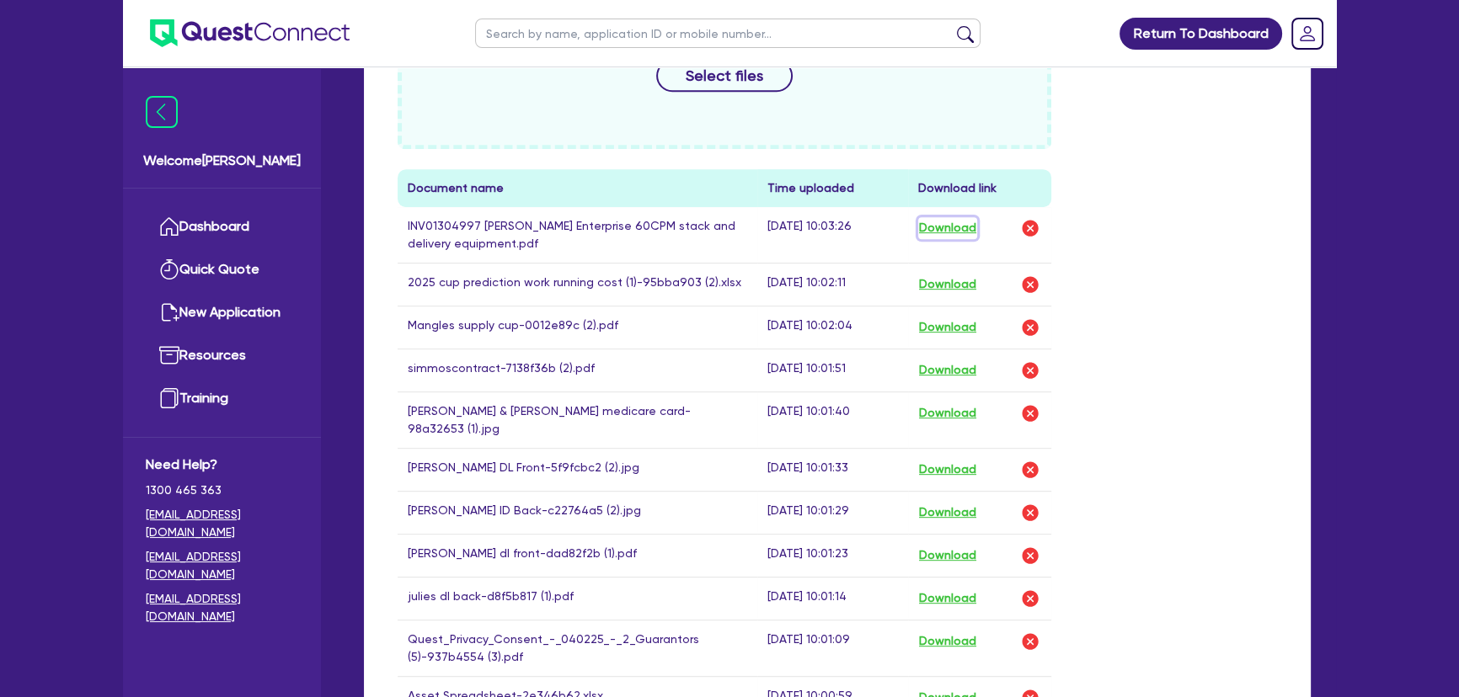
click at [935, 227] on button "Download" at bounding box center [947, 228] width 59 height 22
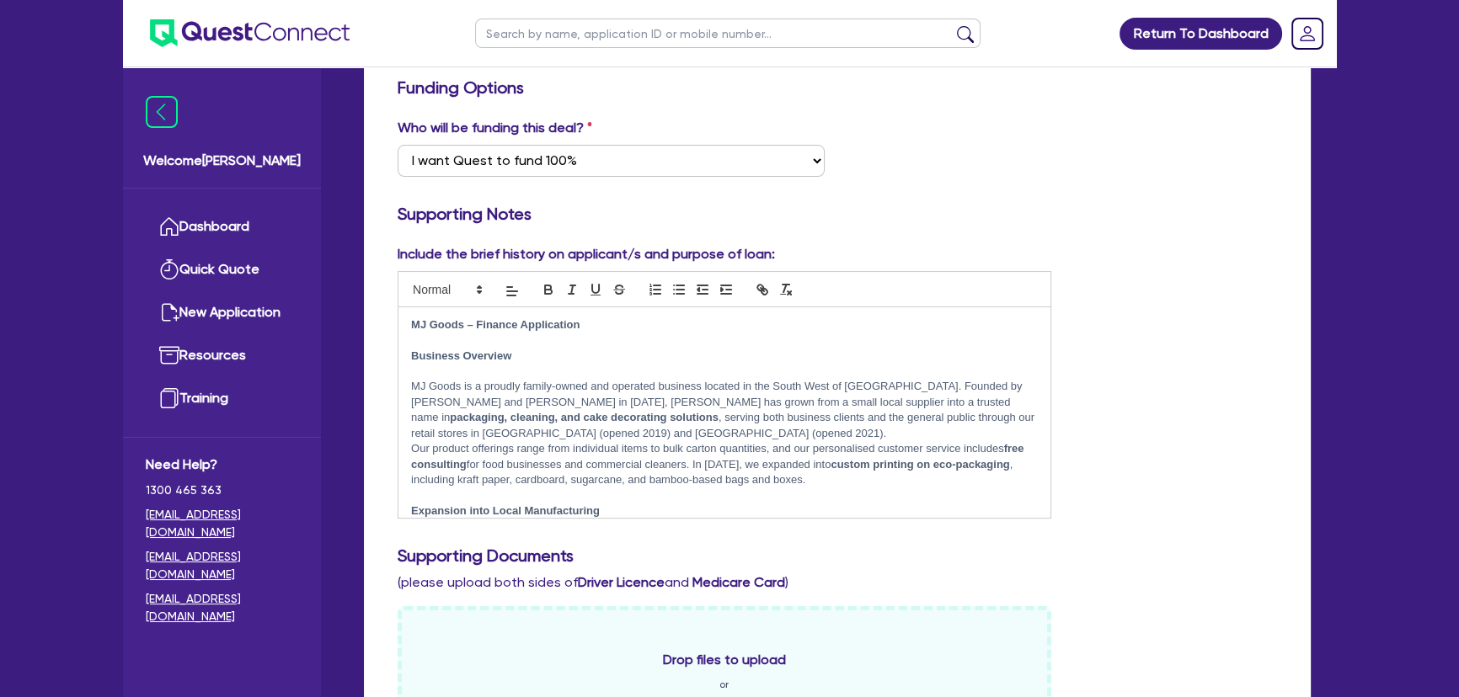
scroll to position [76, 0]
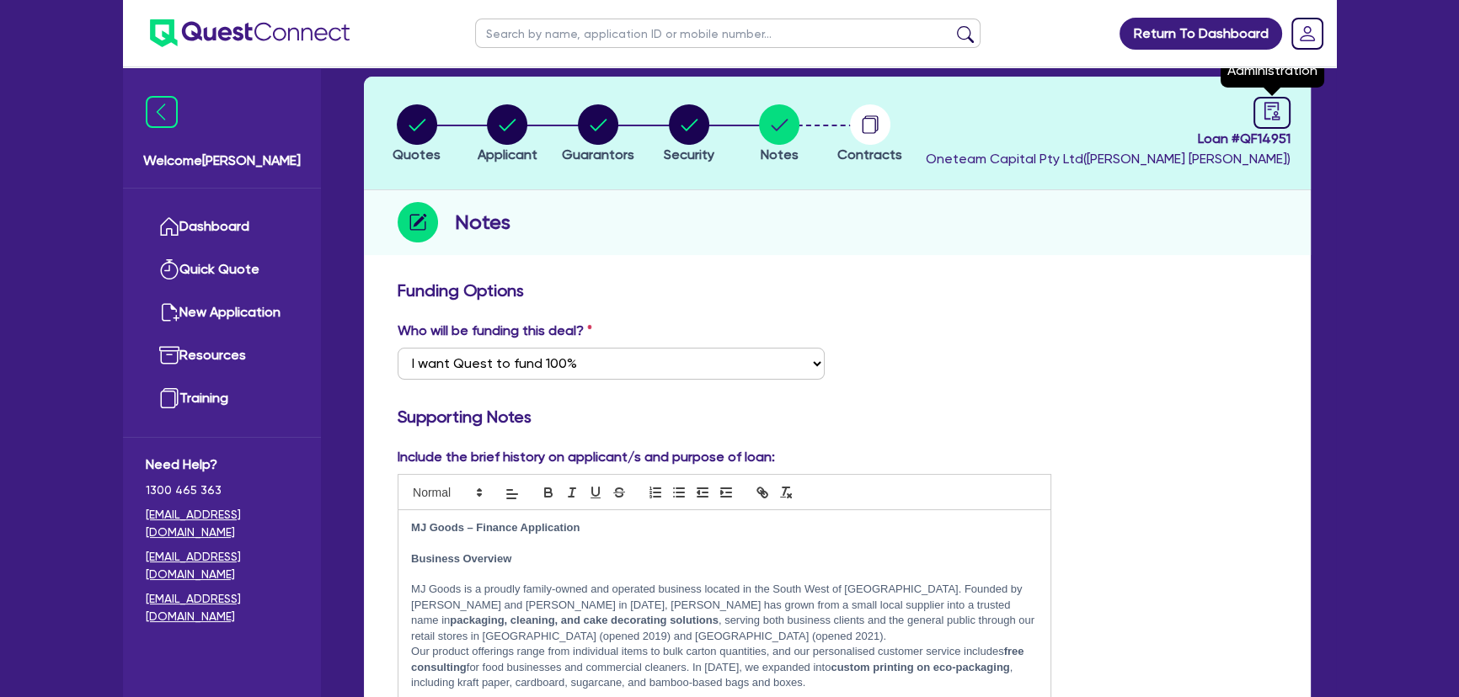
click at [1277, 110] on icon "audit" at bounding box center [1271, 111] width 15 height 18
select select "SUBMITTED_AMENDED"
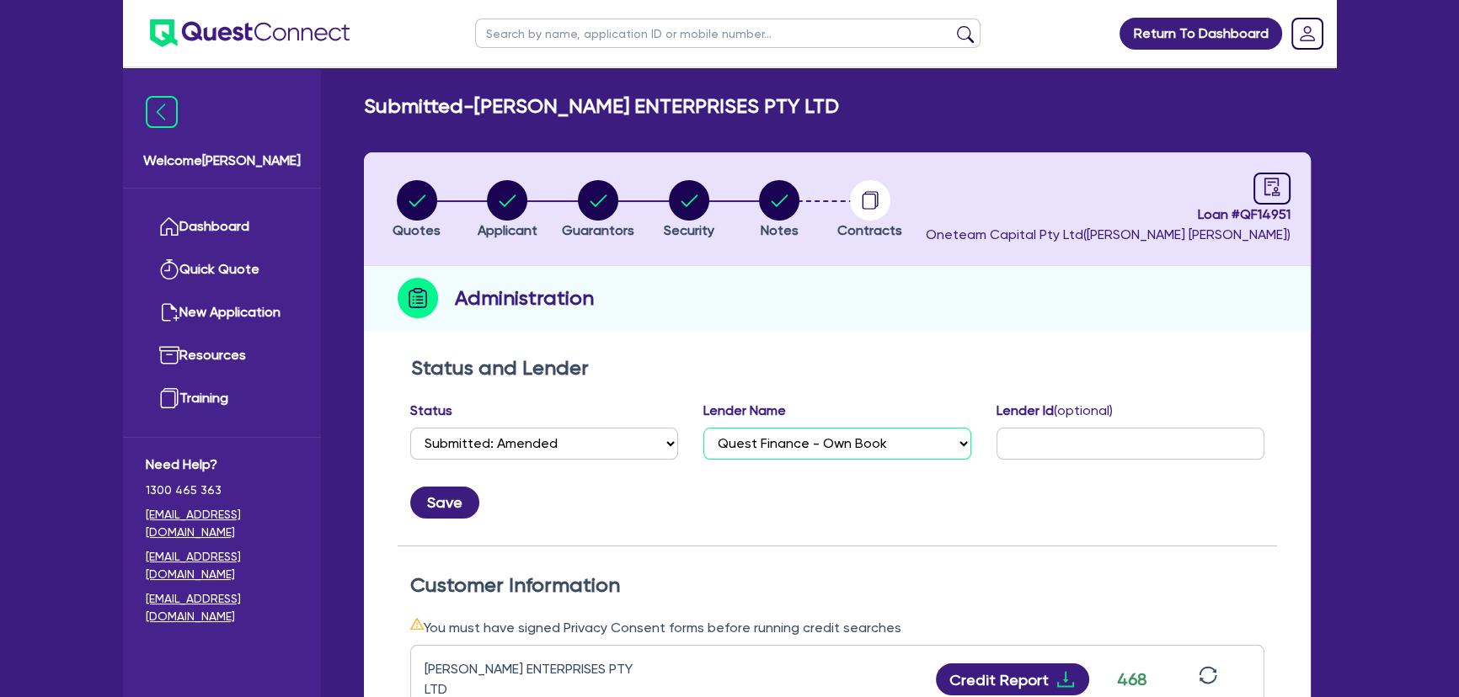
click at [854, 446] on select "Select AAMF AFS Alex Bank Angle Finance Azora Banjo BigStone BOQ Finance Brande…" at bounding box center [837, 444] width 268 height 32
select select "Pepper"
click at [703, 428] on select "Select AAMF AFS Alex Bank Angle Finance Azora Banjo BigStone BOQ Finance Brande…" at bounding box center [837, 444] width 268 height 32
drag, startPoint x: 461, startPoint y: 184, endPoint x: 416, endPoint y: 187, distance: 44.7
click at [461, 184] on li "Quotes" at bounding box center [416, 208] width 91 height 59
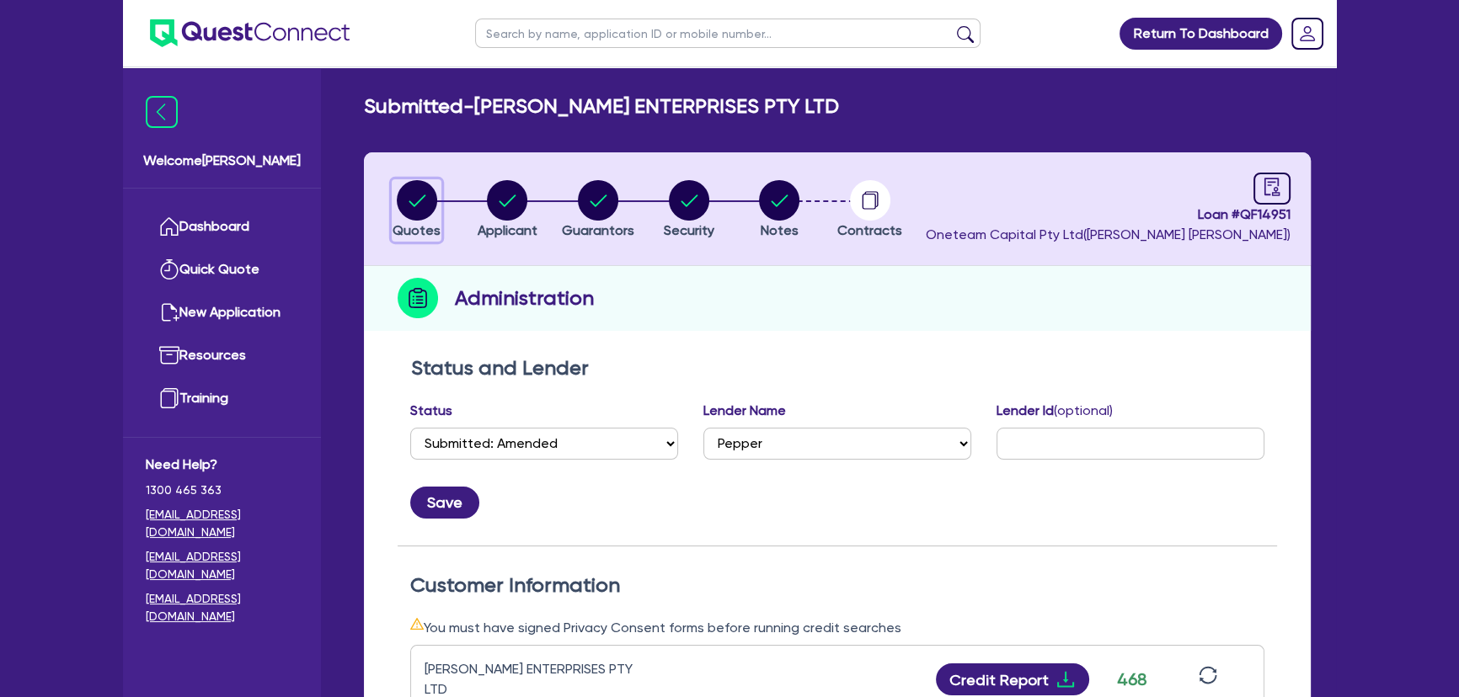
drag, startPoint x: 416, startPoint y: 187, endPoint x: 438, endPoint y: 249, distance: 66.1
click at [415, 188] on circle "button" at bounding box center [417, 200] width 40 height 40
select select "SECONDARY_ASSETS"
select select "PRINTING_AND_PACKAGING_EQUIPMENT"
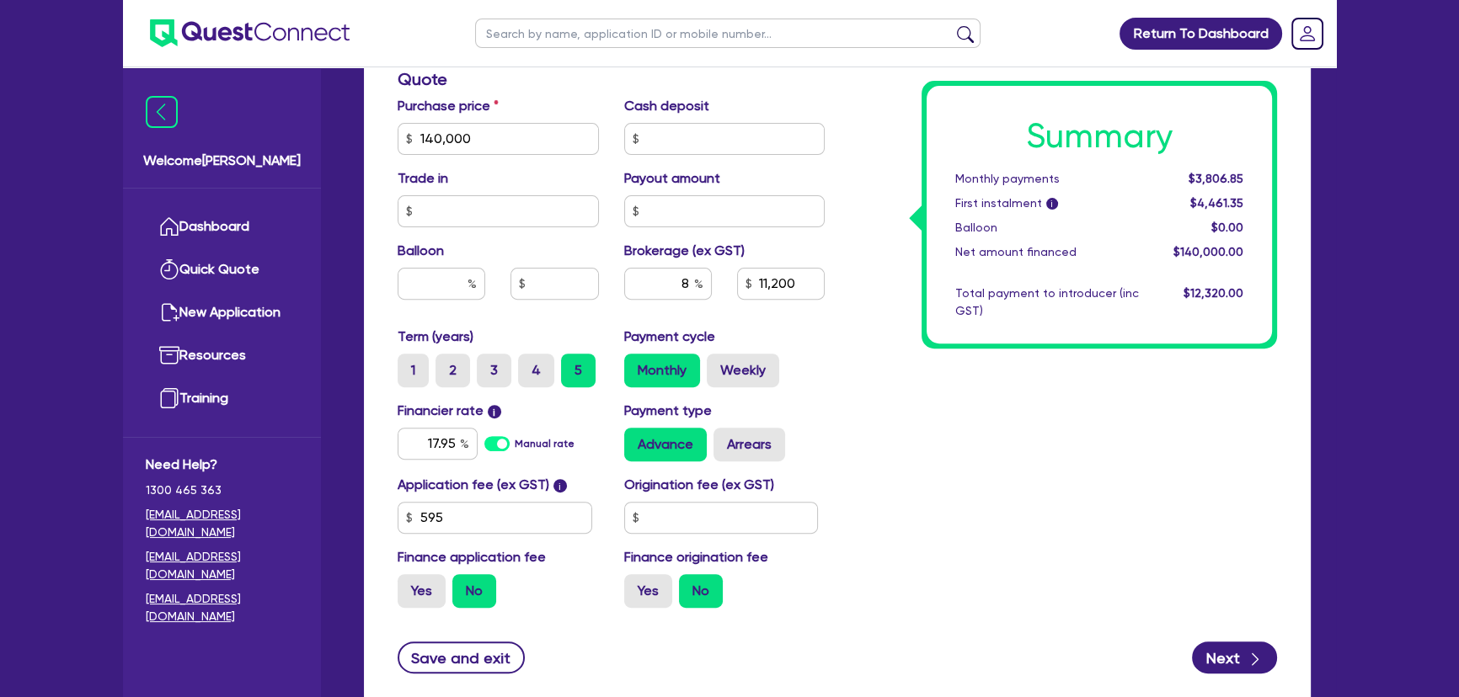
scroll to position [830, 0]
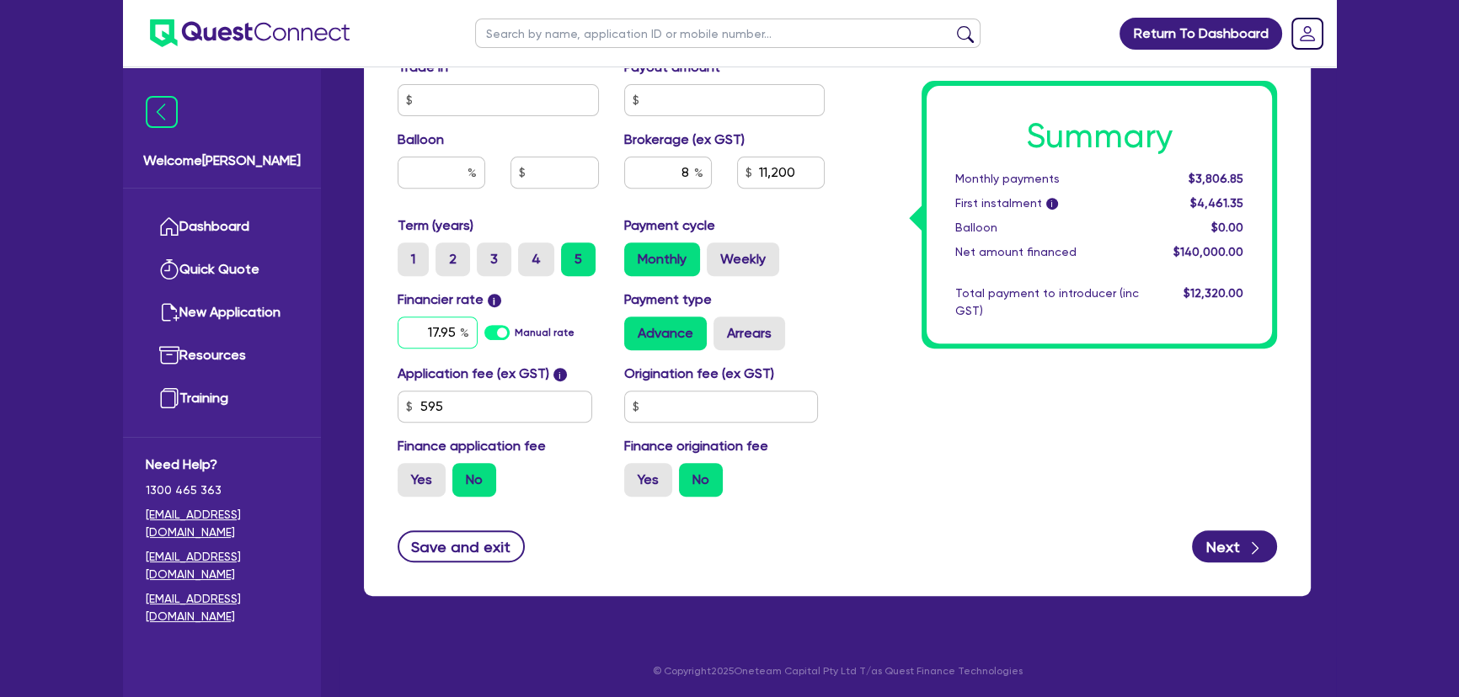
click at [440, 332] on input "17.95" at bounding box center [438, 333] width 80 height 32
click at [440, 331] on input "17.95" at bounding box center [438, 333] width 80 height 32
type input "8.74"
type input "140,000"
type input "11,200"
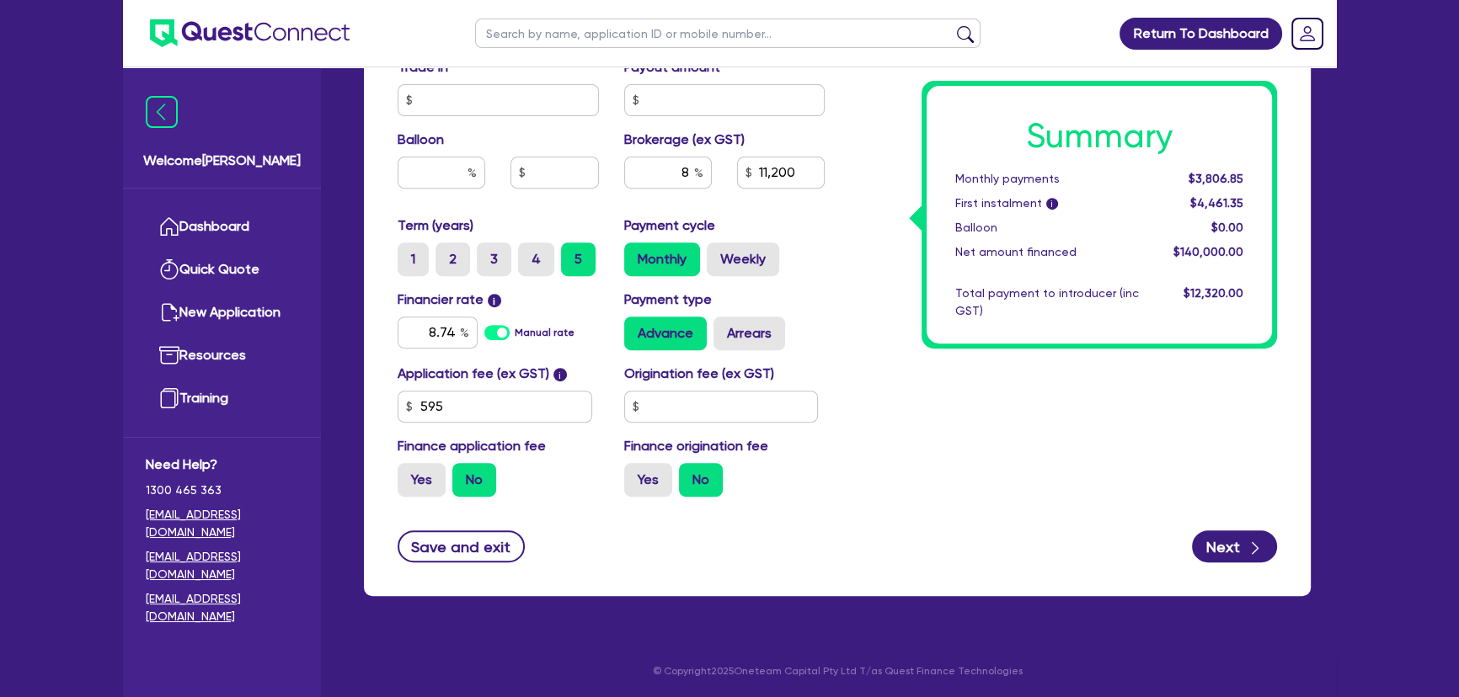
click at [841, 345] on div "Summary Monthly payments $3,806.85 First instalment i $4,461.35 Balloon $0.00 N…" at bounding box center [1063, 18] width 452 height 985
type input "140,000"
type input "11,200"
click at [701, 420] on input "text" at bounding box center [721, 407] width 195 height 32
drag, startPoint x: 708, startPoint y: 407, endPoint x: 606, endPoint y: 415, distance: 102.3
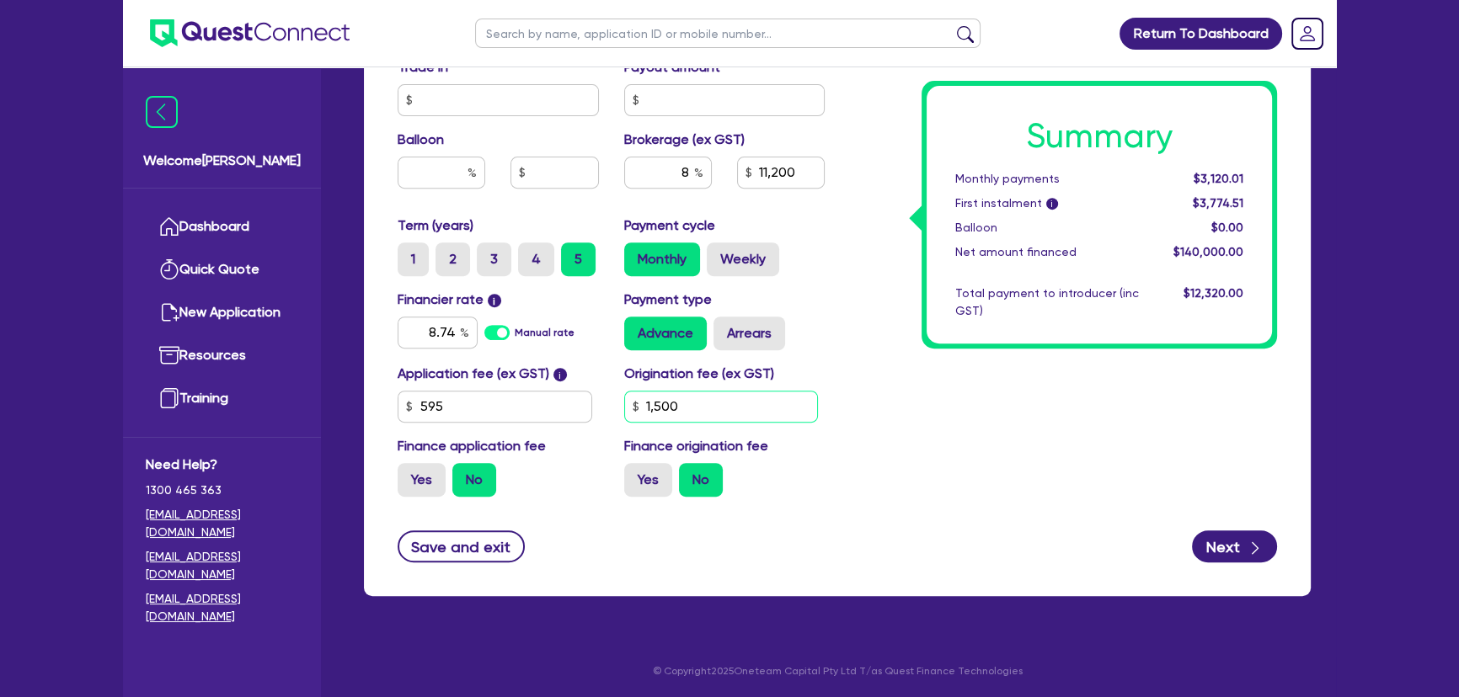
click at [606, 415] on div "Application fee (ex GST) i 595 Origination fee (ex GST) 1,500 Finance applicati…" at bounding box center [611, 437] width 452 height 147
type input "1,500"
type input "140,000"
type input "11,200"
type input "140,000"
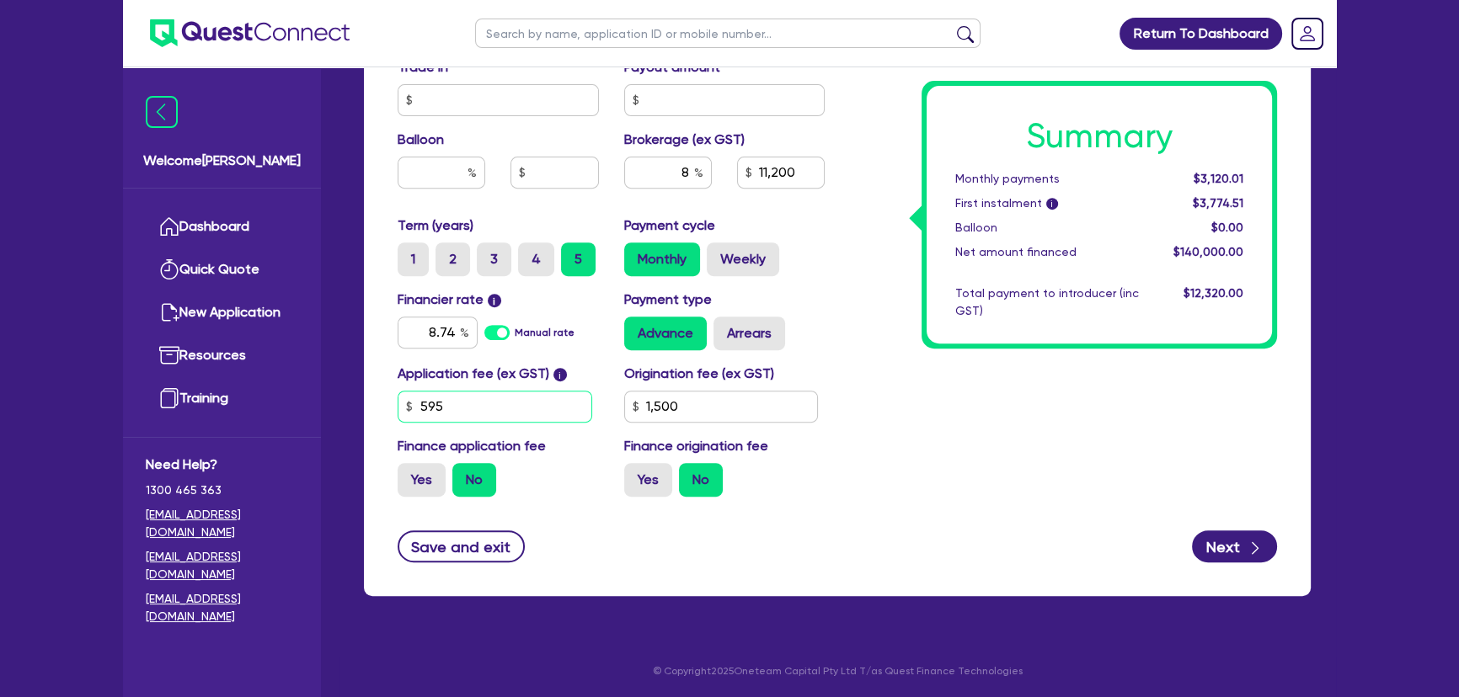
type input "11,200"
click at [501, 399] on input "595" at bounding box center [495, 407] width 195 height 32
type input "495"
type input "140,000"
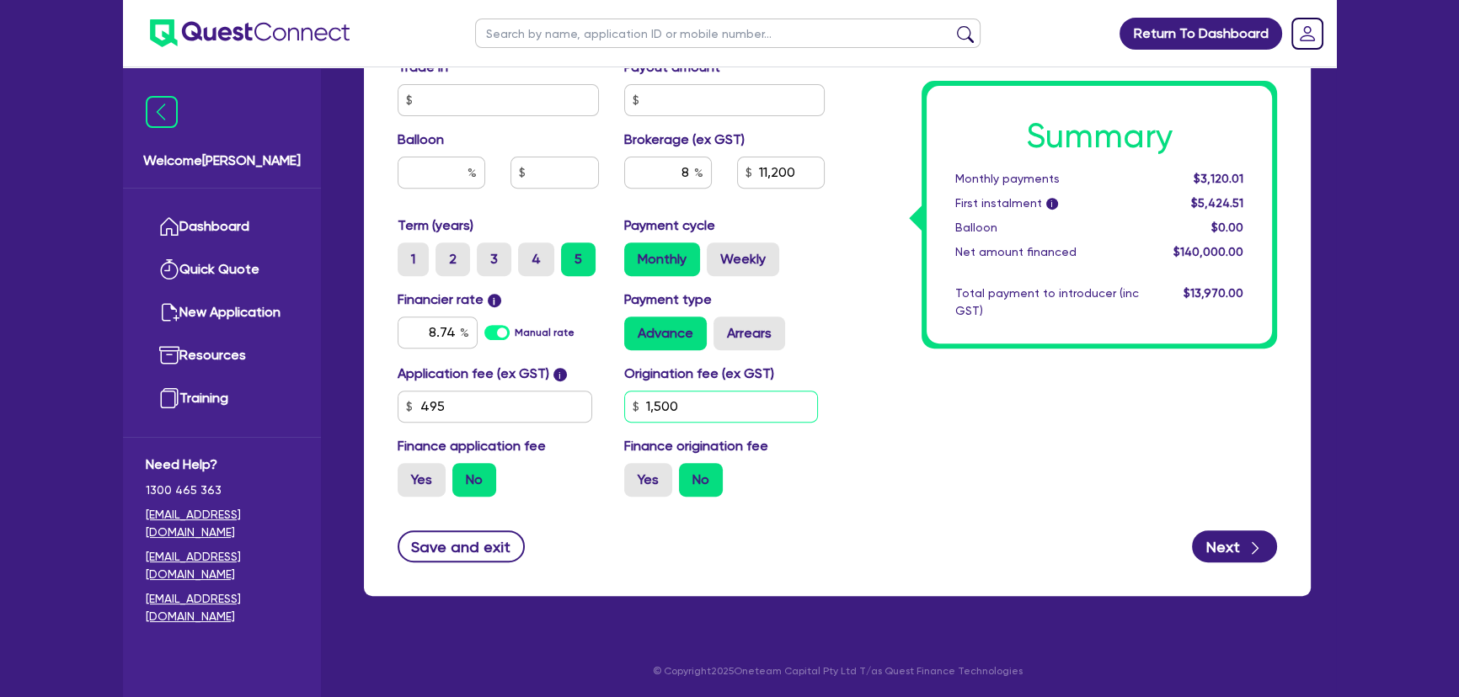
type input "11,200"
type input "140,000"
type input "11,200"
click at [721, 409] on input "1,500" at bounding box center [721, 407] width 195 height 32
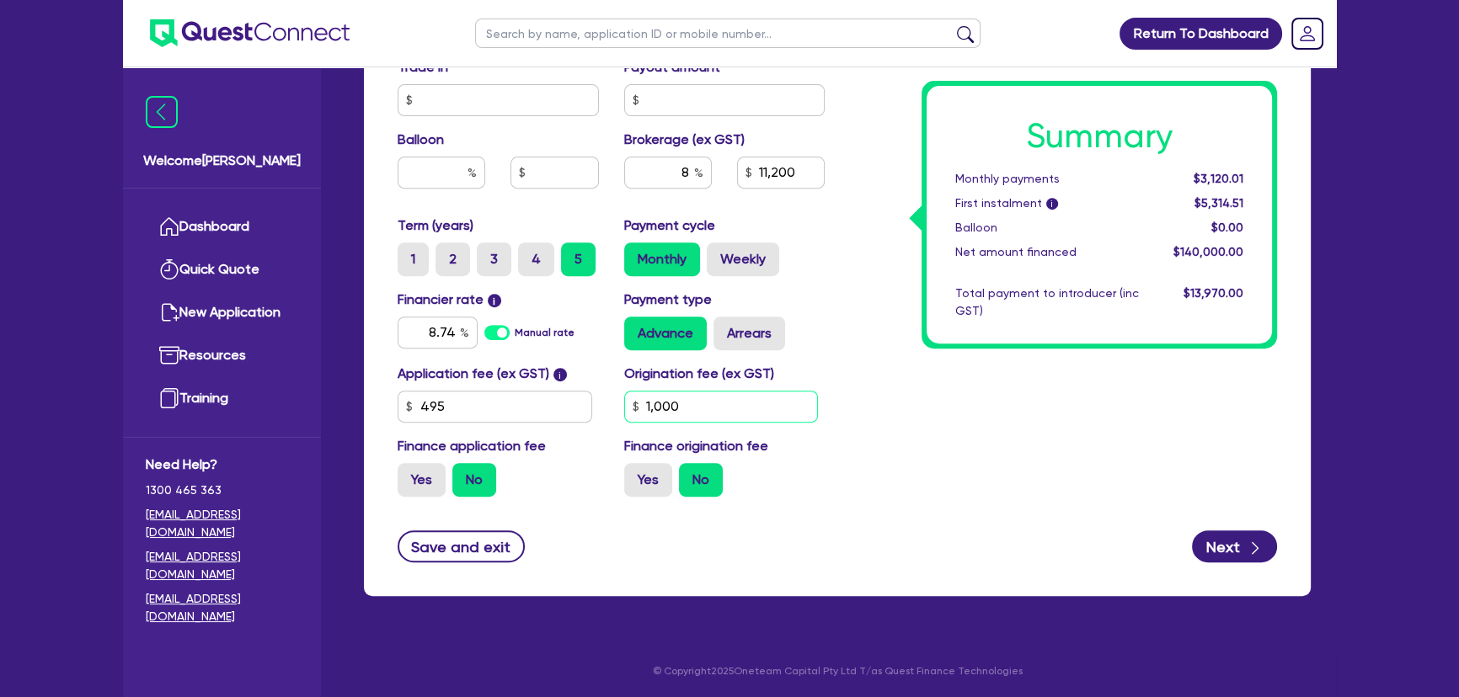
type input "1,000"
type input "140,000"
type input "11,200"
click at [994, 480] on div "Summary Monthly payments $3,120.01 First instalment i $5,314.51 Balloon $0.00 N…" at bounding box center [1063, 18] width 452 height 985
type input "140,000"
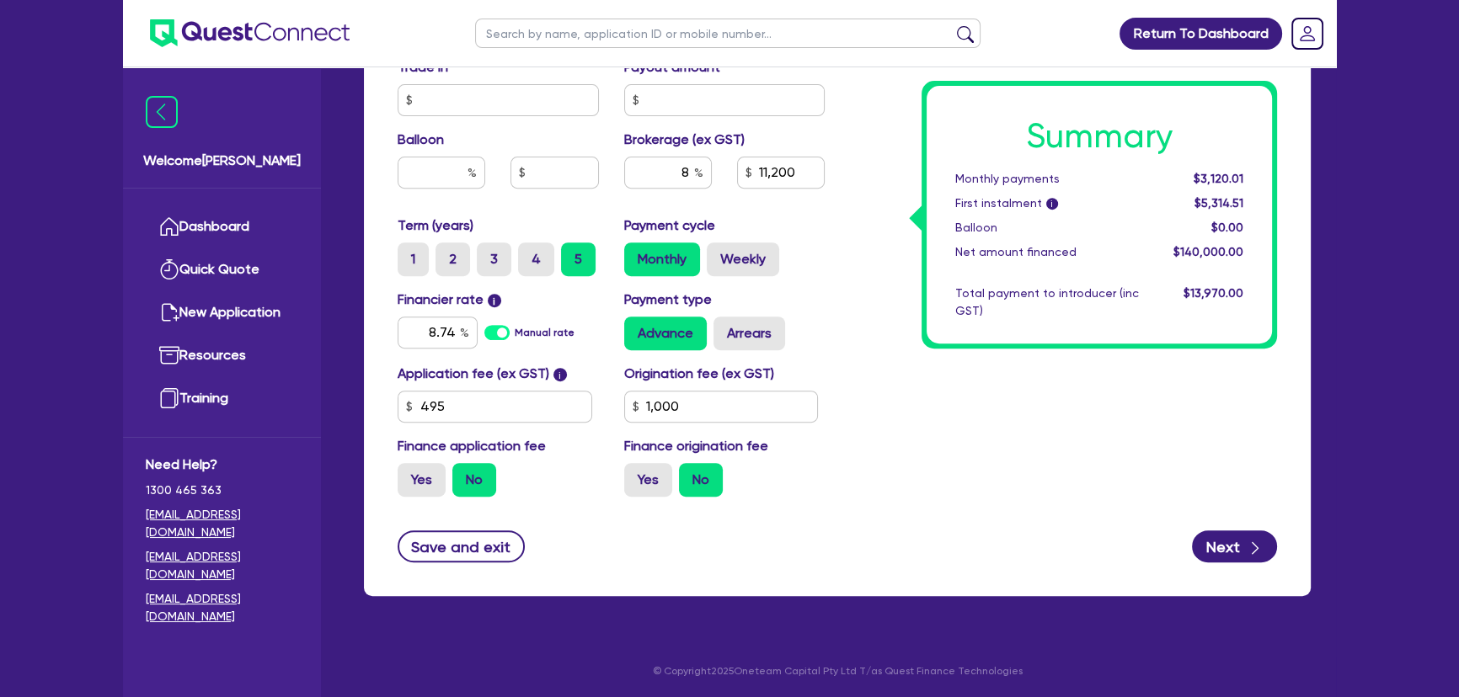
type input "11,200"
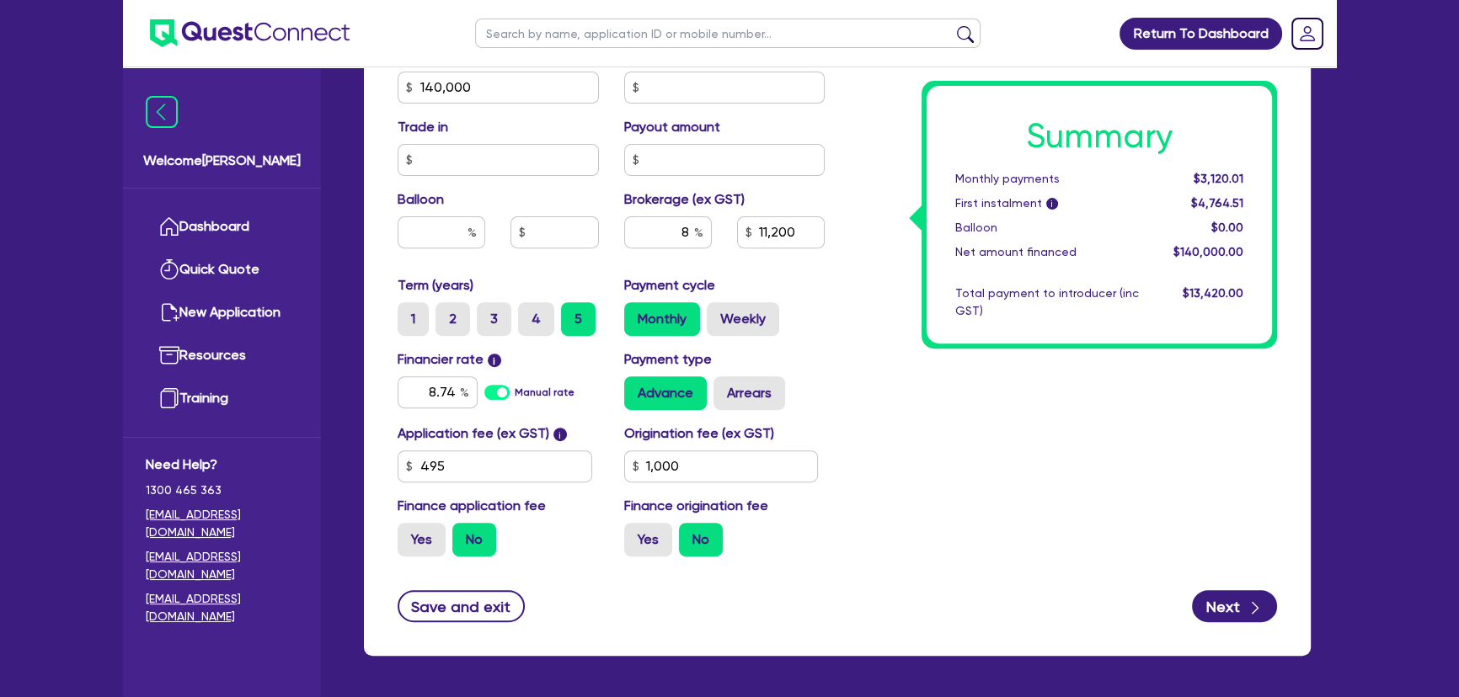
scroll to position [754, 0]
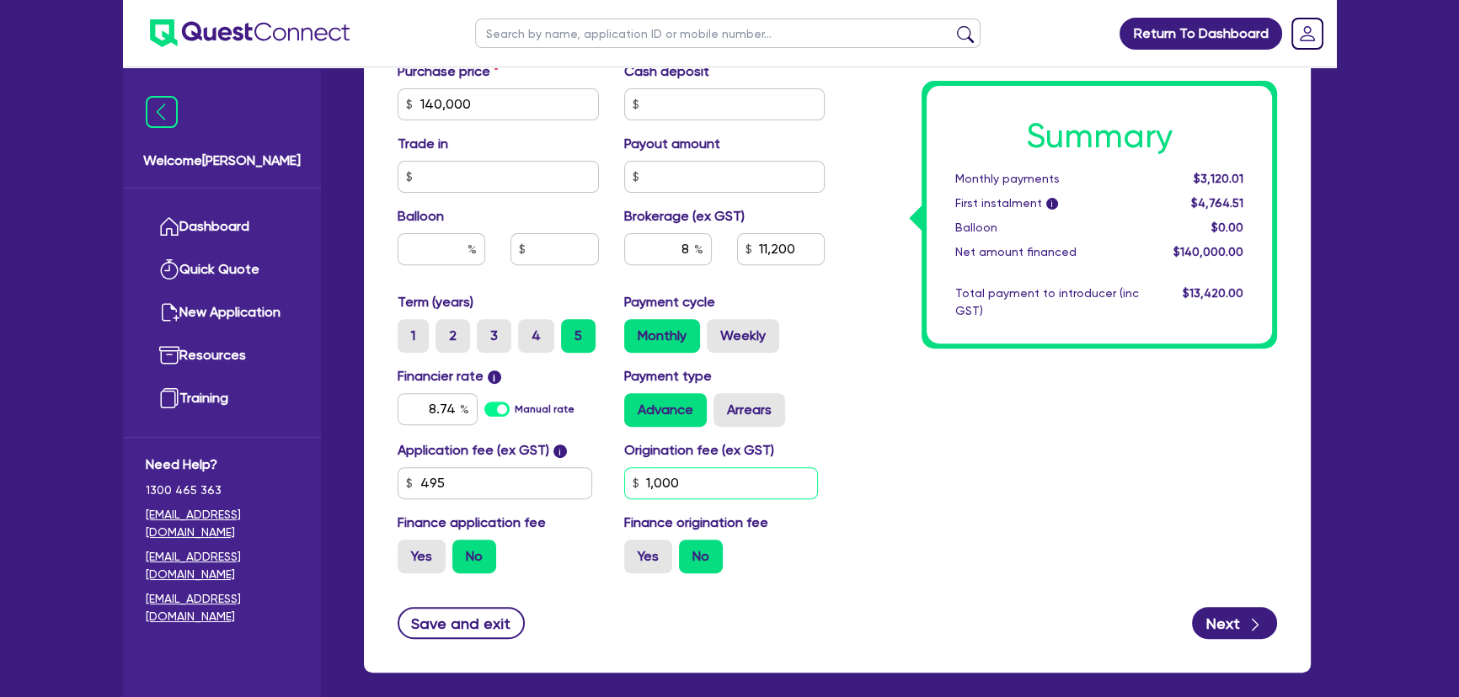
click at [696, 473] on input "1,000" at bounding box center [721, 483] width 195 height 32
type input "0"
type input "140,000"
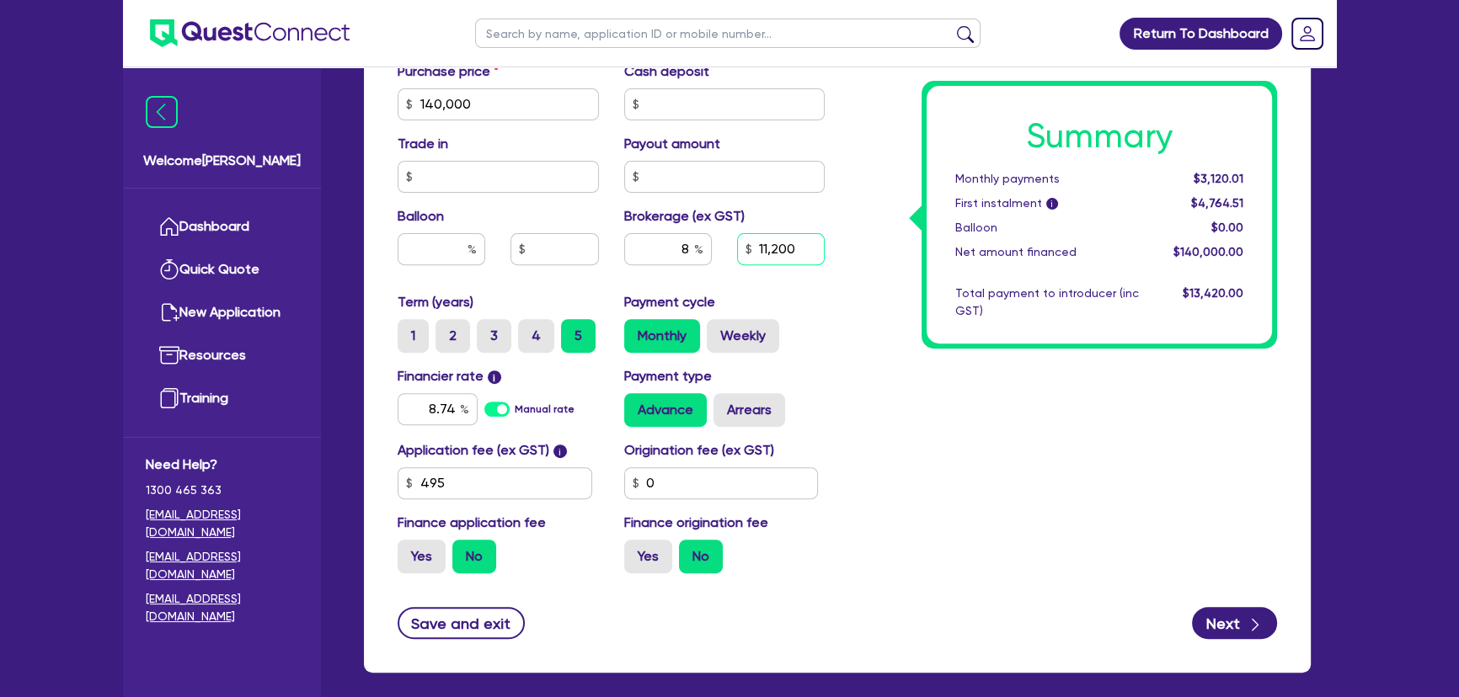
type input "11,200"
click at [750, 243] on div "11,200" at bounding box center [781, 249] width 88 height 32
type input "140,000"
click at [800, 239] on input "11,200" at bounding box center [781, 249] width 88 height 32
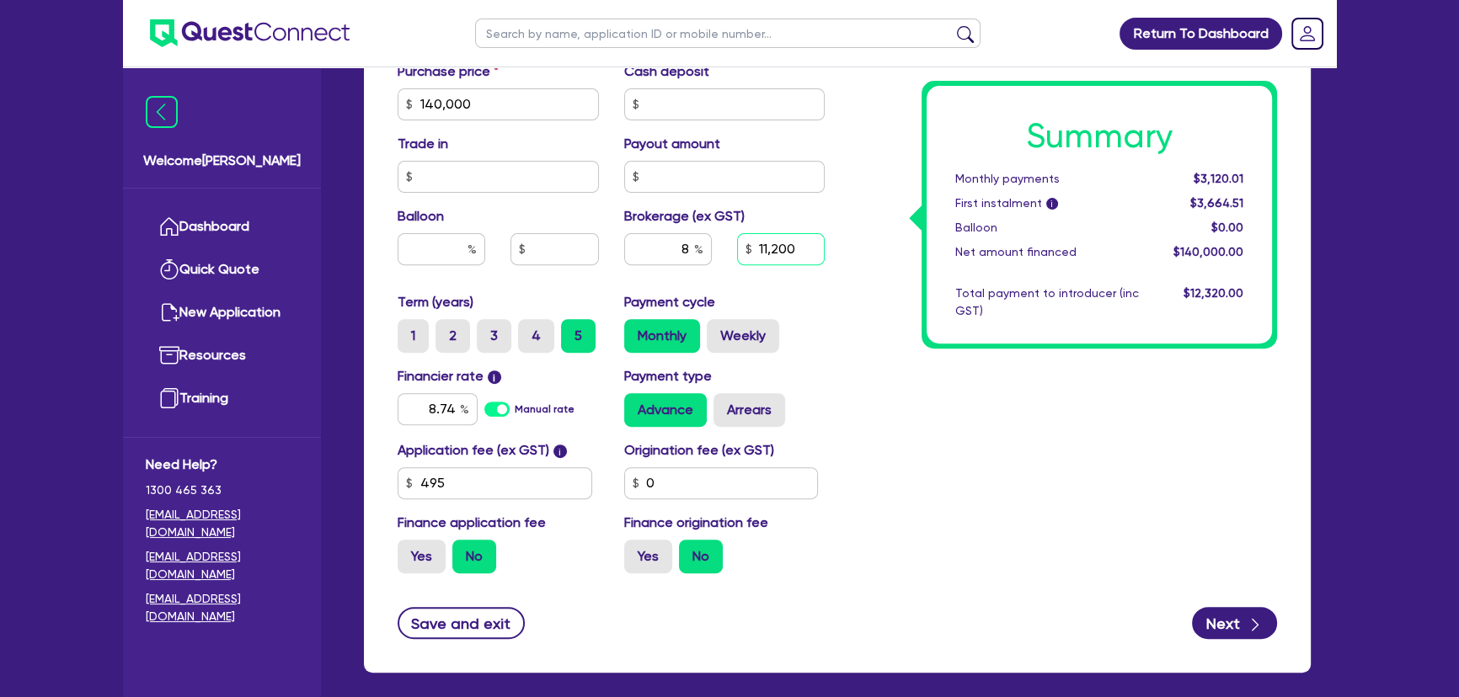
click at [800, 239] on input "11,200" at bounding box center [781, 249] width 88 height 32
type input "10,000"
click at [1065, 670] on div "Quotes Applicant Guarantors Security Notes Contracts Loan # QF14951 Oneteam Cap…" at bounding box center [837, 46] width 972 height 1295
type input "140,000"
type input "7.14"
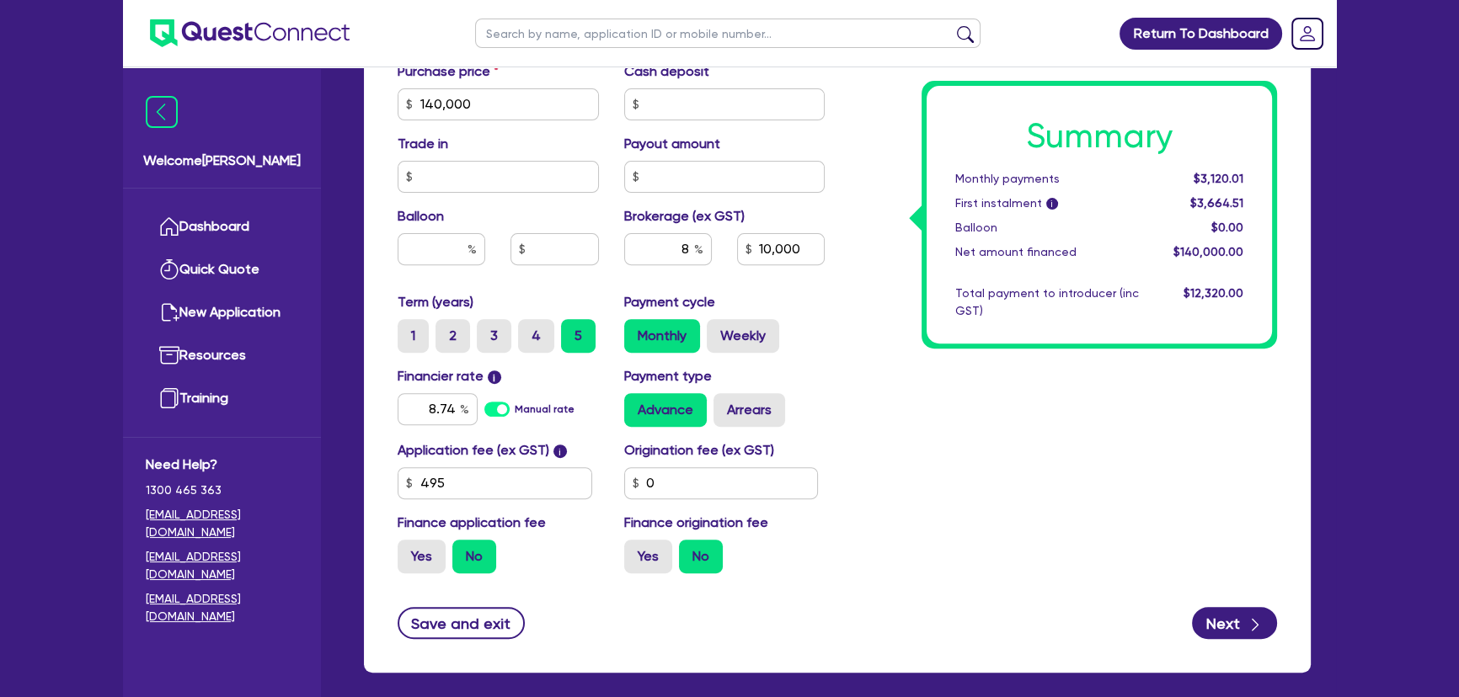
type input "10,000"
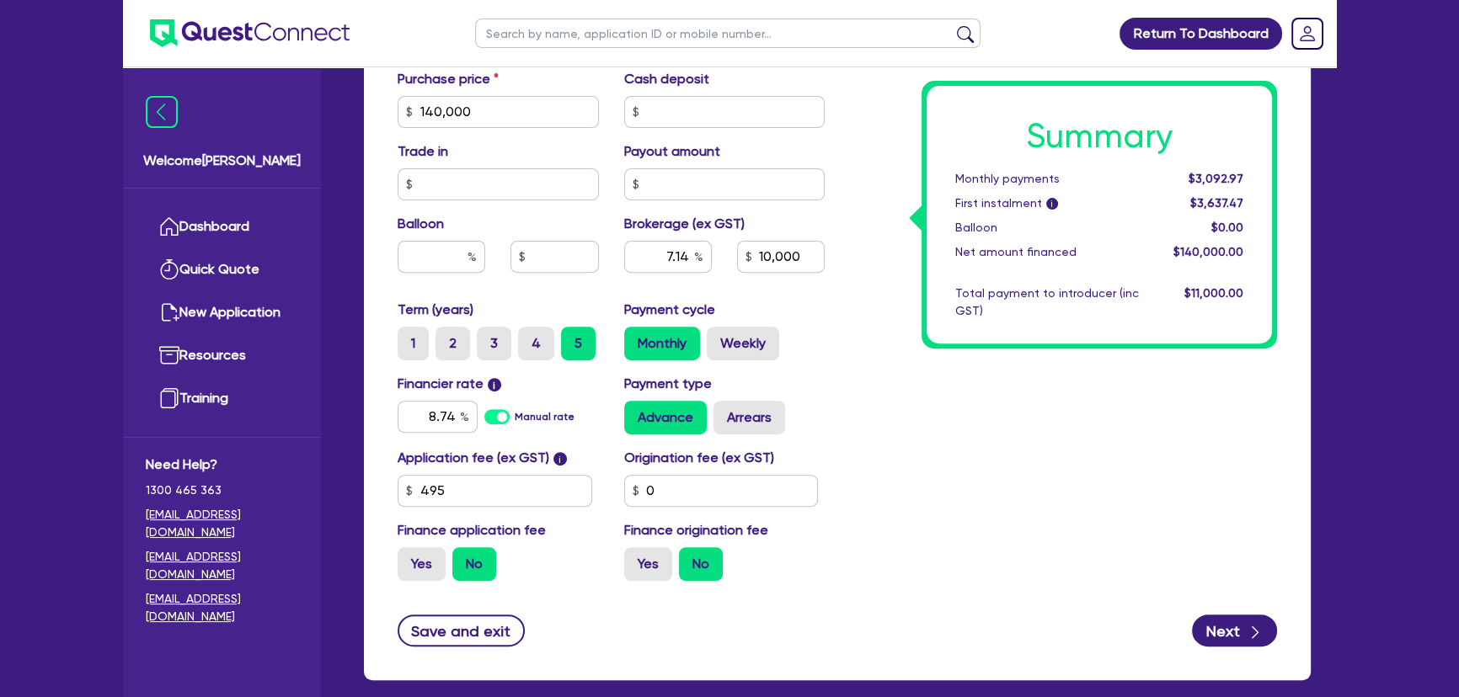
scroll to position [830, 0]
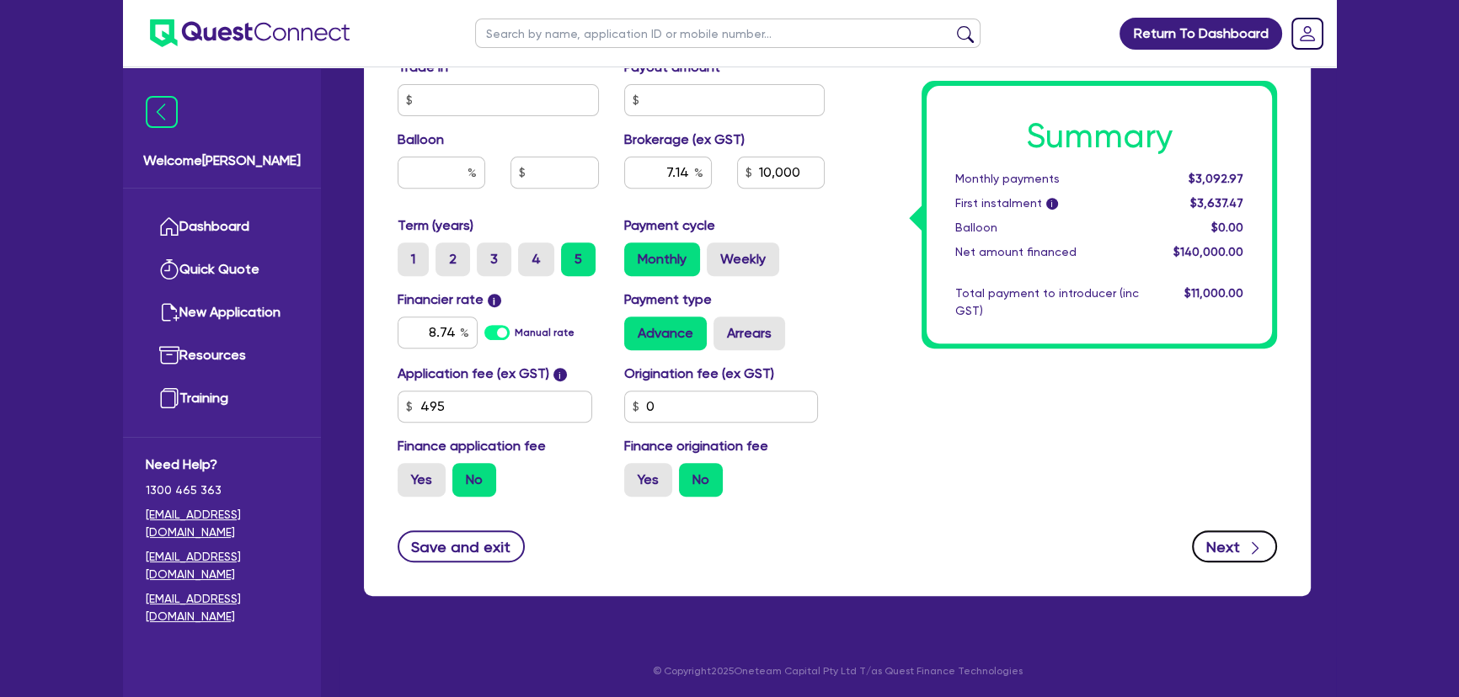
click at [1205, 547] on button "Next" at bounding box center [1234, 547] width 85 height 32
type input "140,000"
type input "7.14"
type input "10,000"
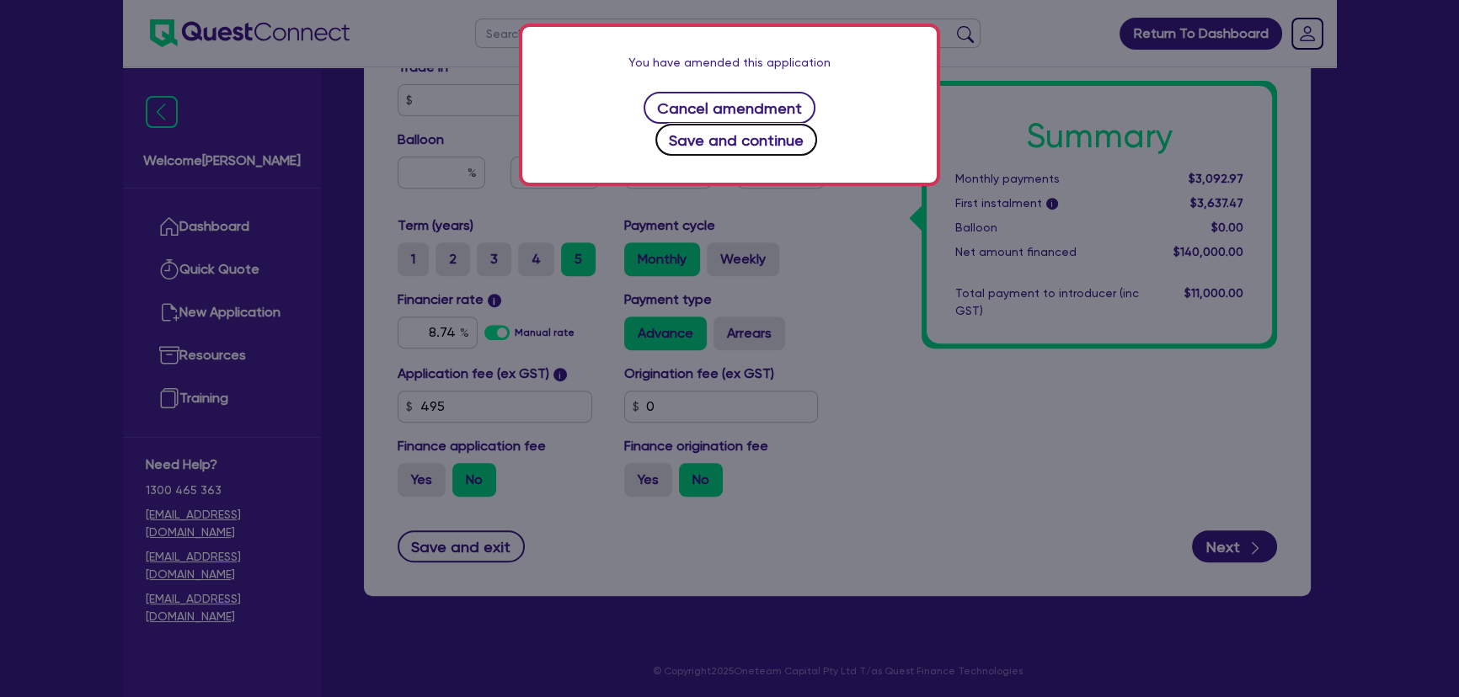
click at [818, 124] on button "Save and continue" at bounding box center [736, 140] width 163 height 32
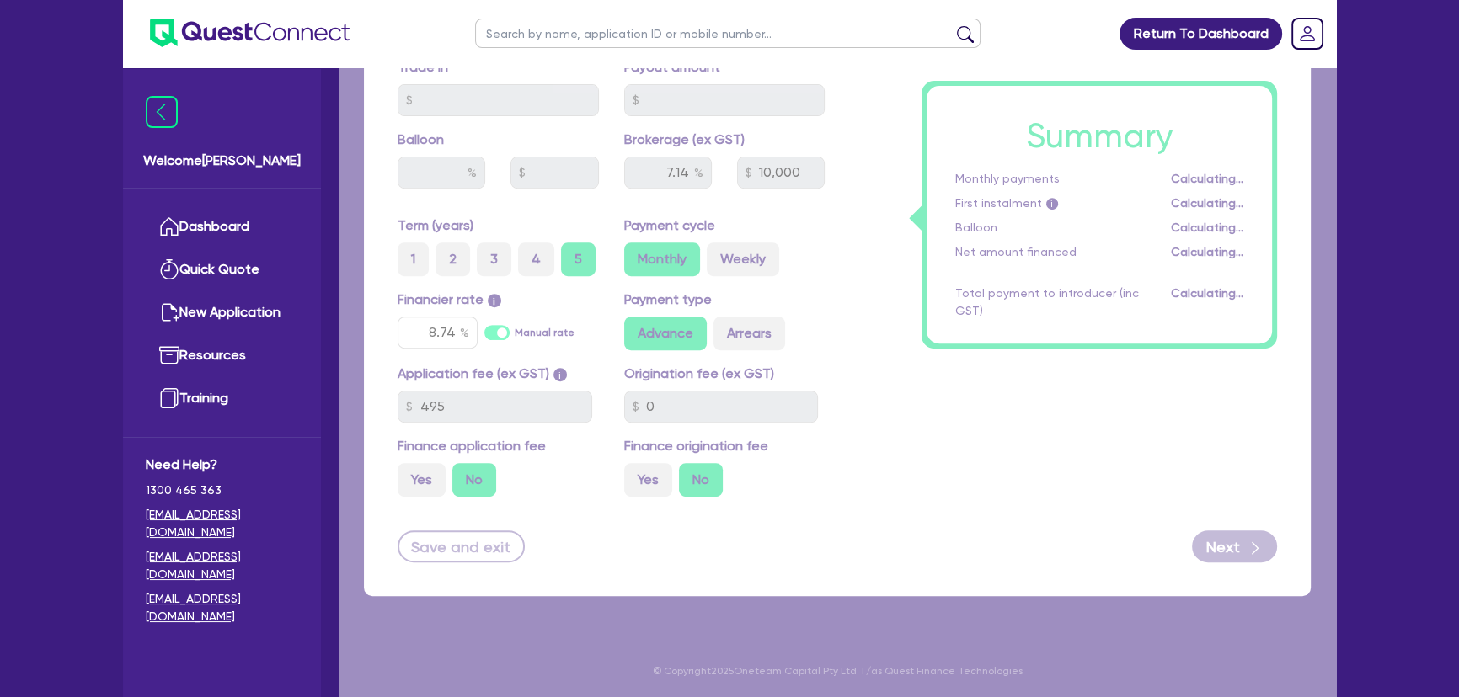
select select "COMPANY"
select select "MANUFACTURING"
select select "FOOD_PROCESSING"
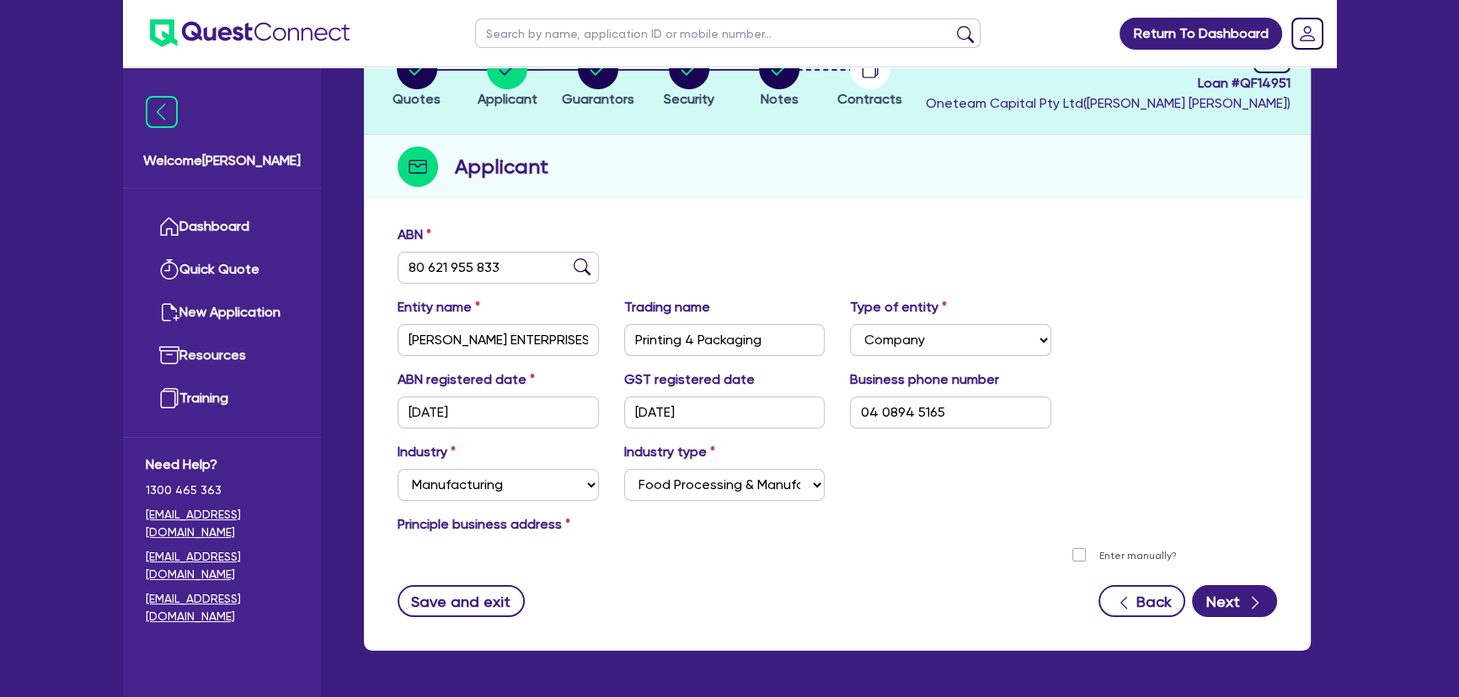
scroll to position [185, 0]
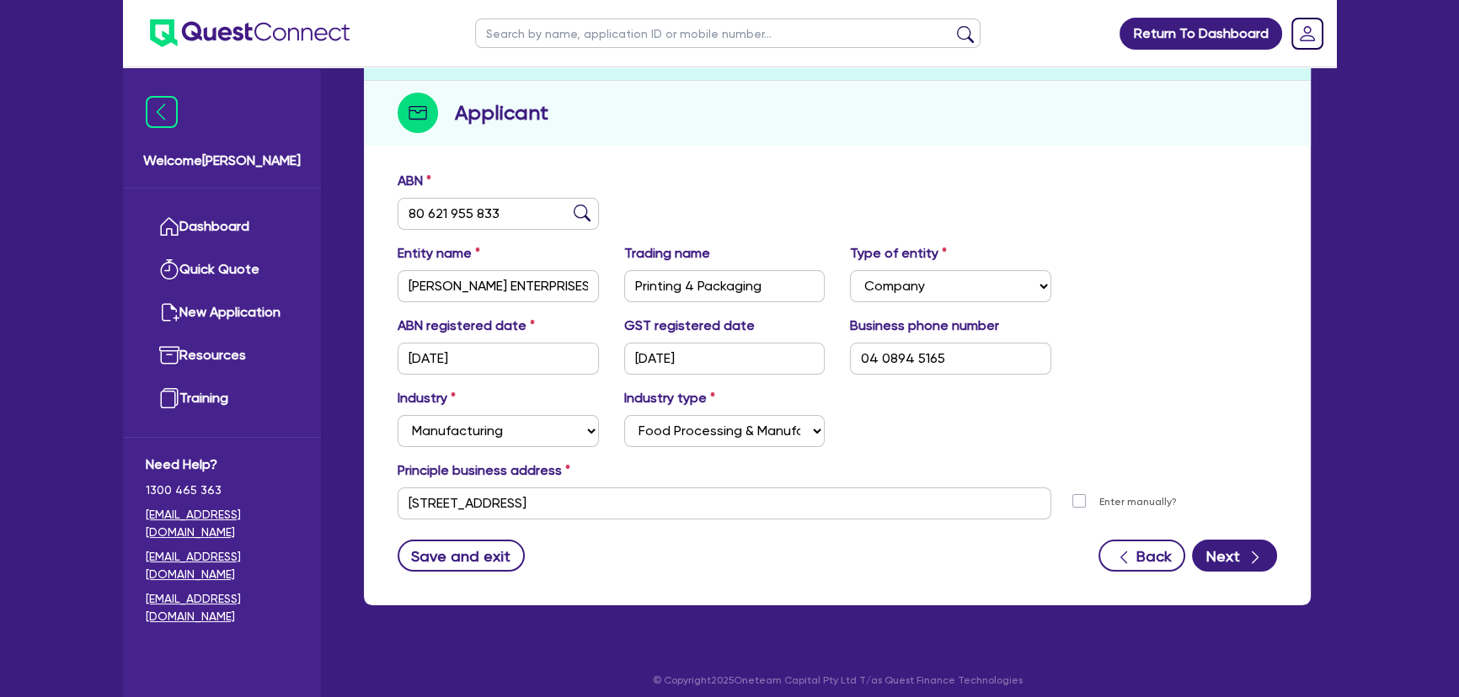
click at [1214, 535] on form "ABN 80 621 955 833 Entity name MARCHESE ENTERPRISES PTY LTD Trading name Printi…" at bounding box center [837, 371] width 879 height 401
click at [1222, 554] on button "Next" at bounding box center [1234, 556] width 85 height 32
select select "MR"
select select "WA"
select select "MARRIED"
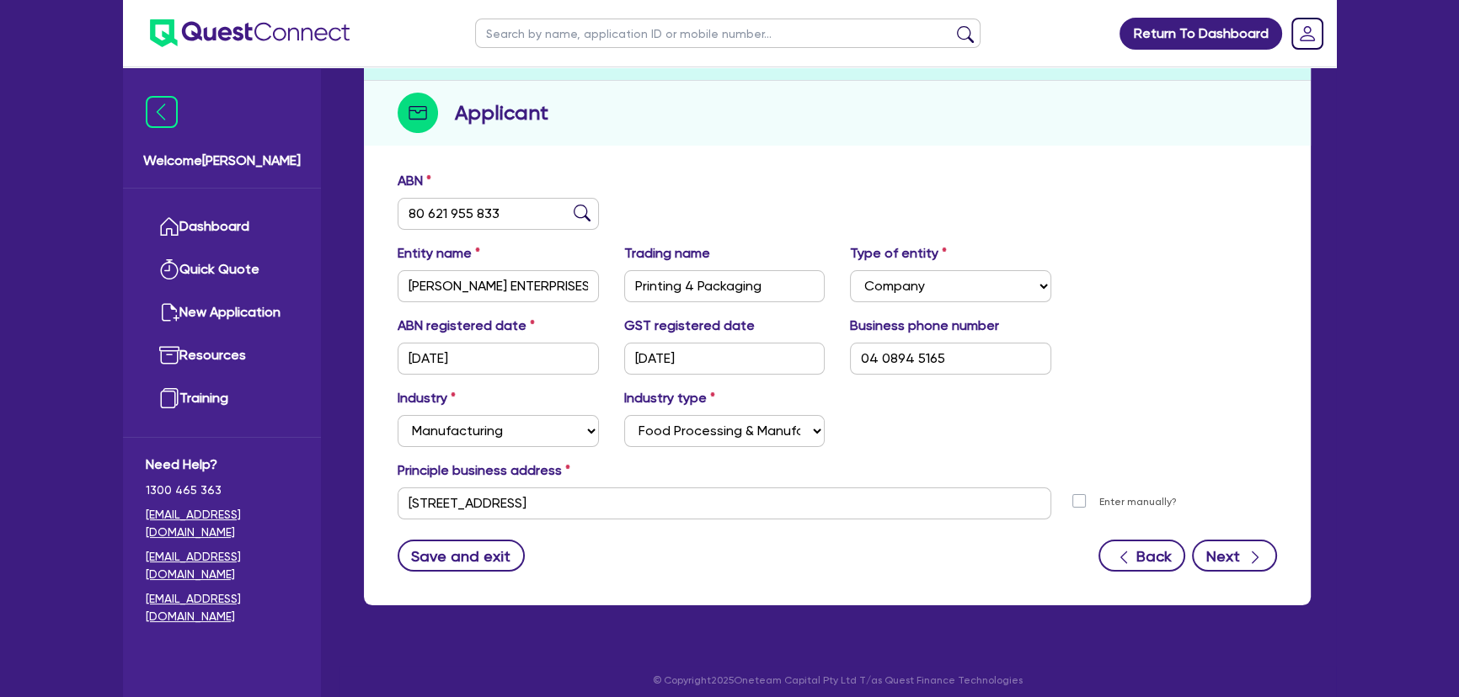
select select "PROPERTY"
select select "TRUCK"
select select "EQUIPMENT"
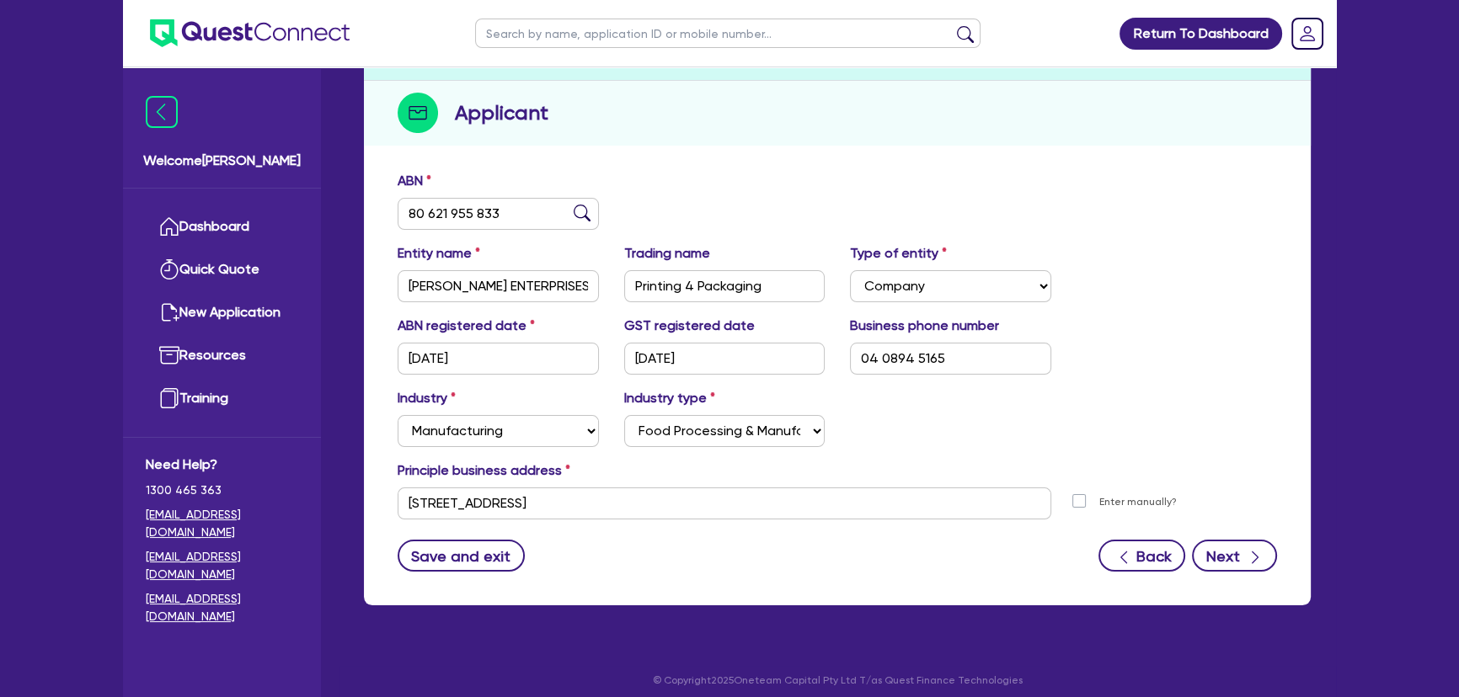
select select "CASH"
select select "TRAILER"
select select "MORTGAGE"
select select "TRUCK_LOAN"
select select "EQUIPMENT_LOAN"
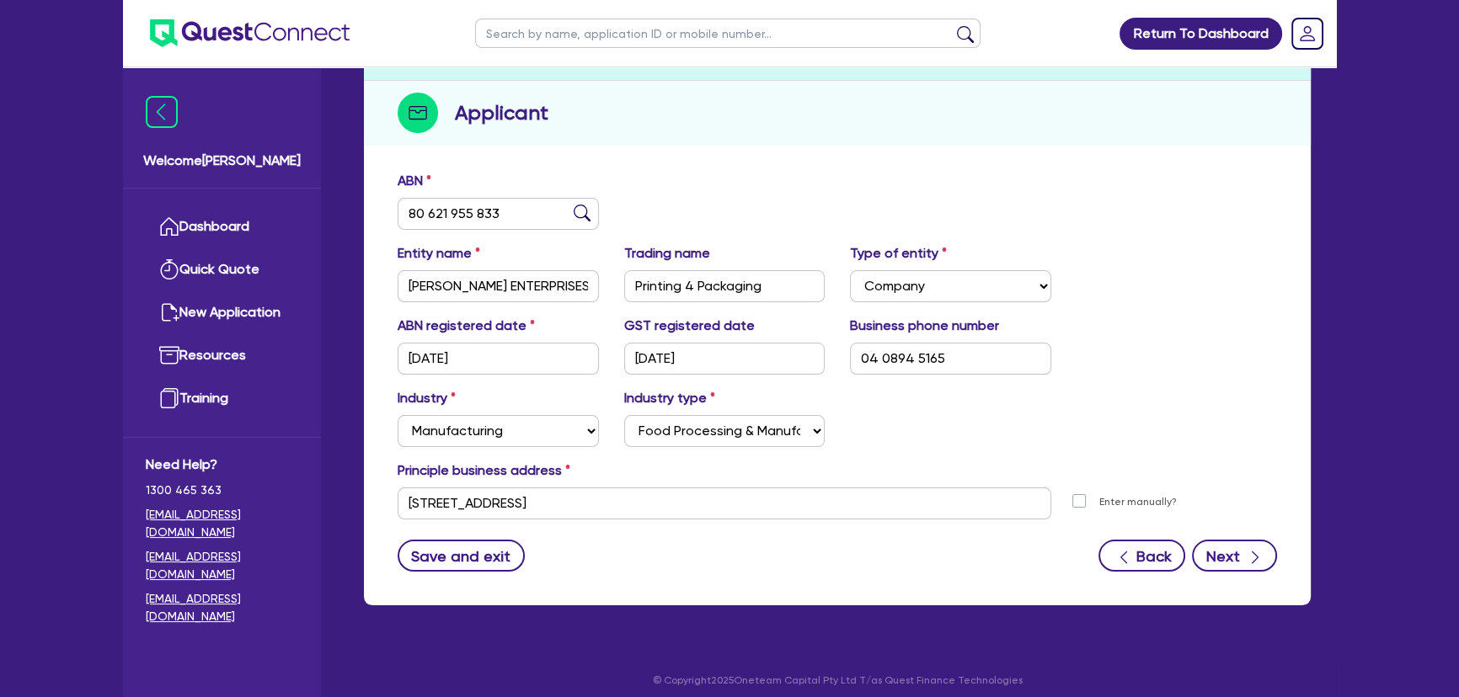
select select "TRUCK_LOAN"
select select "OTHER"
select select "MRS"
select select "WA"
select select "MARRIED"
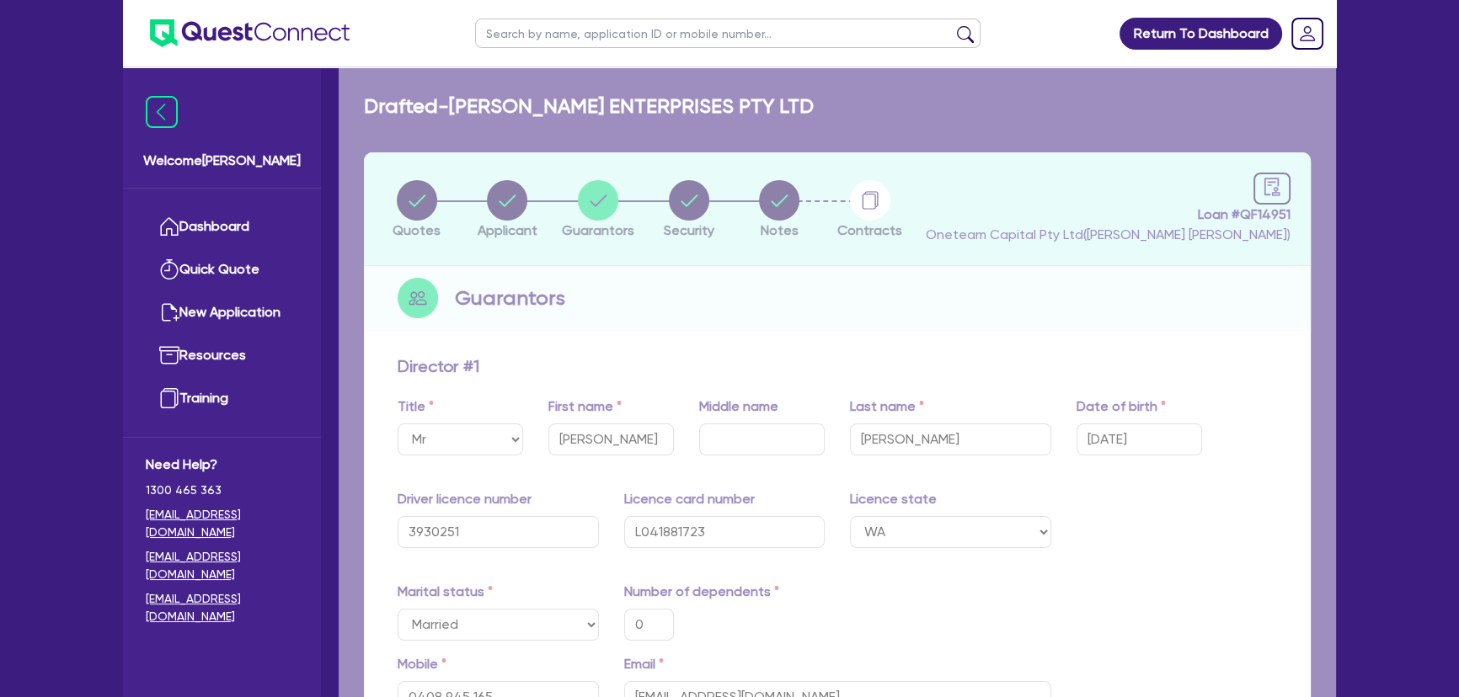
type input "0"
type input "0408 945 165"
type input "2,200,000"
type input "150,000"
type input "140,000"
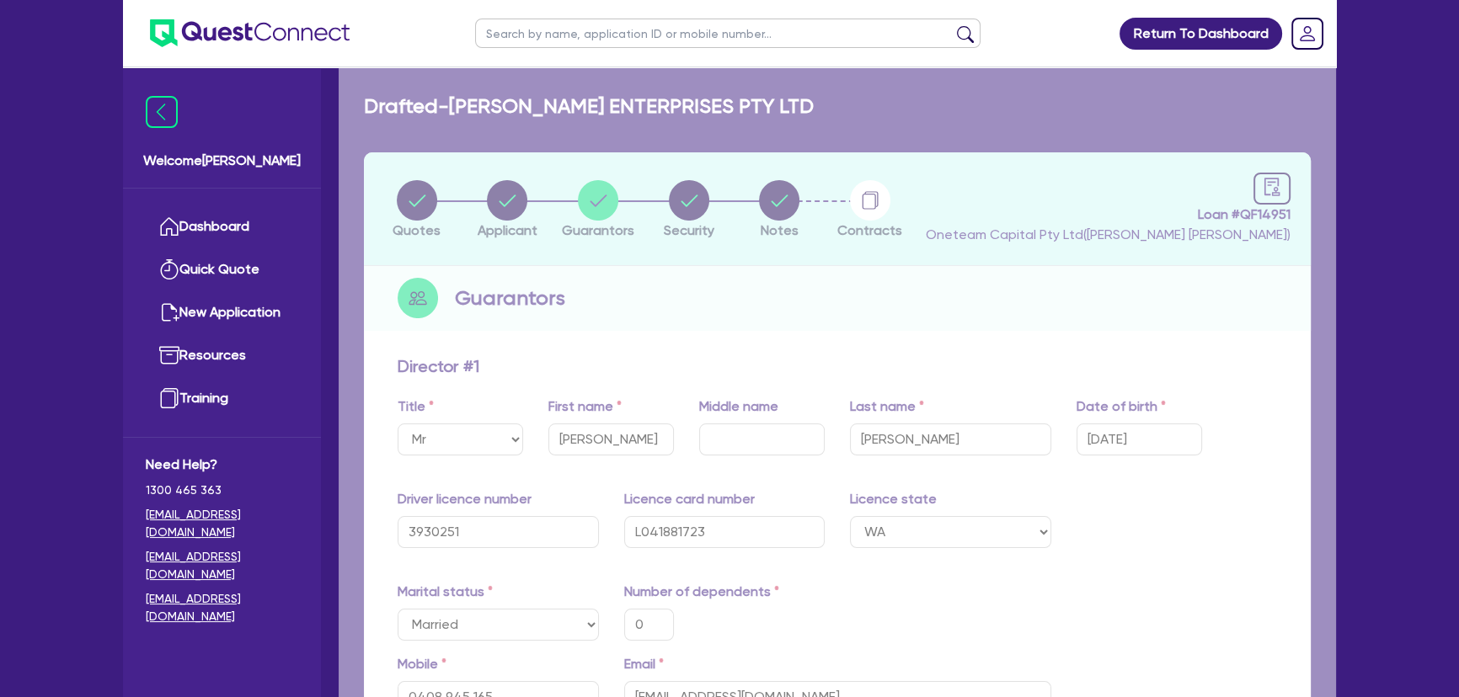
type input "88,000"
type input "450,000"
type input "50,000"
type input "65,000"
type input "313,000"
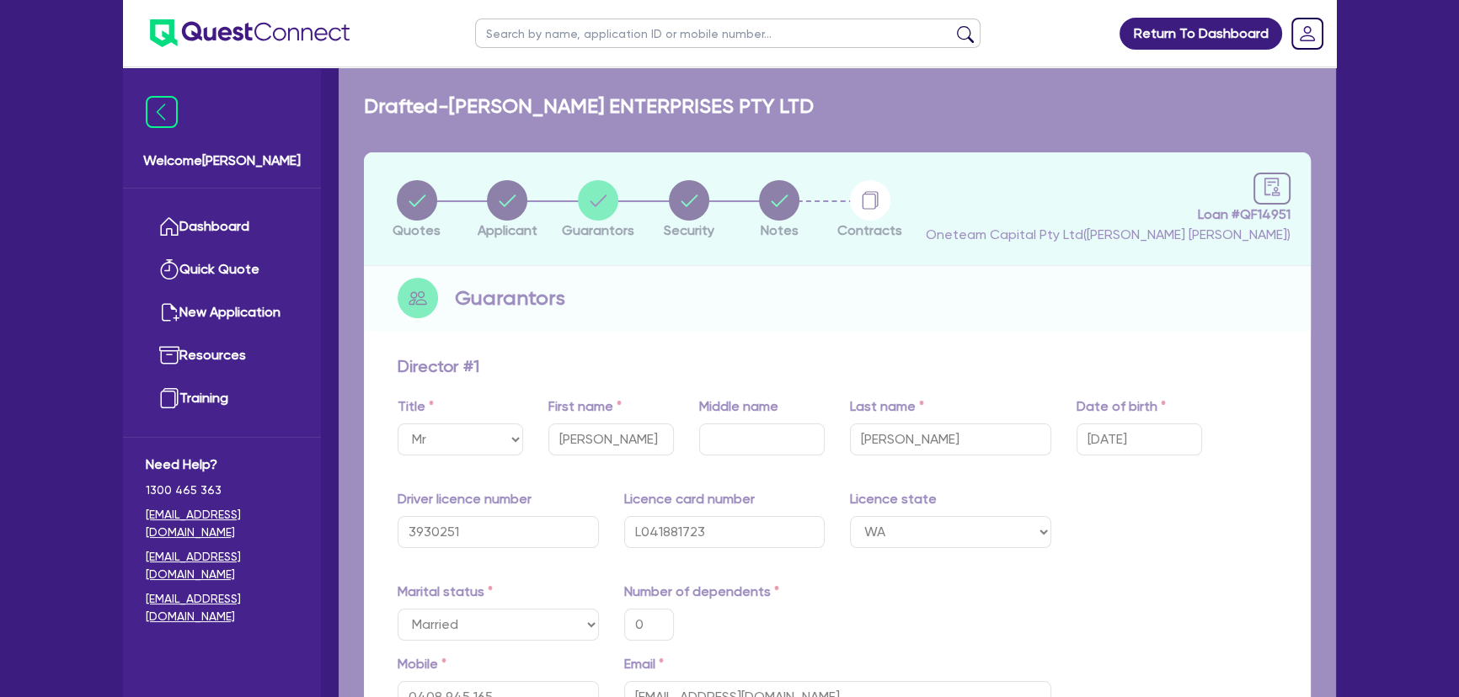
type input "3,012"
type input "89,000"
type input "1,500"
type input "300,000"
type input "4,500"
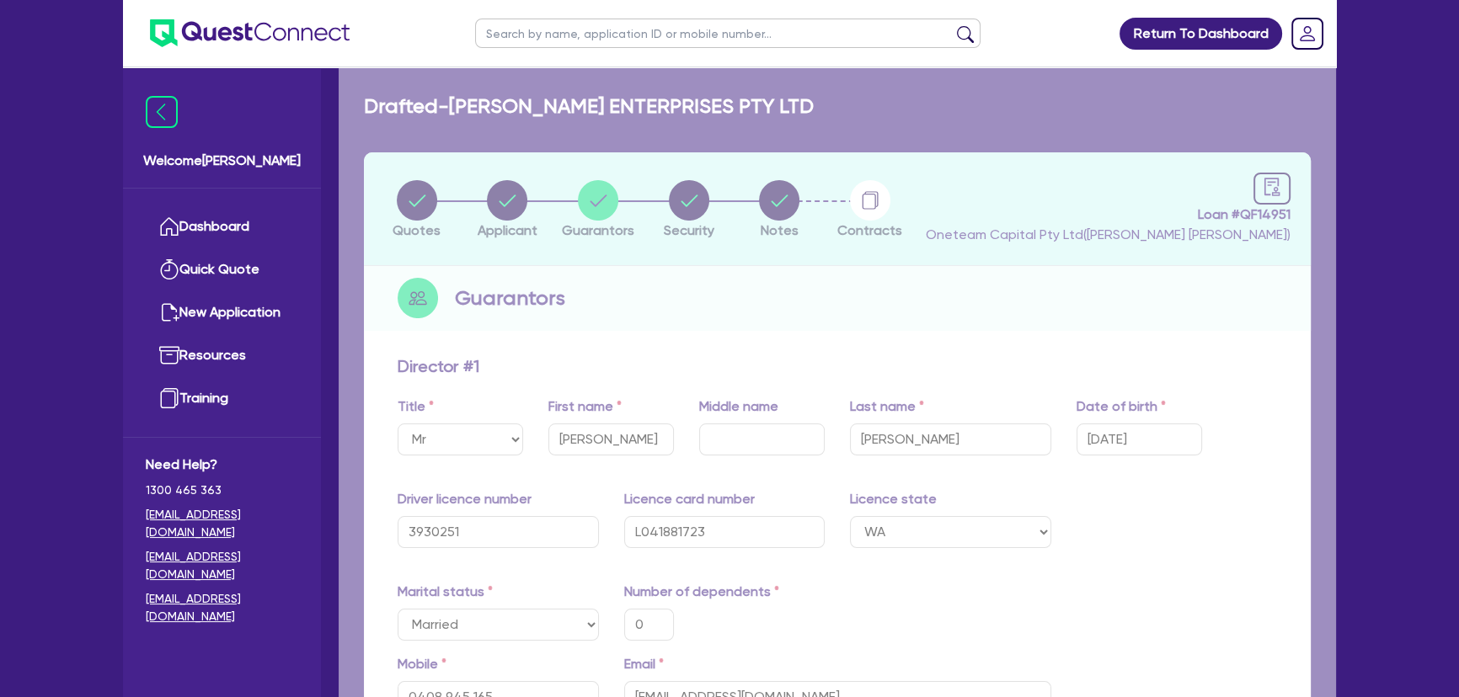
type input "150,000"
type input "2,850"
type input "150,000"
type input "2,750"
type input "0"
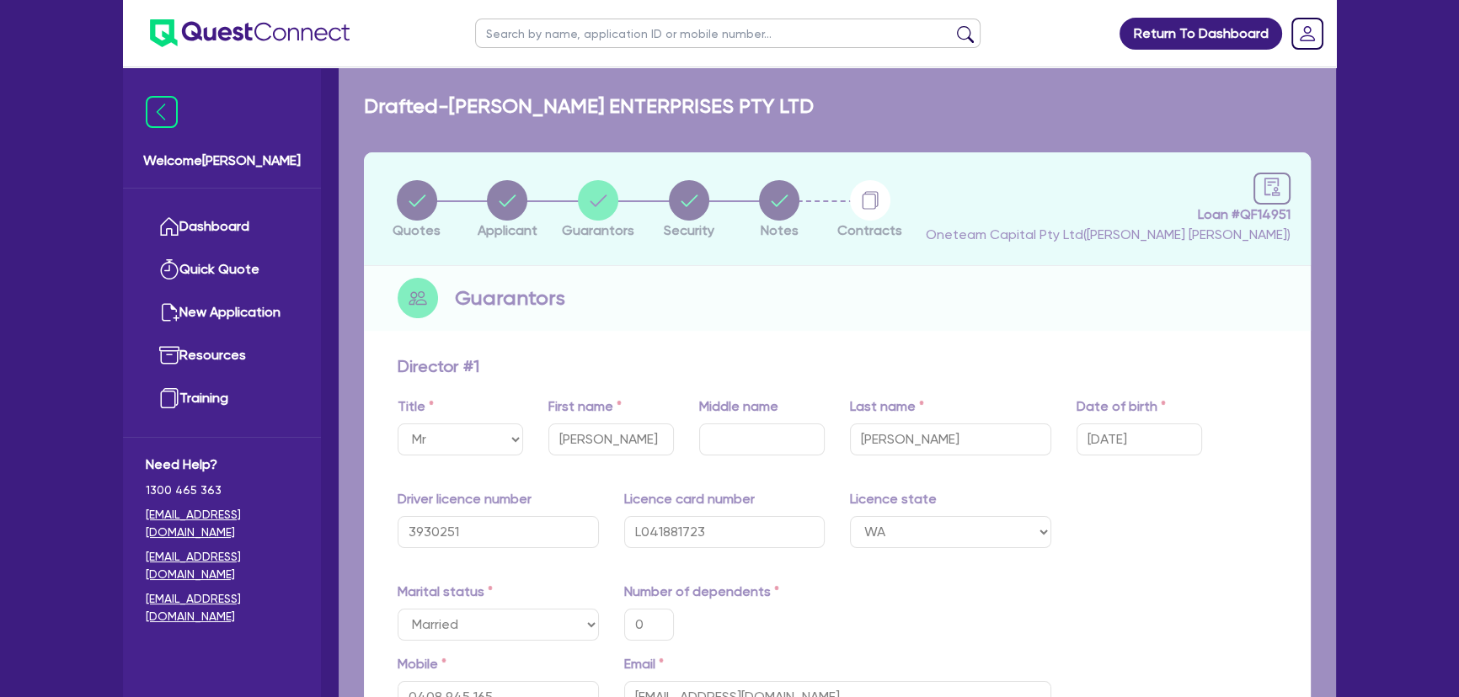
type input "0409 917 968"
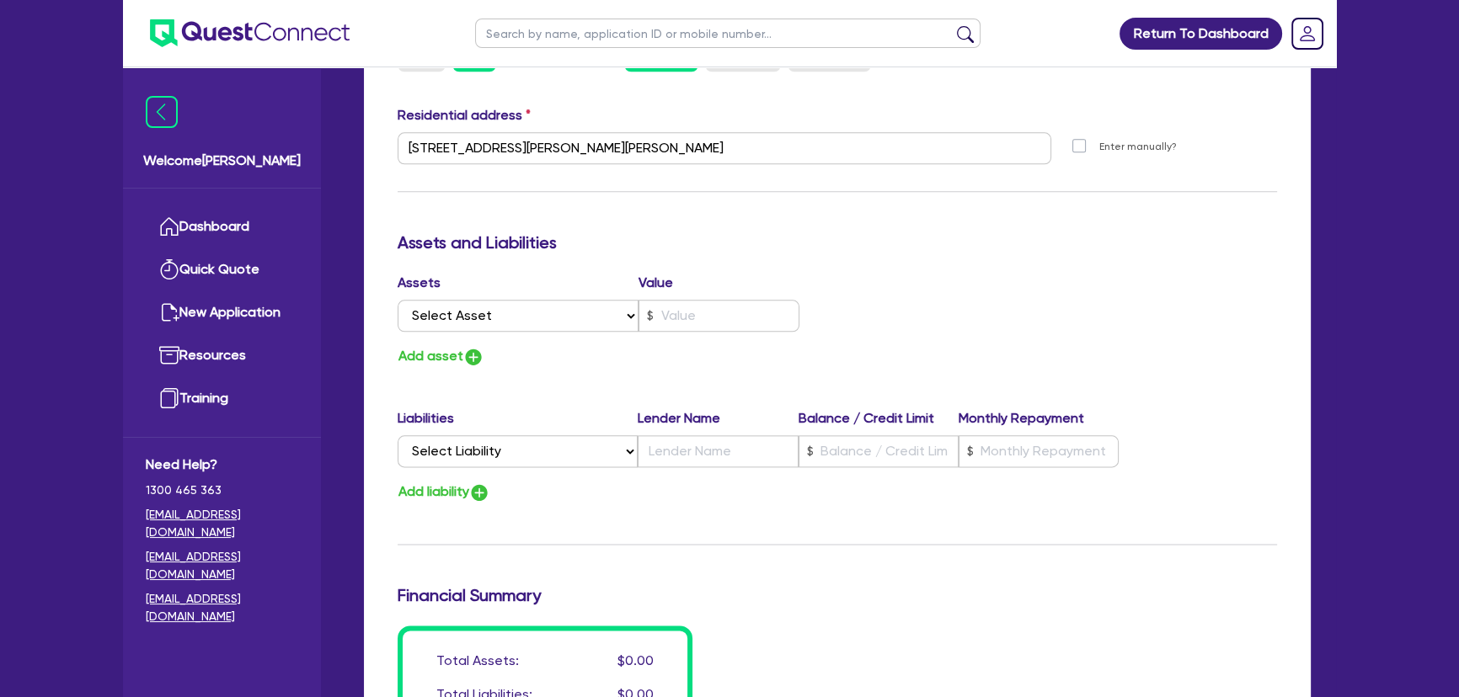
scroll to position [2866, 0]
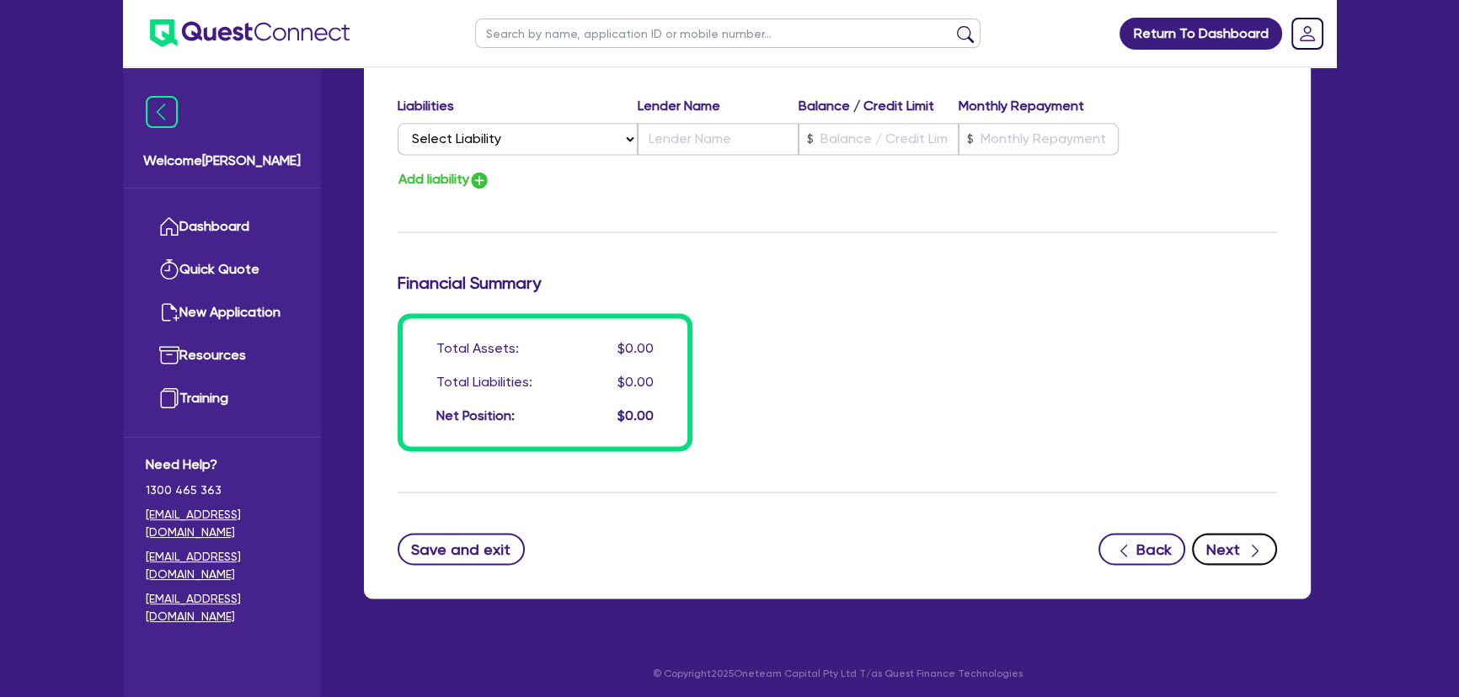
click at [1225, 533] on button "Next" at bounding box center [1234, 549] width 85 height 32
select select "SECONDARY_ASSETS"
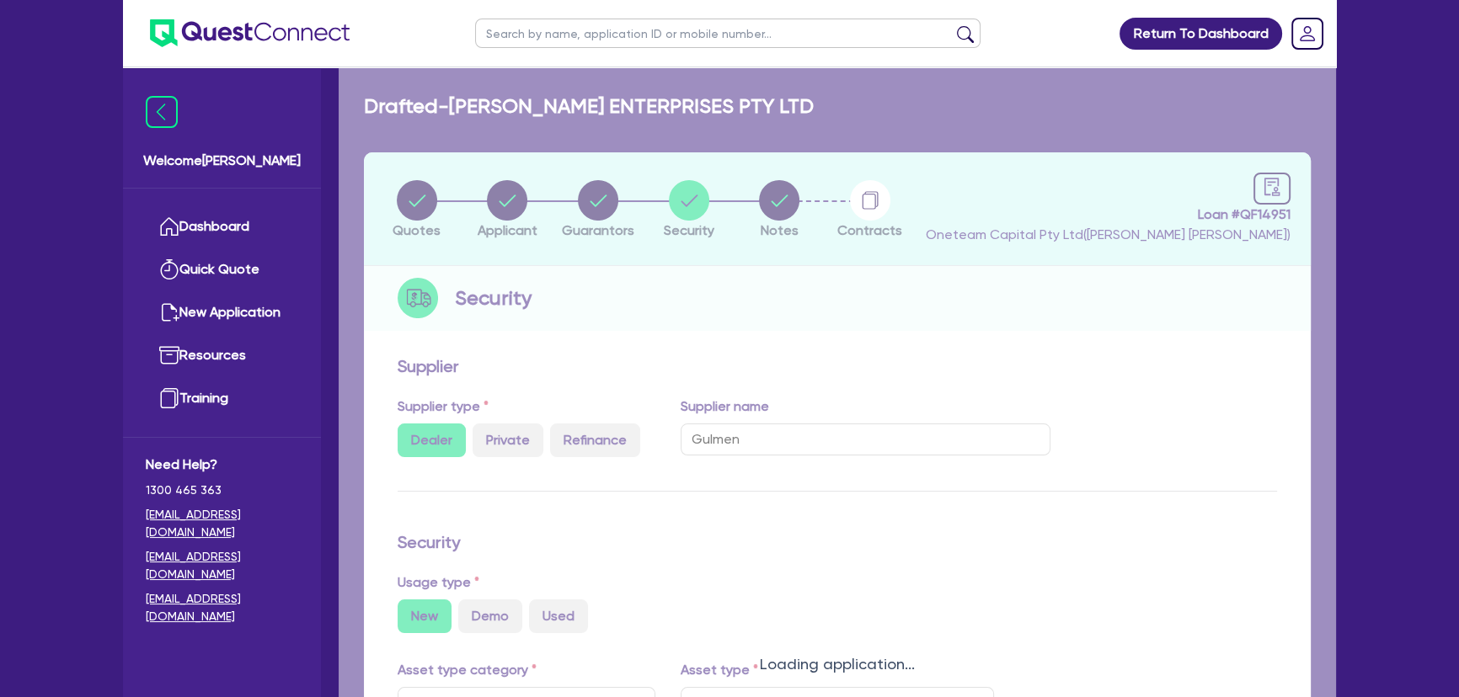
select select "PRINTING_AND_PACKAGING_EQUIPMENT"
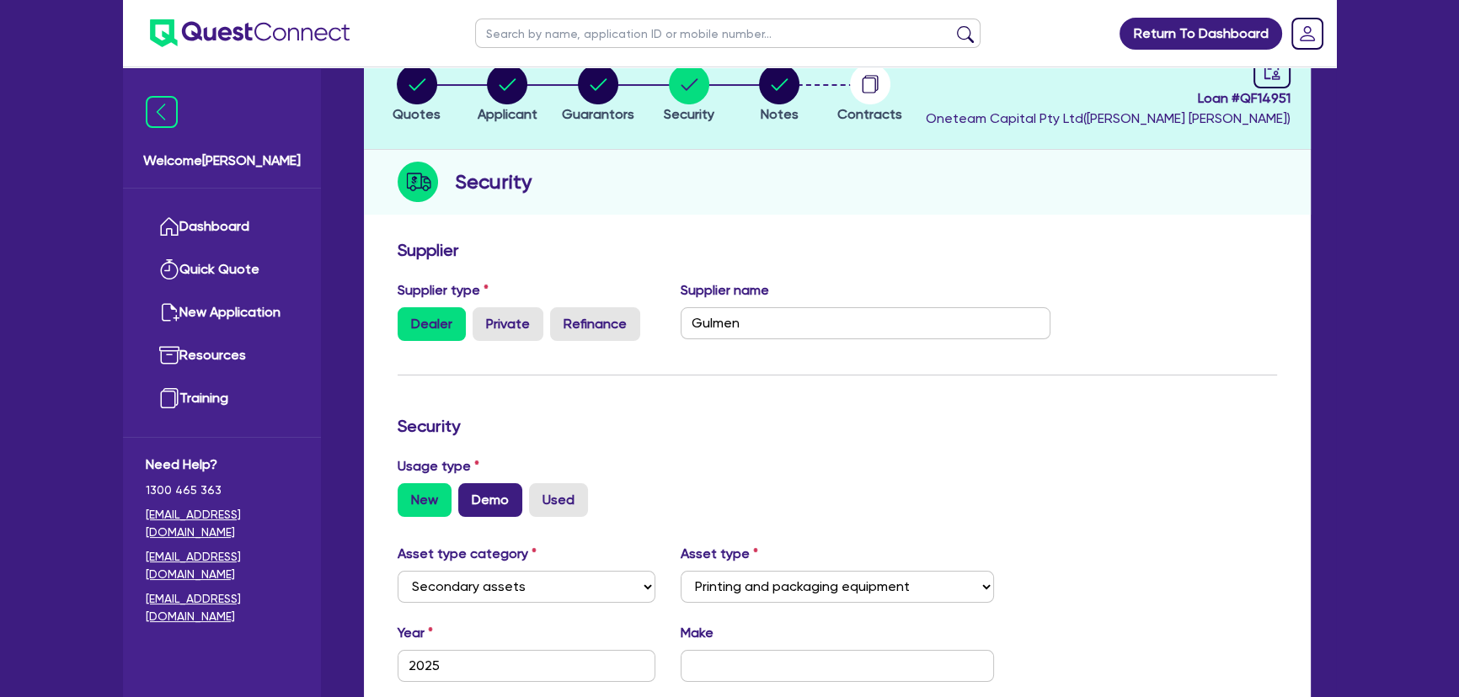
scroll to position [152, 0]
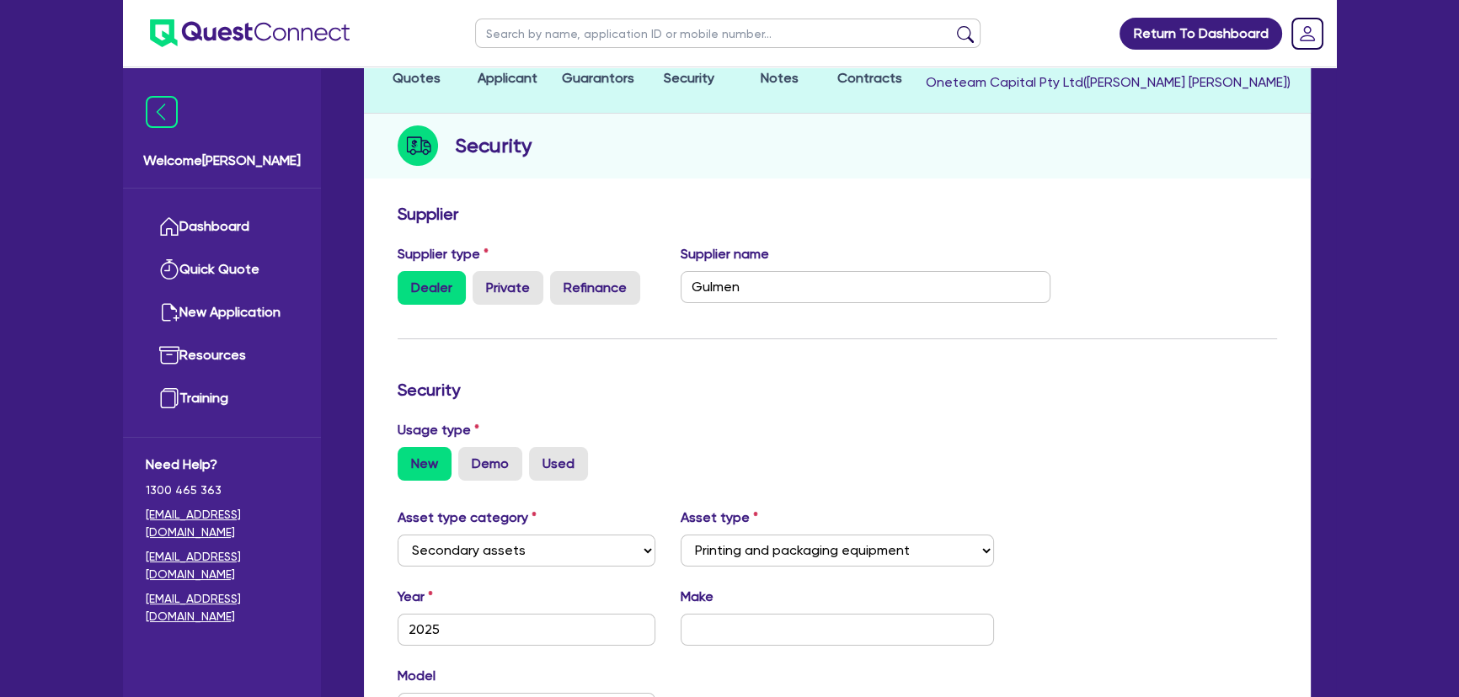
click at [820, 261] on div "Supplier name Gulmen" at bounding box center [866, 274] width 396 height 61
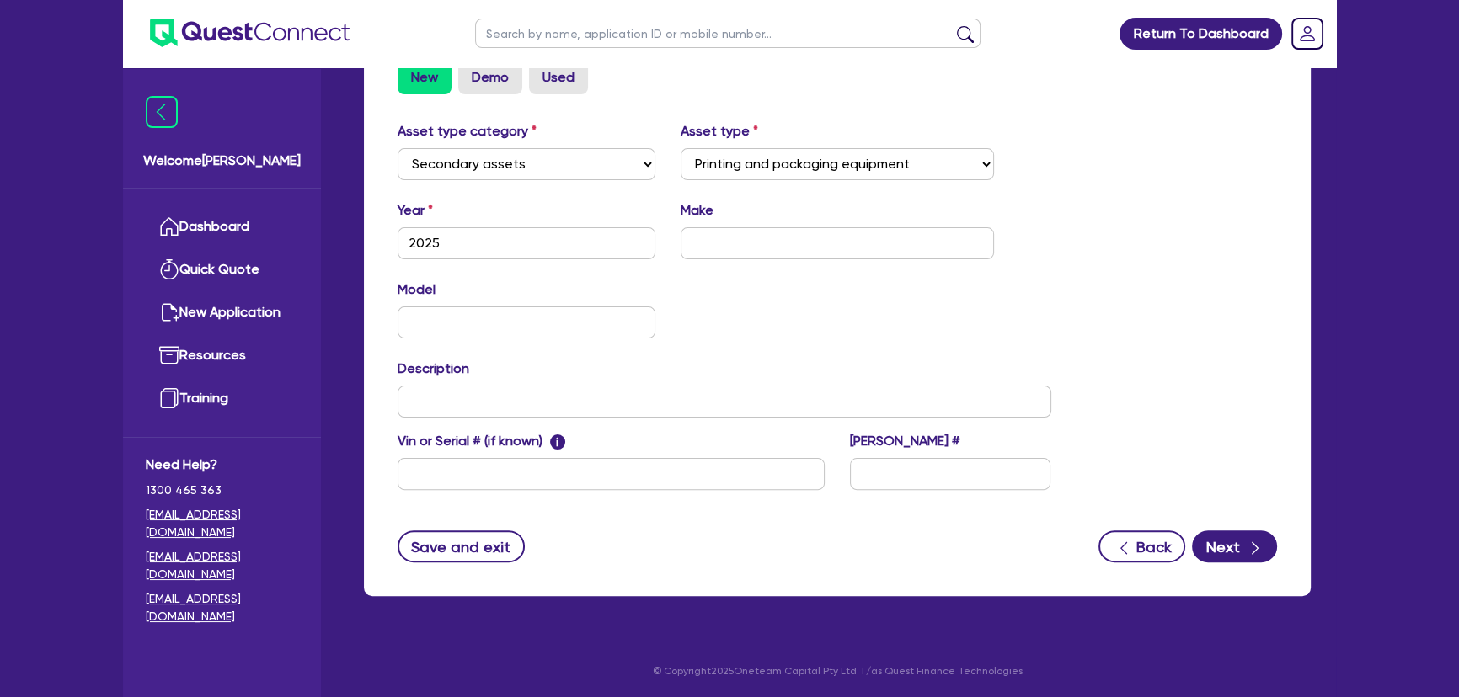
scroll to position [157, 0]
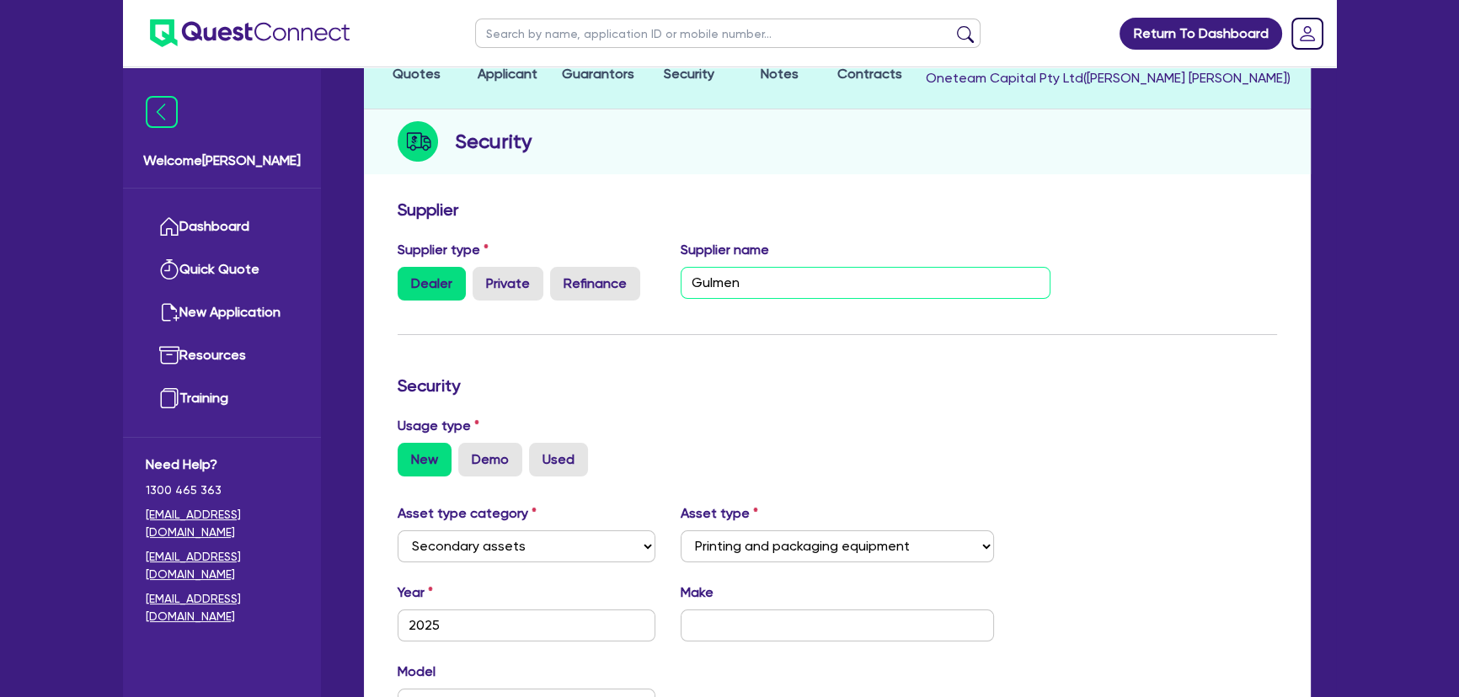
click at [790, 271] on input "Gulmen" at bounding box center [866, 283] width 371 height 32
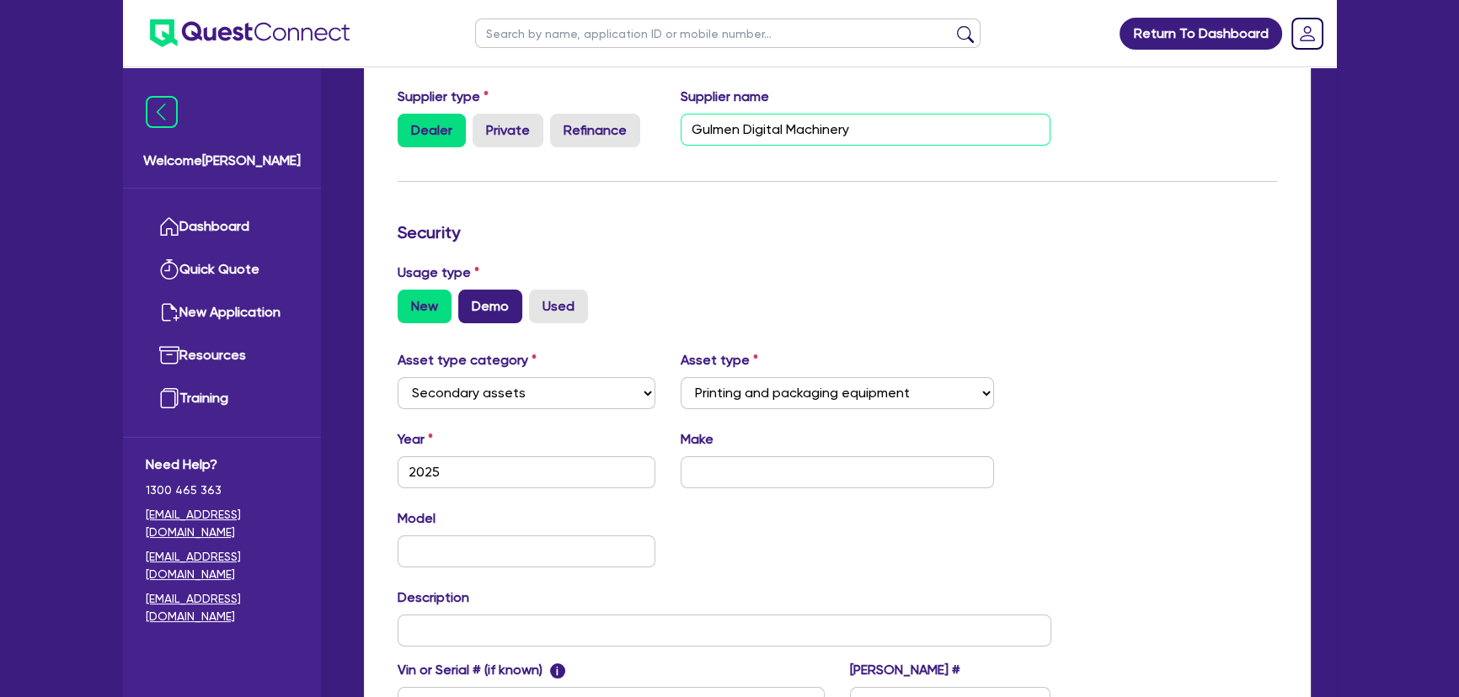
scroll to position [463, 0]
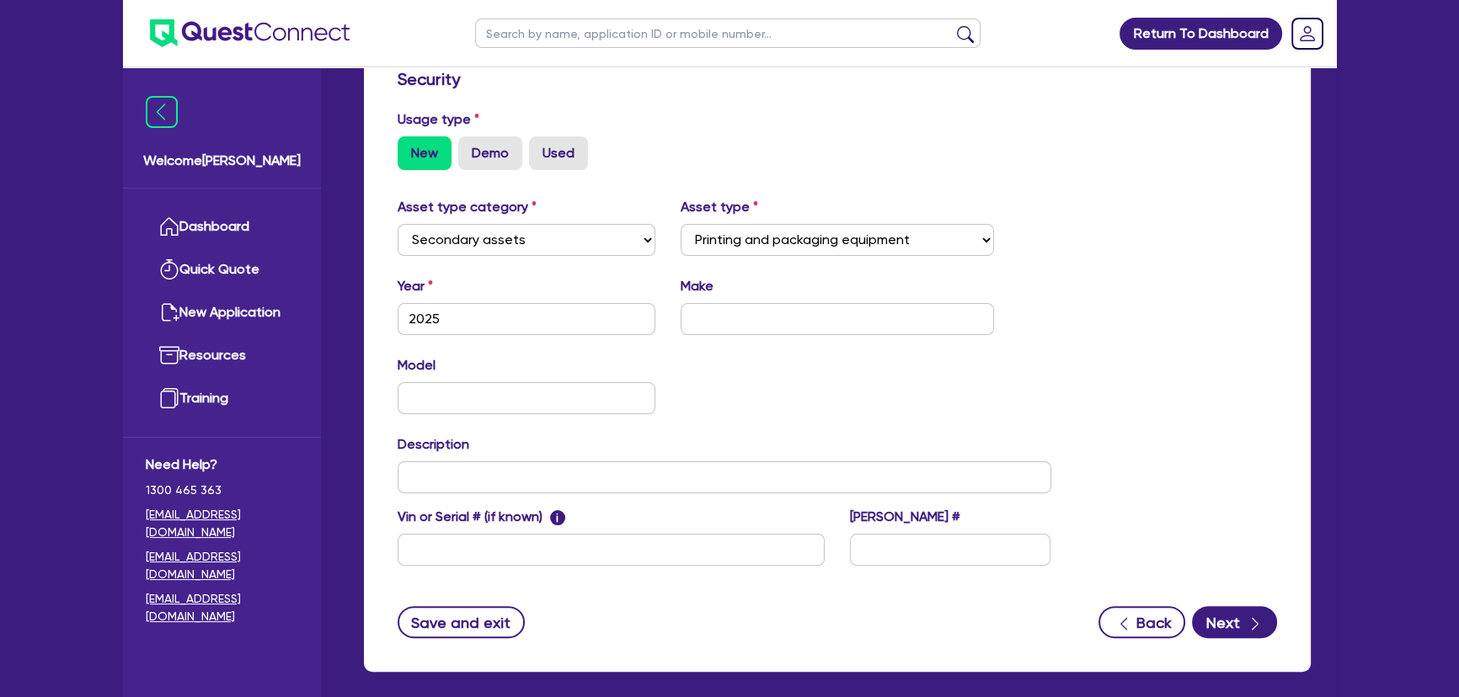
type input "Gulmen Digital Machinery"
click at [825, 300] on div "Make" at bounding box center [837, 305] width 339 height 59
click at [470, 485] on input "text" at bounding box center [725, 478] width 654 height 32
paste input "New 60 CPM Cup Machine"
type input "New 60 CPM Cup Machine"
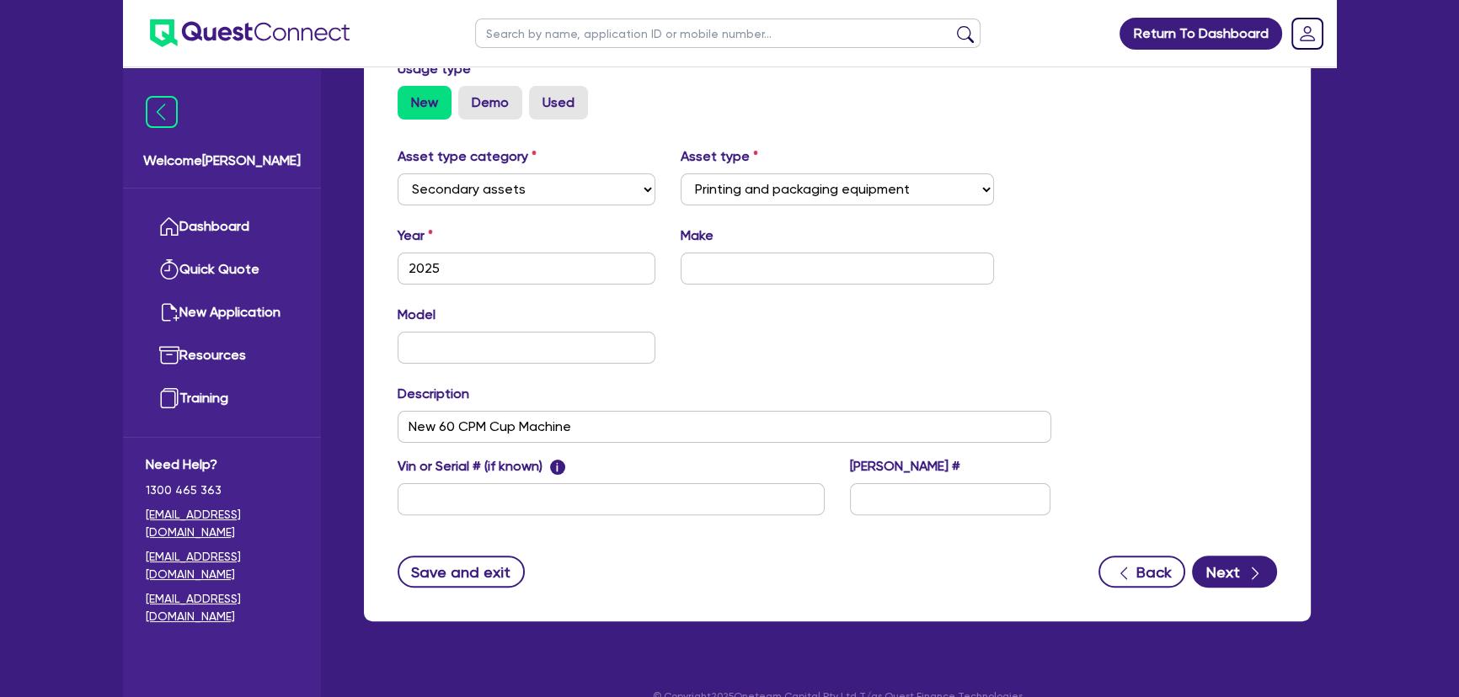
scroll to position [539, 0]
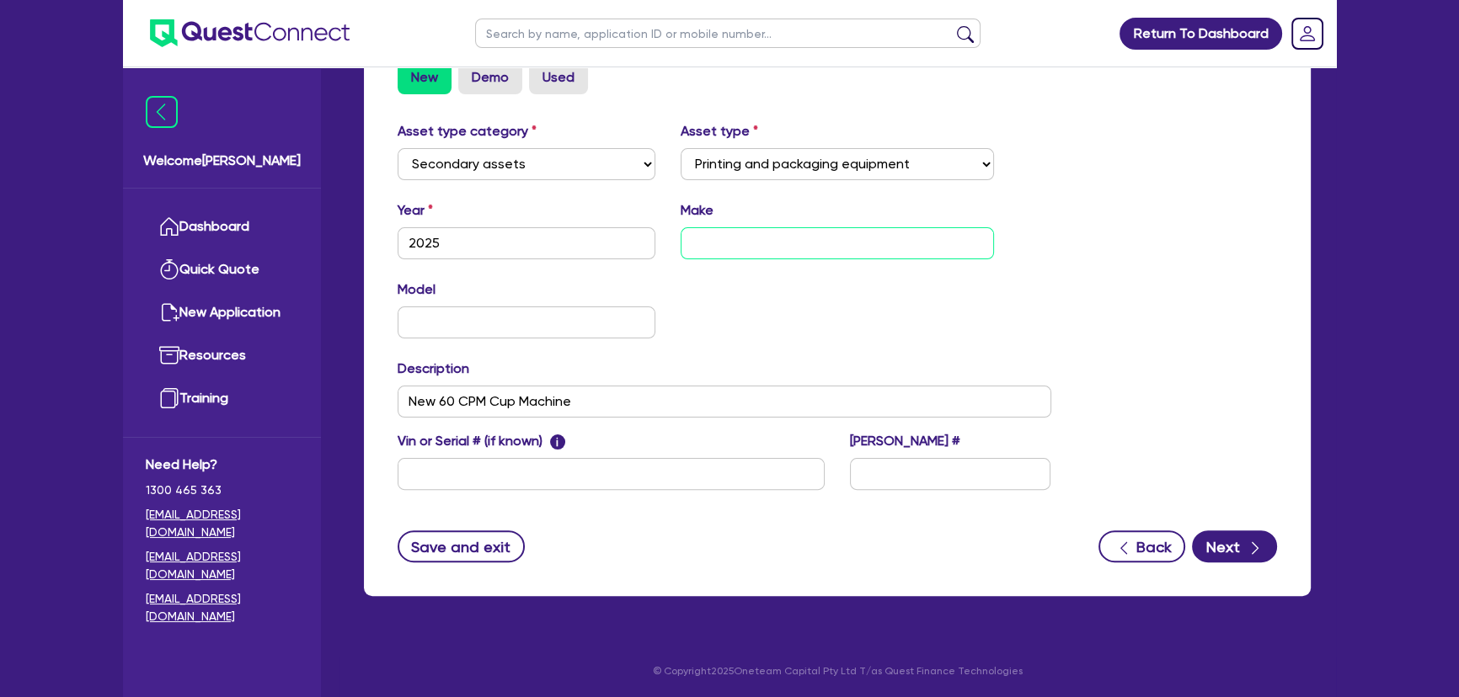
click at [718, 228] on input "text" at bounding box center [838, 243] width 314 height 32
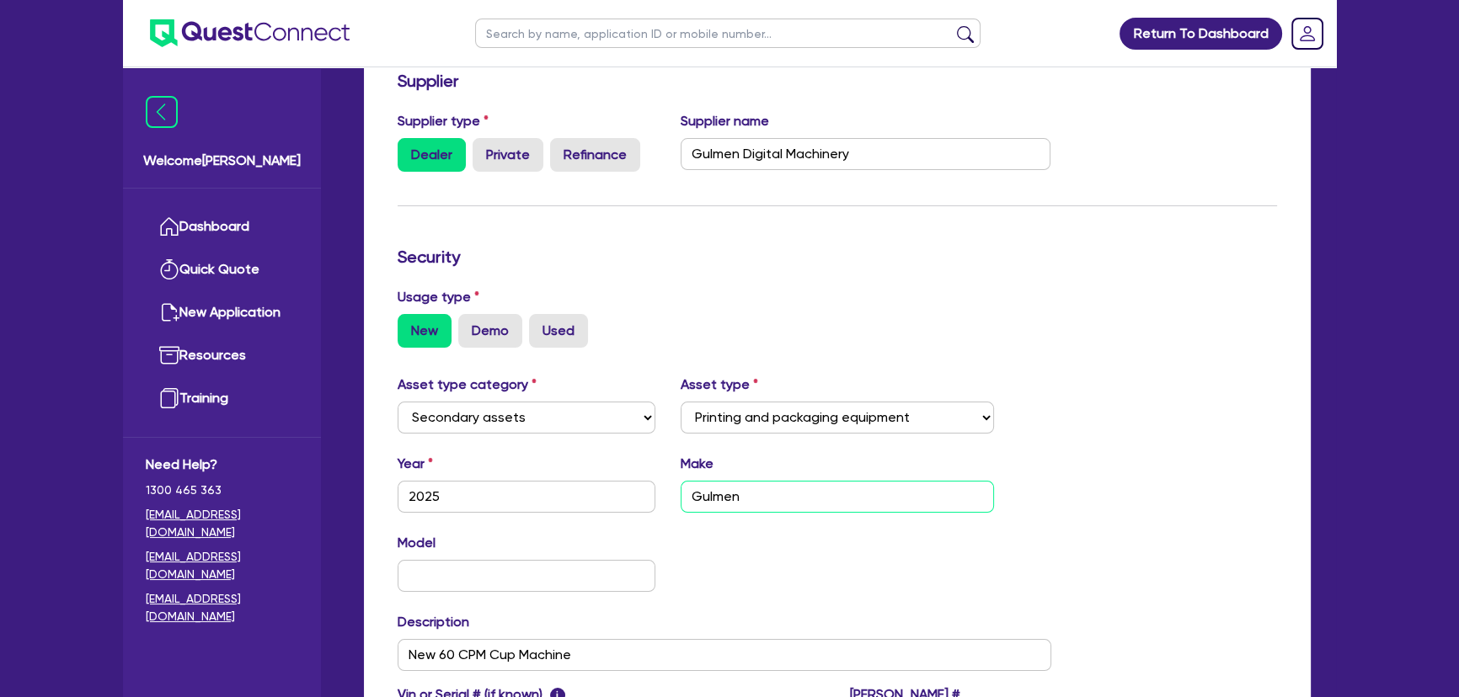
scroll to position [387, 0]
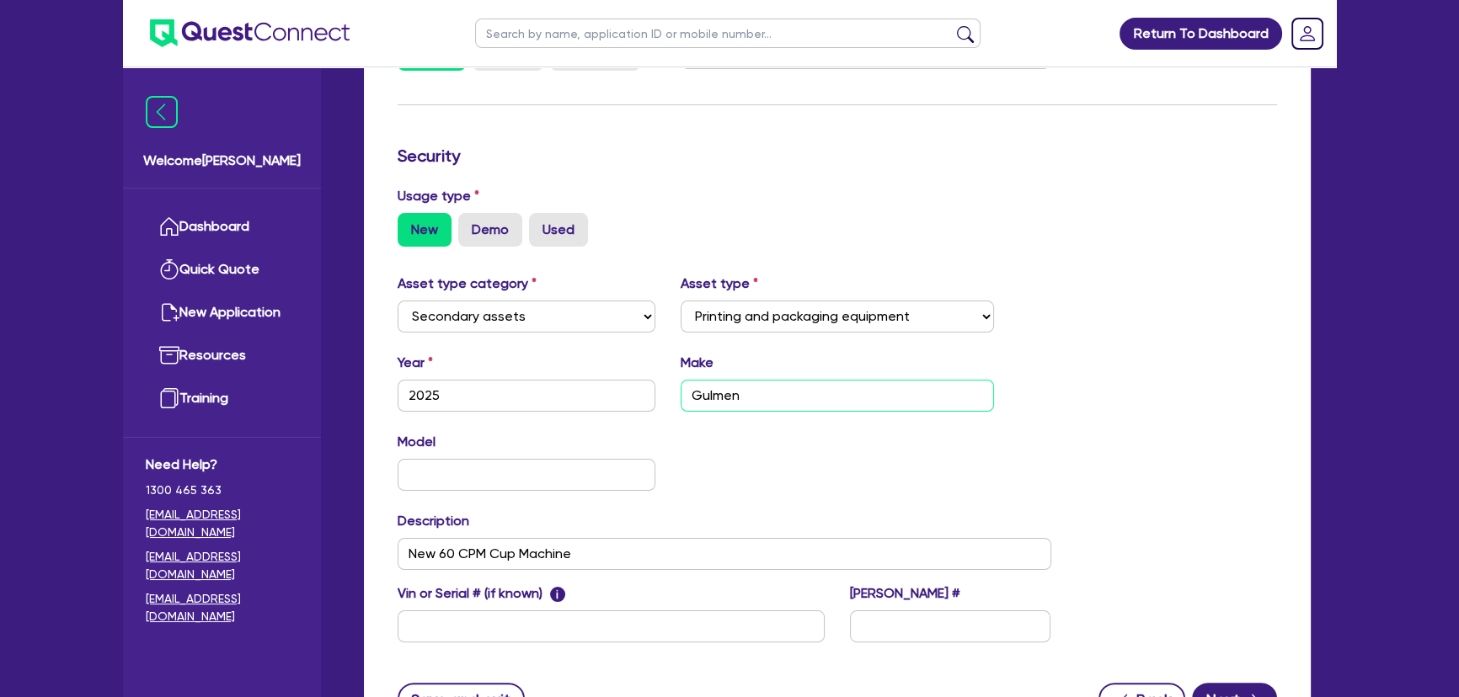
type input "Gulmen"
click at [507, 478] on input "text" at bounding box center [527, 475] width 258 height 32
click at [483, 485] on input "text" at bounding box center [527, 475] width 258 height 32
paste input "60 CPM Cup Machine"
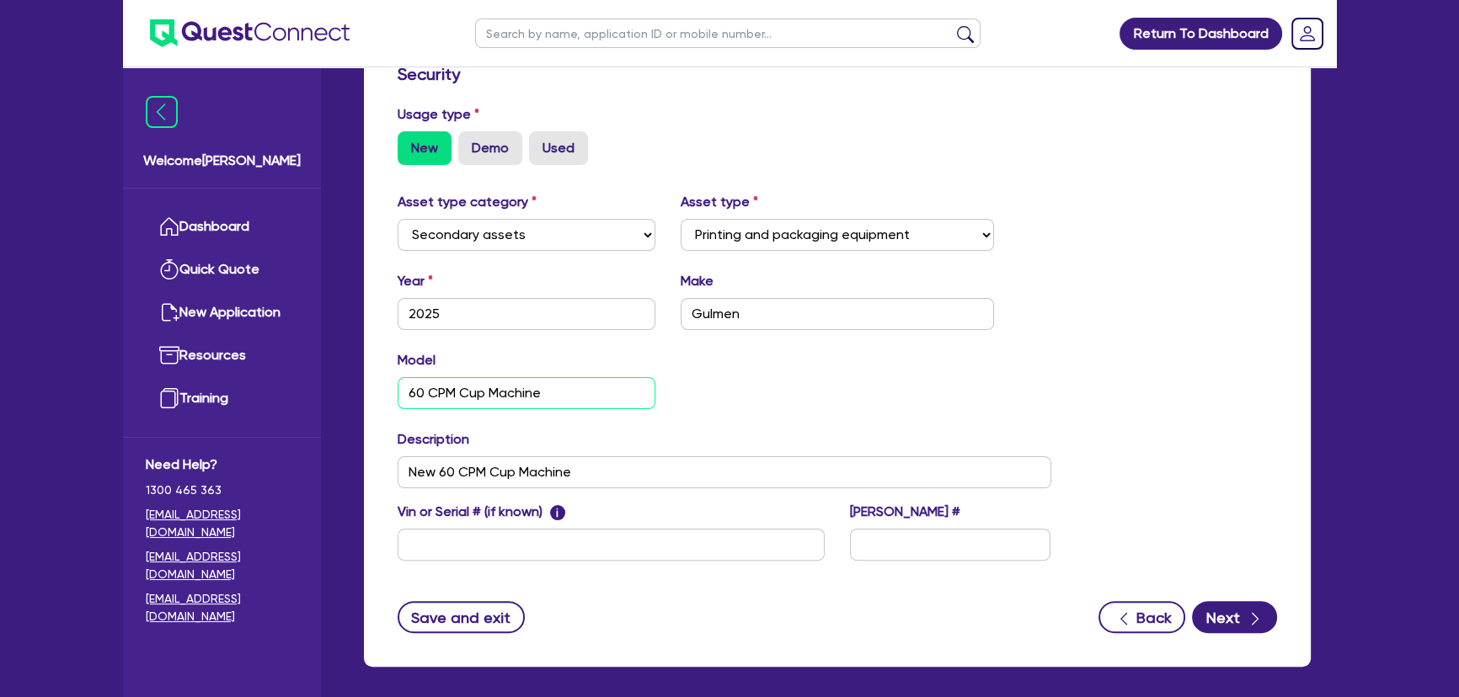
scroll to position [539, 0]
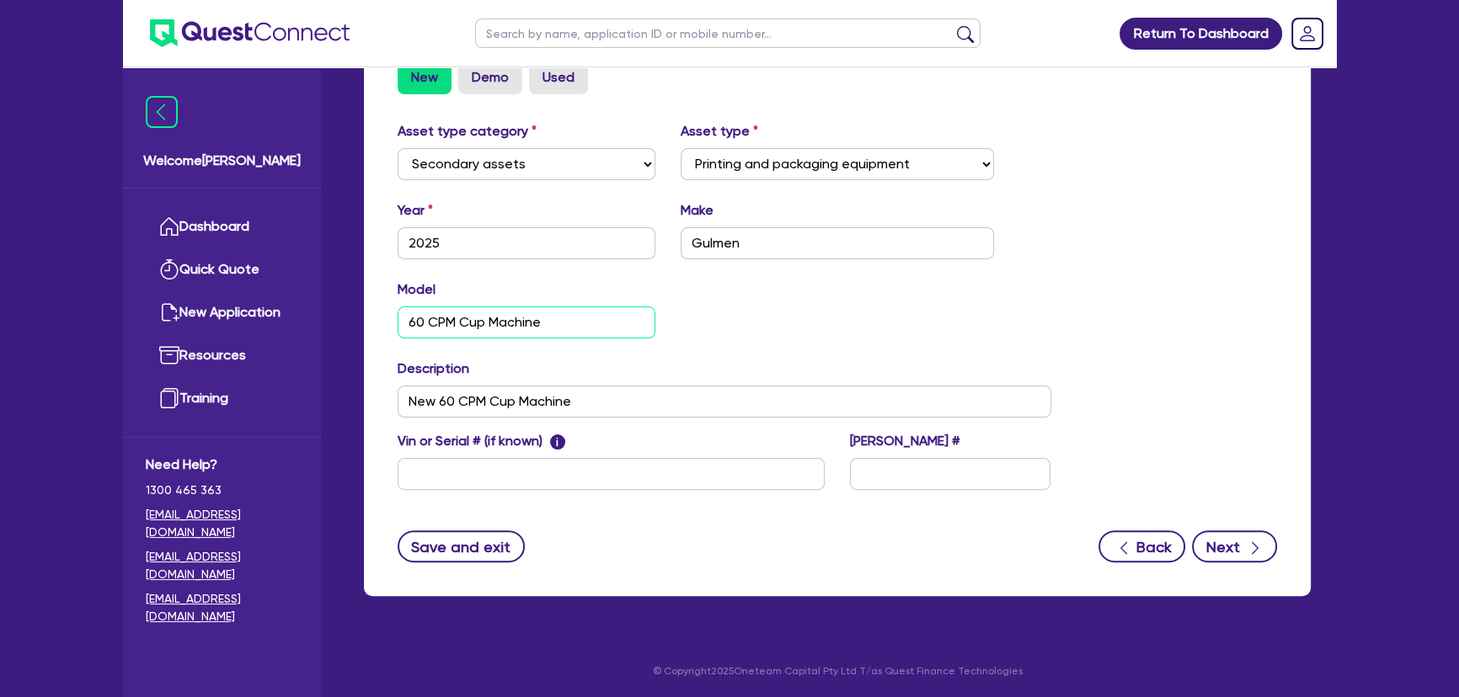
type input "60 CPM Cup Machine"
click at [1239, 533] on button "Next" at bounding box center [1234, 547] width 85 height 32
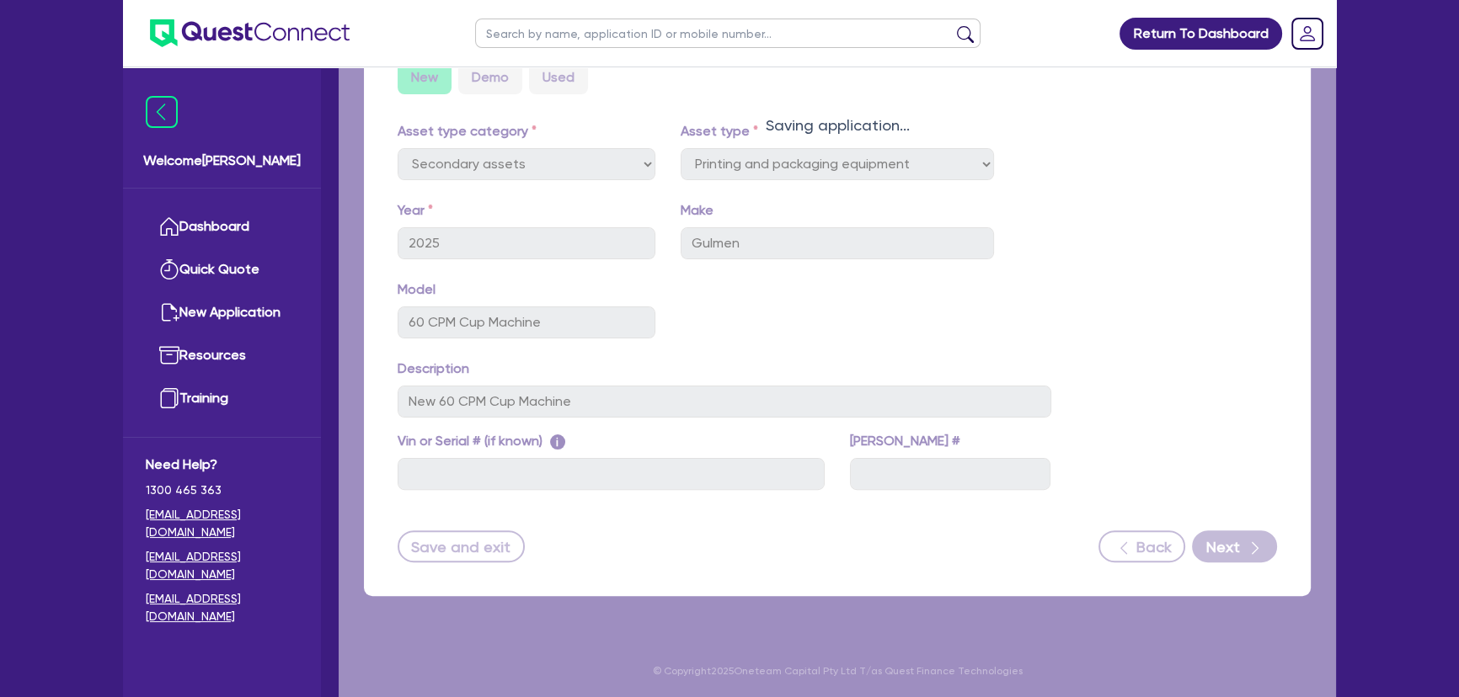
select select "Quest Finance - Own Book"
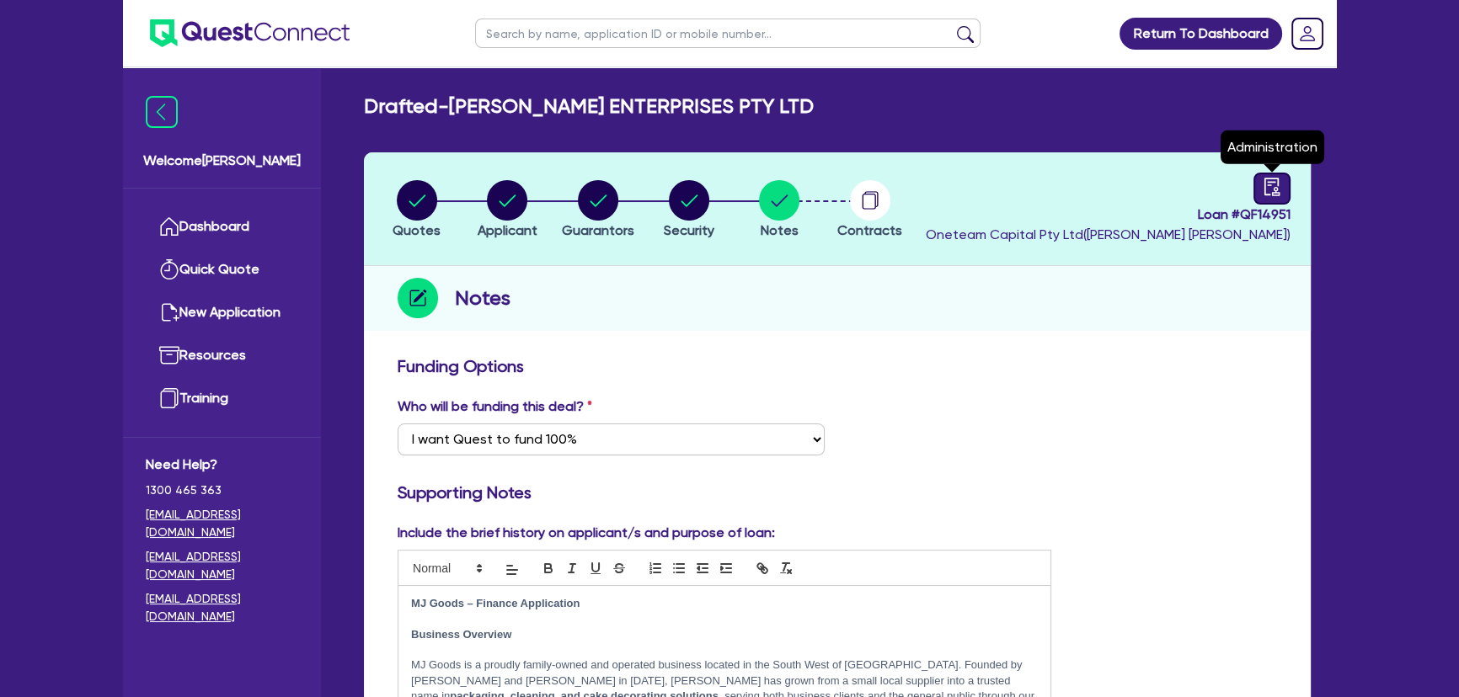
click at [1265, 179] on icon "audit" at bounding box center [1272, 187] width 19 height 19
select select "DRAFTED_AMENDED"
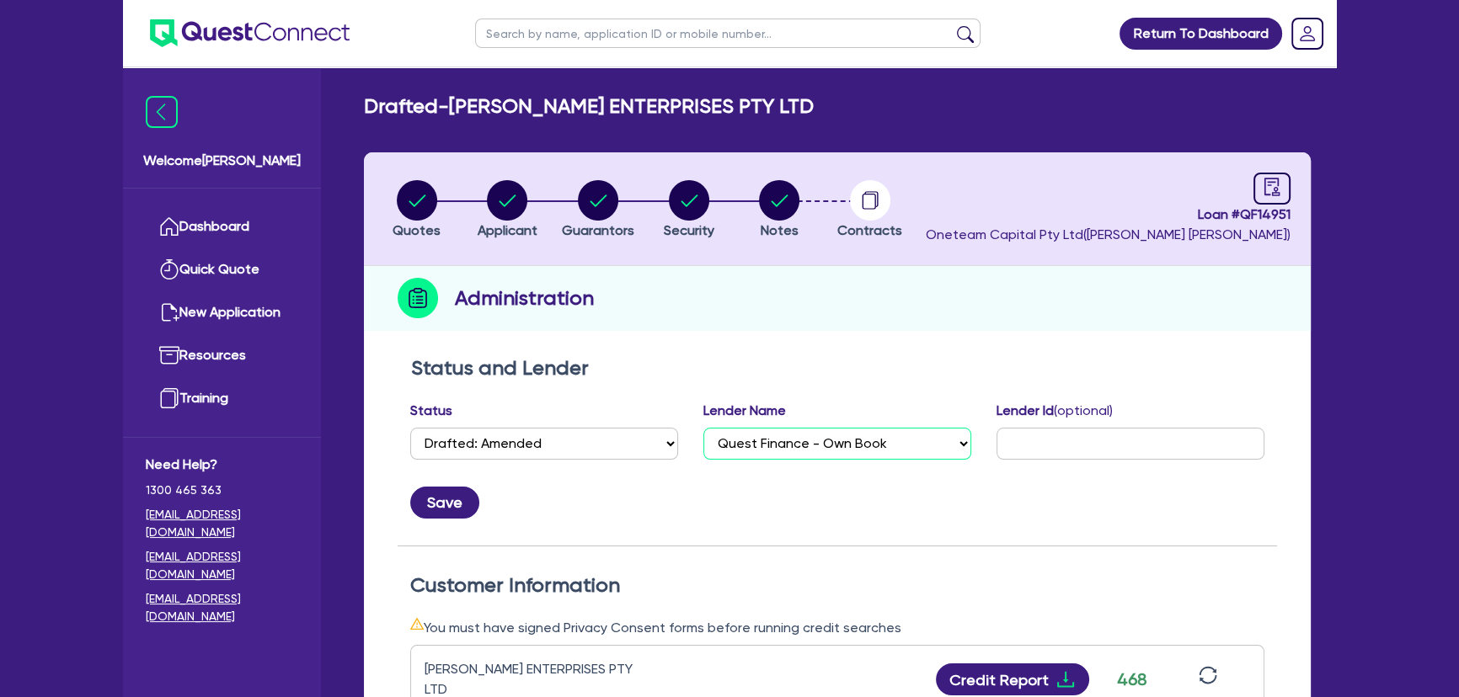
click at [766, 439] on select "Select AAMF AFS Alex Bank Angle Finance Azora Banjo BigStone BOQ Finance Brande…" at bounding box center [837, 444] width 268 height 32
select select "Pepper"
click at [703, 428] on select "Select AAMF AFS Alex Bank Angle Finance Azora Banjo BigStone BOQ Finance Brande…" at bounding box center [837, 444] width 268 height 32
click at [463, 497] on button "Save" at bounding box center [444, 503] width 69 height 32
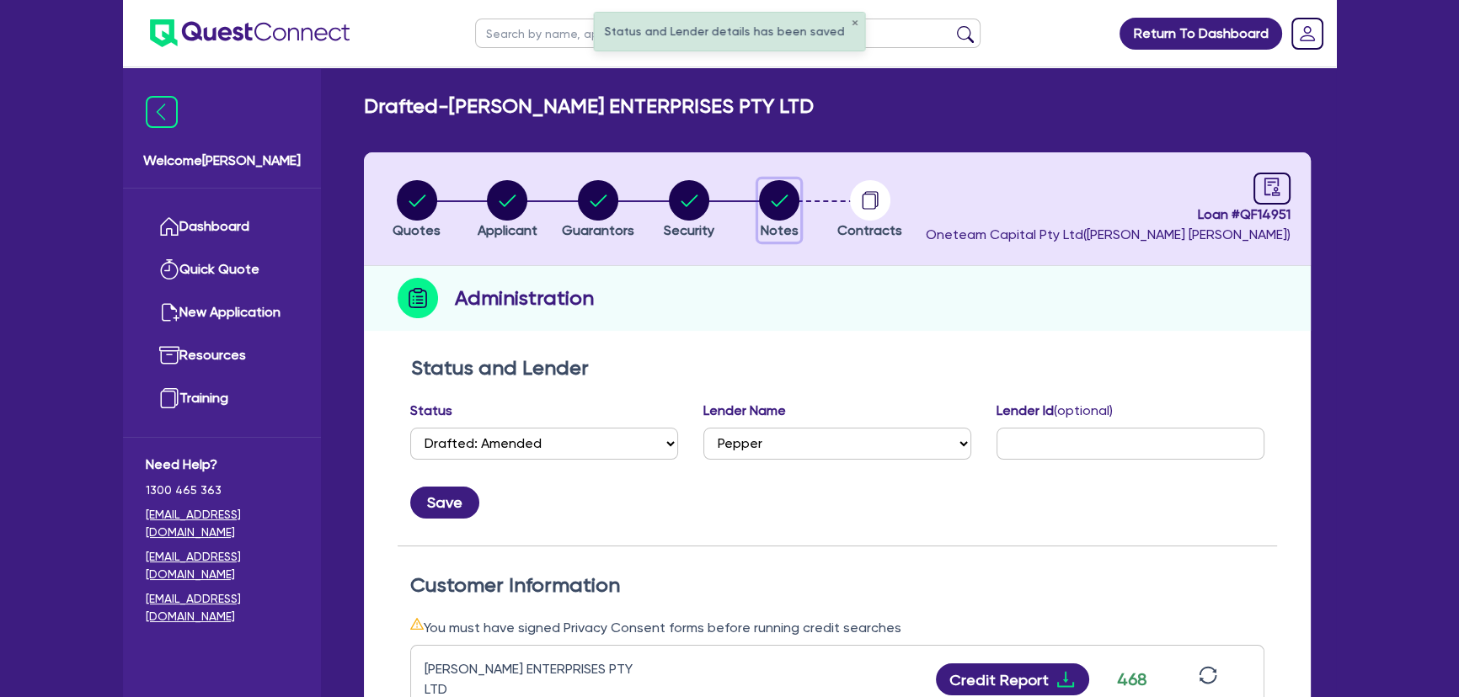
click at [789, 206] on circle "button" at bounding box center [779, 200] width 40 height 40
select select "Quest Finance - Own Book"
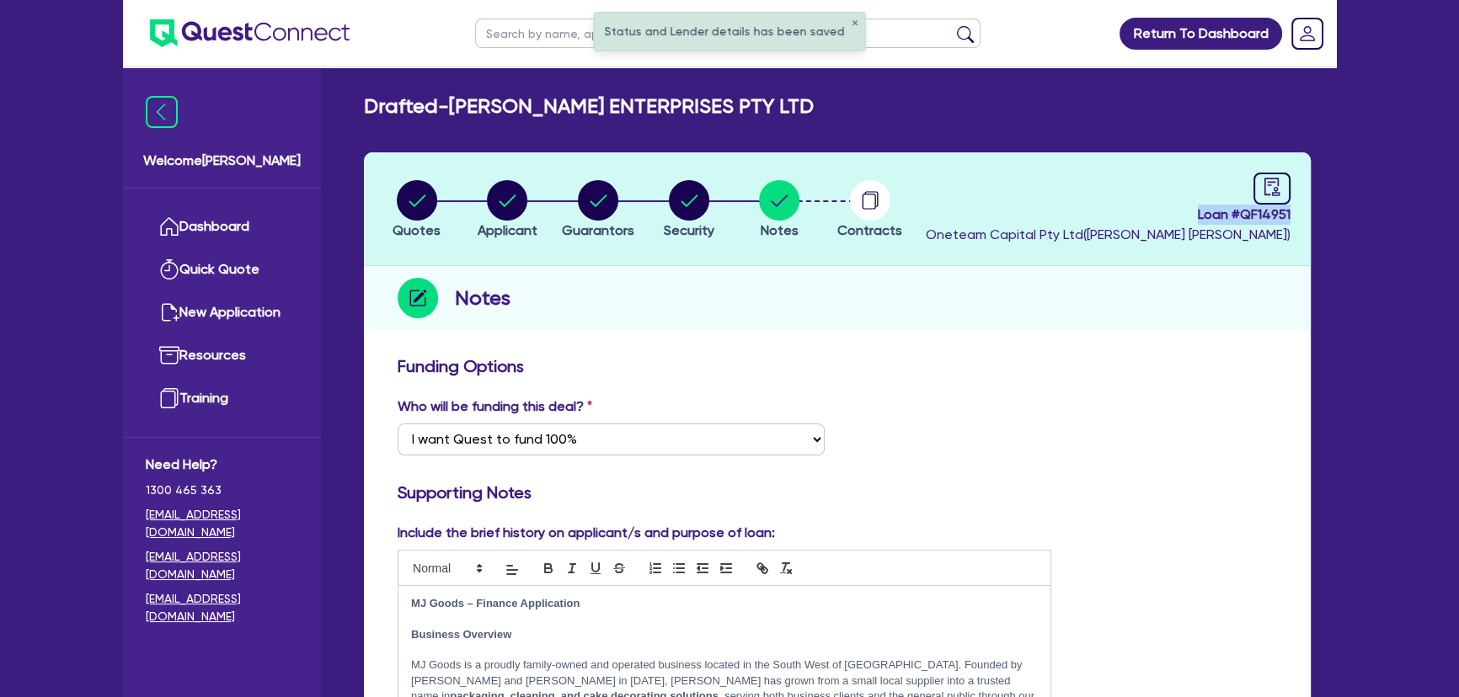
drag, startPoint x: 1264, startPoint y: 215, endPoint x: 1328, endPoint y: 211, distance: 64.1
copy span "Loan # QF14951"
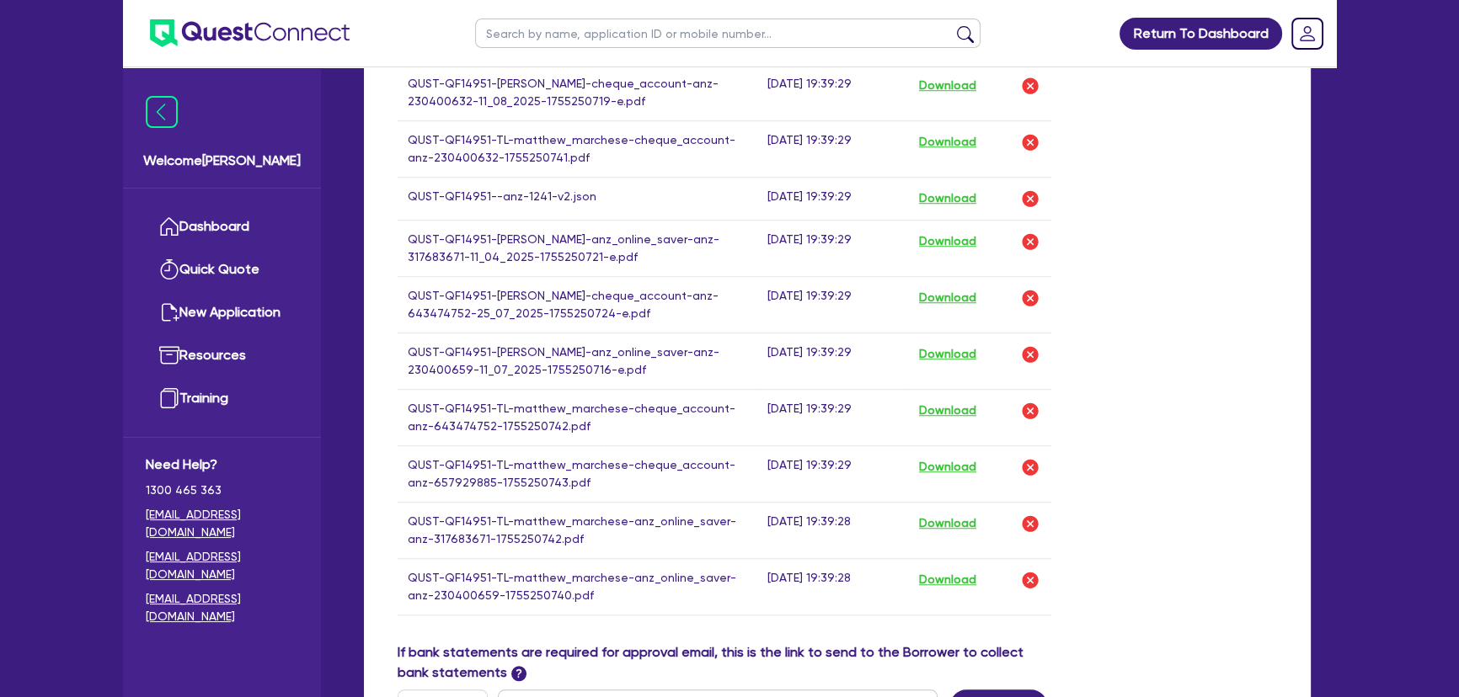
scroll to position [2010, 0]
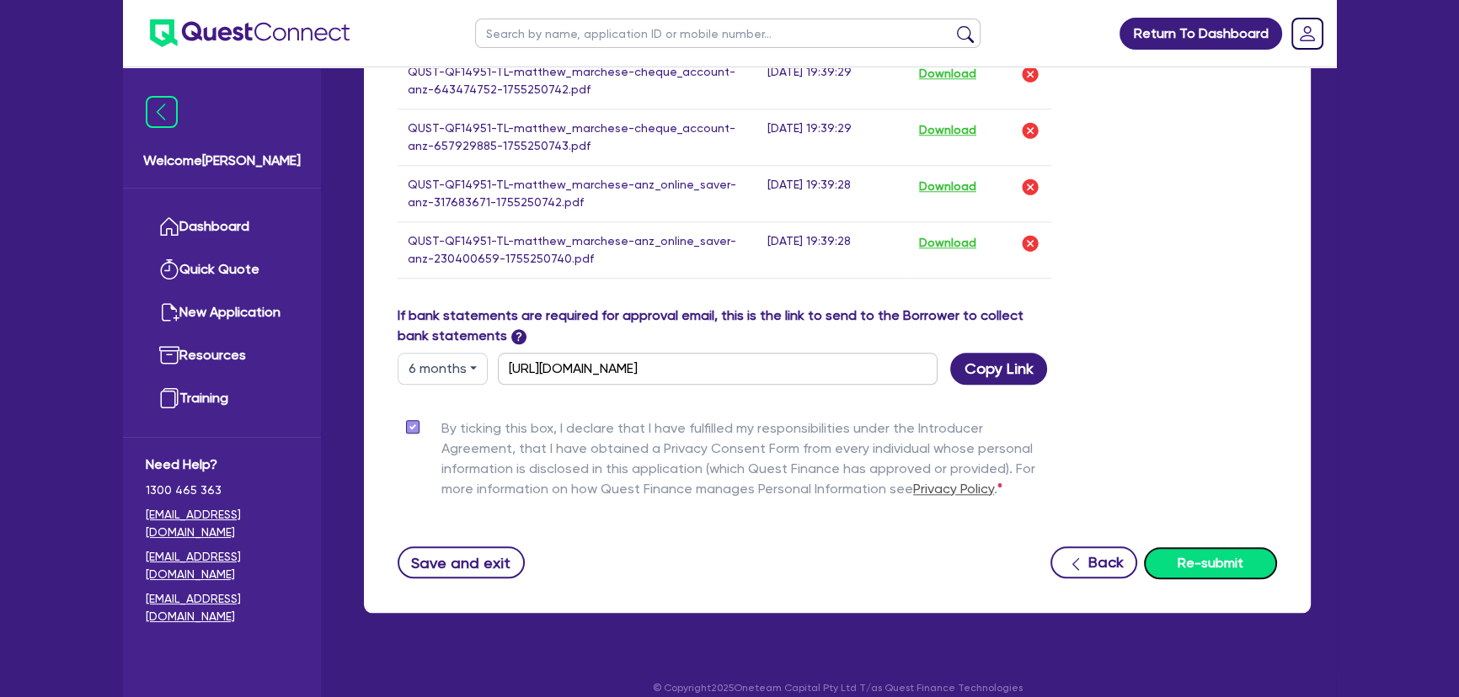
click at [1209, 547] on button "Re-submit" at bounding box center [1210, 563] width 133 height 32
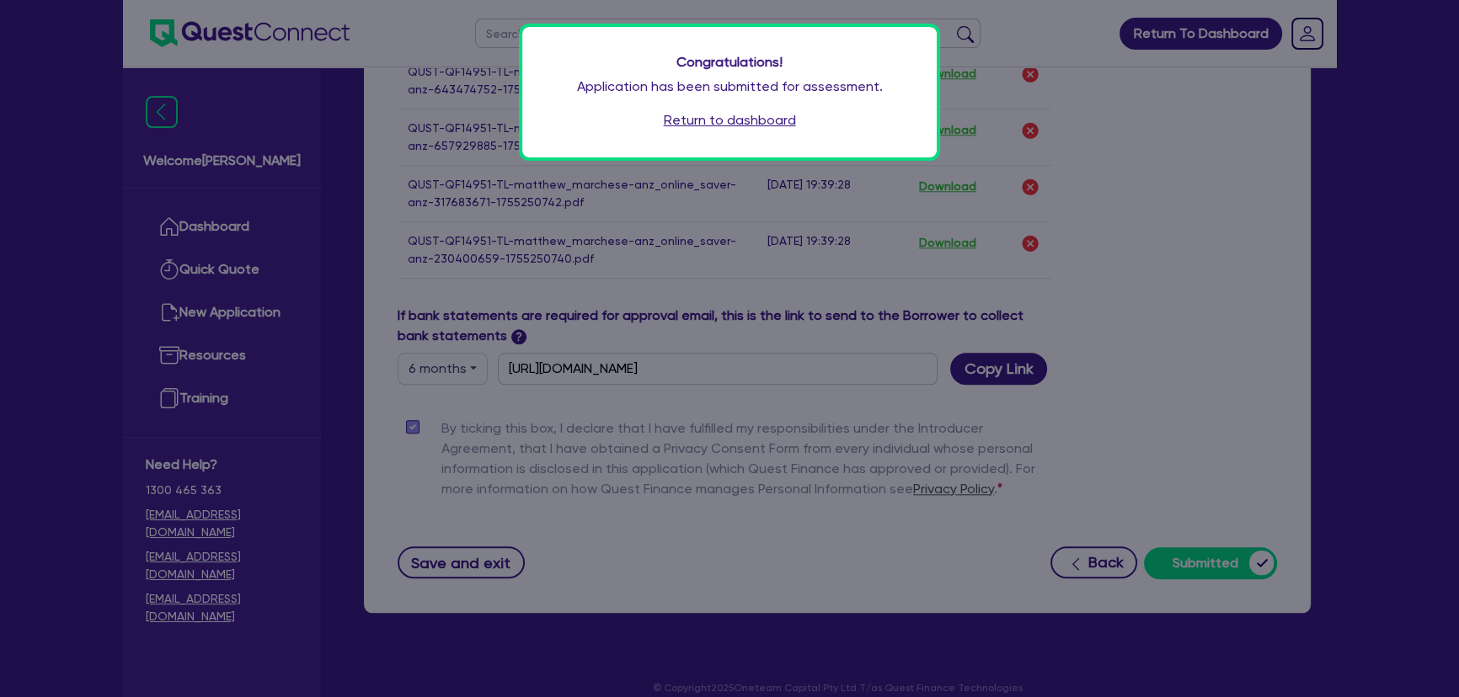
click at [723, 119] on link "Return to dashboard" at bounding box center [730, 120] width 132 height 20
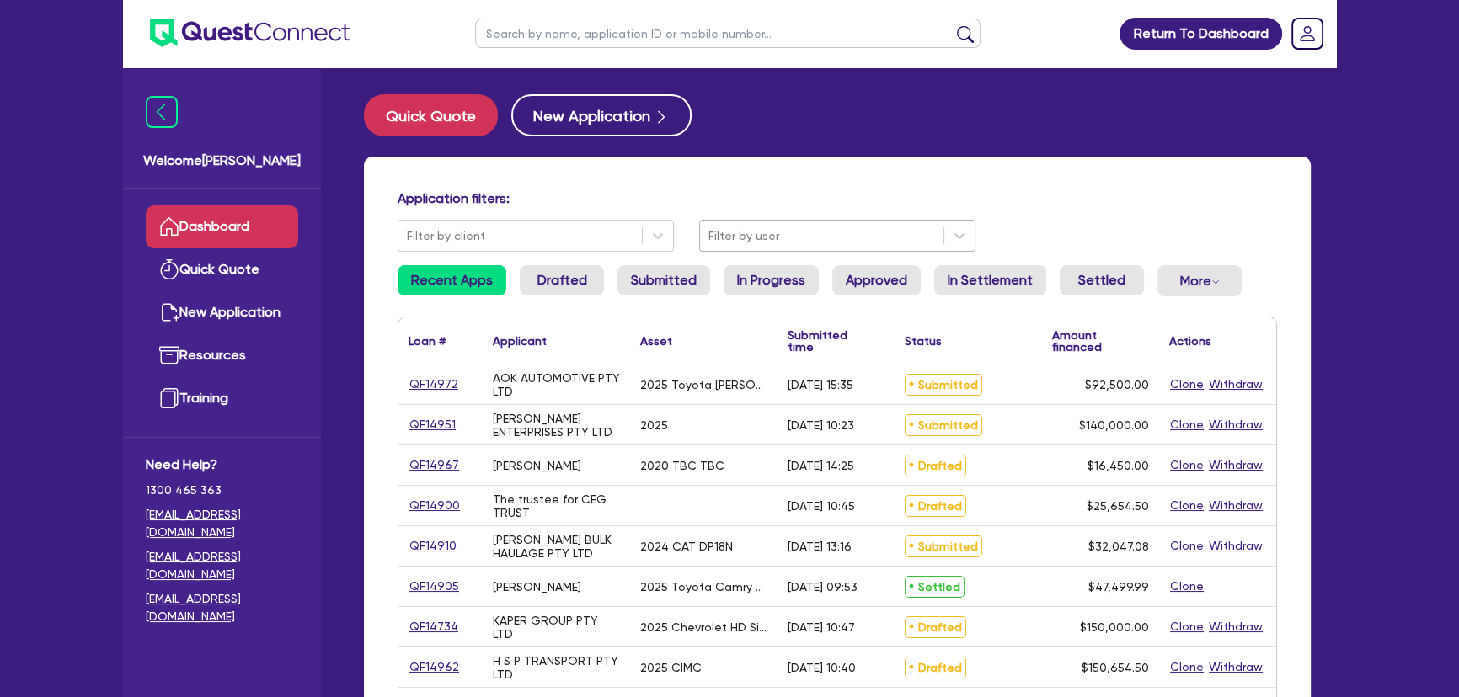
click at [755, 232] on div at bounding box center [821, 236] width 227 height 21
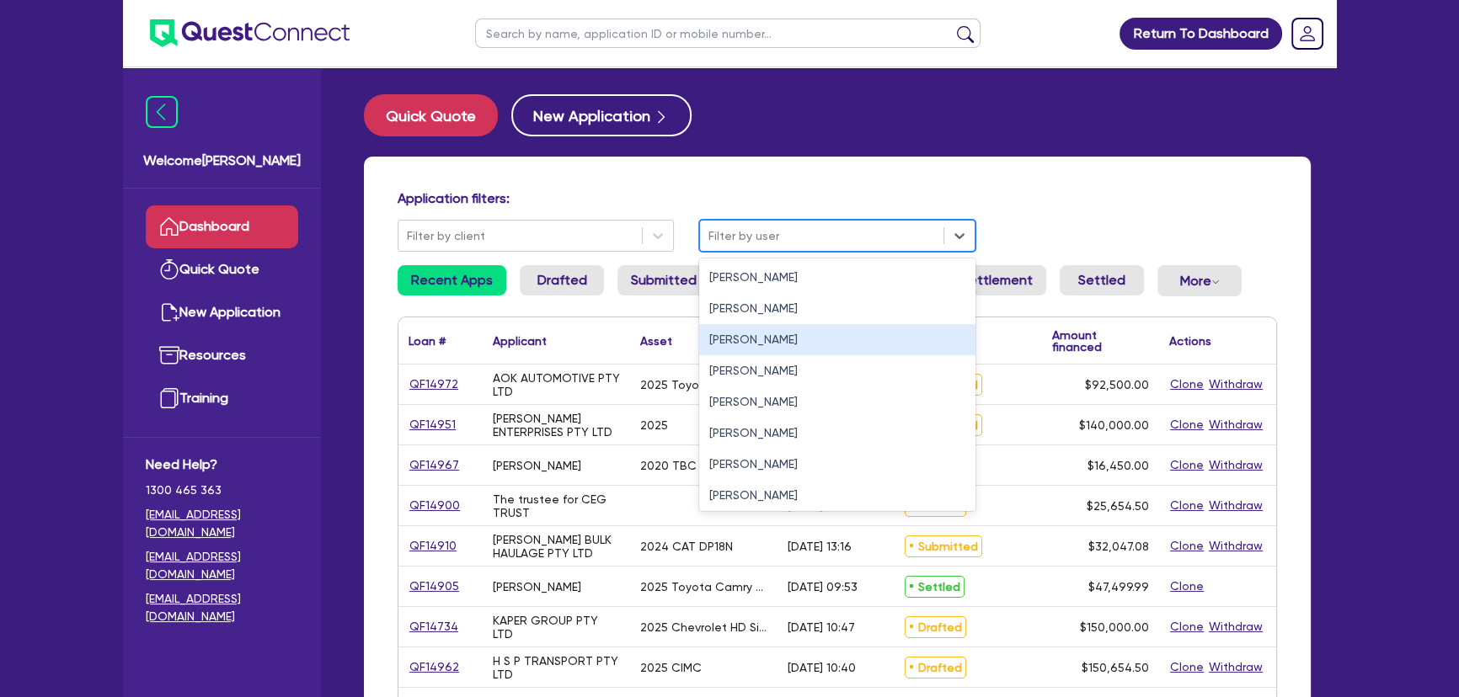
click at [726, 345] on div "[PERSON_NAME]" at bounding box center [837, 339] width 276 height 31
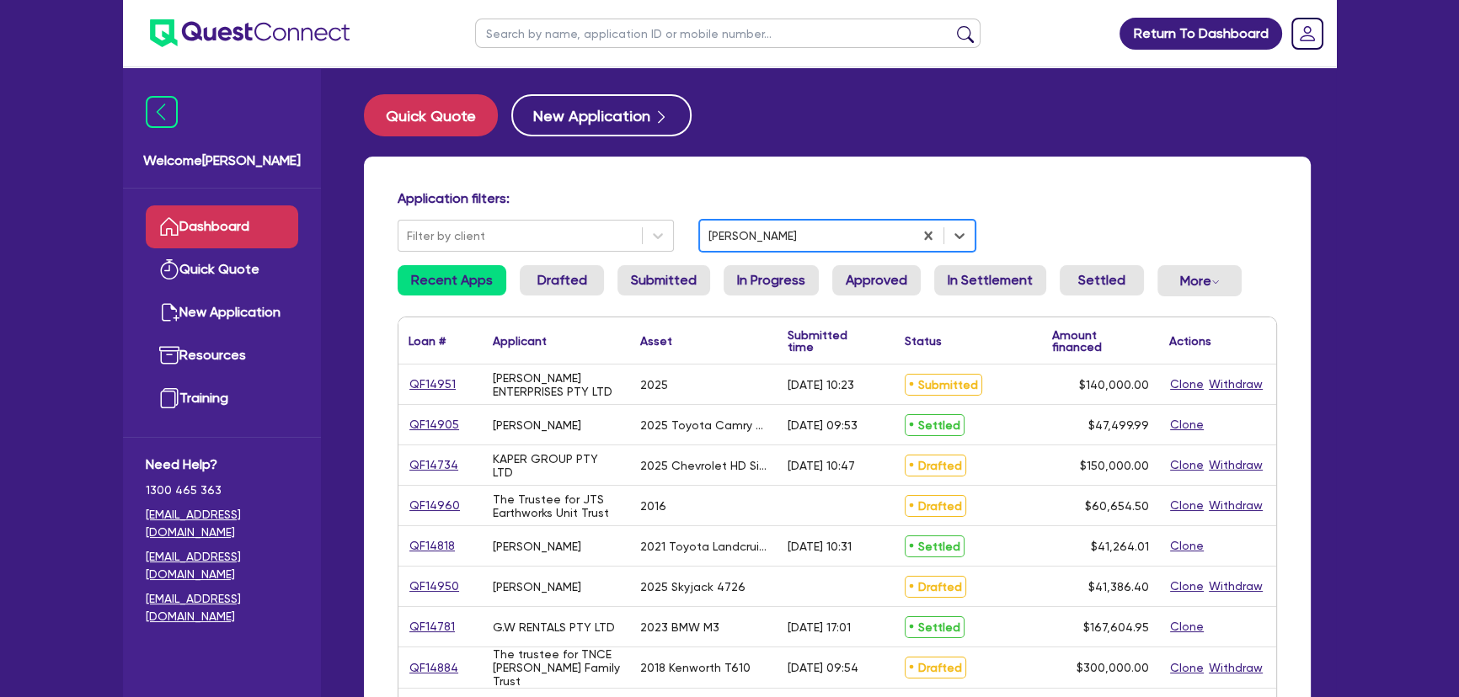
click at [596, 36] on input "text" at bounding box center [727, 33] width 505 height 29
type input "kaper"
click at [952, 25] on button "submit" at bounding box center [965, 37] width 27 height 24
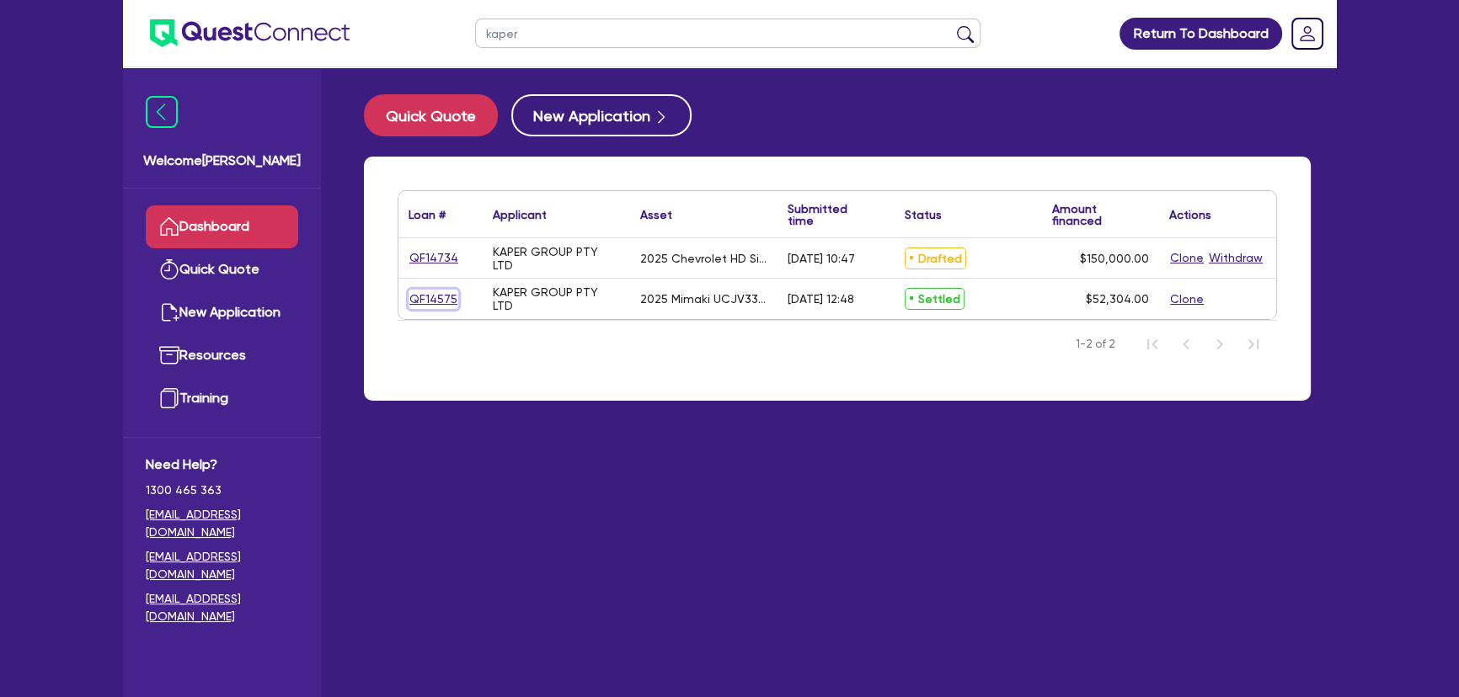
click at [434, 303] on link "QF14575" at bounding box center [433, 299] width 50 height 19
select select "SECONDARY_ASSETS"
select select "PRINTING_AND_PACKAGING_EQUIPMENT"
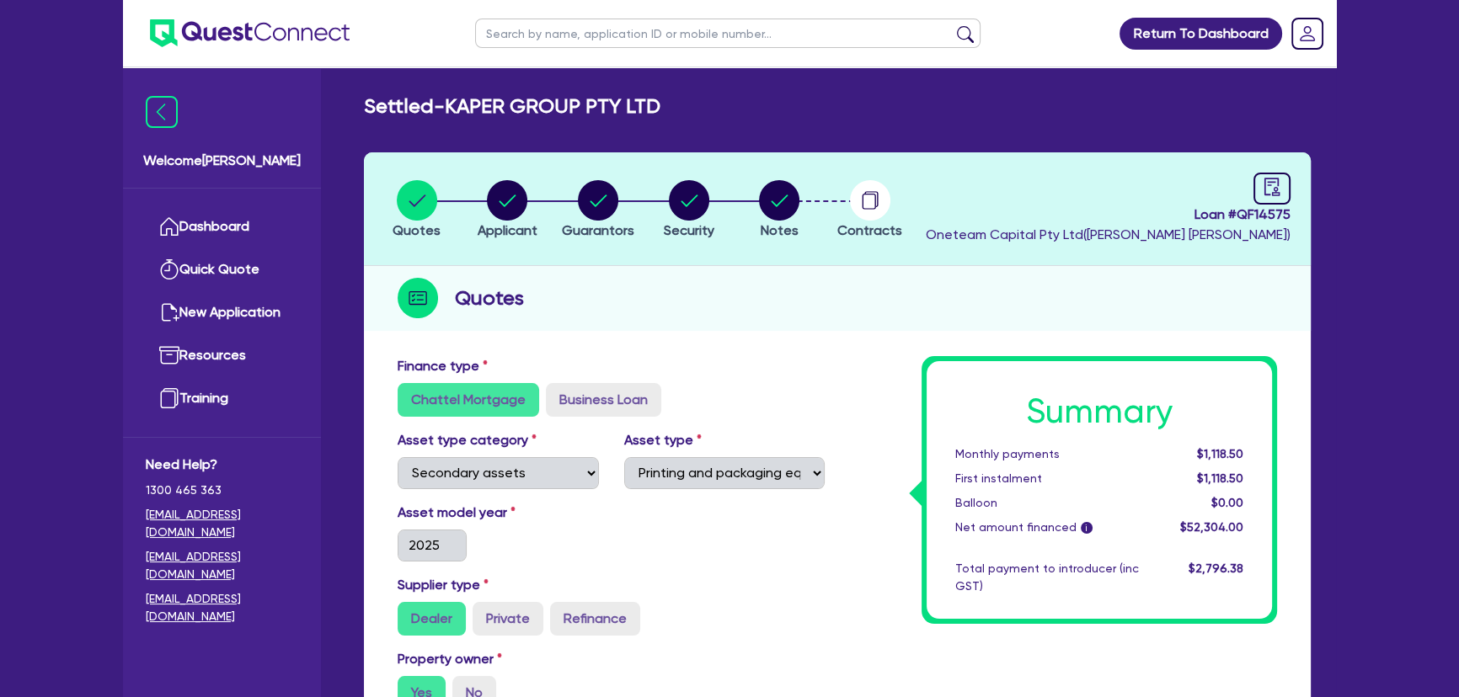
drag, startPoint x: 1297, startPoint y: 177, endPoint x: 1282, endPoint y: 179, distance: 15.3
click at [1297, 176] on header "Quotes Applicant [GEOGRAPHIC_DATA] Security Notes Contracts Loan # QF14575 Onet…" at bounding box center [837, 209] width 947 height 114
click at [1276, 181] on icon "audit" at bounding box center [1272, 187] width 19 height 19
select select "SETTLED"
select select "Pepper"
